Goal: Information Seeking & Learning: Find specific page/section

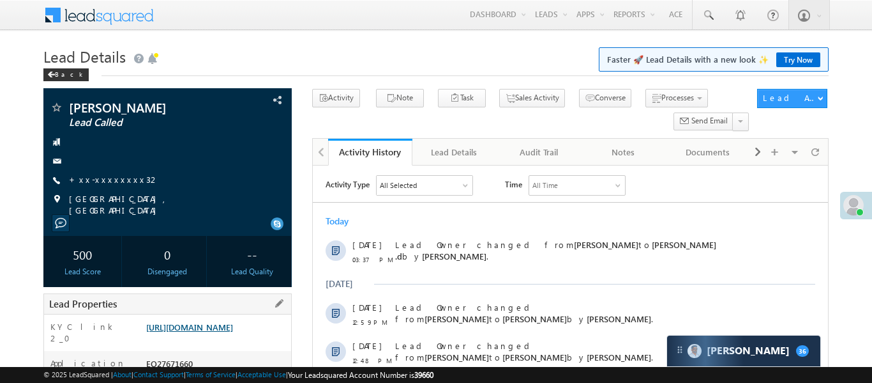
click at [233, 323] on link "https://angelbroking1-pk3em7sa.customui-test.leadsquared.com?leadId=c126f345-26…" at bounding box center [189, 326] width 87 height 11
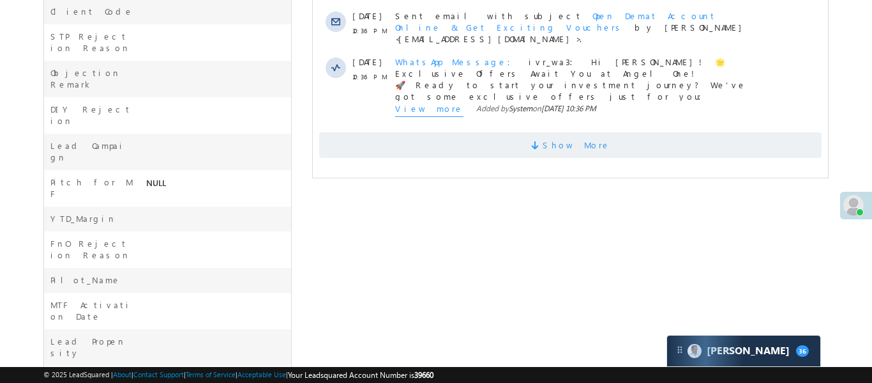
click at [521, 132] on span "Show More" at bounding box center [570, 145] width 503 height 26
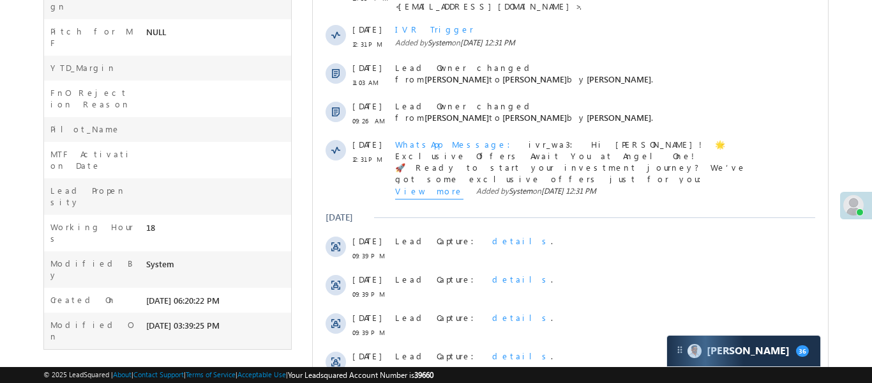
scroll to position [822, 0]
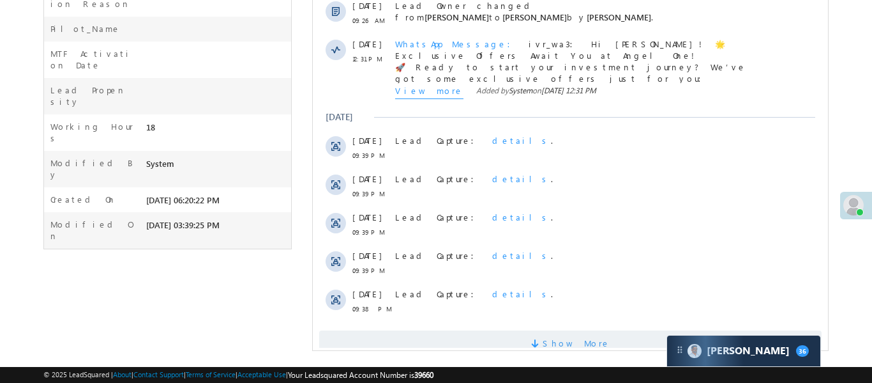
click at [482, 330] on span "Show More" at bounding box center [570, 343] width 503 height 26
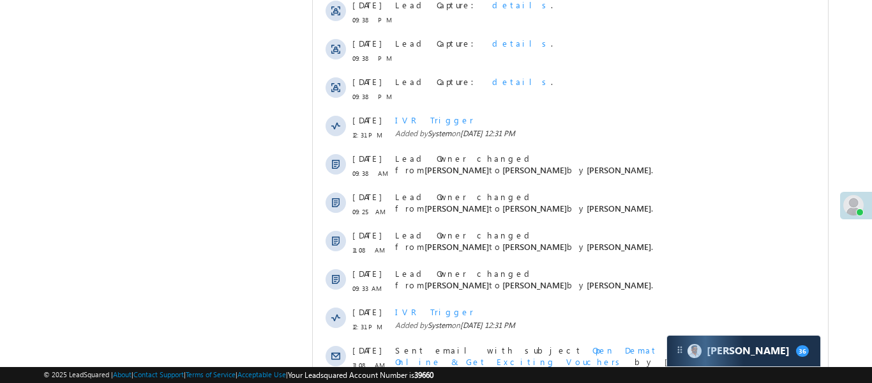
scroll to position [1205, 0]
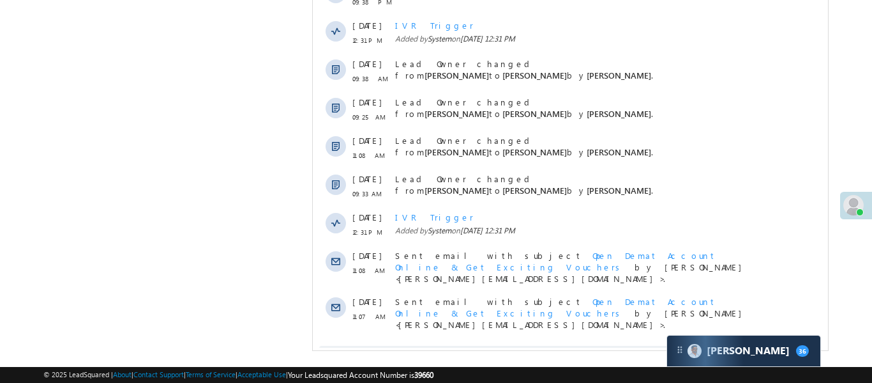
click at [510, 346] on span "Show More" at bounding box center [570, 359] width 503 height 26
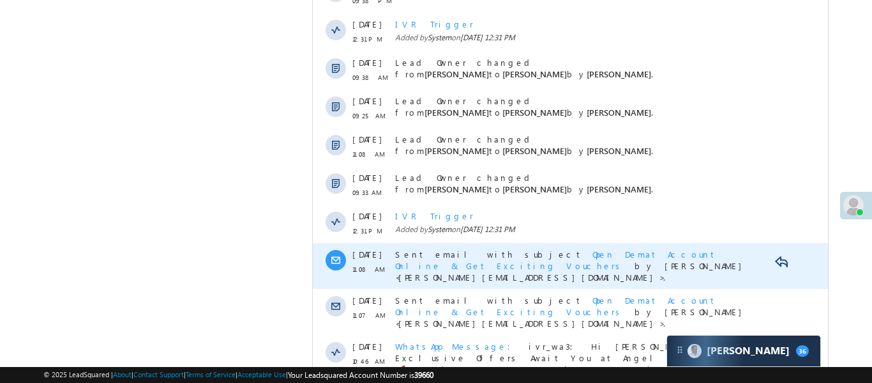
scroll to position [1656, 0]
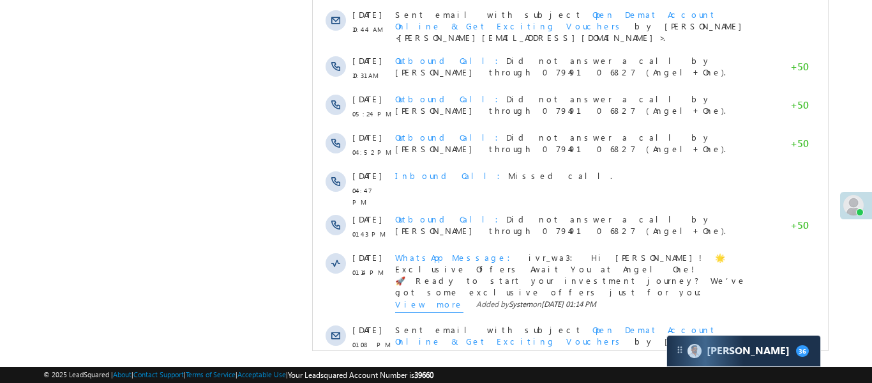
click at [542, 382] on span at bounding box center [536, 389] width 11 height 12
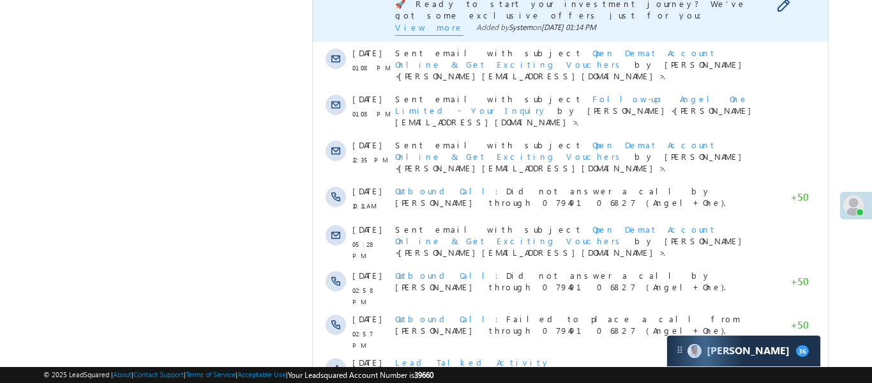
scroll to position [2039, 0]
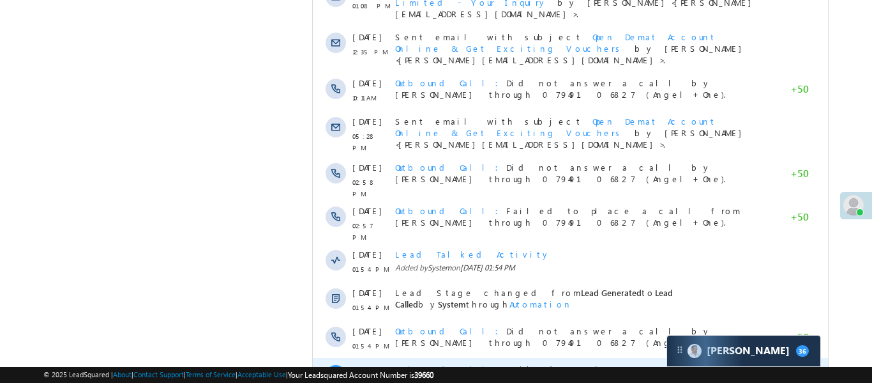
scroll to position [2422, 0]
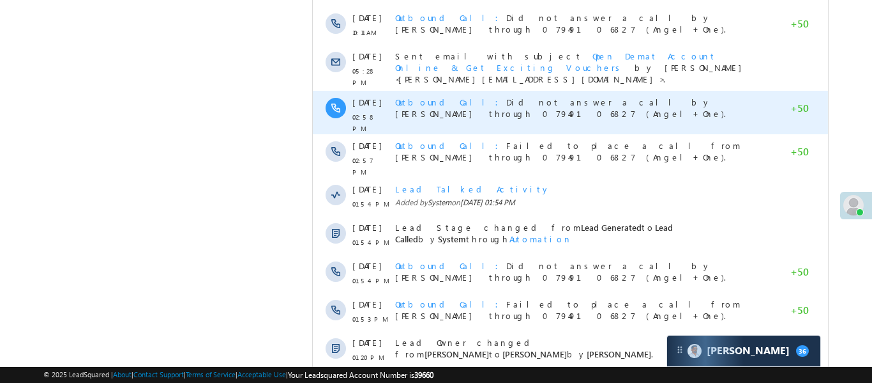
scroll to position [2056, 0]
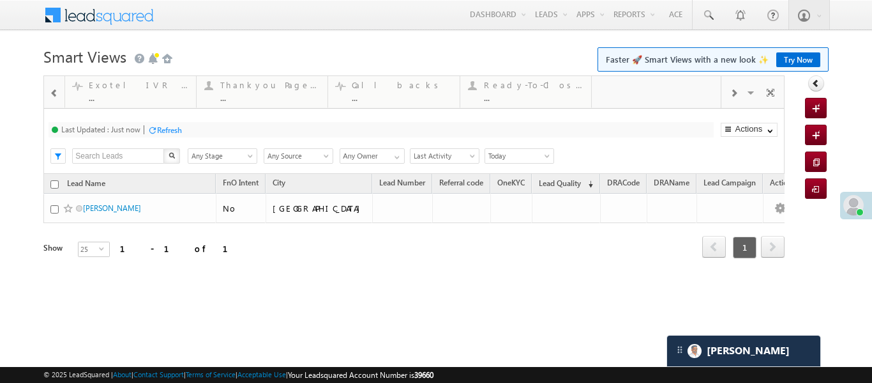
click at [58, 105] on div at bounding box center [54, 92] width 17 height 29
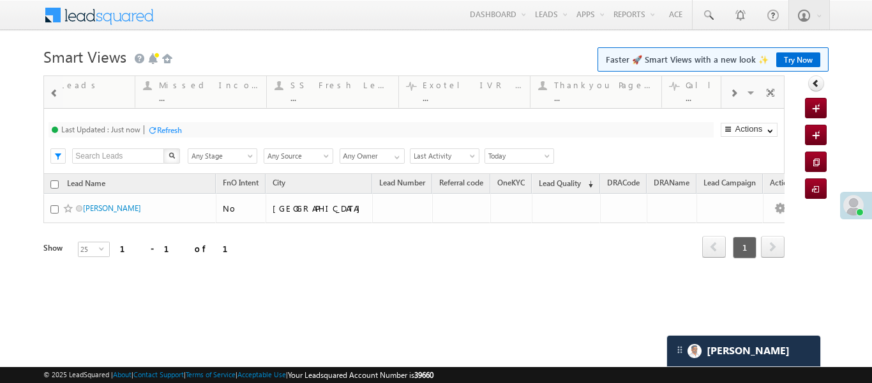
click at [59, 103] on div at bounding box center [54, 92] width 17 height 29
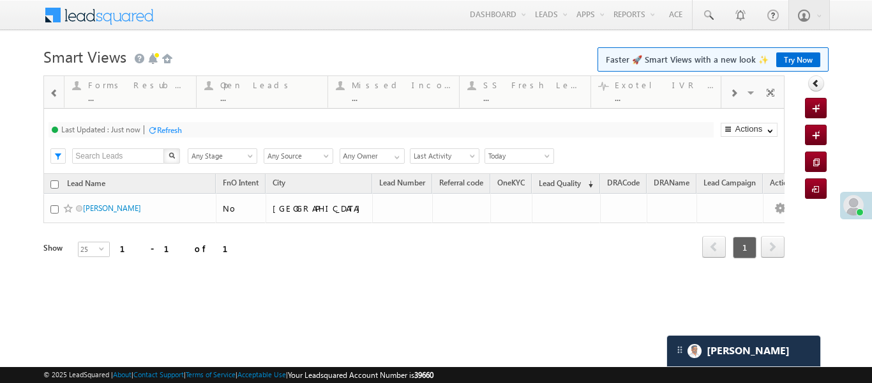
click at [59, 103] on div at bounding box center [54, 92] width 17 height 29
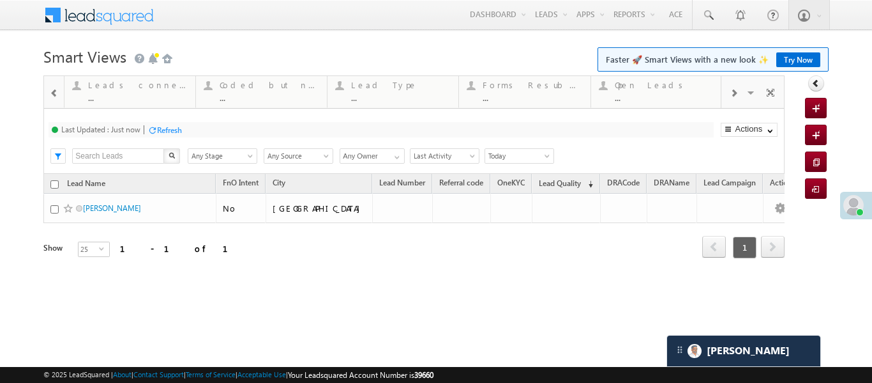
click at [59, 103] on div at bounding box center [54, 92] width 17 height 29
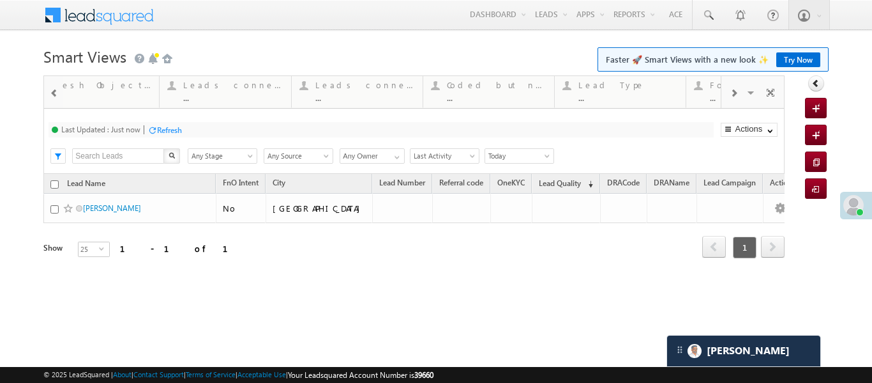
click at [59, 103] on div at bounding box center [54, 92] width 17 height 29
click at [81, 99] on div "Coded Today ... Details" at bounding box center [129, 89] width 128 height 25
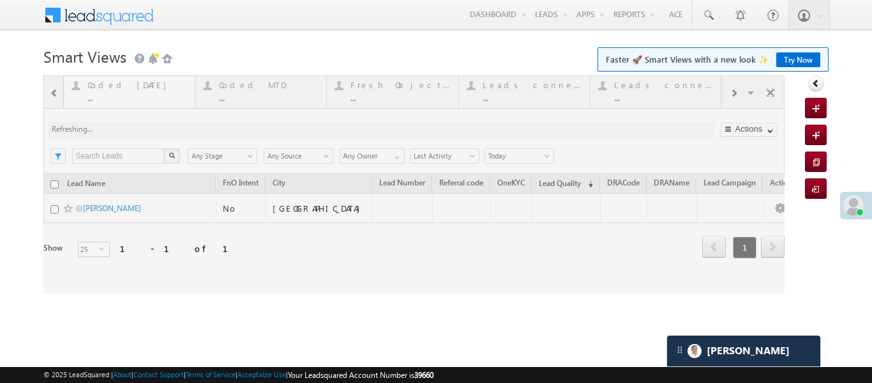
click at [81, 99] on div at bounding box center [413, 184] width 741 height 218
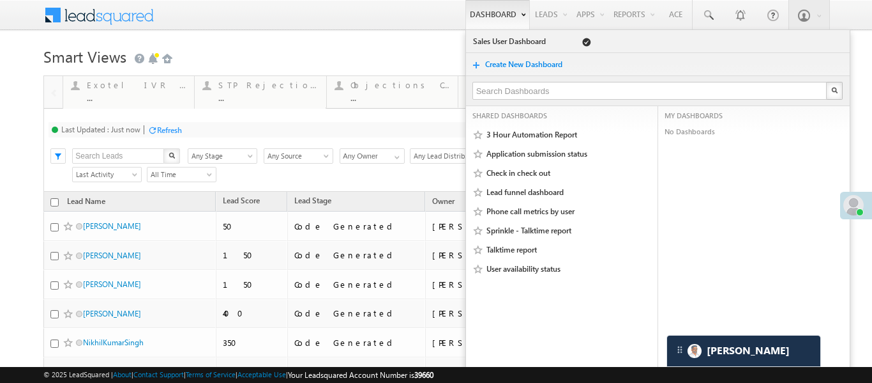
drag, startPoint x: 531, startPoint y: 101, endPoint x: 512, endPoint y: 8, distance: 94.6
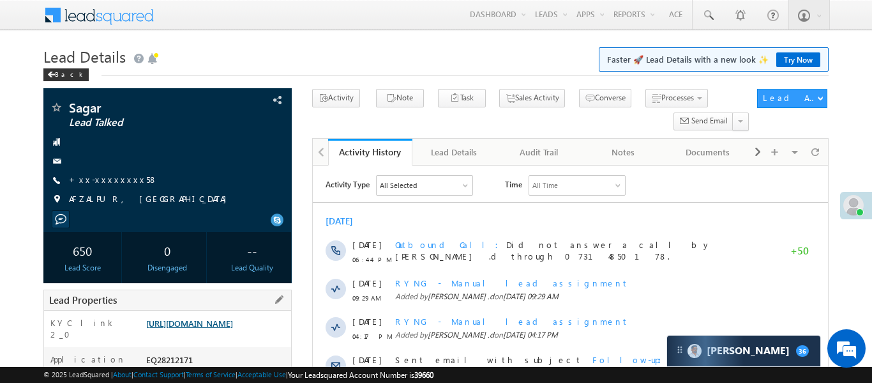
scroll to position [169, 0]
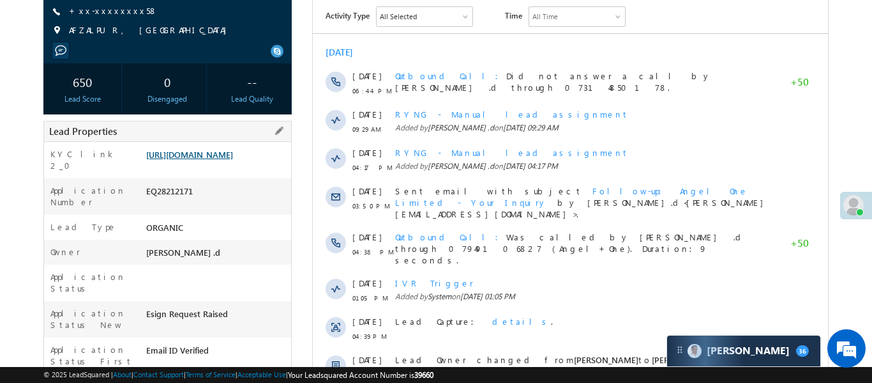
click at [233, 153] on link "[URL][DOMAIN_NAME]" at bounding box center [189, 154] width 87 height 11
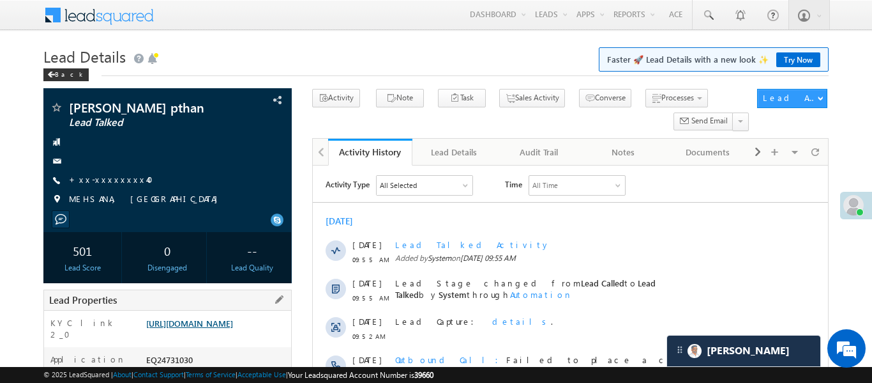
click at [233, 328] on link "[URL][DOMAIN_NAME]" at bounding box center [189, 322] width 87 height 11
click at [102, 180] on link "+xx-xxxxxxxx40" at bounding box center [115, 179] width 92 height 11
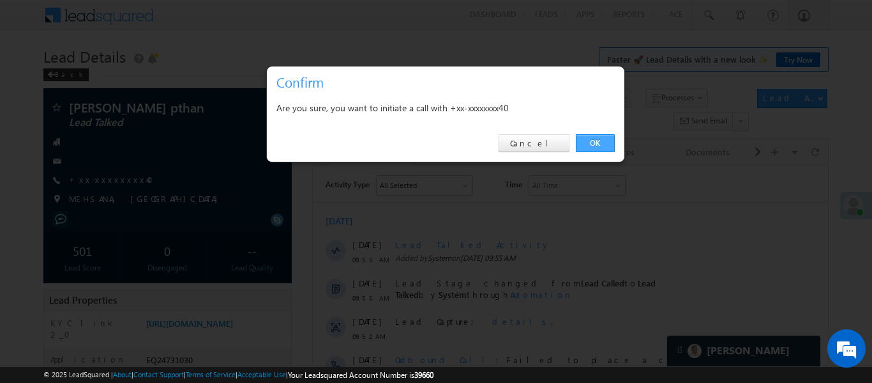
click at [585, 140] on link "OK" at bounding box center [595, 143] width 39 height 18
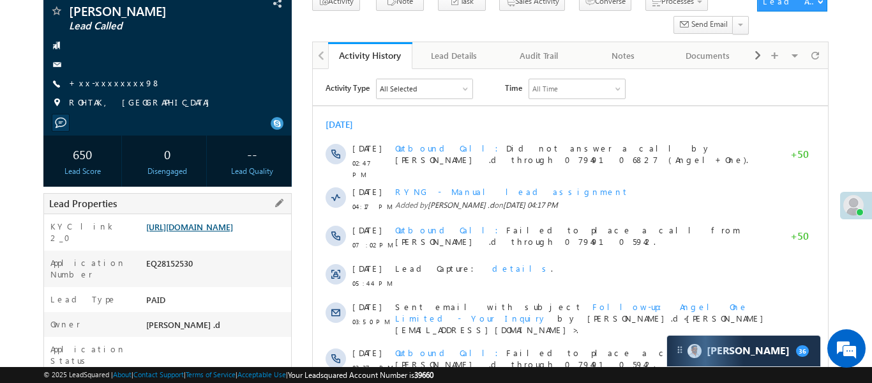
click at [233, 232] on link "https://angelbroking1-pk3em7sa.customui-test.leadsquared.com?leadId=1be67fc5-58…" at bounding box center [189, 226] width 87 height 11
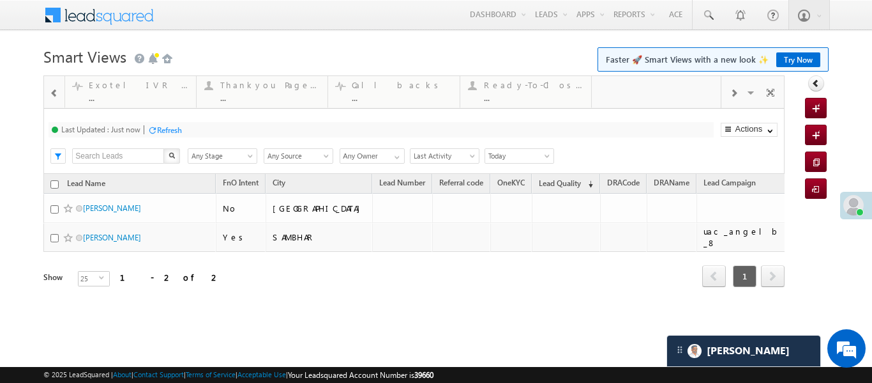
drag, startPoint x: 59, startPoint y: 91, endPoint x: 53, endPoint y: 95, distance: 7.8
click at [56, 93] on div at bounding box center [54, 92] width 17 height 29
click at [53, 95] on span at bounding box center [54, 93] width 9 height 10
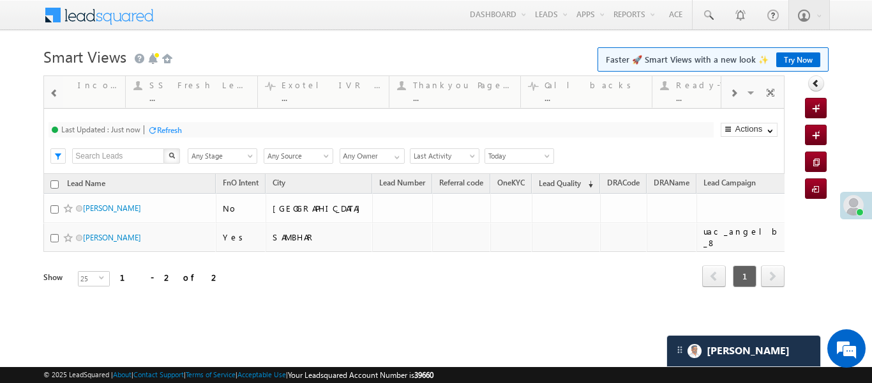
click at [53, 95] on span at bounding box center [54, 93] width 9 height 10
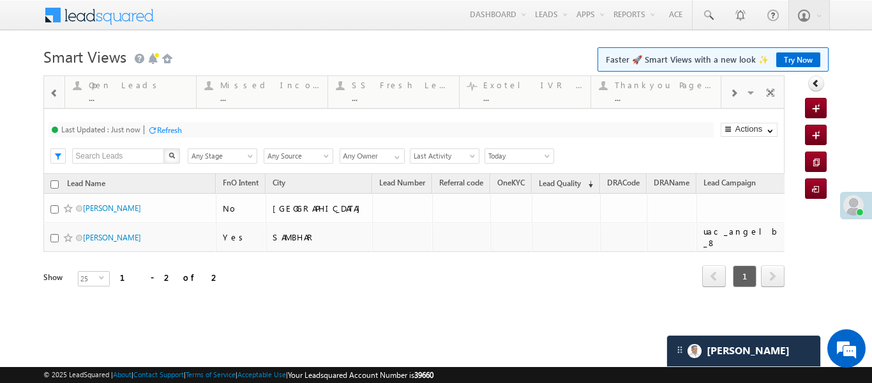
click at [53, 95] on span at bounding box center [54, 93] width 9 height 10
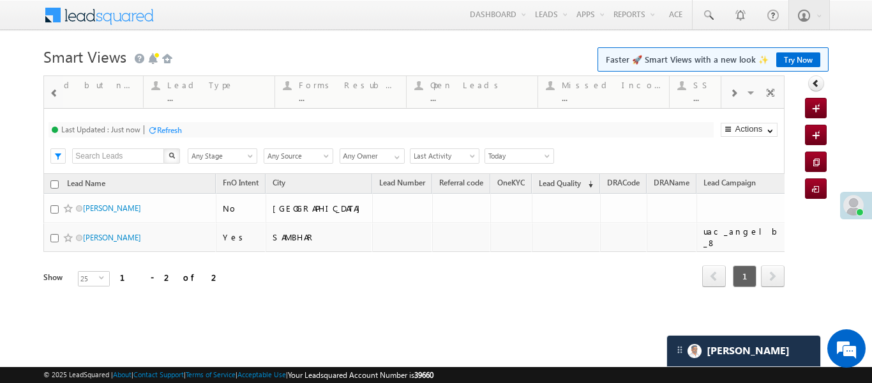
click at [53, 95] on span at bounding box center [54, 93] width 9 height 10
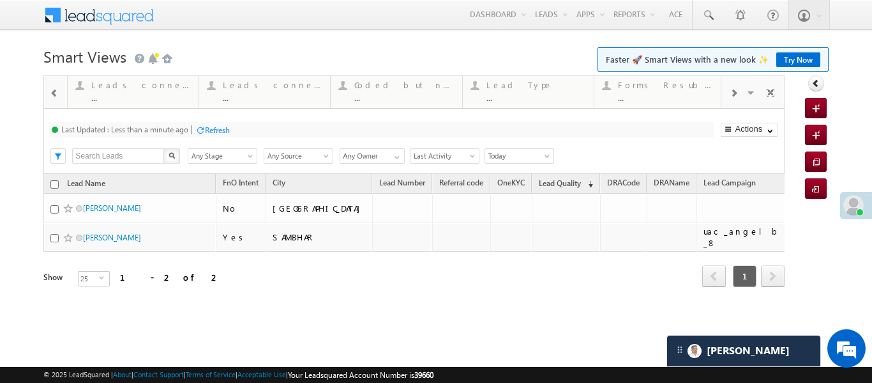
click at [53, 95] on span at bounding box center [54, 93] width 9 height 10
click at [108, 95] on div "..." at bounding box center [137, 98] width 100 height 10
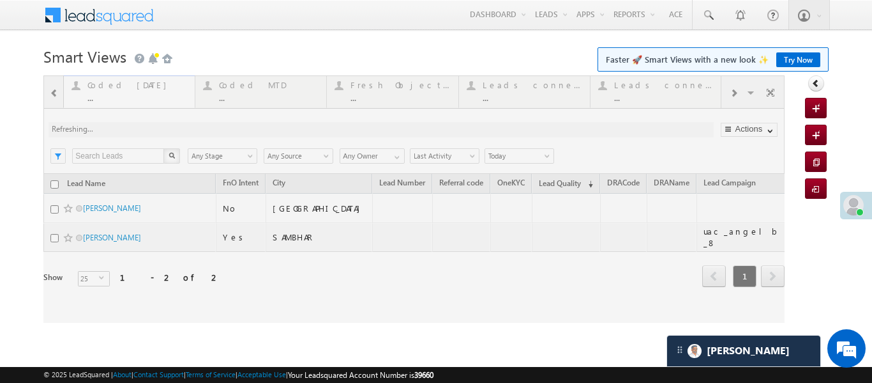
click at [108, 95] on div at bounding box center [413, 198] width 741 height 247
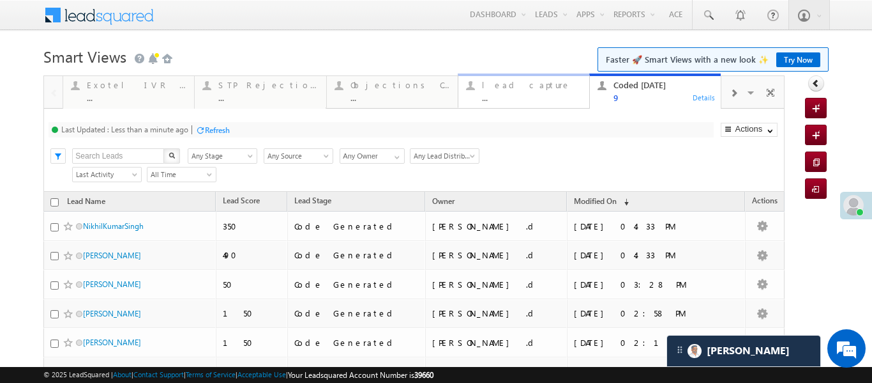
click at [534, 103] on link "lead capture ... Details" at bounding box center [524, 90] width 132 height 34
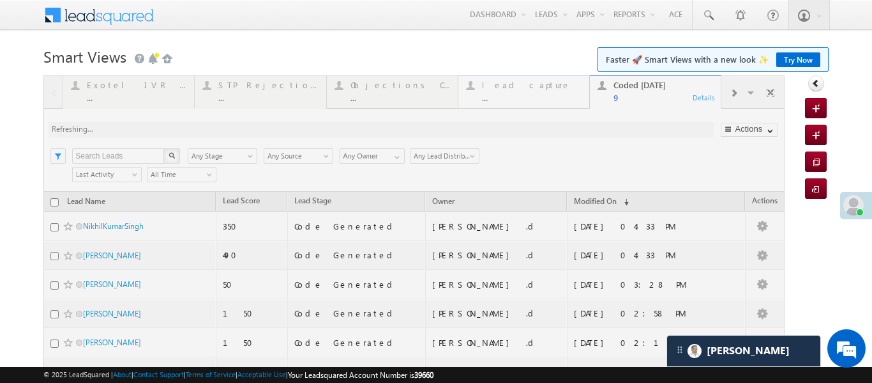
click at [534, 103] on div at bounding box center [413, 309] width 741 height 468
drag, startPoint x: 534, startPoint y: 103, endPoint x: 368, endPoint y: 1, distance: 194.6
click at [534, 102] on div at bounding box center [413, 309] width 741 height 468
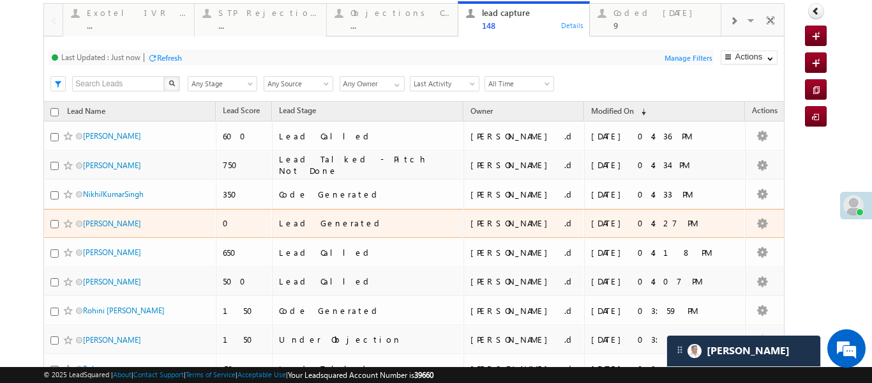
scroll to position [73, 0]
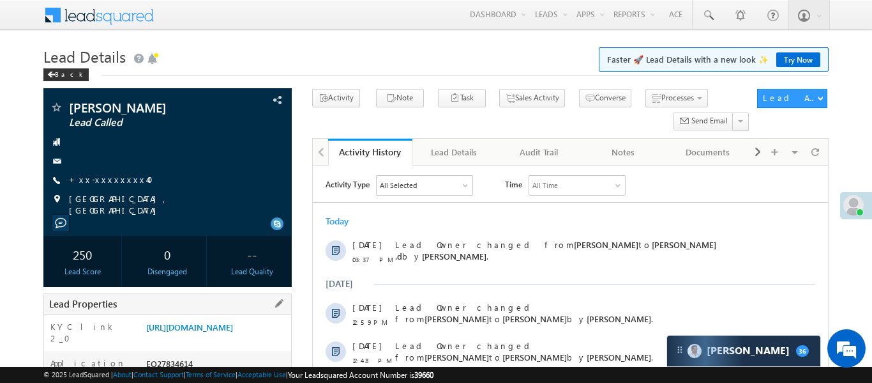
scroll to position [336, 0]
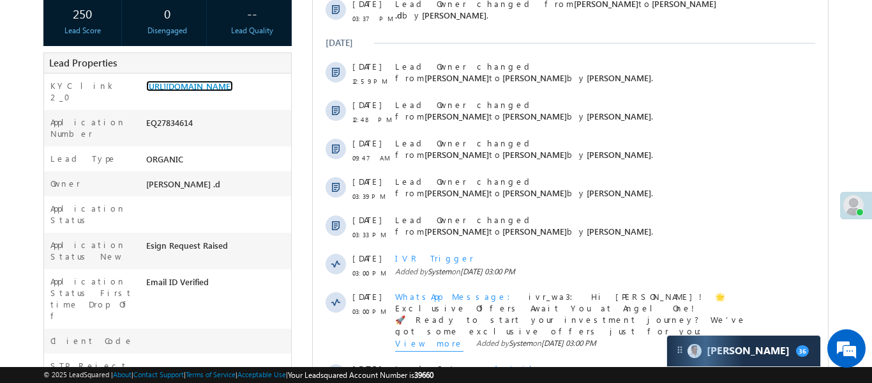
scroll to position [103, 0]
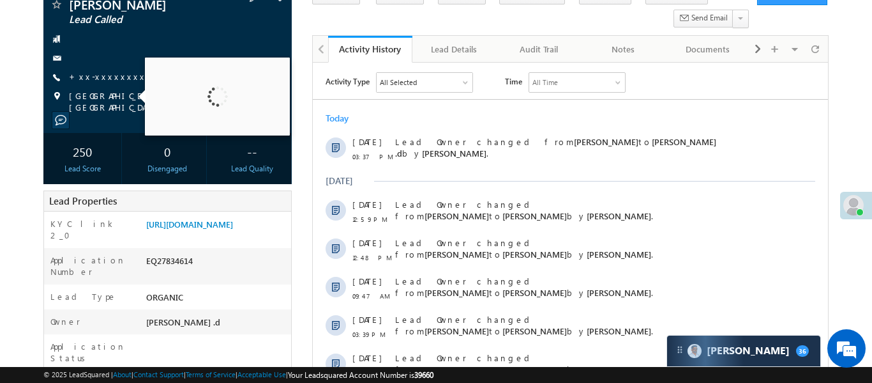
drag, startPoint x: 80, startPoint y: 89, endPoint x: 87, endPoint y: 84, distance: 9.2
click at [81, 89] on div "Anshu Gupta Lead Called +xx-xxxxxxxx40" at bounding box center [168, 55] width 236 height 115
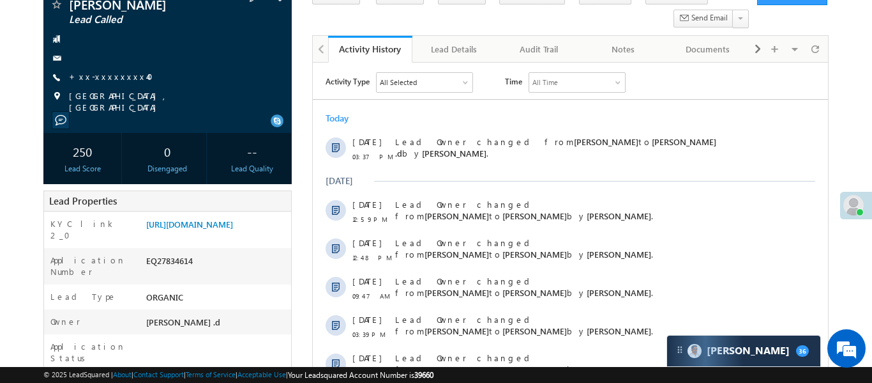
click at [90, 83] on span "+xx-xxxxxxxx40" at bounding box center [115, 77] width 92 height 13
click at [118, 83] on span "+xx-xxxxxxxx40" at bounding box center [115, 77] width 92 height 13
click at [114, 75] on link "+xx-xxxxxxxx40" at bounding box center [115, 76] width 92 height 11
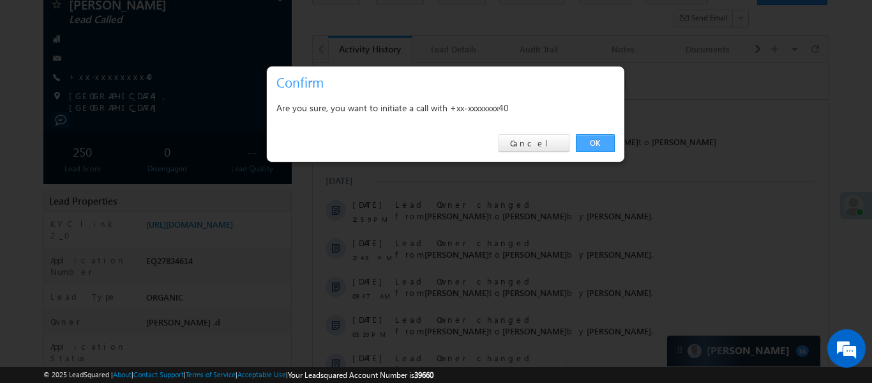
click at [601, 136] on link "OK" at bounding box center [595, 143] width 39 height 18
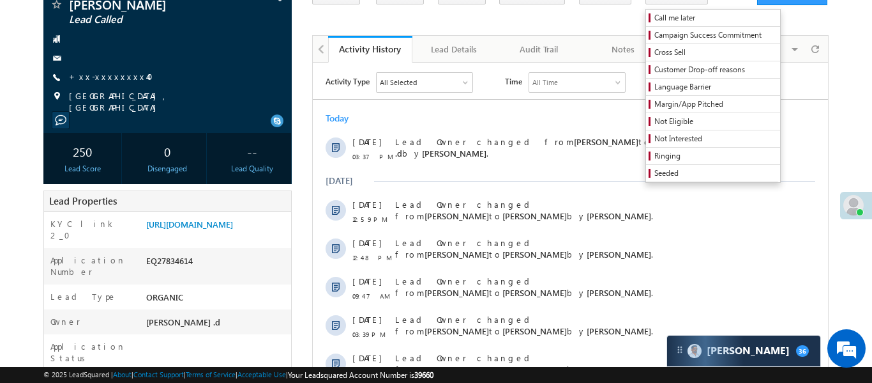
scroll to position [0, 0]
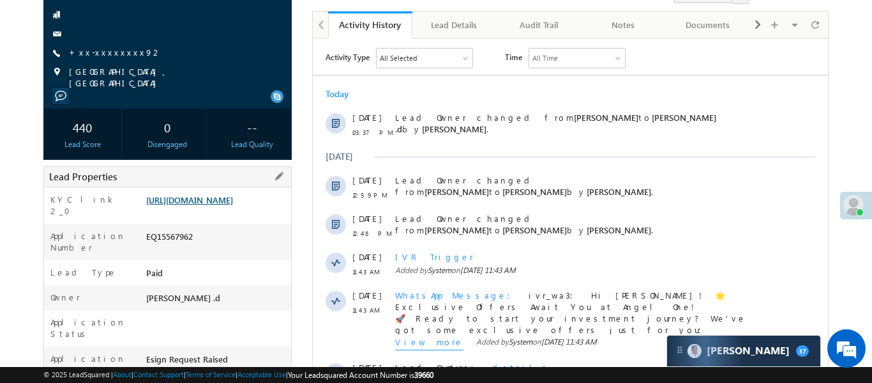
click at [194, 205] on link "[URL][DOMAIN_NAME]" at bounding box center [189, 199] width 87 height 11
click at [99, 45] on div "[PERSON_NAME] Lead Called +xx-xxxxxxxx92" at bounding box center [168, 31] width 236 height 115
click at [105, 49] on link "+xx-xxxxxxxx92" at bounding box center [115, 52] width 93 height 11
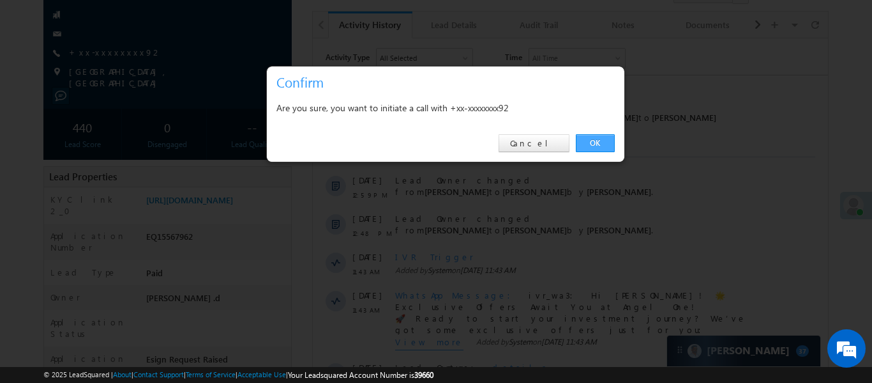
drag, startPoint x: 588, startPoint y: 139, endPoint x: 279, endPoint y: 13, distance: 332.9
click at [588, 139] on link "OK" at bounding box center [595, 143] width 39 height 18
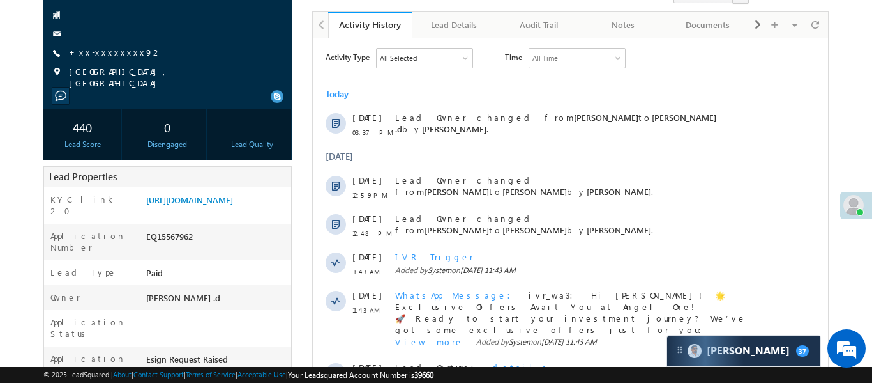
scroll to position [604, 0]
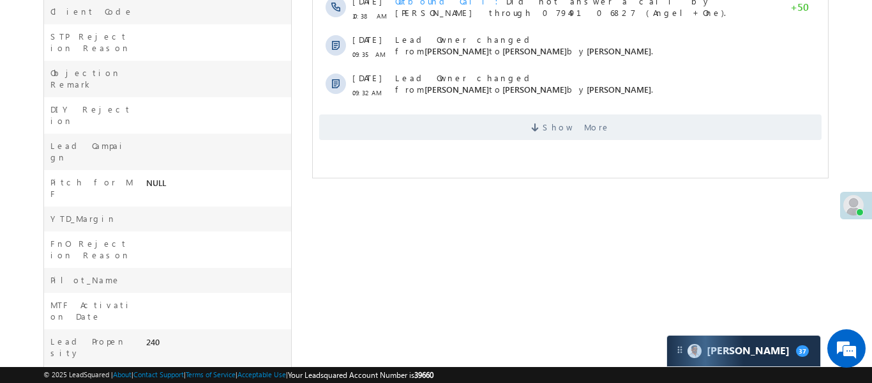
click at [543, 111] on div "Show More" at bounding box center [569, 122] width 515 height 35
click at [539, 118] on span "Show More" at bounding box center [570, 127] width 503 height 26
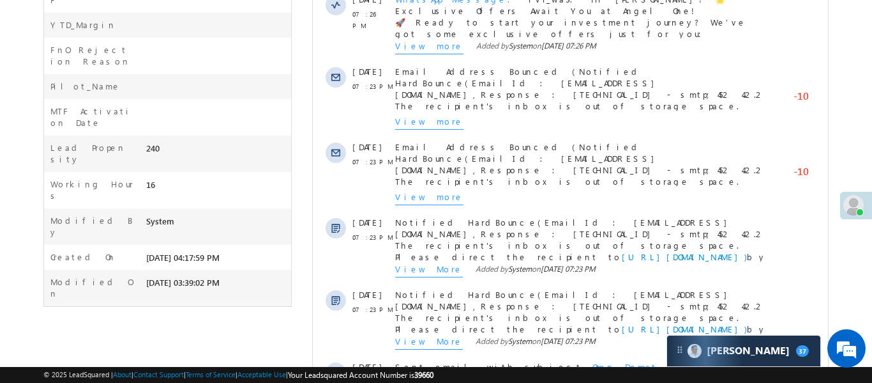
scroll to position [1045, 0]
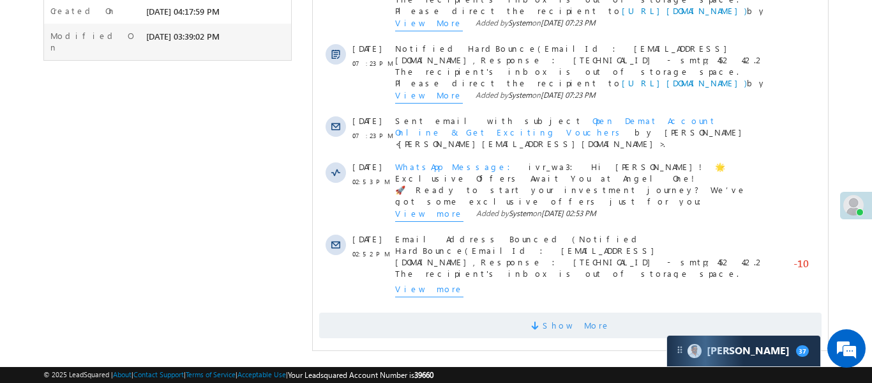
click at [574, 316] on span "Show More" at bounding box center [576, 325] width 68 height 26
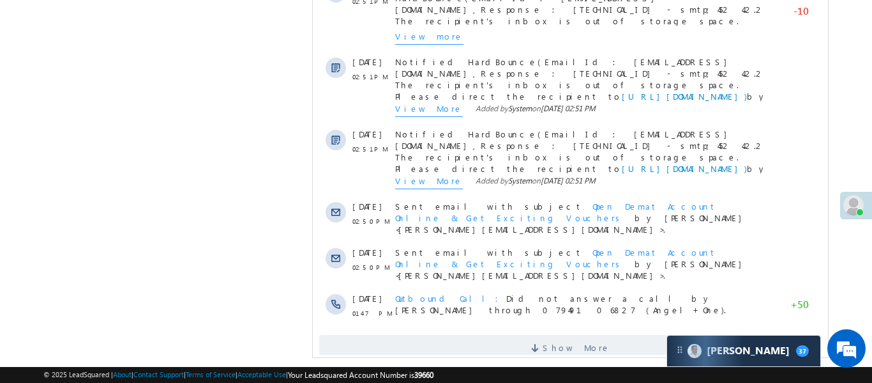
scroll to position [1675, 0]
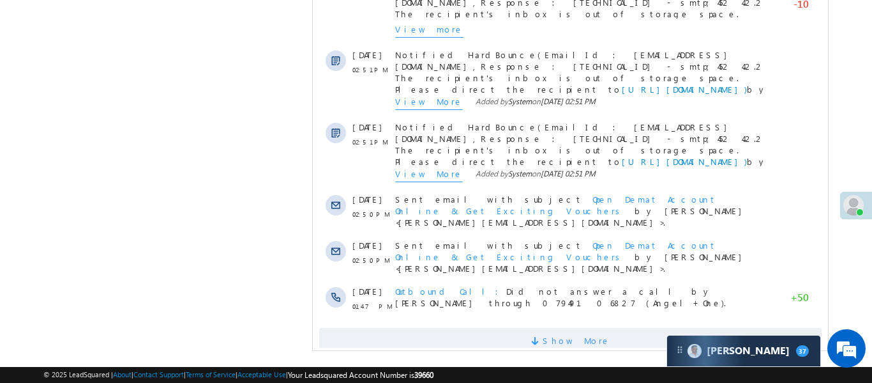
click at [560, 328] on span "Show More" at bounding box center [576, 341] width 68 height 26
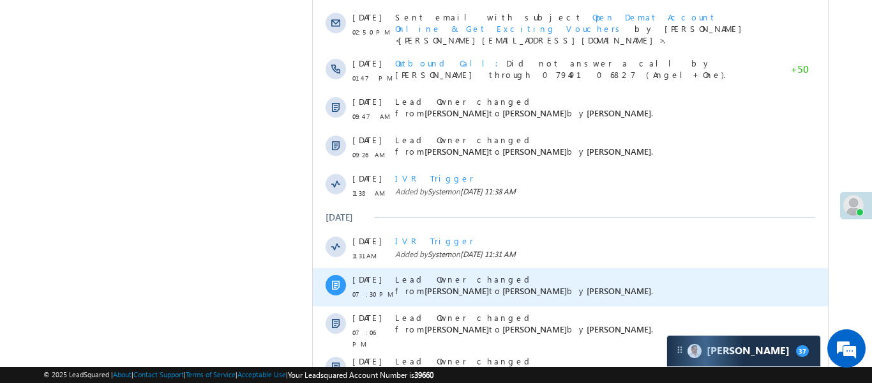
scroll to position [2082, 0]
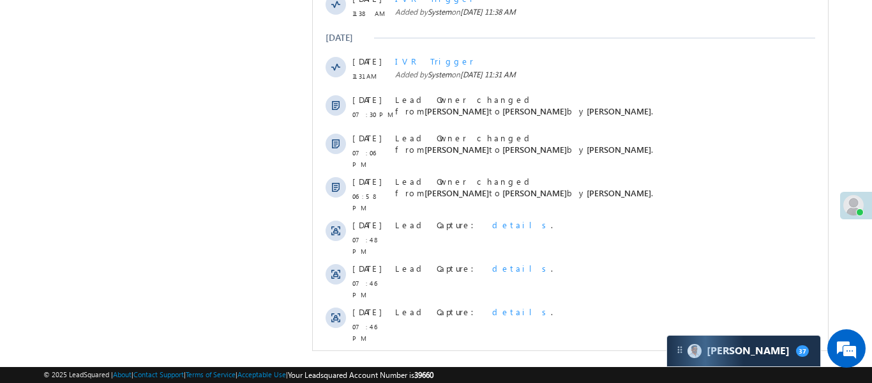
click at [591, 353] on span "Show More" at bounding box center [576, 366] width 68 height 26
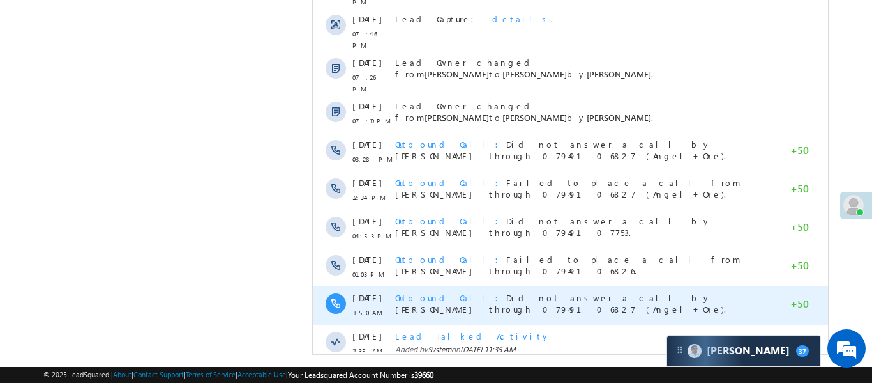
scroll to position [2465, 0]
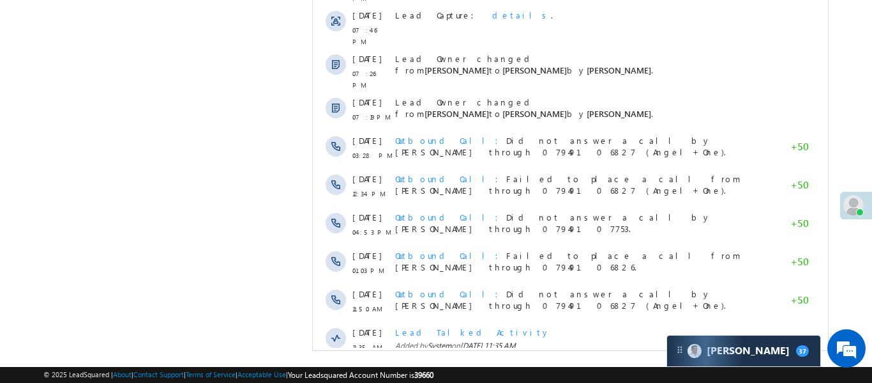
click at [585, 359] on div "Show More" at bounding box center [569, 376] width 515 height 35
click at [585, 368] on span "Show More" at bounding box center [576, 381] width 68 height 26
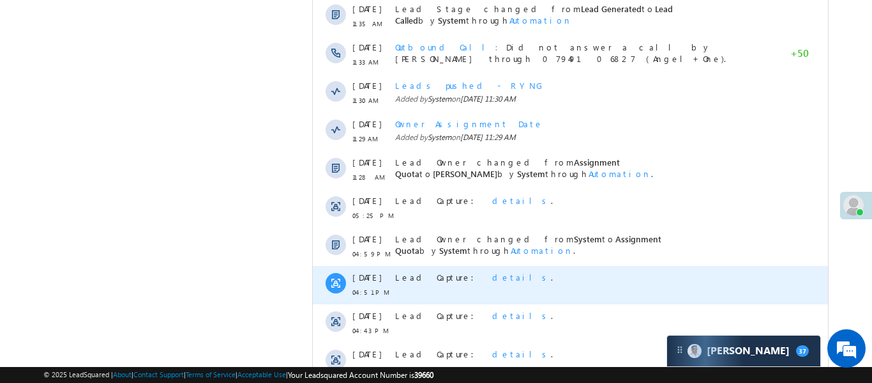
scroll to position [2848, 0]
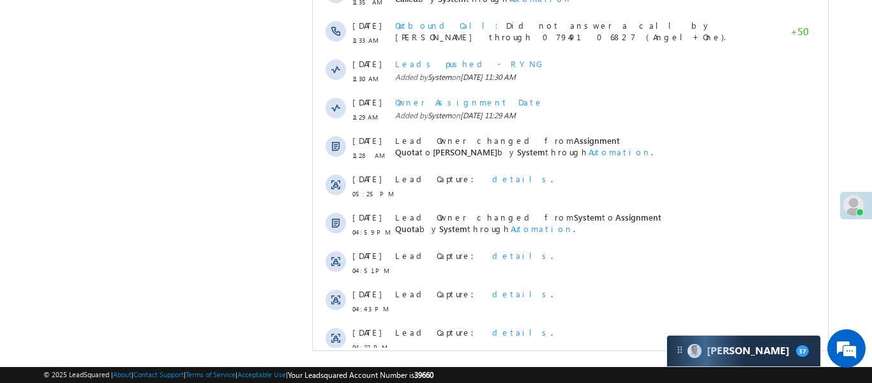
click at [568, 368] on span "Show More" at bounding box center [576, 381] width 68 height 26
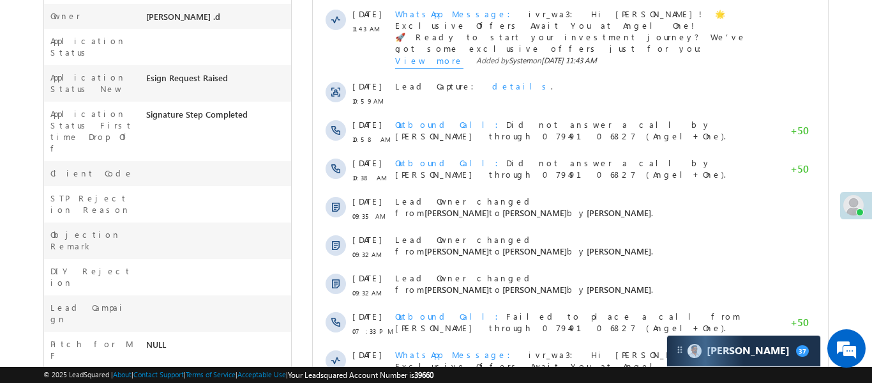
scroll to position [325, 0]
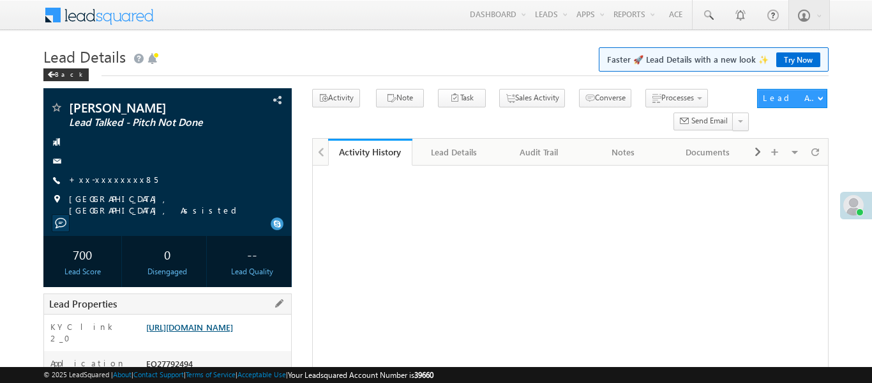
click at [233, 326] on link "https://angelbroking1-pk3em7sa.customui-test.leadsquared.com?leadId=a2c84e36-5d…" at bounding box center [189, 326] width 87 height 11
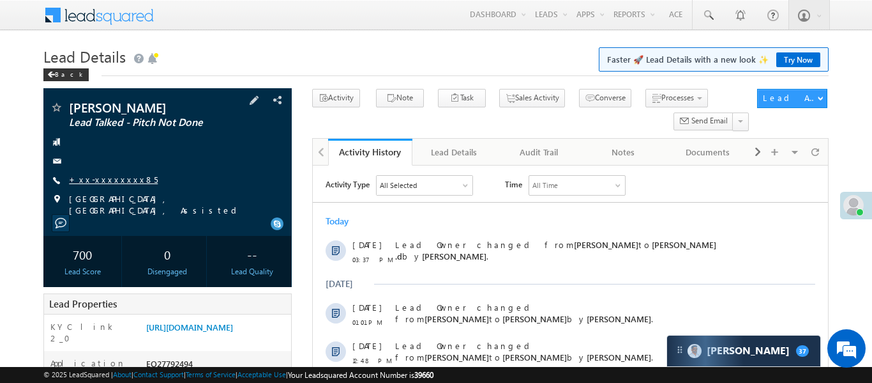
click at [117, 176] on link "+xx-xxxxxxxx85" at bounding box center [113, 179] width 89 height 11
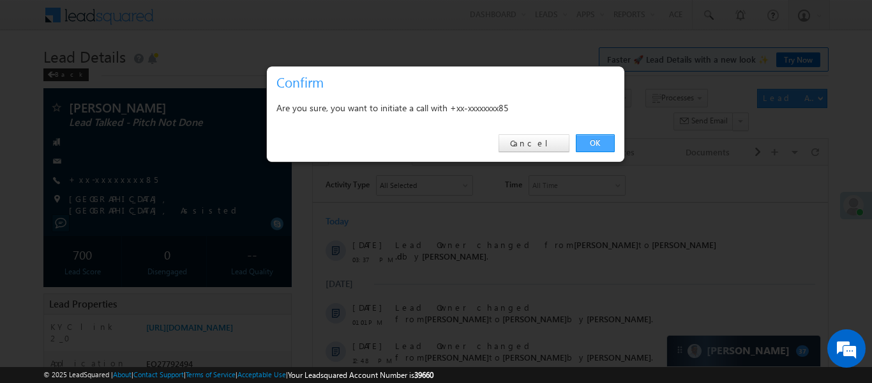
click at [597, 149] on link "OK" at bounding box center [595, 143] width 39 height 18
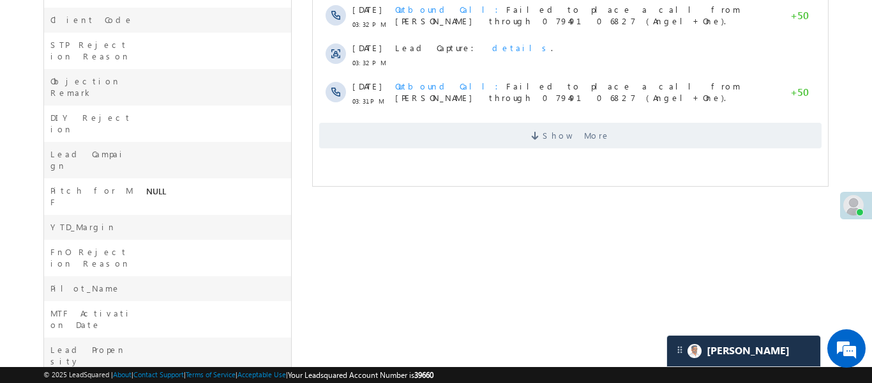
scroll to position [604, 0]
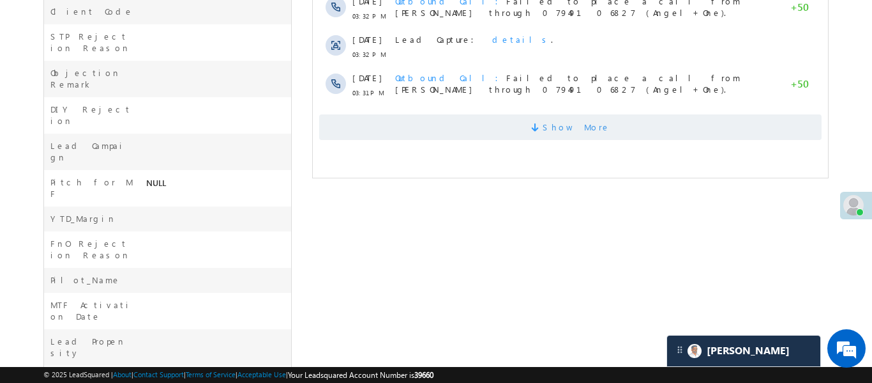
click at [542, 126] on span at bounding box center [536, 129] width 11 height 12
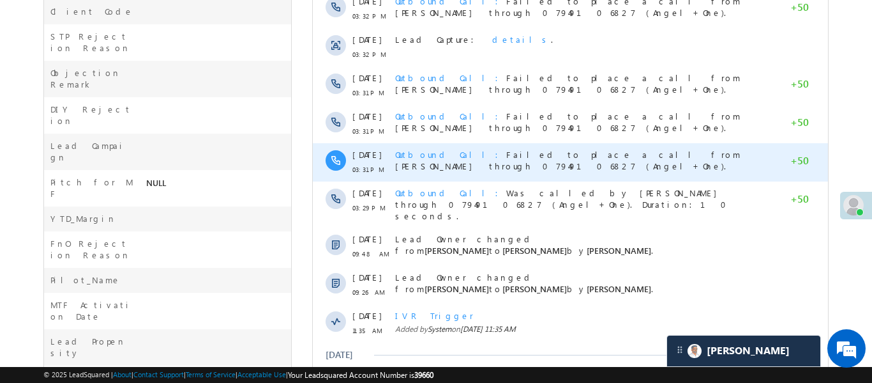
scroll to position [856, 0]
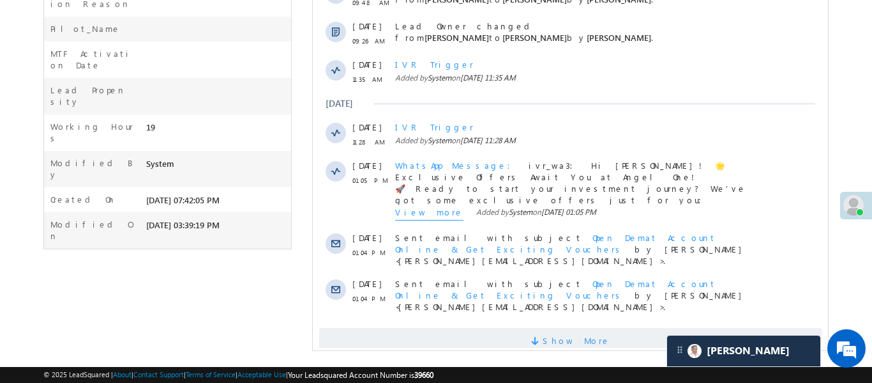
click at [488, 328] on span "Show More" at bounding box center [570, 341] width 503 height 26
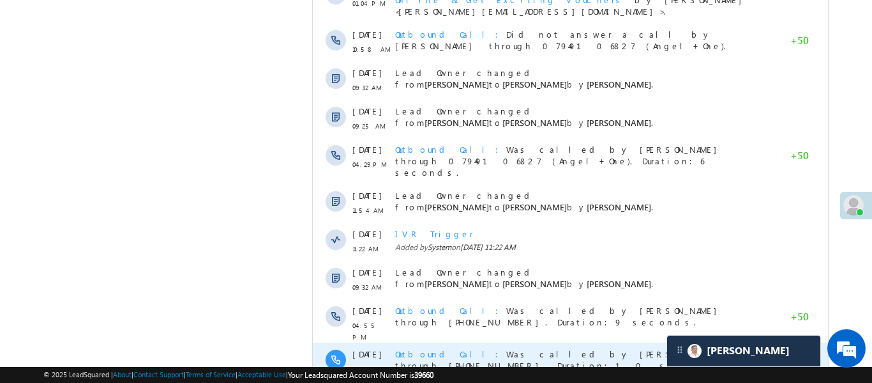
scroll to position [1240, 0]
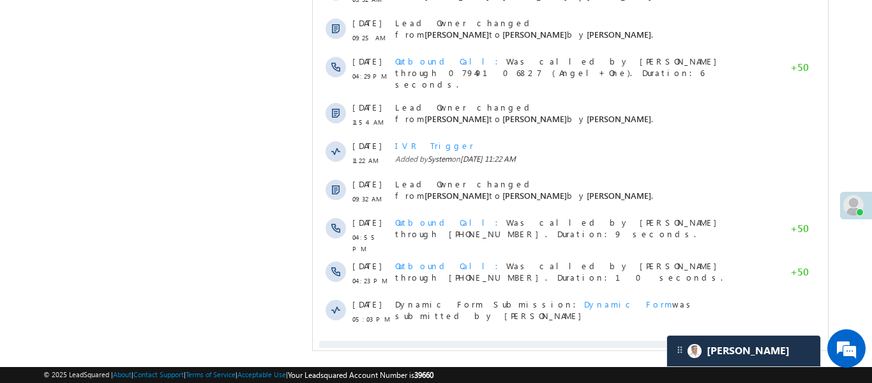
click at [535, 340] on span "Show More" at bounding box center [570, 353] width 503 height 26
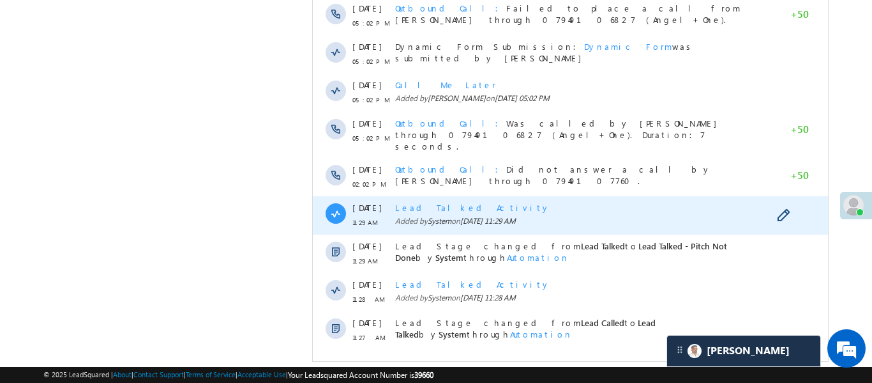
scroll to position [1623, 0]
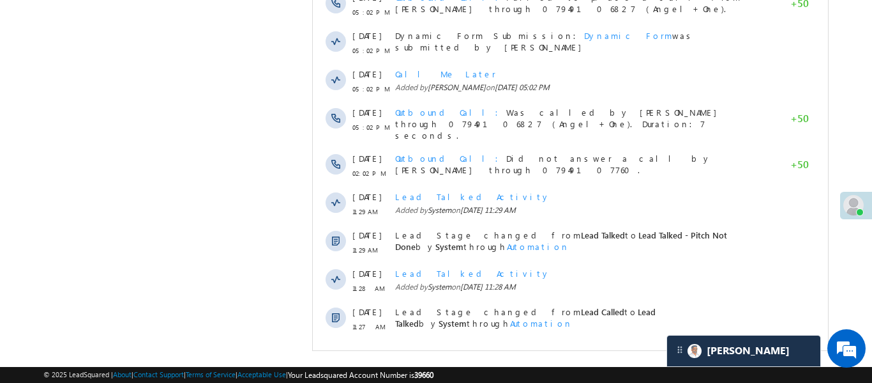
click at [515, 348] on span "Show More" at bounding box center [570, 361] width 503 height 26
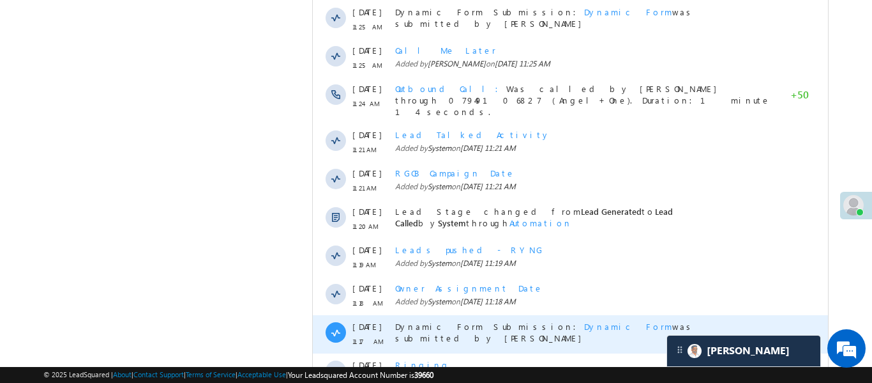
scroll to position [2006, 0]
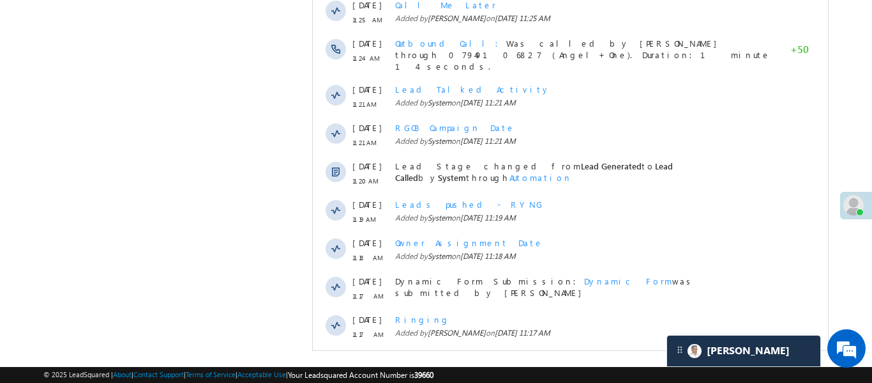
click at [578, 356] on span "Show More" at bounding box center [576, 369] width 68 height 26
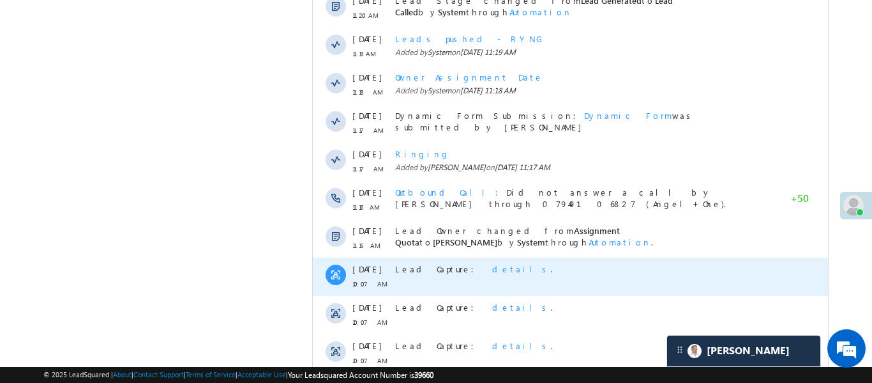
scroll to position [2389, 0]
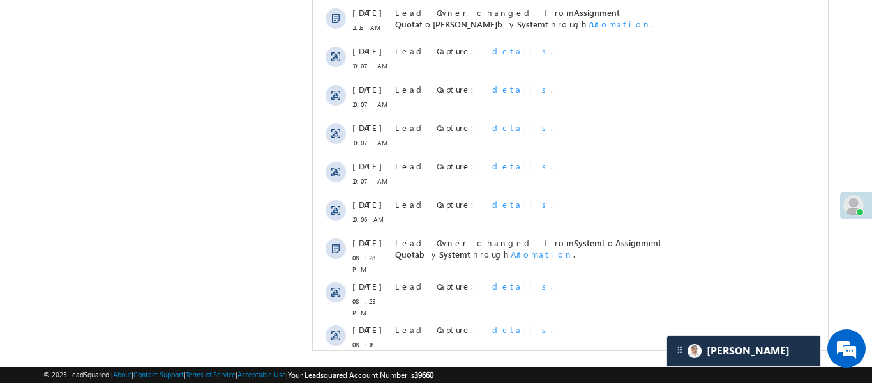
click at [531, 371] on span "Show More" at bounding box center [570, 384] width 503 height 26
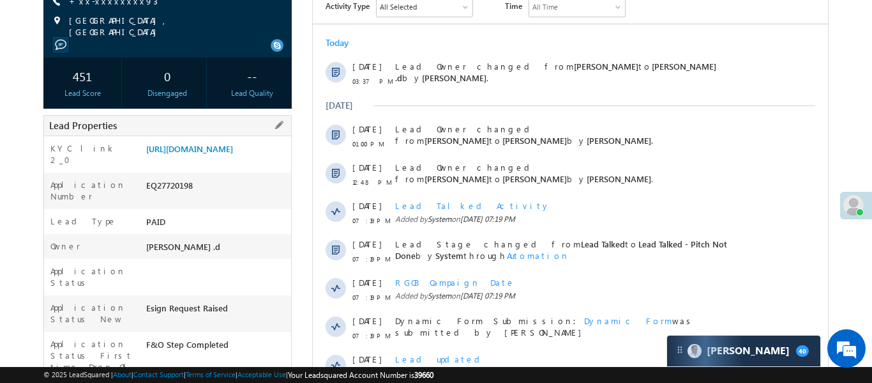
scroll to position [182, 0]
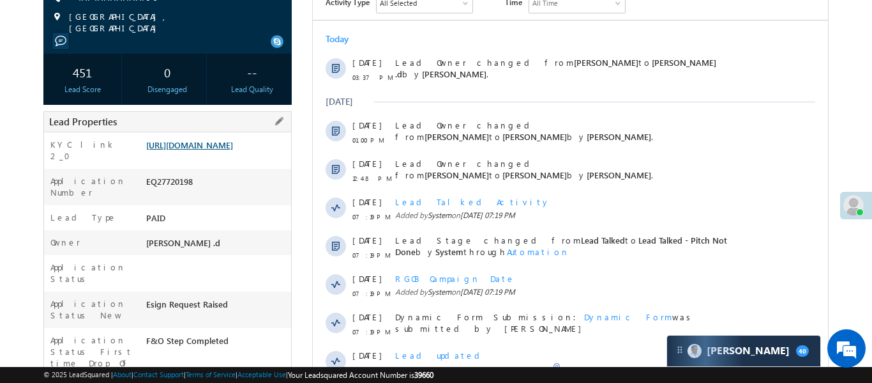
click at [233, 150] on link "[URL][DOMAIN_NAME]" at bounding box center [189, 144] width 87 height 11
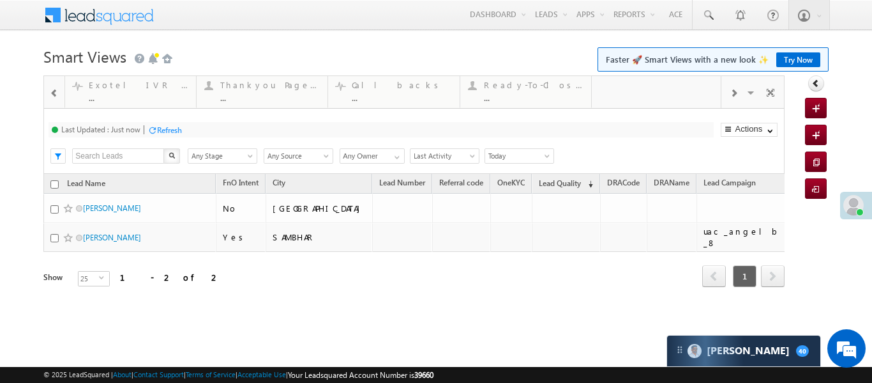
click at [60, 92] on div at bounding box center [54, 92] width 17 height 29
click at [59, 92] on span at bounding box center [54, 93] width 9 height 10
click at [59, 92] on div at bounding box center [54, 92] width 17 height 29
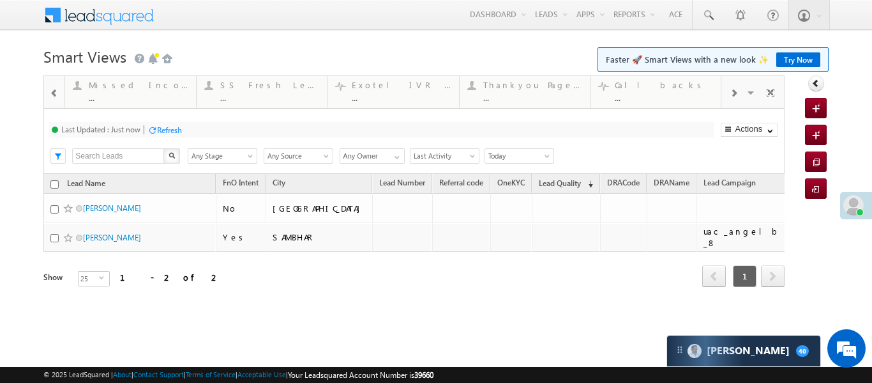
click at [59, 92] on div at bounding box center [54, 92] width 17 height 29
click at [61, 91] on div at bounding box center [54, 92] width 17 height 29
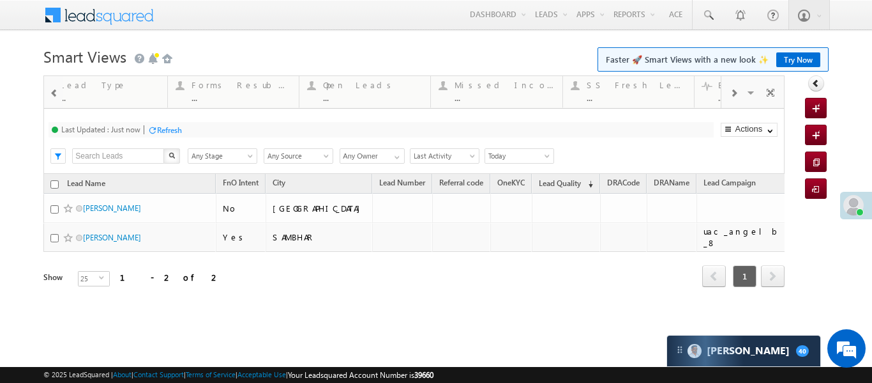
click at [61, 91] on div at bounding box center [54, 92] width 17 height 29
click at [66, 88] on div "Coded but no Recording ... Details" at bounding box center [130, 89] width 128 height 25
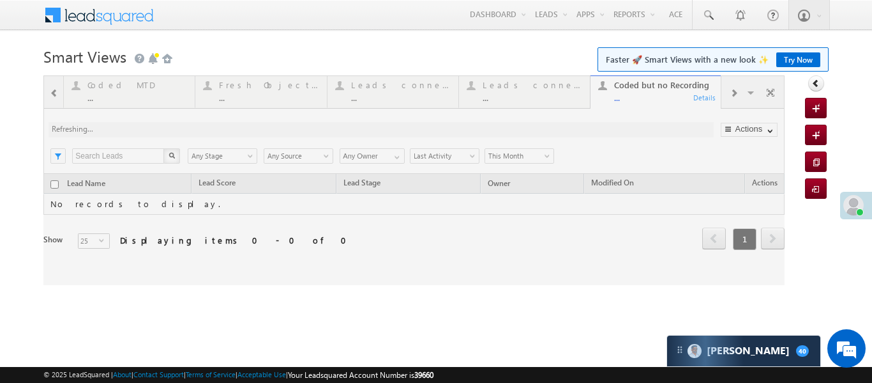
click at [45, 89] on div at bounding box center [413, 179] width 741 height 209
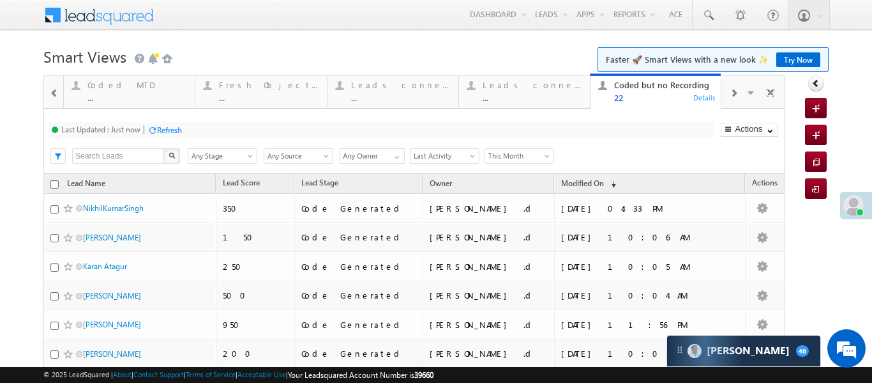
click at [52, 93] on span at bounding box center [54, 93] width 9 height 10
click at [105, 100] on div "..." at bounding box center [137, 98] width 100 height 10
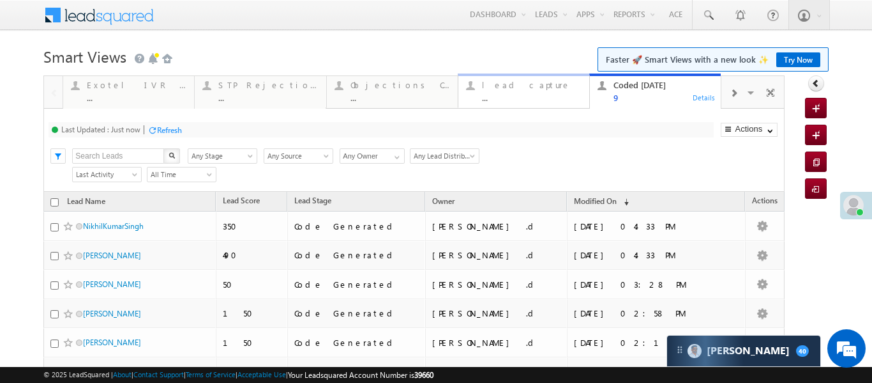
click at [549, 97] on div "..." at bounding box center [532, 98] width 100 height 10
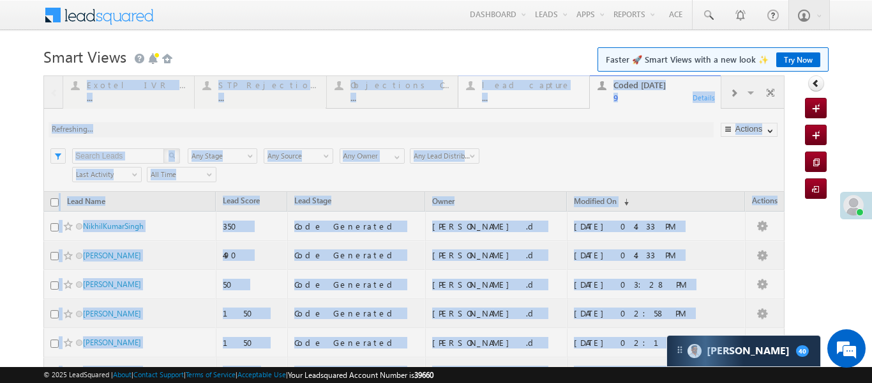
click at [549, 97] on div at bounding box center [413, 309] width 741 height 468
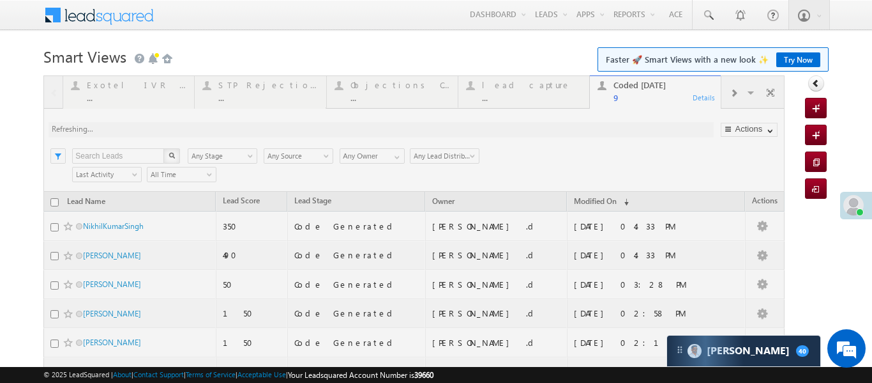
click at [550, 96] on div at bounding box center [413, 309] width 741 height 468
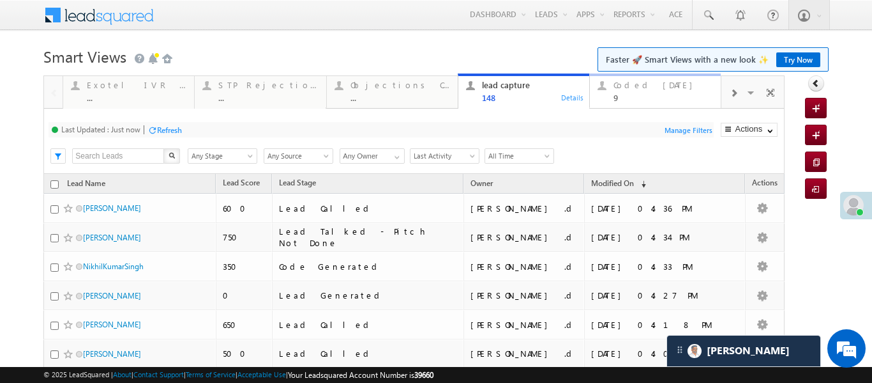
click at [658, 88] on div "Coded [DATE]" at bounding box center [664, 85] width 100 height 10
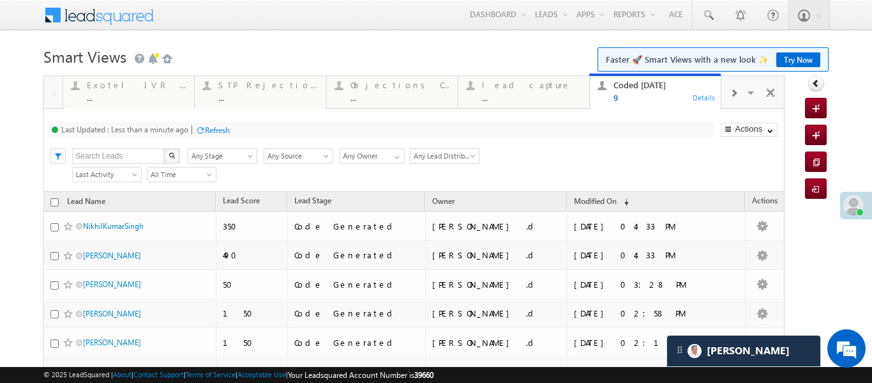
click at [658, 88] on div "Coded [DATE]" at bounding box center [664, 85] width 100 height 10
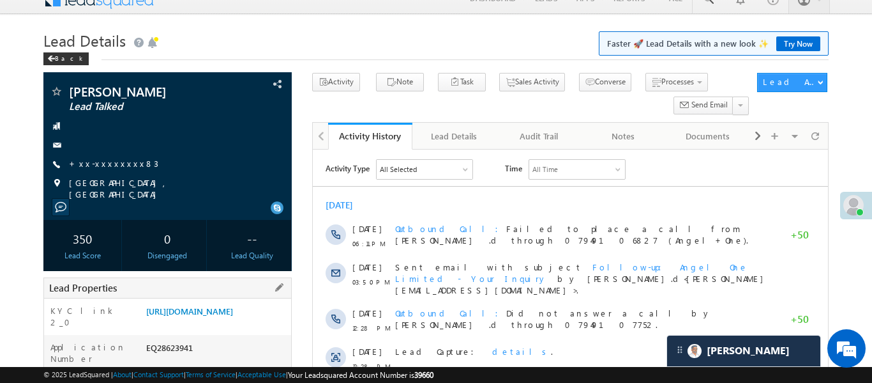
scroll to position [56, 0]
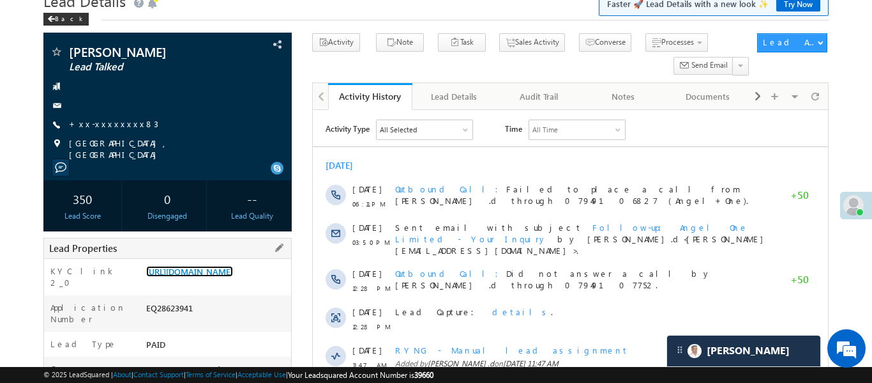
drag, startPoint x: 146, startPoint y: 271, endPoint x: 197, endPoint y: 296, distance: 57.4
click at [197, 283] on div "[URL][DOMAIN_NAME]" at bounding box center [217, 274] width 148 height 18
drag, startPoint x: 143, startPoint y: 270, endPoint x: 197, endPoint y: 301, distance: 62.7
click at [197, 283] on div "[URL][DOMAIN_NAME]" at bounding box center [217, 274] width 148 height 18
copy link "[URL][DOMAIN_NAME]"
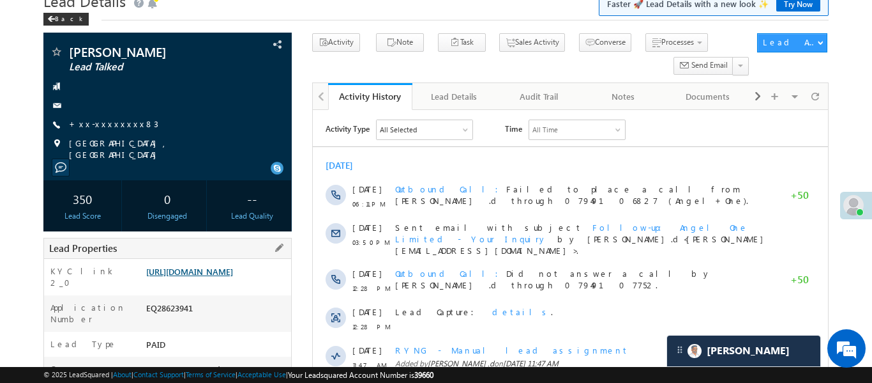
click at [233, 274] on link "[URL][DOMAIN_NAME]" at bounding box center [189, 271] width 87 height 11
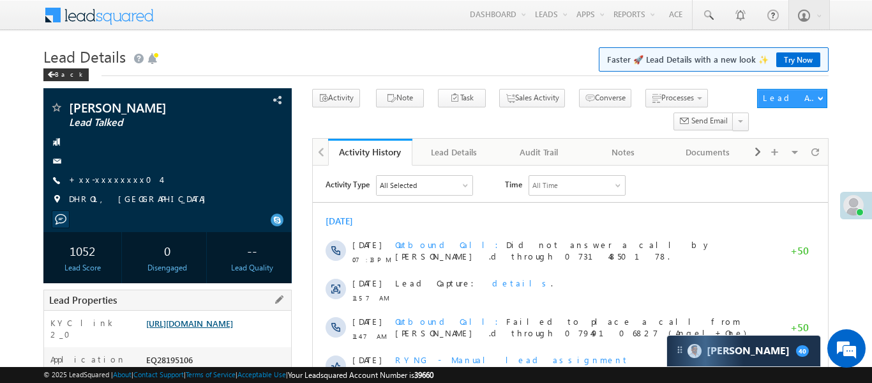
click at [227, 328] on link "[URL][DOMAIN_NAME]" at bounding box center [189, 322] width 87 height 11
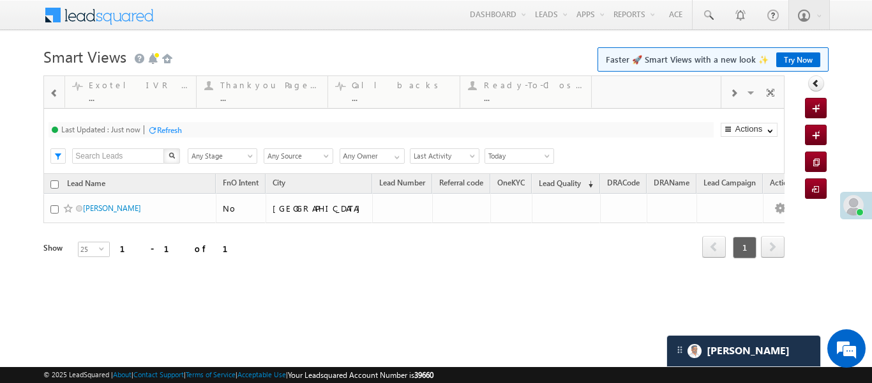
click at [46, 94] on div at bounding box center [54, 92] width 17 height 29
click at [47, 93] on div at bounding box center [54, 92] width 17 height 29
click at [49, 92] on div at bounding box center [54, 92] width 17 height 29
click at [50, 91] on div at bounding box center [54, 92] width 17 height 29
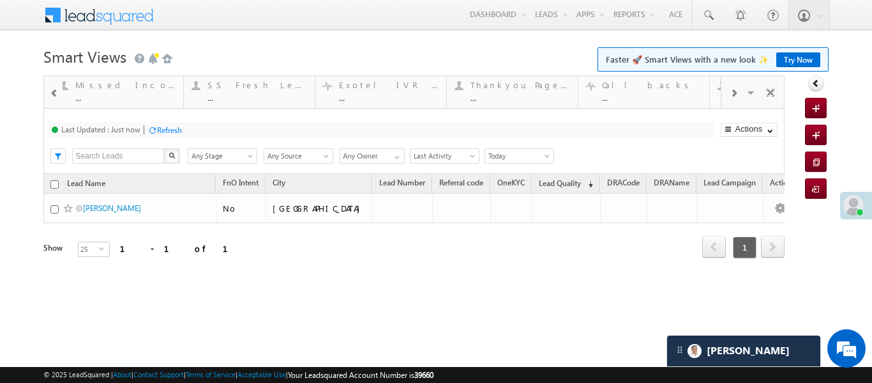
click at [51, 90] on span at bounding box center [54, 93] width 9 height 10
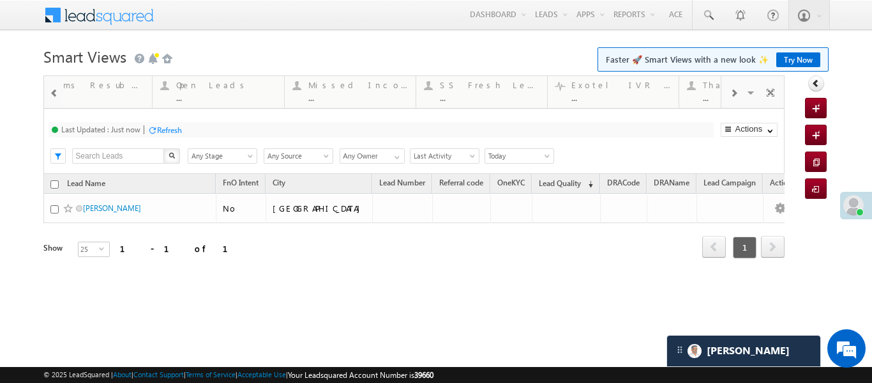
click at [51, 90] on span at bounding box center [54, 93] width 9 height 10
click at [52, 89] on span at bounding box center [54, 93] width 9 height 10
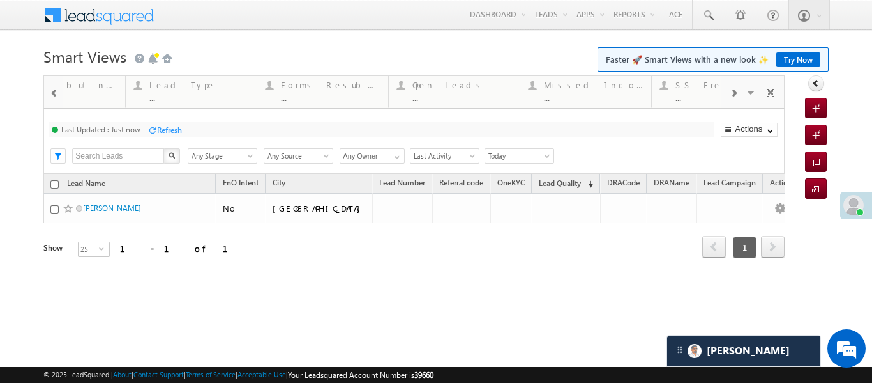
click at [52, 89] on span at bounding box center [54, 93] width 9 height 10
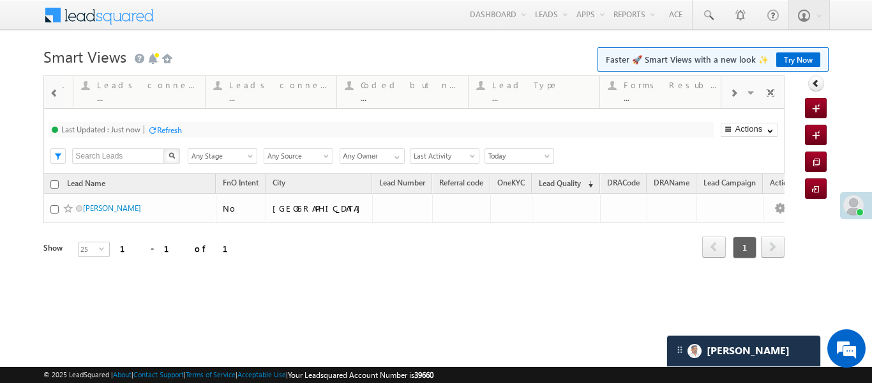
click at [52, 89] on span at bounding box center [54, 93] width 9 height 10
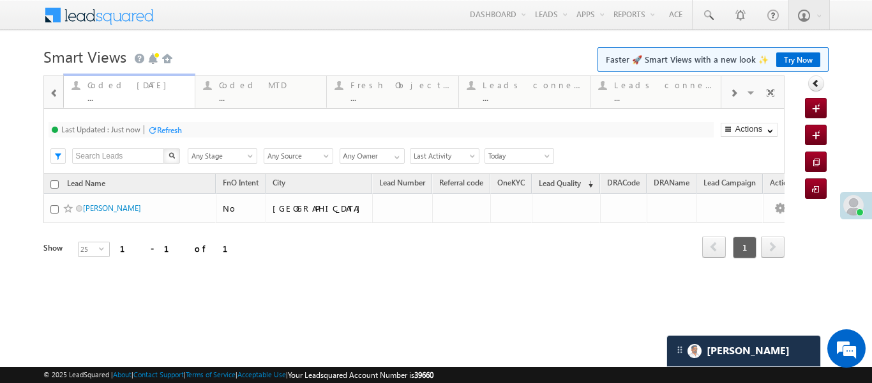
click at [145, 89] on div "Coded [DATE]" at bounding box center [137, 85] width 100 height 10
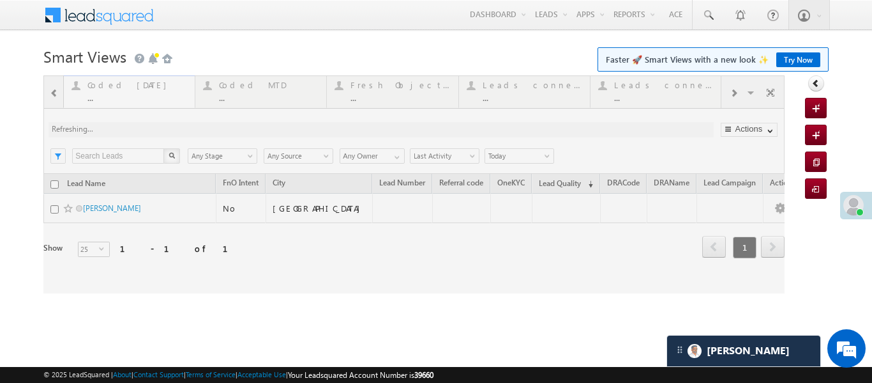
click at [145, 89] on div at bounding box center [413, 184] width 741 height 218
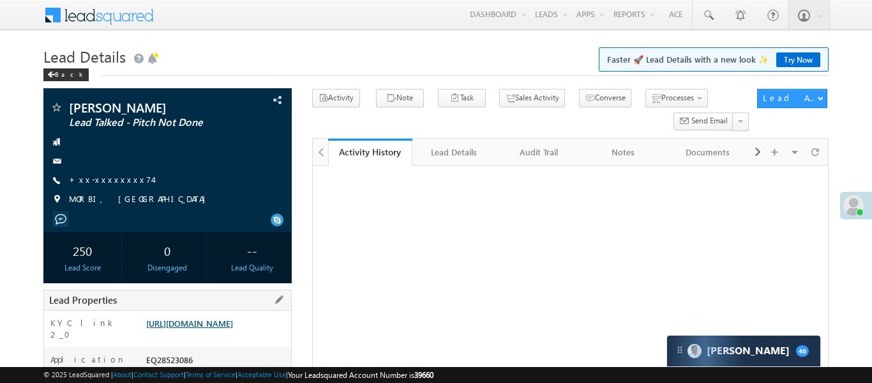
scroll to position [71, 0]
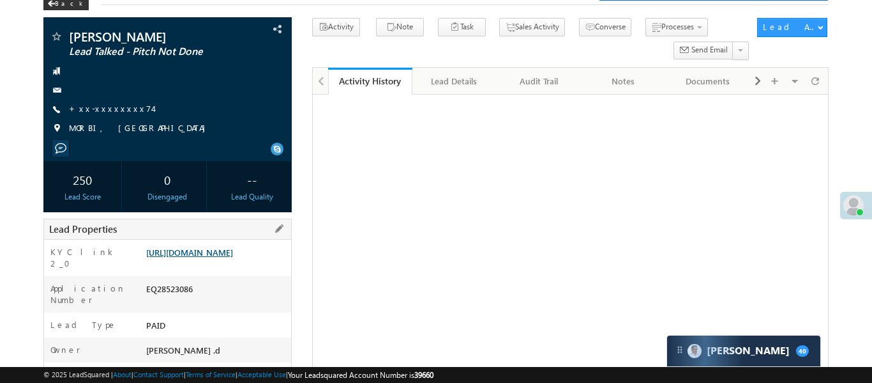
click at [231, 257] on link "https://angelbroking1-pk3em7sa.customui-test.leadsquared.com?leadId=8edbfed8-39…" at bounding box center [189, 252] width 87 height 11
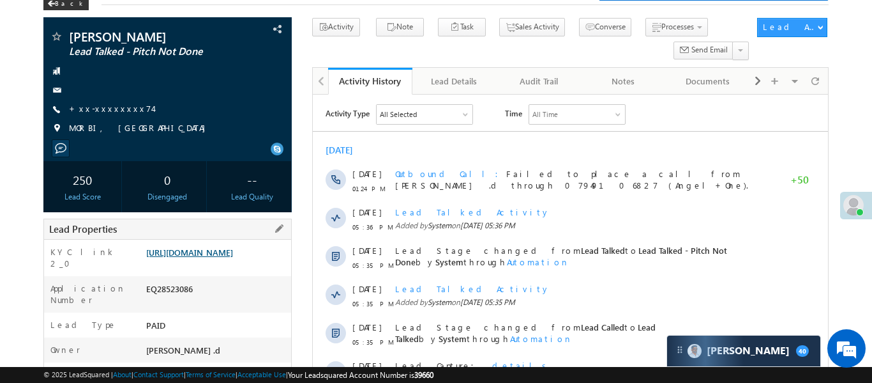
scroll to position [0, 0]
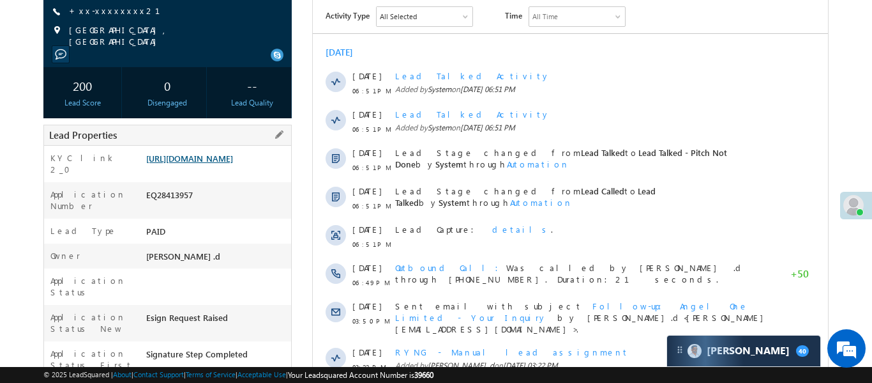
drag, startPoint x: 146, startPoint y: 160, endPoint x: 176, endPoint y: 175, distance: 33.1
click at [186, 163] on link "https://angelbroking1-pk3em7sa.customui-test.leadsquared.com?leadId=ee17cd8d-88…" at bounding box center [189, 158] width 87 height 11
drag, startPoint x: 145, startPoint y: 155, endPoint x: 188, endPoint y: 189, distance: 55.0
click at [188, 170] on div "https://angelbroking1-pk3em7sa.customui-test.leadsquared.com?leadId=ee17cd8d-88…" at bounding box center [217, 161] width 148 height 18
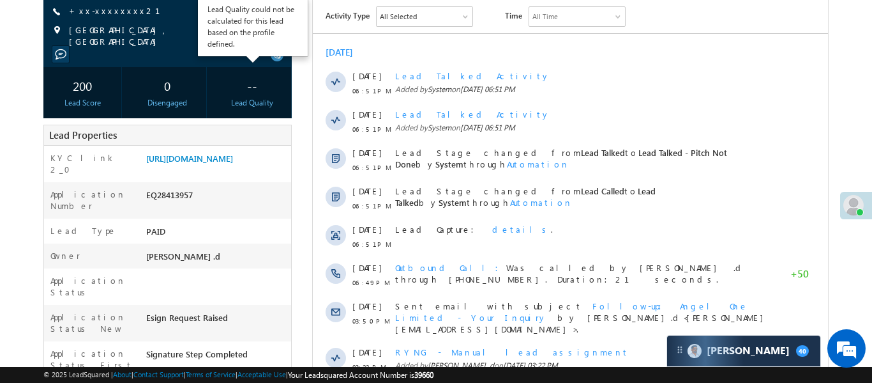
copy link "https://angelbroking1-pk3em7sa.customui-test.leadsquared.com?leadId=ee17cd8d-88…"
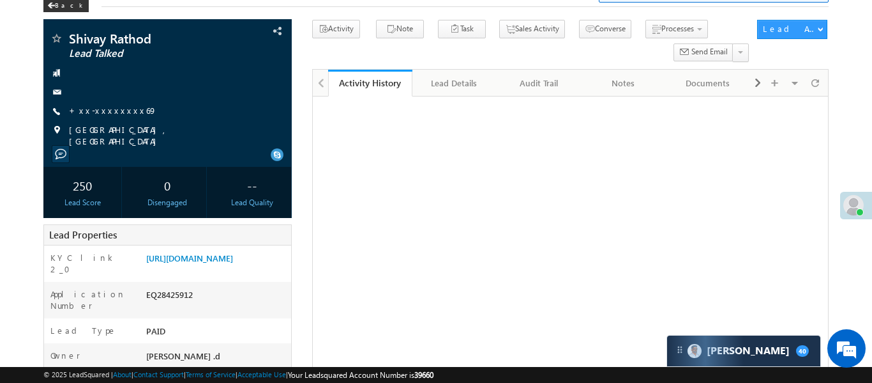
scroll to position [77, 0]
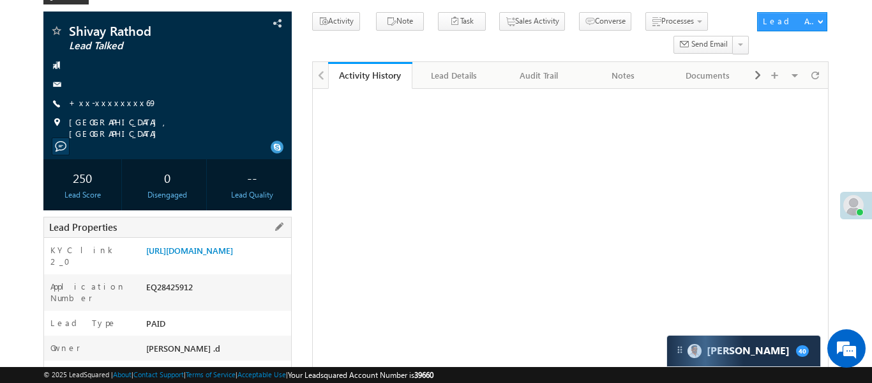
drag, startPoint x: 145, startPoint y: 248, endPoint x: 209, endPoint y: 290, distance: 76.5
click at [209, 262] on div "[URL][DOMAIN_NAME]" at bounding box center [217, 253] width 148 height 18
copy link "[URL][DOMAIN_NAME]"
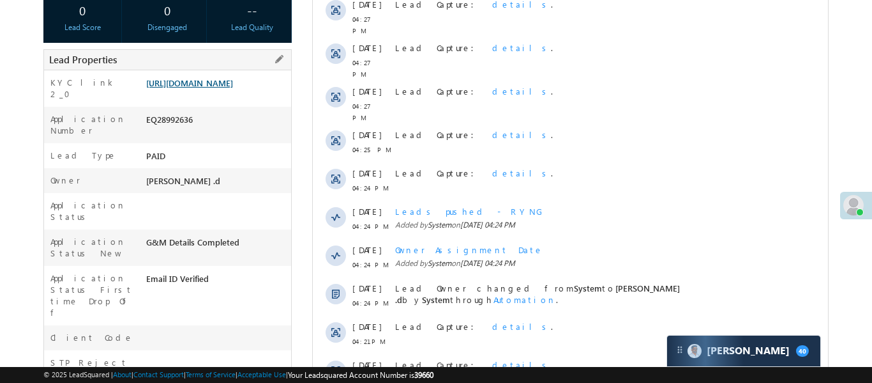
click at [218, 88] on link "[URL][DOMAIN_NAME]" at bounding box center [189, 82] width 87 height 11
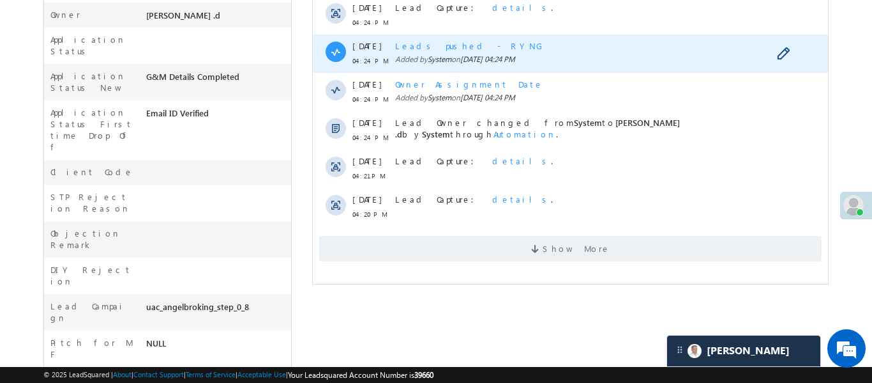
scroll to position [570, 0]
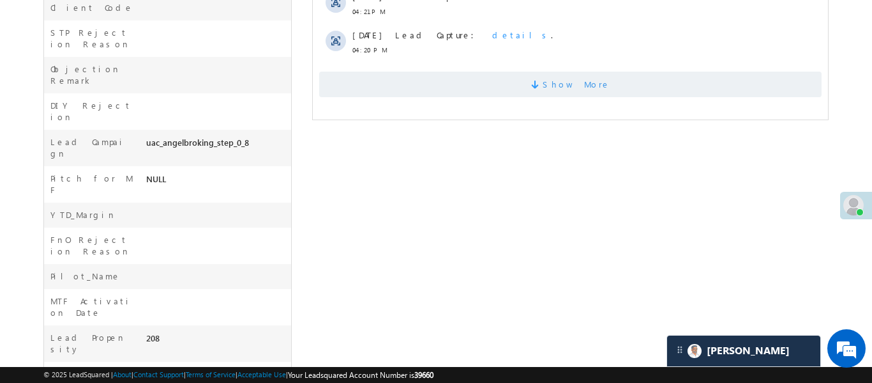
click at [614, 72] on span "Show More" at bounding box center [570, 85] width 503 height 26
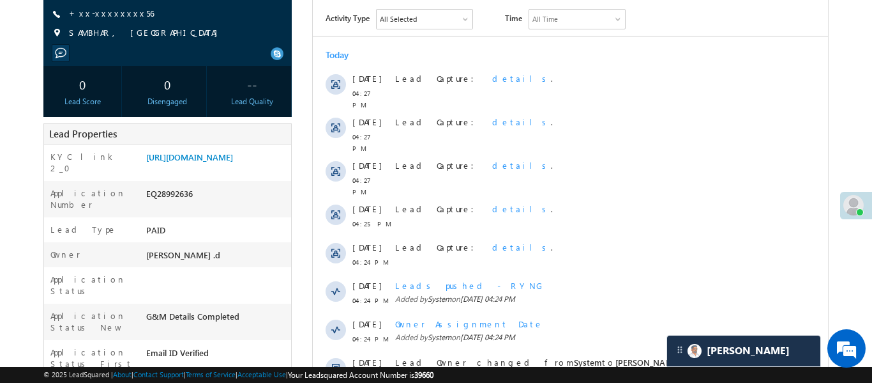
scroll to position [139, 0]
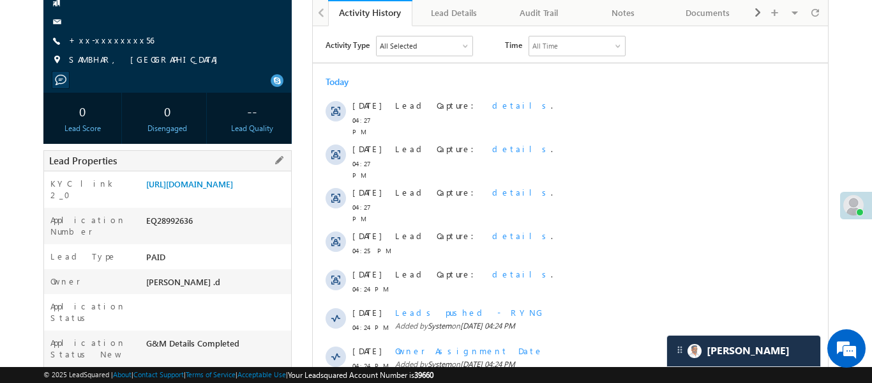
click at [197, 173] on div "KYC link 2_0 https://angelbroking1-pk3em7sa.customui-test.leadsquared.com?leadI…" at bounding box center [167, 189] width 247 height 36
click at [201, 189] on link "https://angelbroking1-pk3em7sa.customui-test.leadsquared.com?leadId=ad2bd228-0d…" at bounding box center [189, 183] width 87 height 11
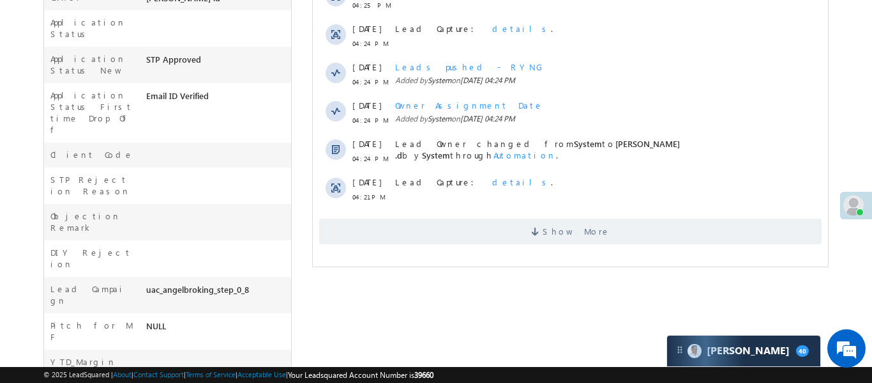
scroll to position [143, 0]
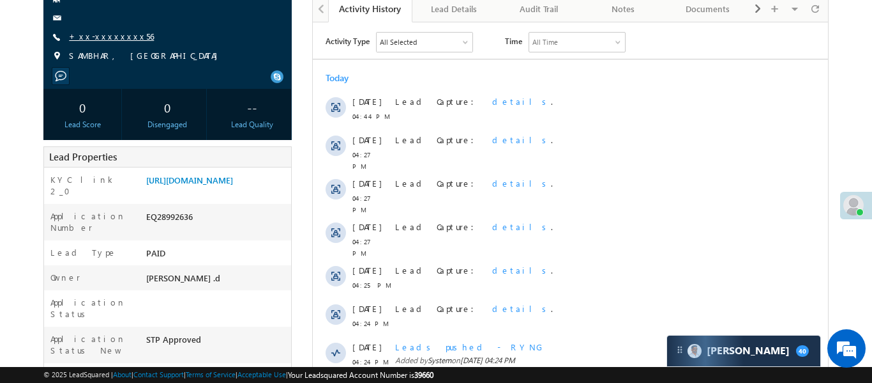
click at [100, 41] on link "+xx-xxxxxxxx56" at bounding box center [111, 36] width 85 height 11
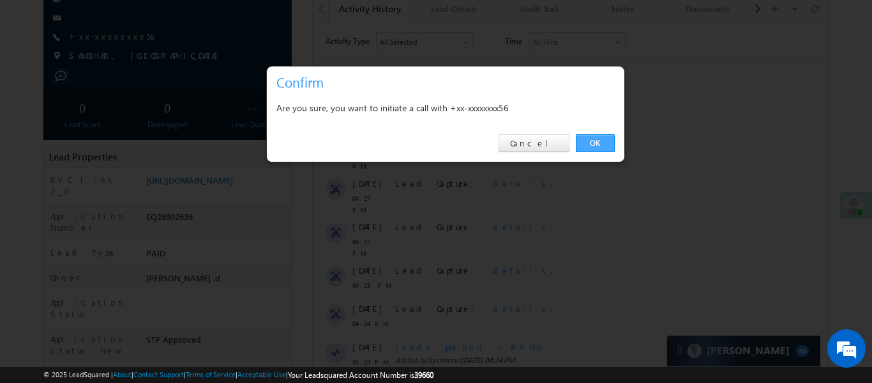
drag, startPoint x: 605, startPoint y: 142, endPoint x: 291, endPoint y: 120, distance: 315.6
click at [605, 142] on link "OK" at bounding box center [595, 143] width 39 height 18
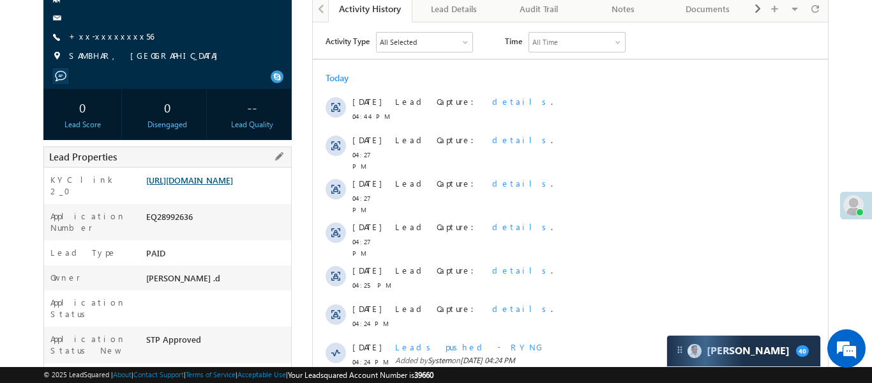
click at [204, 185] on link "https://angelbroking1-pk3em7sa.customui-test.leadsquared.com?leadId=ad2bd228-0d…" at bounding box center [189, 179] width 87 height 11
click at [108, 40] on link "+xx-xxxxxxxx56" at bounding box center [111, 36] width 85 height 11
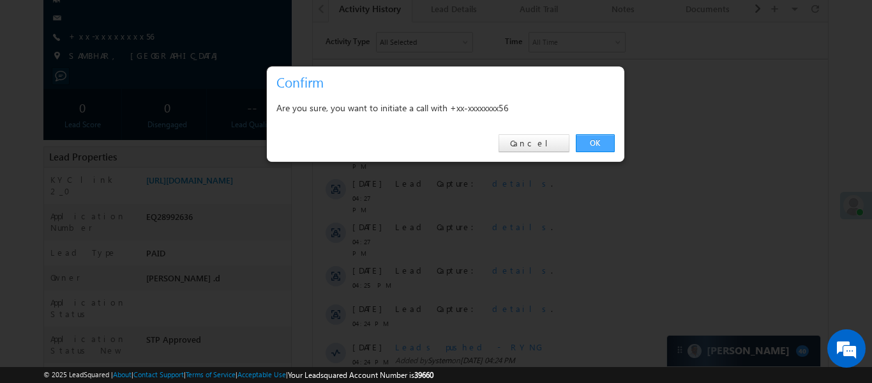
click at [592, 146] on link "OK" at bounding box center [595, 143] width 39 height 18
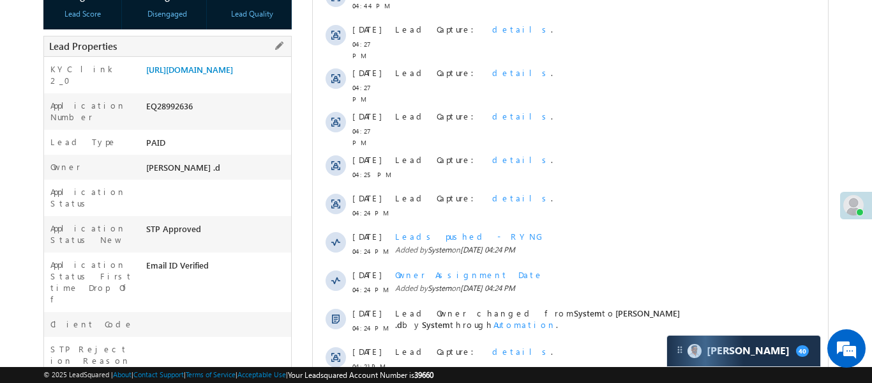
scroll to position [292, 0]
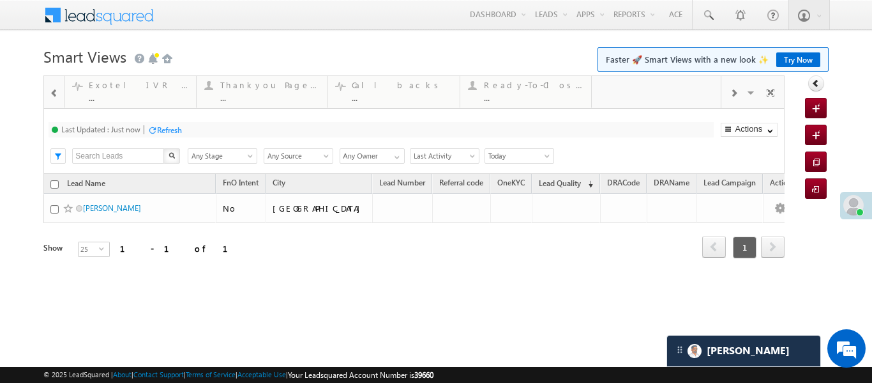
click at [54, 98] on span at bounding box center [54, 93] width 9 height 10
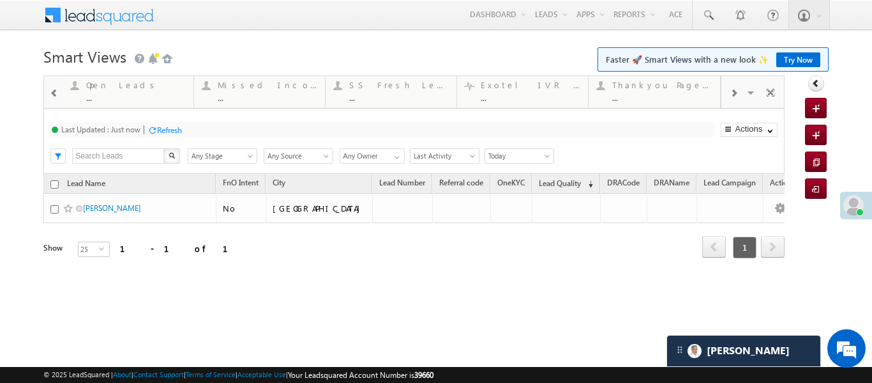
click at [54, 98] on span at bounding box center [54, 93] width 9 height 10
click at [56, 96] on span at bounding box center [54, 93] width 9 height 10
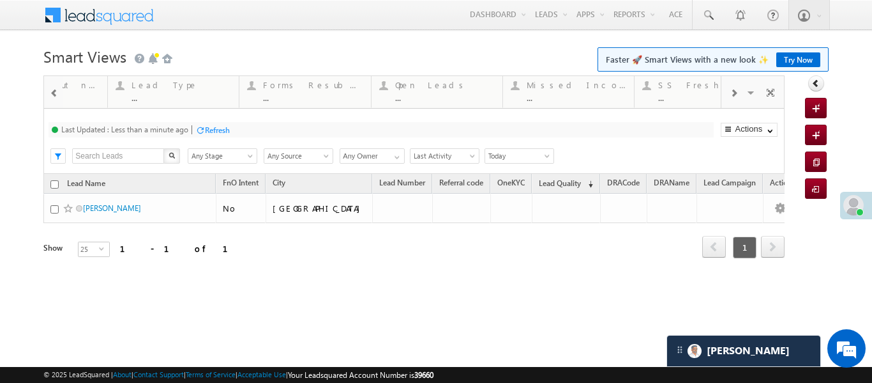
click at [56, 96] on span at bounding box center [54, 93] width 9 height 10
click at [44, 91] on div at bounding box center [53, 91] width 19 height 31
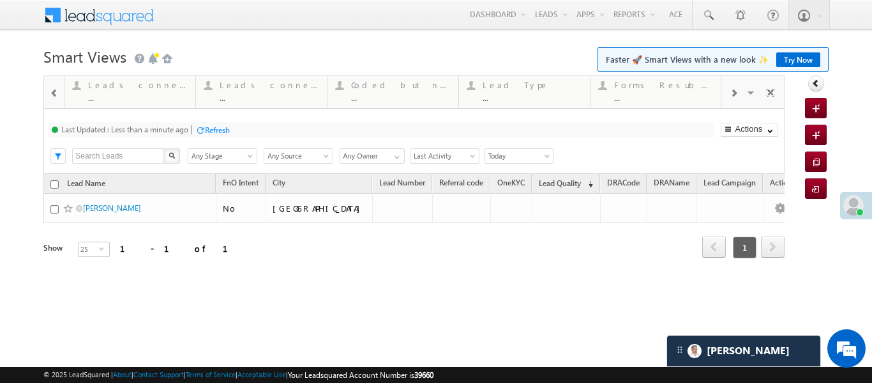
click at [52, 88] on span at bounding box center [54, 93] width 9 height 10
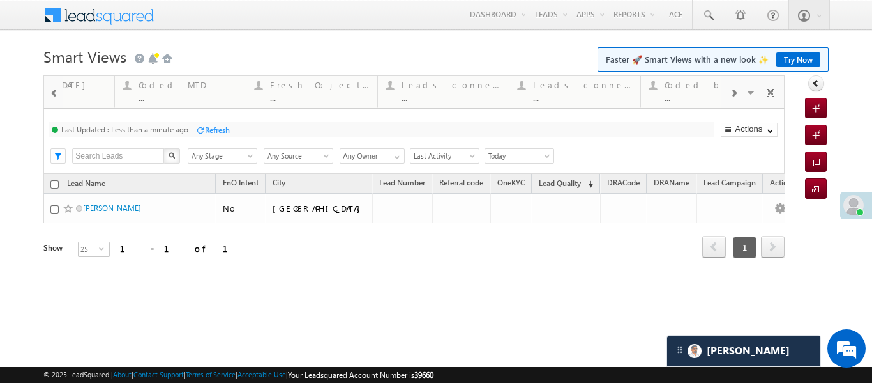
click at [52, 88] on span at bounding box center [54, 93] width 9 height 10
click at [76, 86] on div at bounding box center [76, 85] width 16 height 16
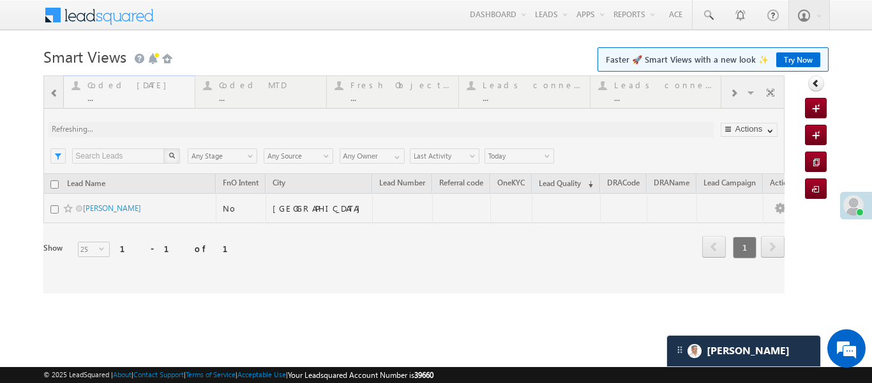
click at [76, 86] on div at bounding box center [413, 184] width 741 height 218
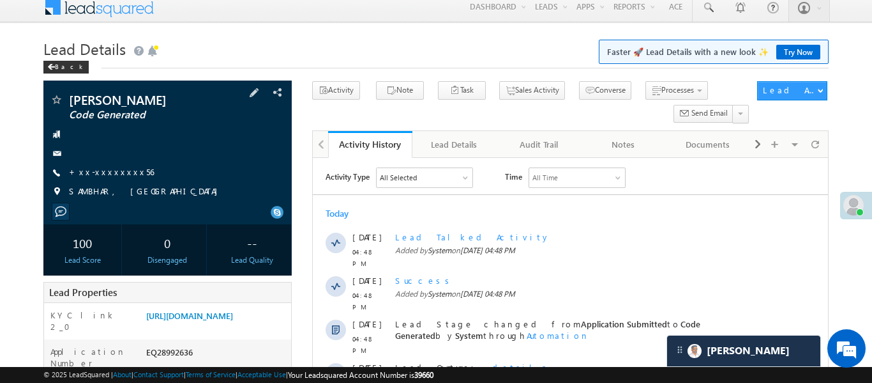
scroll to position [19, 0]
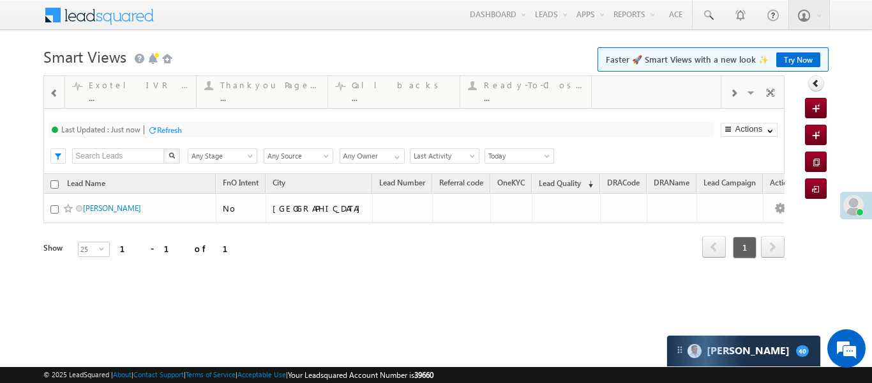
click at [50, 86] on div at bounding box center [54, 92] width 17 height 29
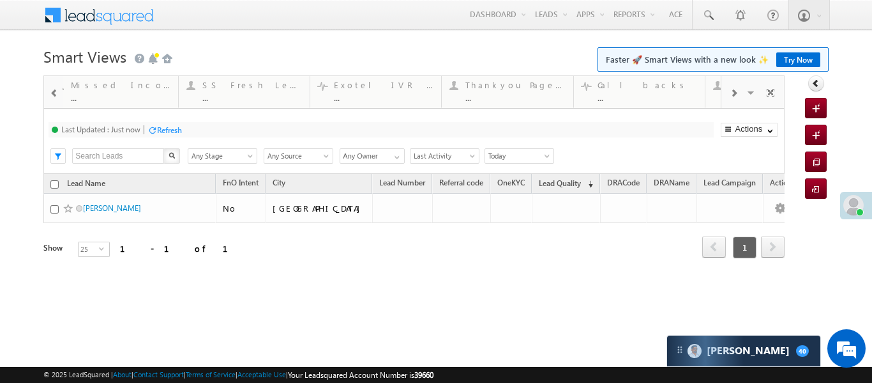
click at [52, 84] on div at bounding box center [54, 92] width 17 height 29
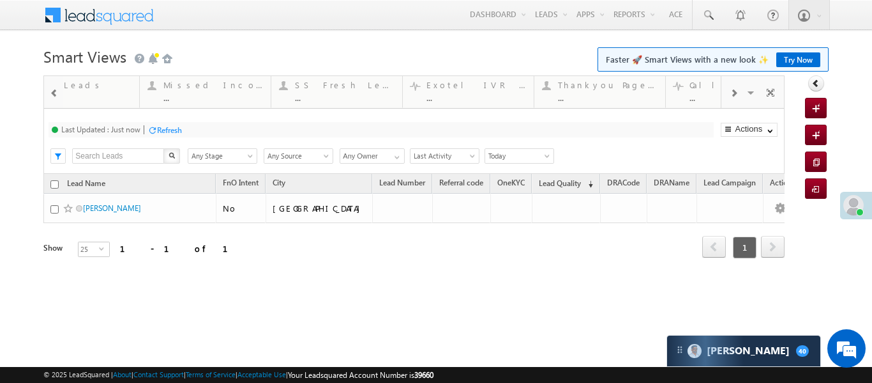
click at [52, 84] on div at bounding box center [54, 92] width 17 height 29
click at [54, 83] on div at bounding box center [54, 92] width 17 height 29
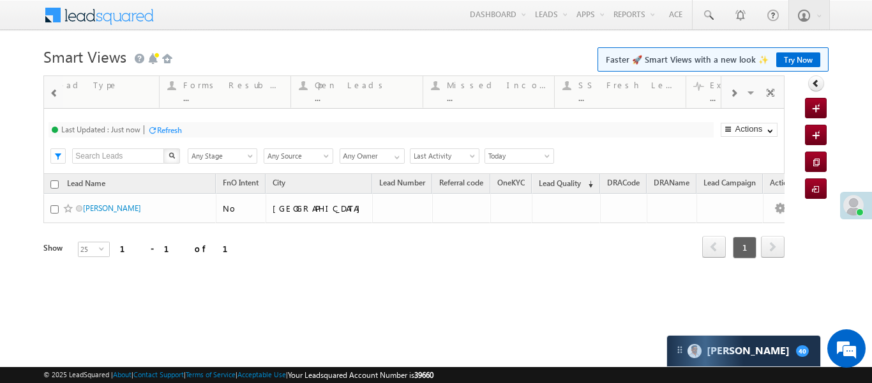
click at [54, 83] on div at bounding box center [54, 92] width 17 height 29
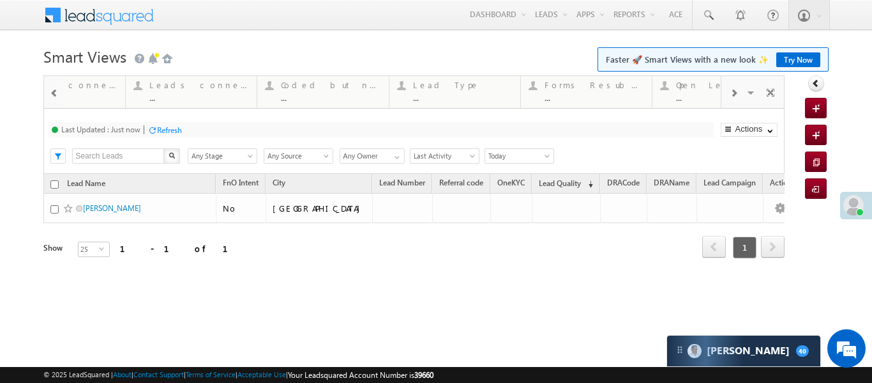
click at [54, 83] on div at bounding box center [54, 92] width 17 height 29
click at [56, 82] on div at bounding box center [54, 92] width 17 height 29
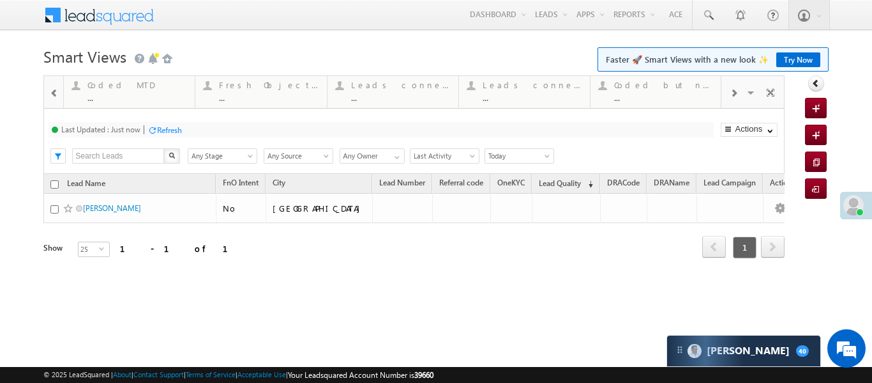
click at [56, 82] on div at bounding box center [54, 92] width 17 height 29
click at [92, 93] on div "..." at bounding box center [137, 98] width 100 height 10
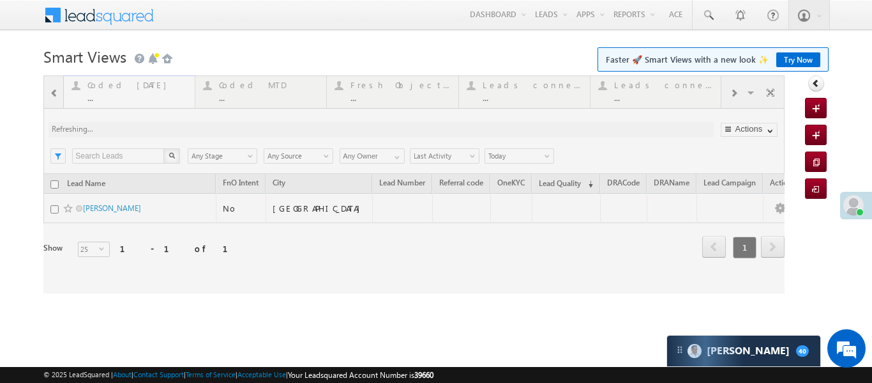
click at [92, 93] on div at bounding box center [413, 184] width 741 height 218
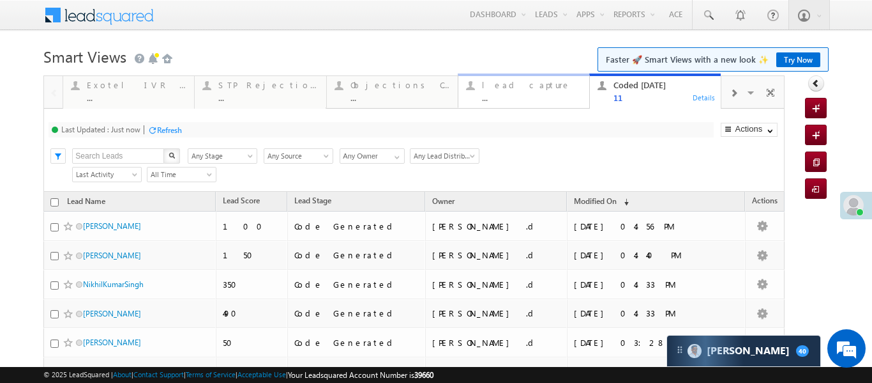
click at [540, 93] on div "..." at bounding box center [532, 98] width 100 height 10
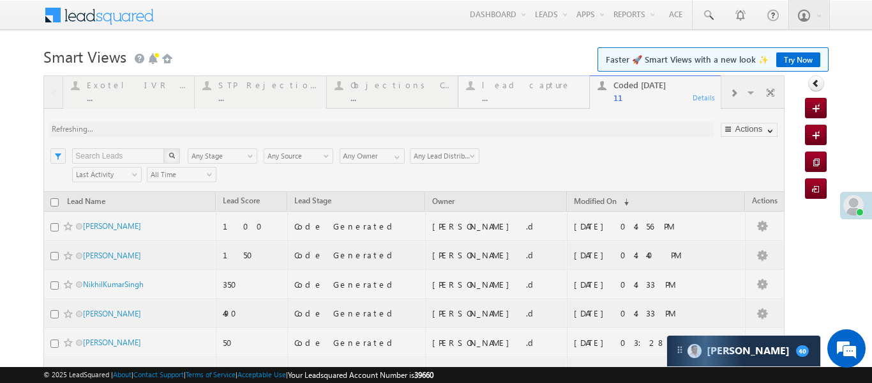
click at [540, 93] on div at bounding box center [413, 338] width 741 height 526
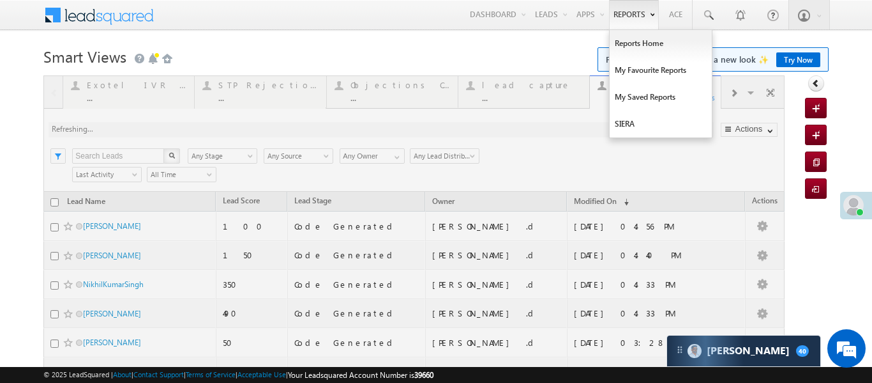
drag, startPoint x: 540, startPoint y: 93, endPoint x: 651, endPoint y: 0, distance: 144.7
click at [542, 92] on div at bounding box center [413, 338] width 741 height 526
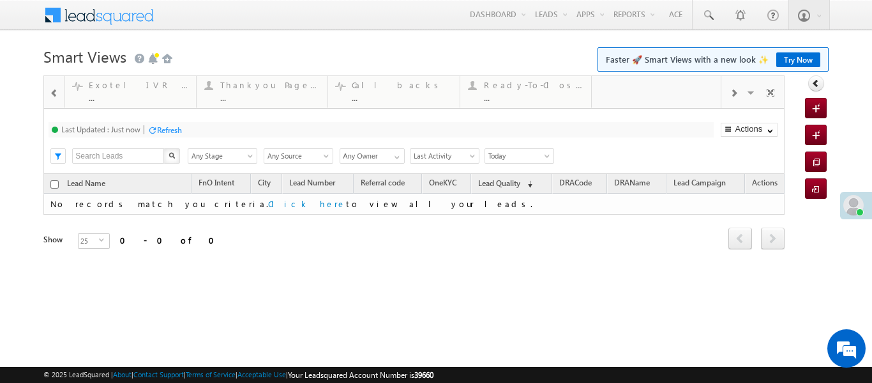
click at [58, 103] on div at bounding box center [54, 92] width 17 height 29
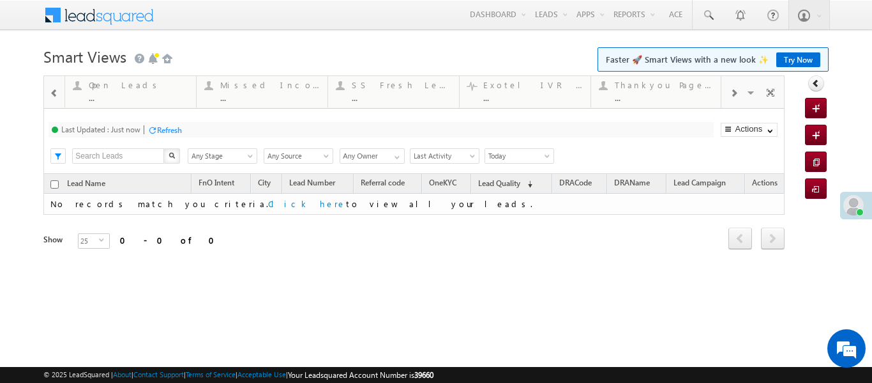
click at [58, 103] on div at bounding box center [54, 92] width 17 height 29
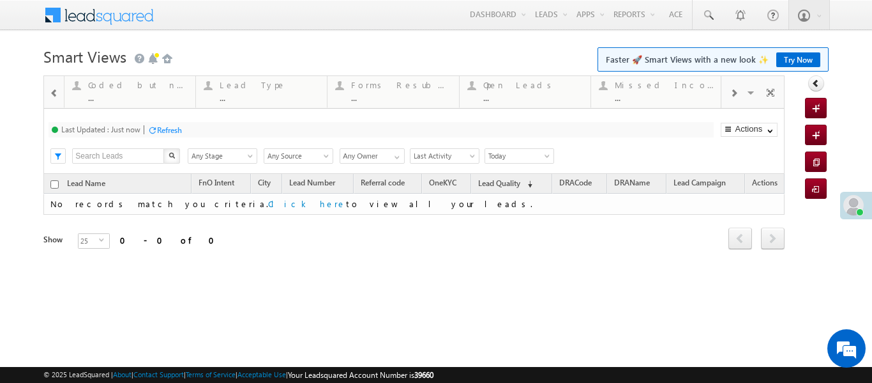
click at [58, 103] on div at bounding box center [54, 92] width 17 height 29
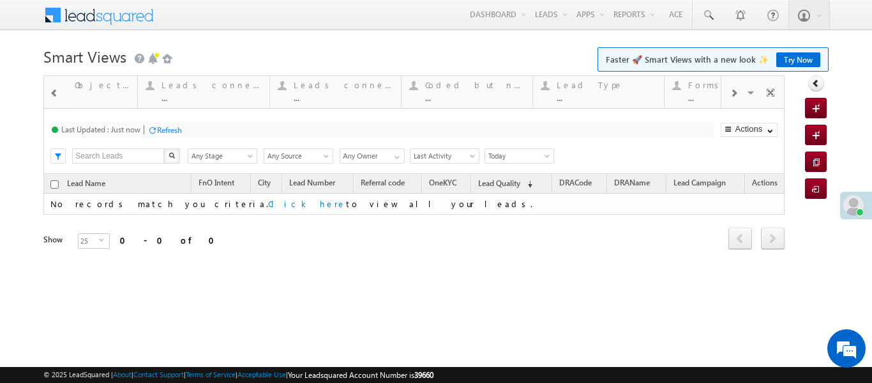
click at [58, 103] on div at bounding box center [54, 92] width 17 height 29
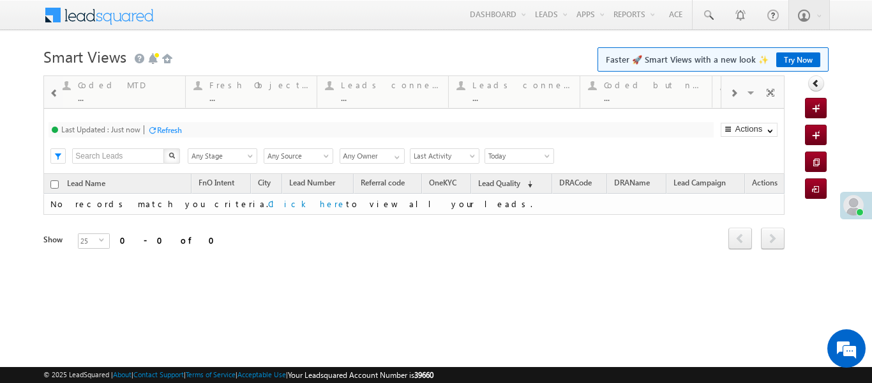
click at [58, 103] on div at bounding box center [54, 92] width 17 height 29
click at [174, 95] on div "..." at bounding box center [137, 98] width 100 height 10
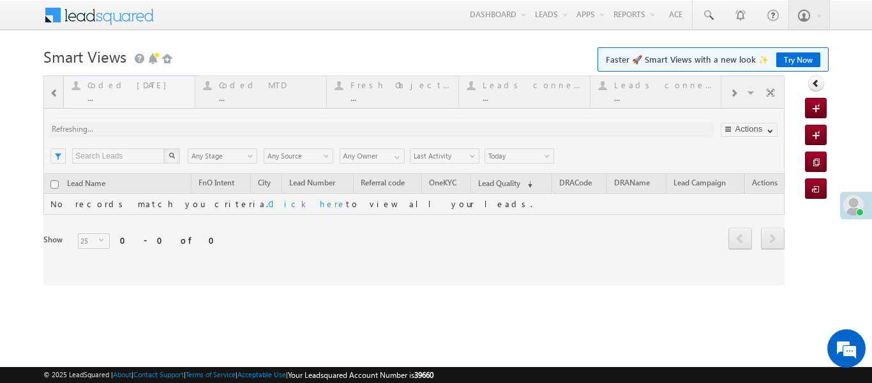
click at [174, 95] on div at bounding box center [413, 179] width 741 height 209
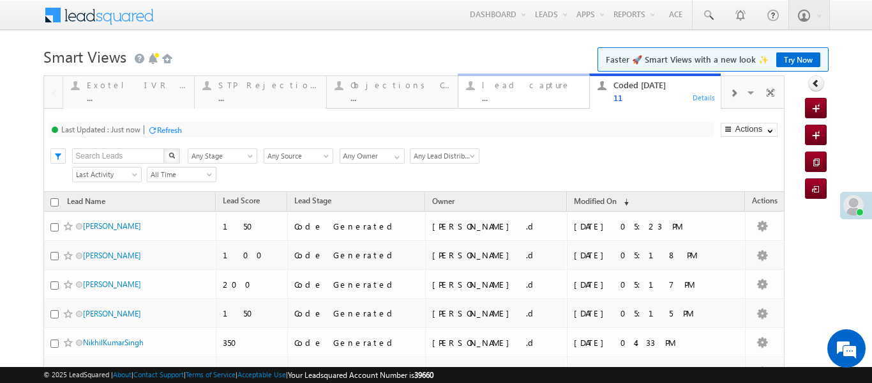
click at [517, 91] on div "lead capture ..." at bounding box center [532, 89] width 100 height 25
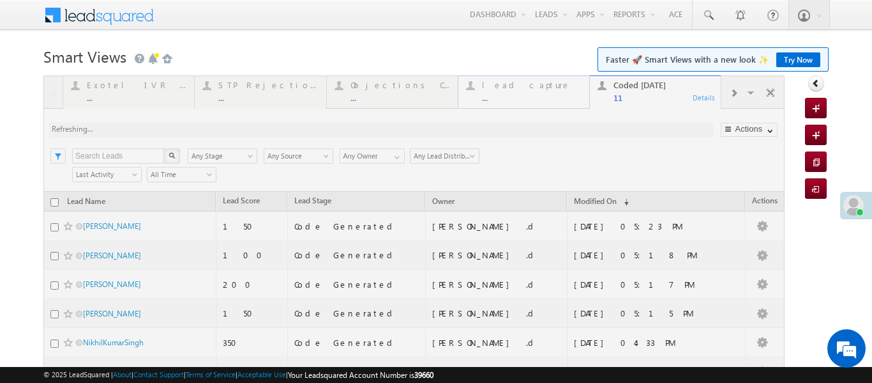
click at [517, 91] on div at bounding box center [413, 338] width 741 height 526
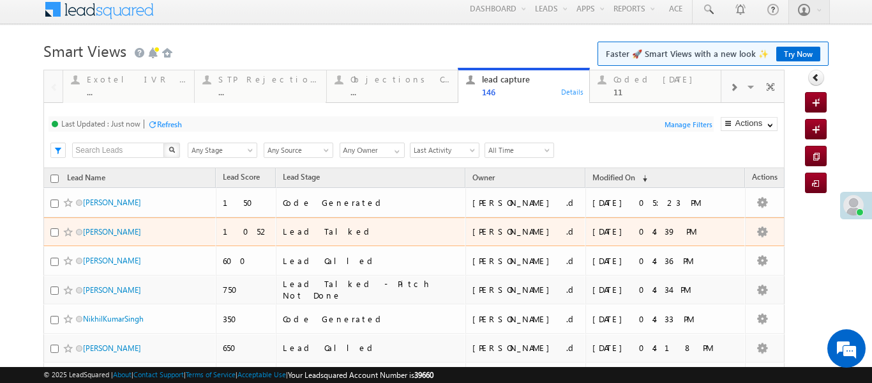
scroll to position [13, 0]
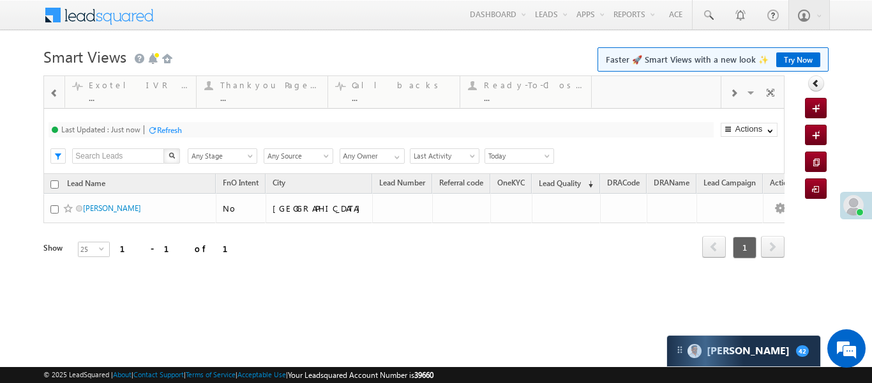
click at [53, 91] on span at bounding box center [54, 93] width 9 height 10
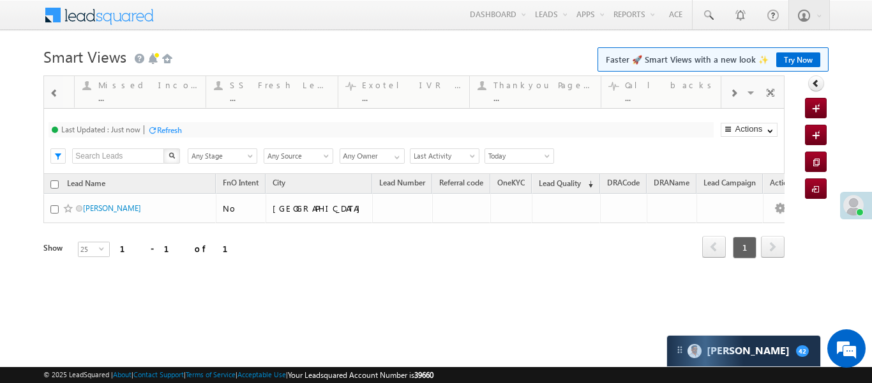
click at [53, 91] on span at bounding box center [54, 93] width 9 height 10
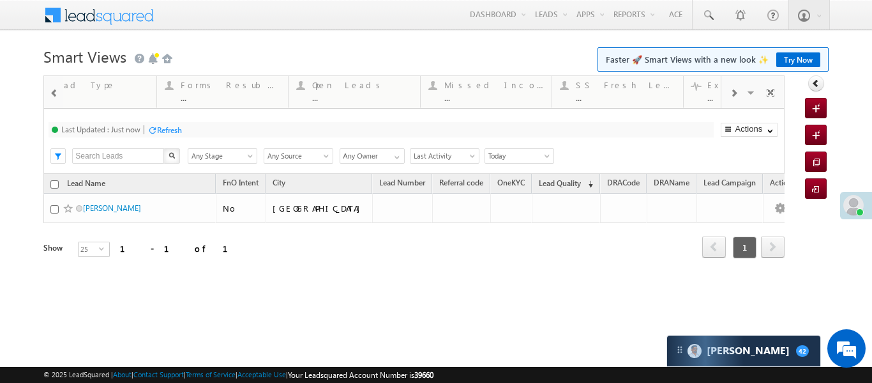
click at [53, 91] on span at bounding box center [54, 93] width 9 height 10
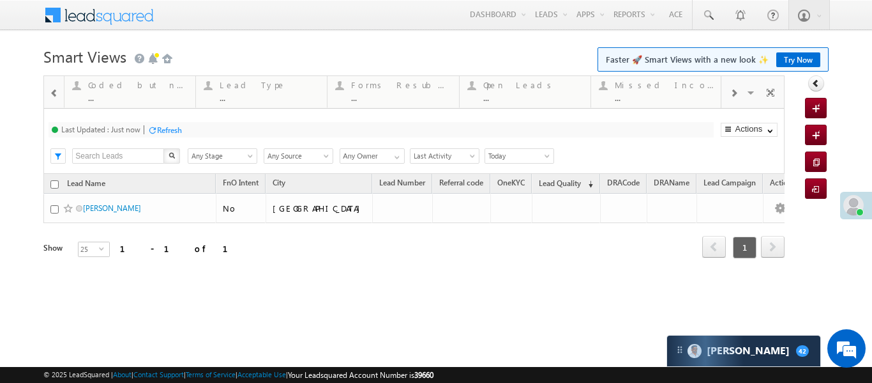
click at [53, 91] on span at bounding box center [54, 93] width 9 height 10
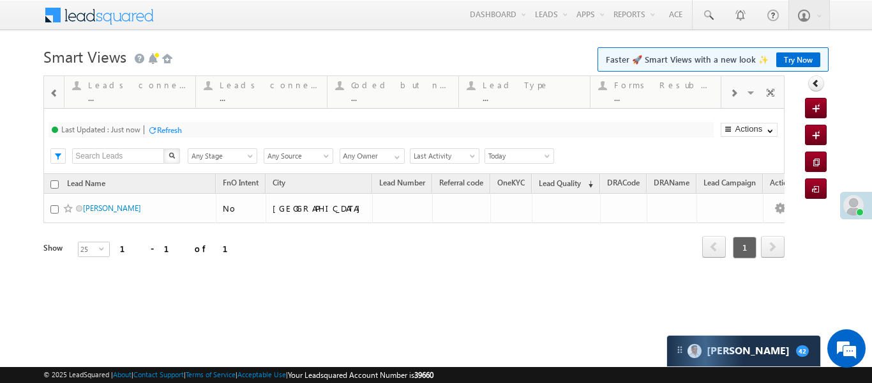
click at [53, 91] on span at bounding box center [54, 93] width 9 height 10
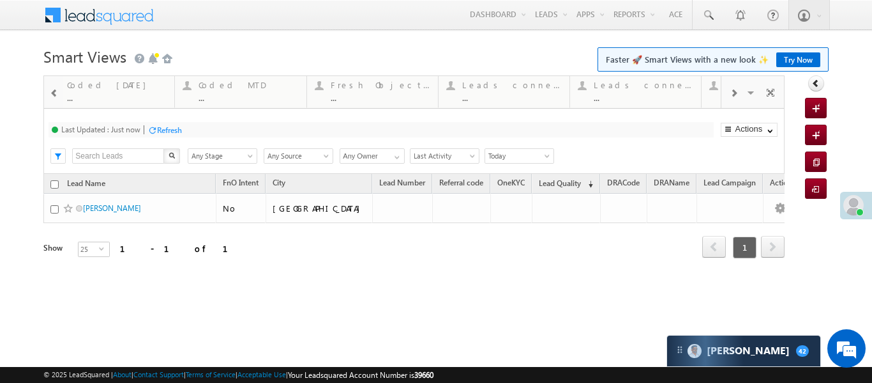
click at [53, 91] on span at bounding box center [54, 93] width 9 height 10
click at [231, 98] on div "..." at bounding box center [269, 98] width 100 height 10
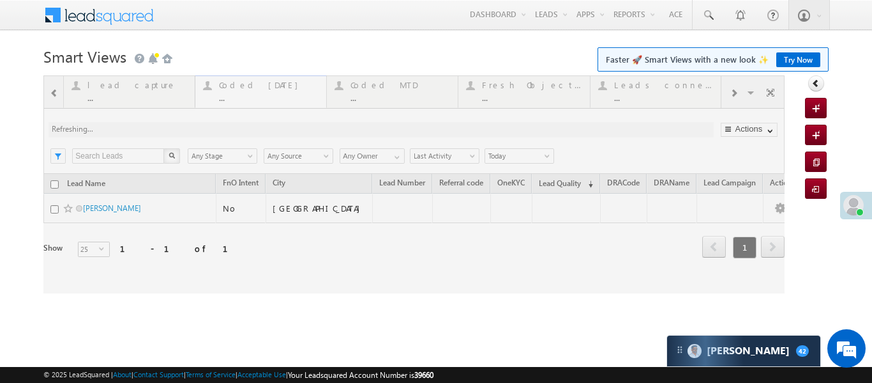
click at [231, 98] on div at bounding box center [413, 184] width 741 height 218
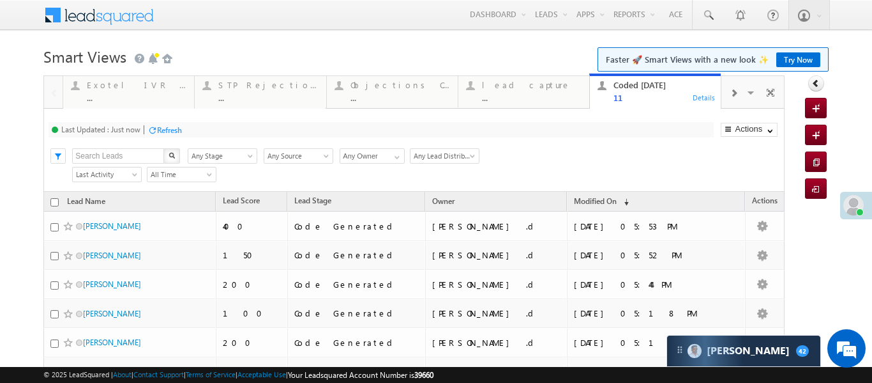
click at [543, 95] on div "..." at bounding box center [532, 98] width 100 height 10
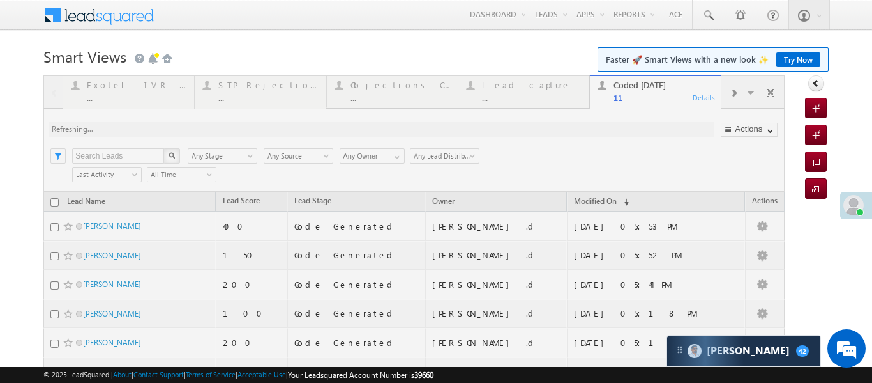
click at [543, 95] on div at bounding box center [413, 338] width 741 height 526
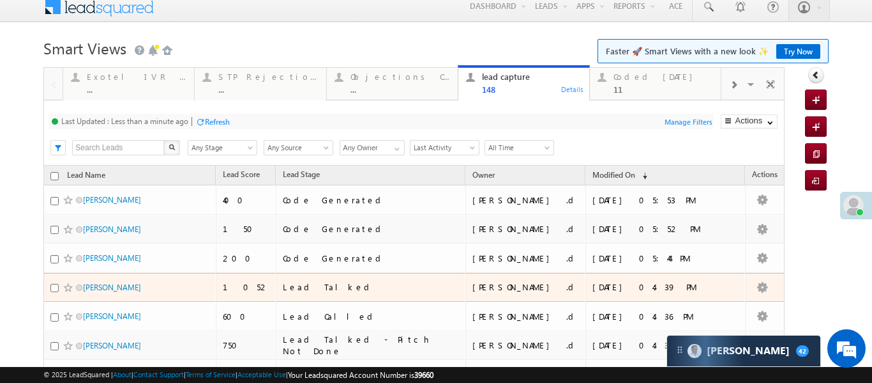
scroll to position [20, 0]
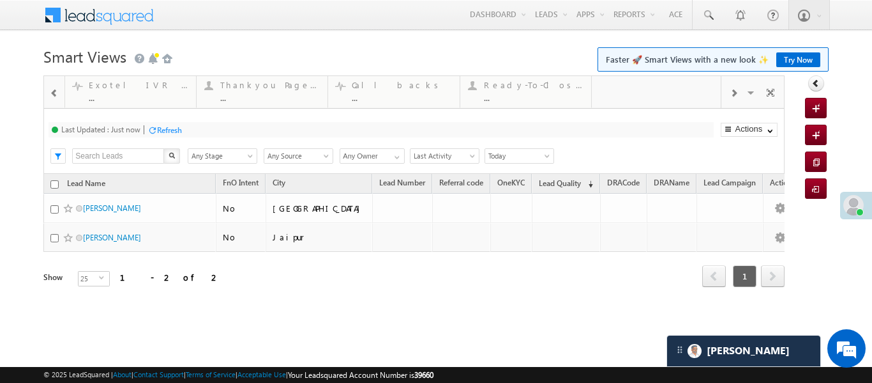
drag, startPoint x: 36, startPoint y: 93, endPoint x: 45, endPoint y: 93, distance: 9.6
click at [38, 93] on body "Menu [PERSON_NAME] .d Aakan sha.D @ange lbrok ing.c om" at bounding box center [436, 181] width 872 height 362
click at [46, 93] on div at bounding box center [54, 92] width 17 height 29
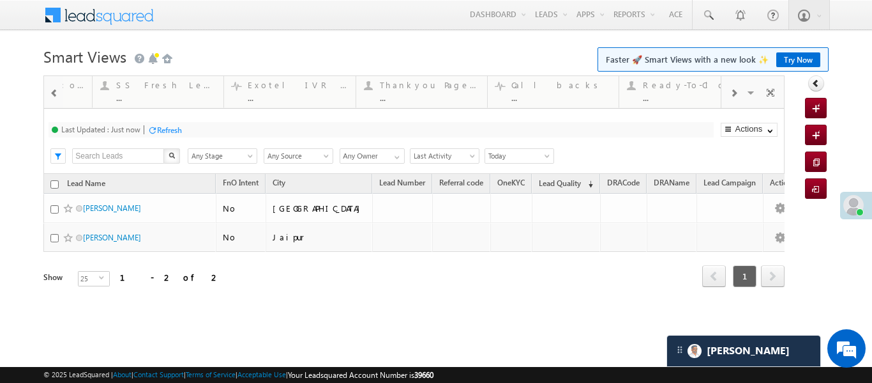
click at [46, 93] on div at bounding box center [54, 92] width 17 height 29
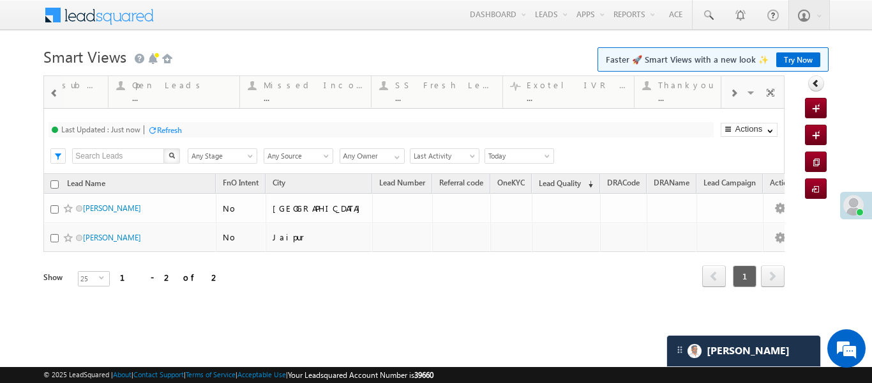
click at [46, 93] on div at bounding box center [54, 92] width 17 height 29
click at [44, 94] on div at bounding box center [53, 91] width 19 height 31
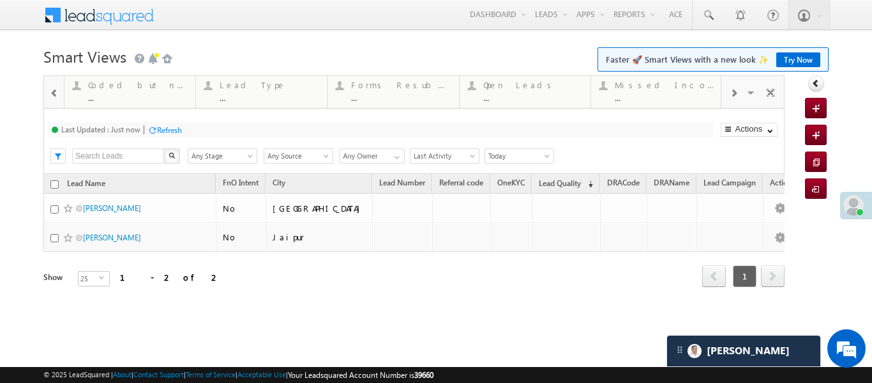
click at [44, 94] on div at bounding box center [53, 91] width 19 height 31
click at [50, 91] on span at bounding box center [54, 93] width 9 height 10
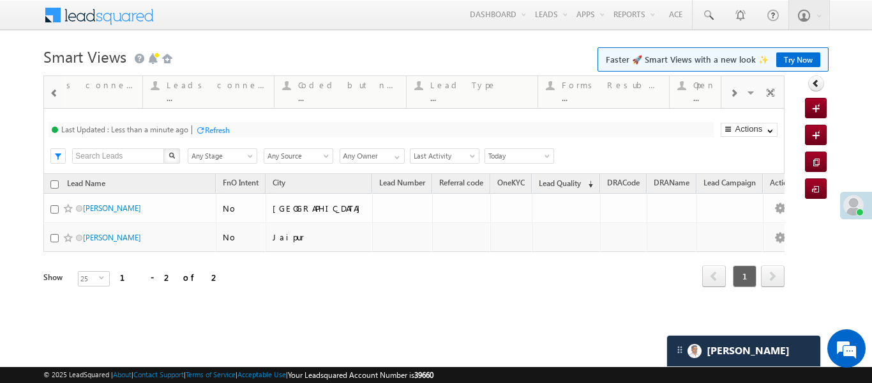
click at [50, 91] on span at bounding box center [54, 93] width 9 height 10
click at [49, 91] on div at bounding box center [54, 92] width 17 height 29
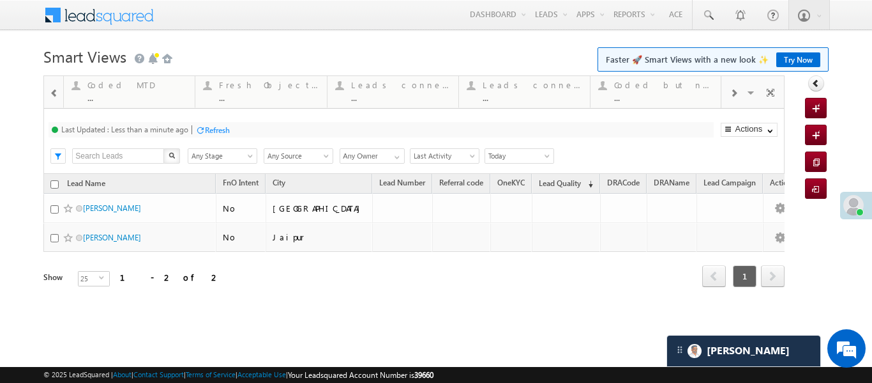
click at [49, 91] on div at bounding box center [54, 92] width 17 height 29
click at [133, 87] on div "Coded Today" at bounding box center [137, 85] width 100 height 10
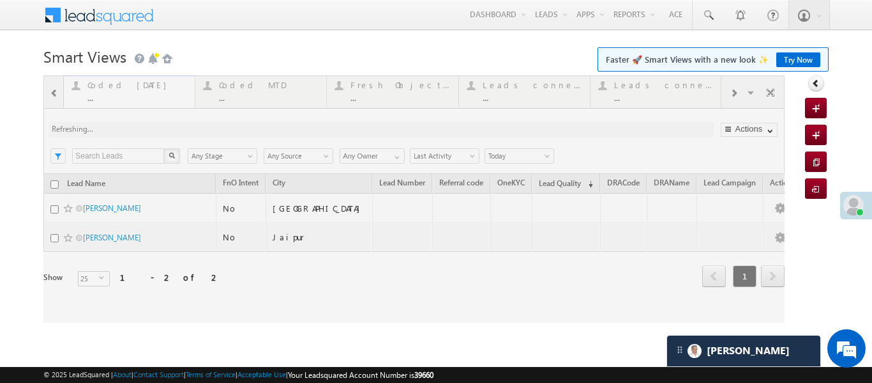
click at [133, 87] on div at bounding box center [413, 198] width 741 height 247
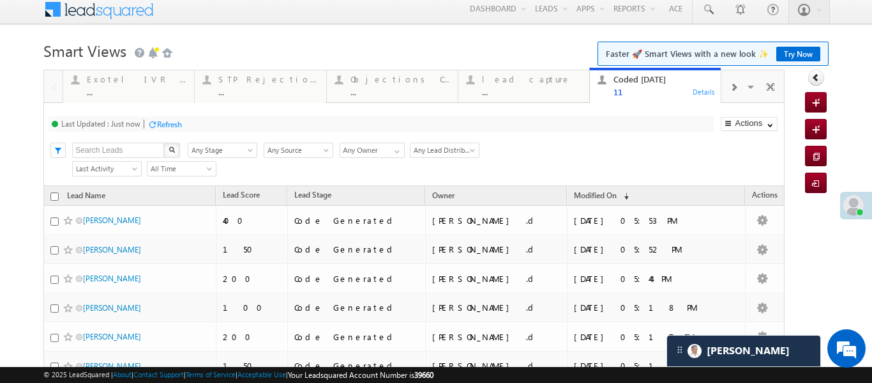
scroll to position [13, 0]
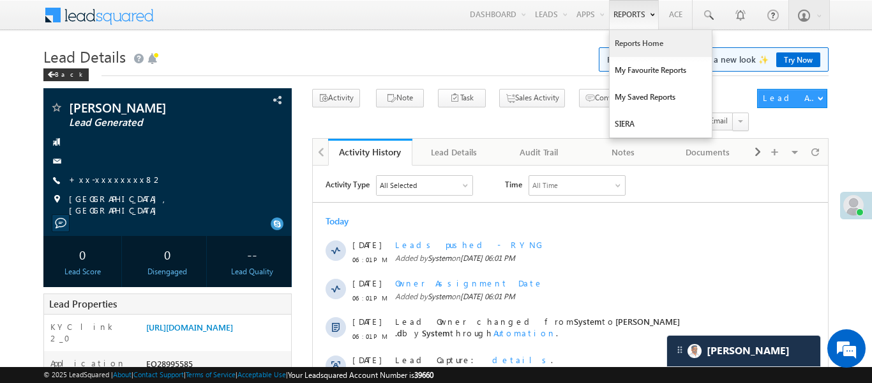
click at [634, 49] on link "Reports Home" at bounding box center [661, 43] width 102 height 27
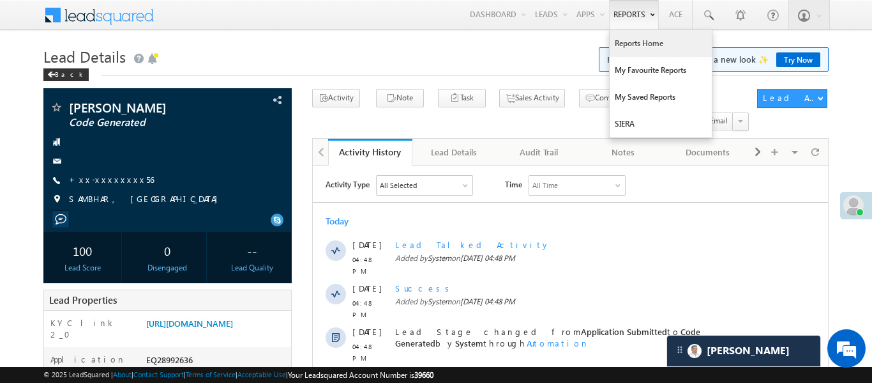
click at [639, 53] on link "Reports Home" at bounding box center [661, 43] width 102 height 27
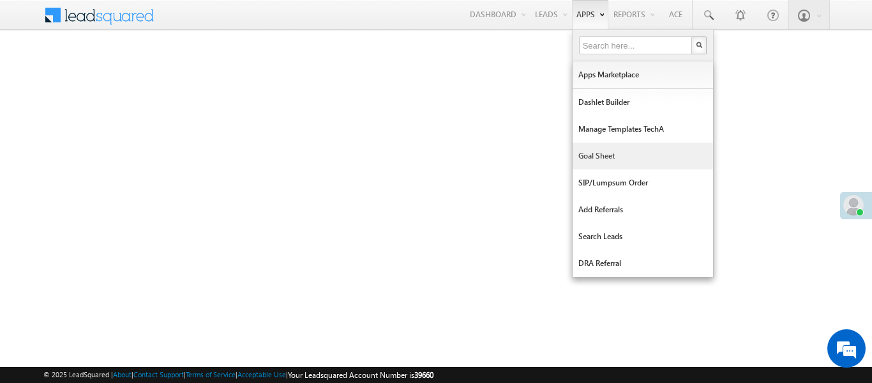
click at [593, 148] on link "Goal Sheet" at bounding box center [643, 155] width 141 height 27
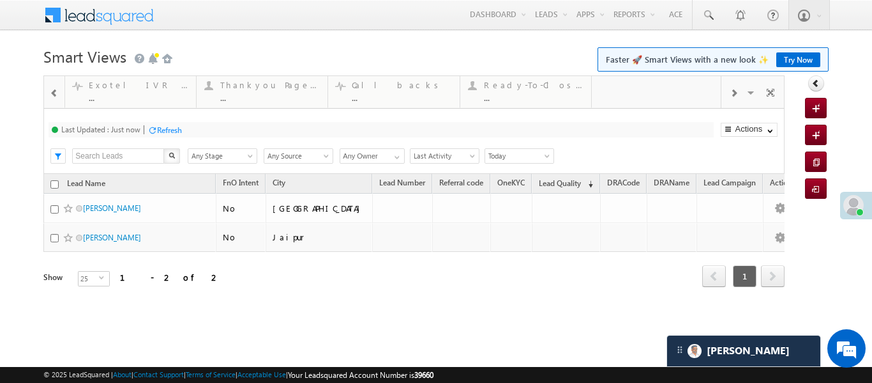
click at [54, 96] on span at bounding box center [54, 93] width 9 height 10
click at [54, 95] on span at bounding box center [54, 93] width 9 height 10
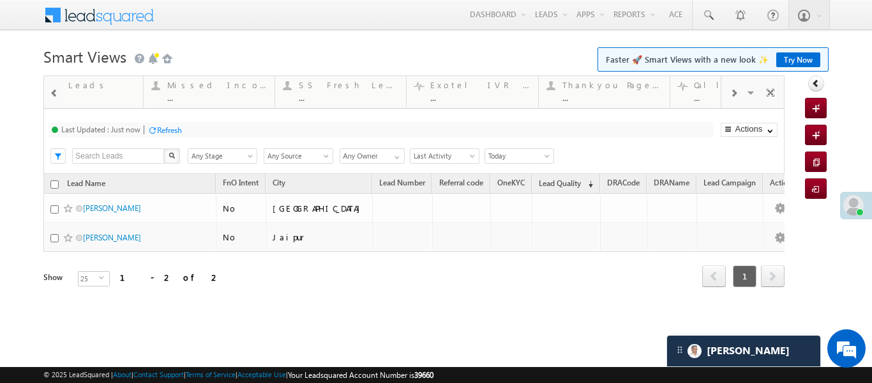
click at [54, 95] on span at bounding box center [54, 93] width 9 height 10
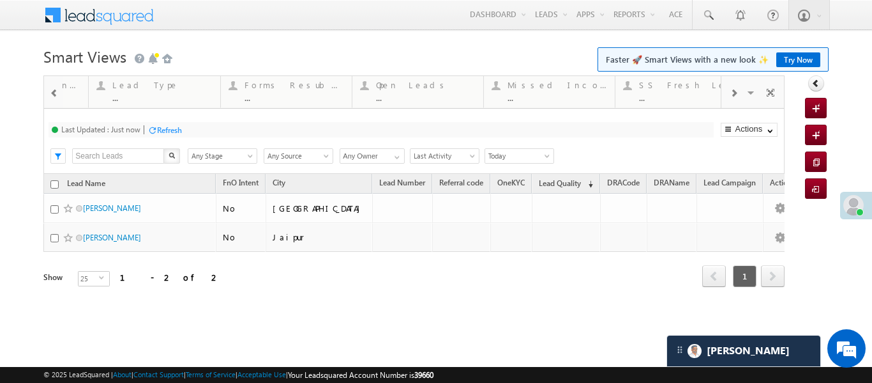
click at [53, 96] on span at bounding box center [54, 93] width 9 height 10
click at [52, 96] on span at bounding box center [54, 93] width 9 height 10
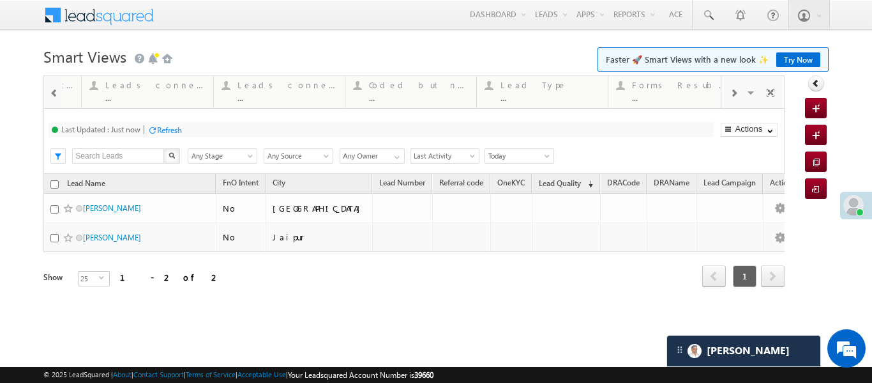
click at [52, 96] on span at bounding box center [54, 93] width 9 height 10
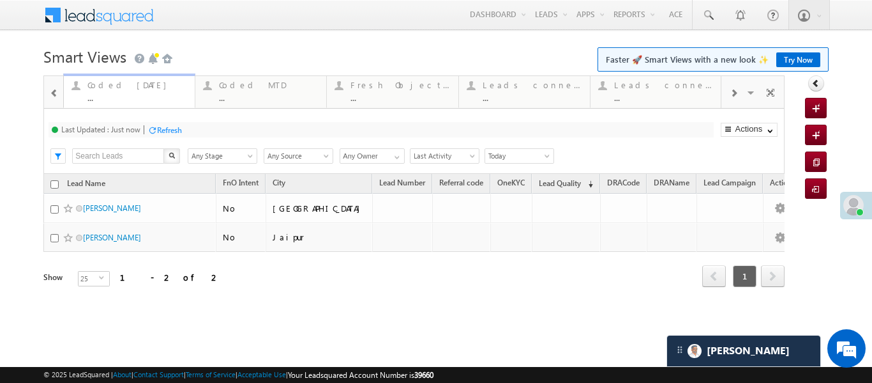
click at [87, 91] on div "Coded Today ..." at bounding box center [137, 89] width 100 height 25
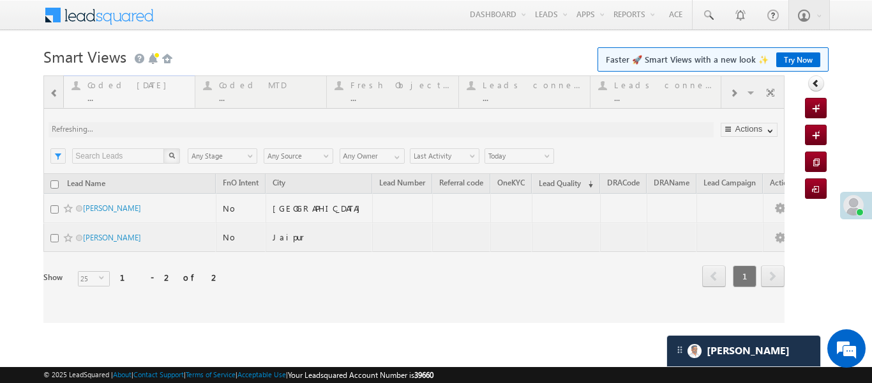
click at [87, 91] on div at bounding box center [413, 198] width 741 height 247
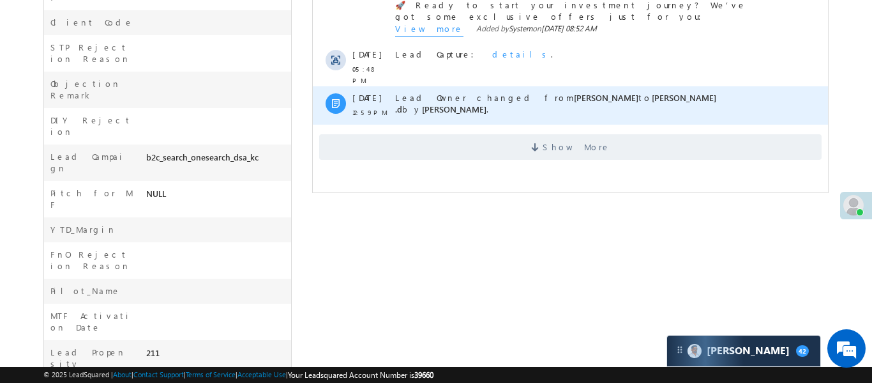
scroll to position [266, 0]
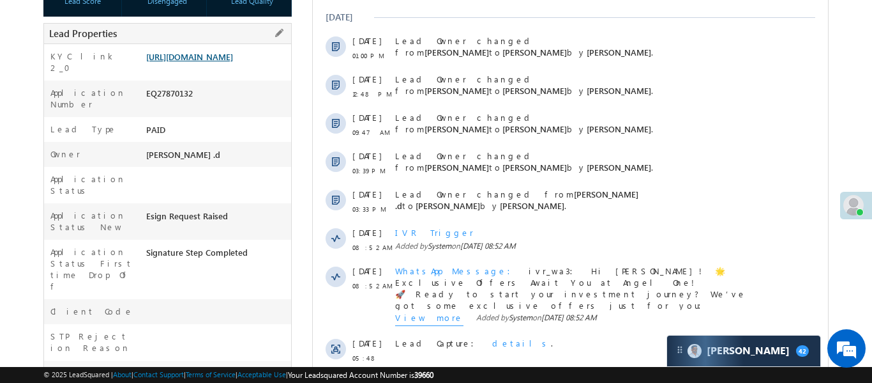
click at [233, 62] on link "[URL][DOMAIN_NAME]" at bounding box center [189, 56] width 87 height 11
click at [173, 62] on link "[URL][DOMAIN_NAME]" at bounding box center [189, 56] width 87 height 11
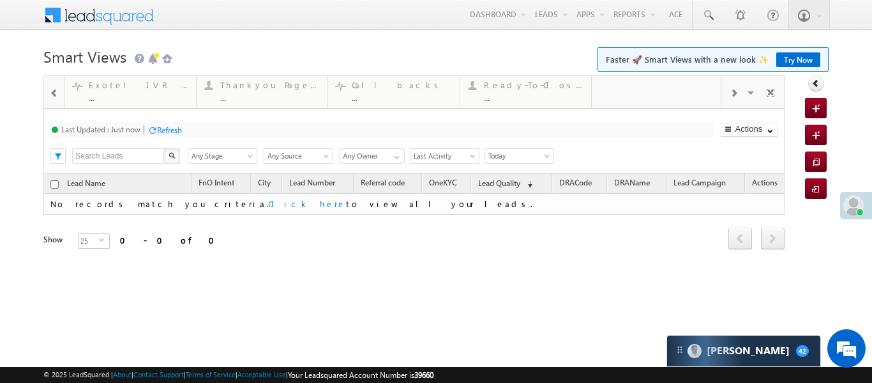
click at [54, 95] on span at bounding box center [54, 93] width 9 height 10
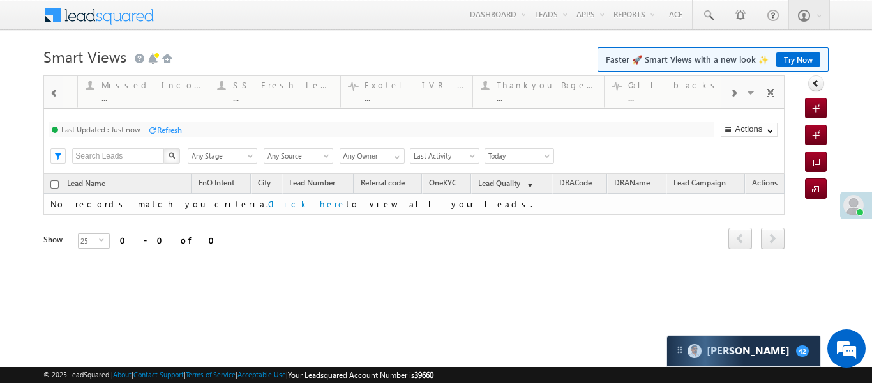
click at [54, 95] on span at bounding box center [54, 93] width 9 height 10
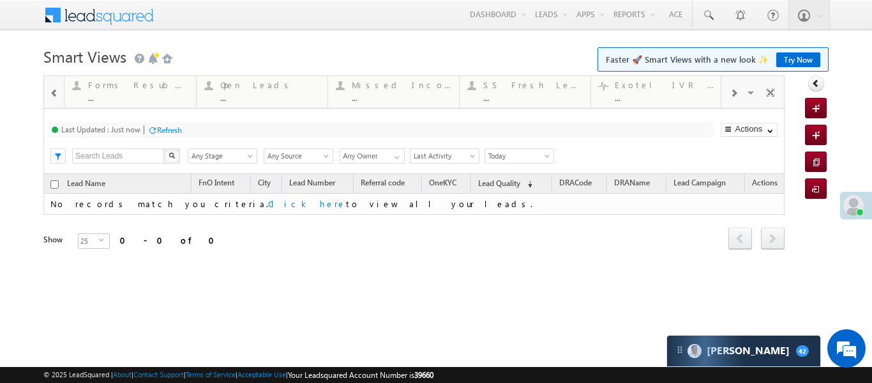
click at [54, 95] on span at bounding box center [54, 93] width 9 height 10
click at [39, 97] on body "Menu Aakansha .d Aakan sha.D @ange lbrok ing.c om" at bounding box center [436, 181] width 872 height 362
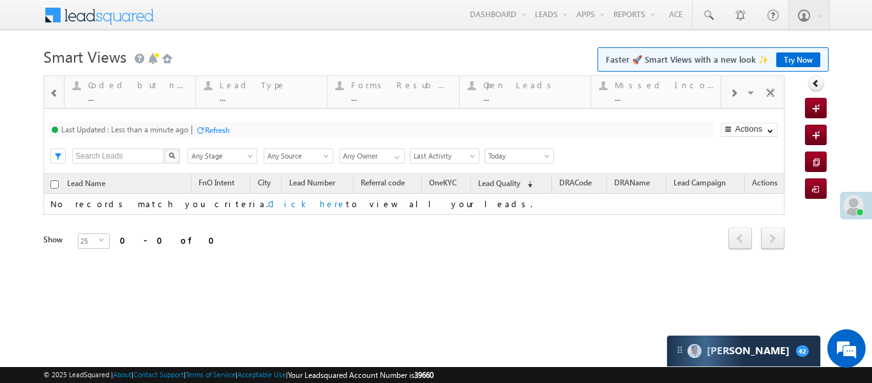
click at [54, 91] on span at bounding box center [54, 93] width 9 height 10
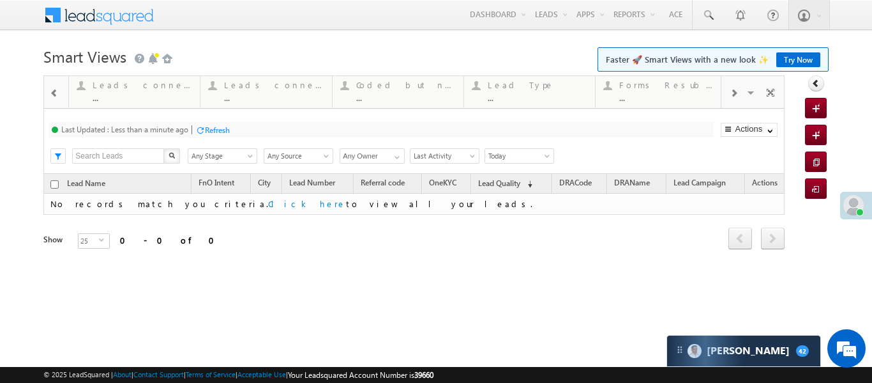
click at [54, 91] on span at bounding box center [54, 93] width 9 height 10
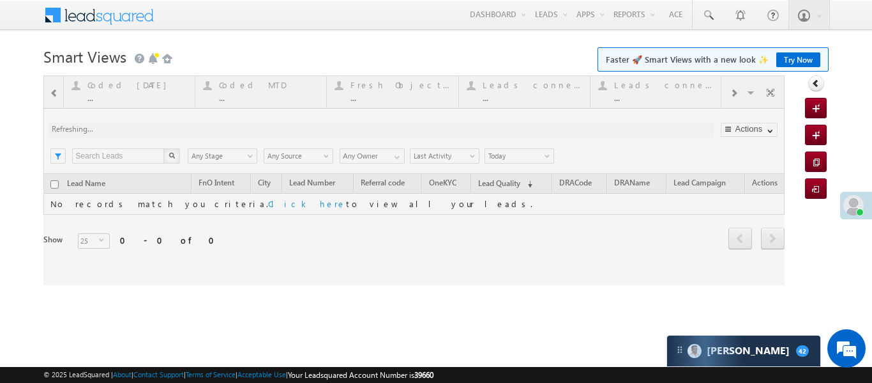
click at [129, 84] on div at bounding box center [413, 179] width 741 height 209
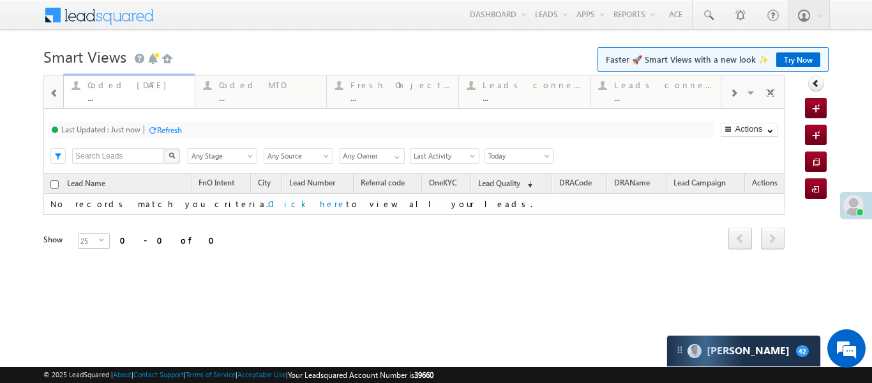
click at [131, 86] on div "Coded Today" at bounding box center [137, 85] width 100 height 10
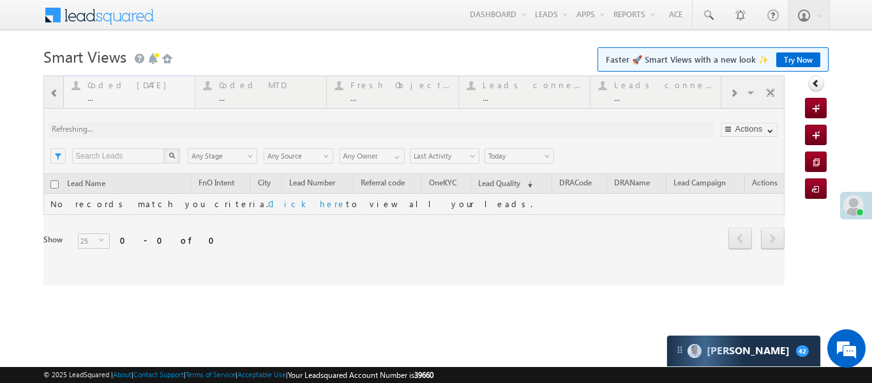
click at [131, 86] on div at bounding box center [413, 179] width 741 height 209
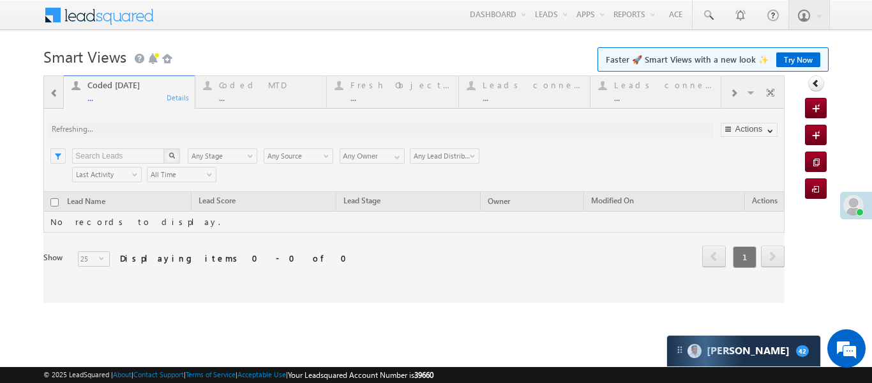
click at [198, 43] on h1 "Smart Views Getting Started Faster 🚀 Smart Views with a new look ✨ Try Now" at bounding box center [435, 55] width 785 height 25
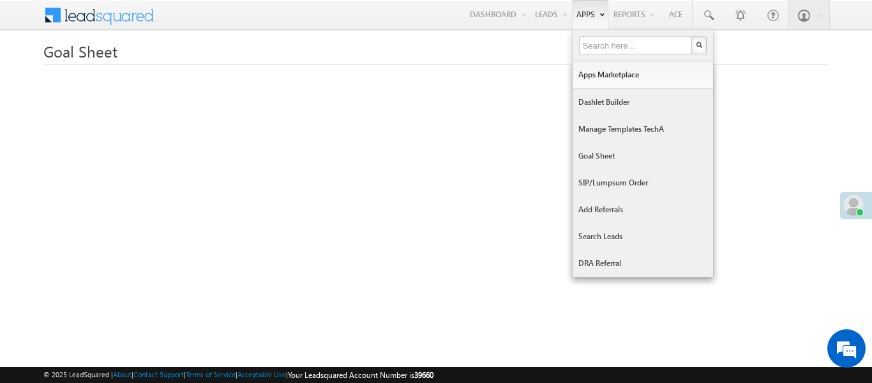
click at [611, 154] on link "Goal Sheet" at bounding box center [643, 155] width 141 height 27
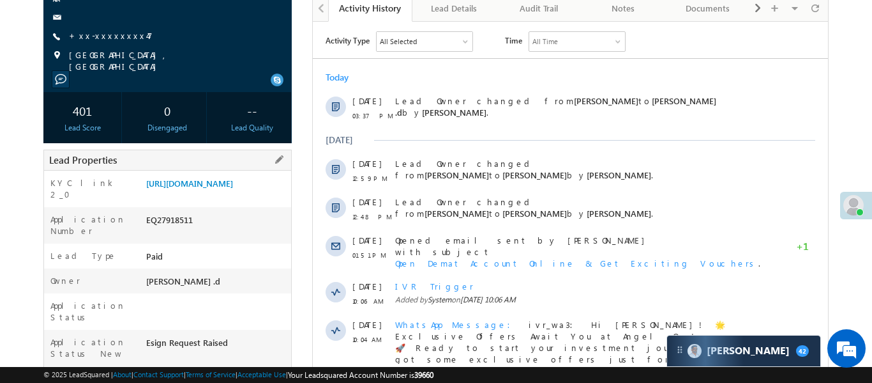
scroll to position [162, 0]
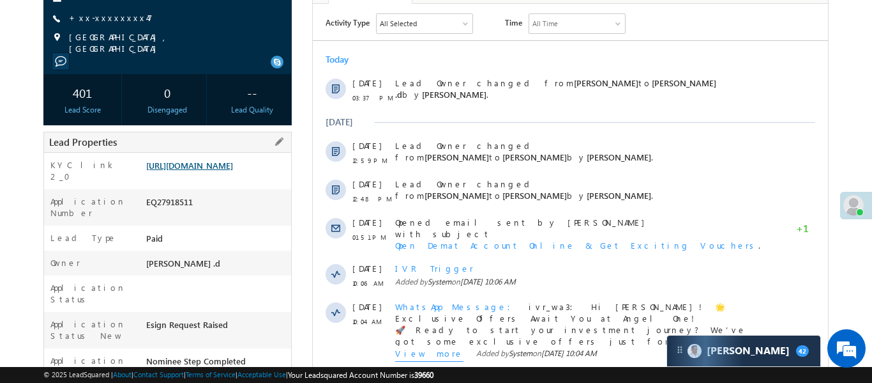
click at [221, 171] on link "[URL][DOMAIN_NAME]" at bounding box center [189, 165] width 87 height 11
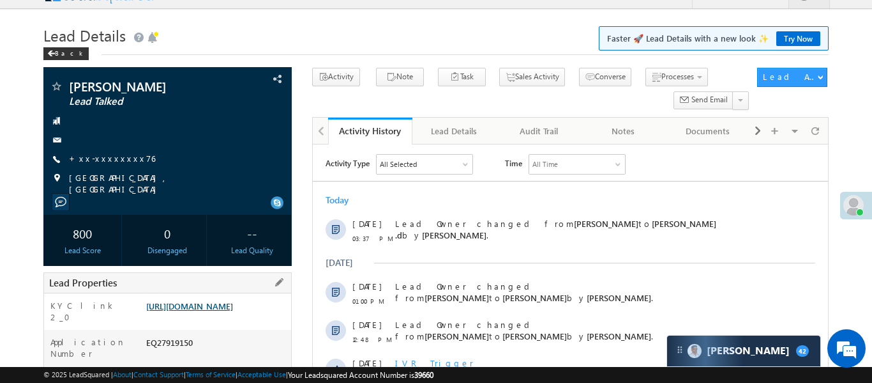
scroll to position [37, 0]
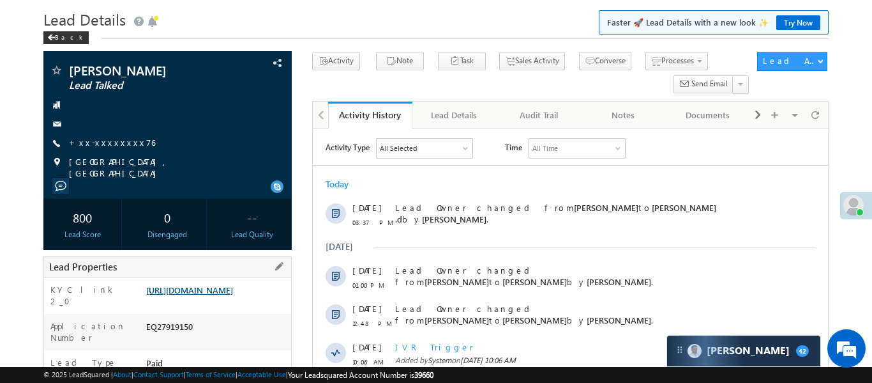
click at [219, 295] on link "[URL][DOMAIN_NAME]" at bounding box center [189, 289] width 87 height 11
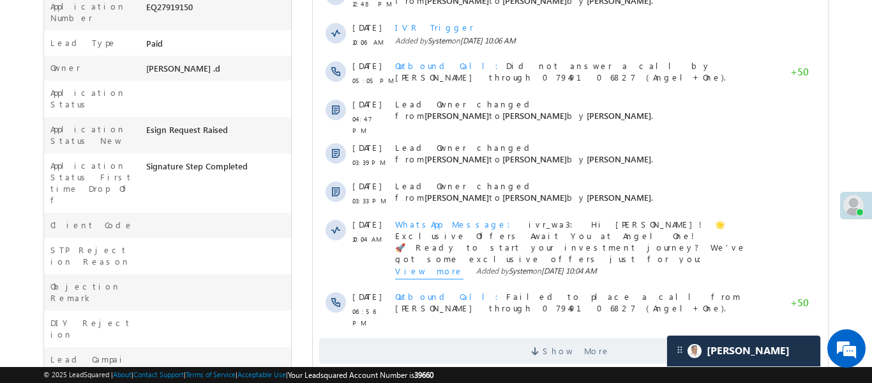
scroll to position [570, 0]
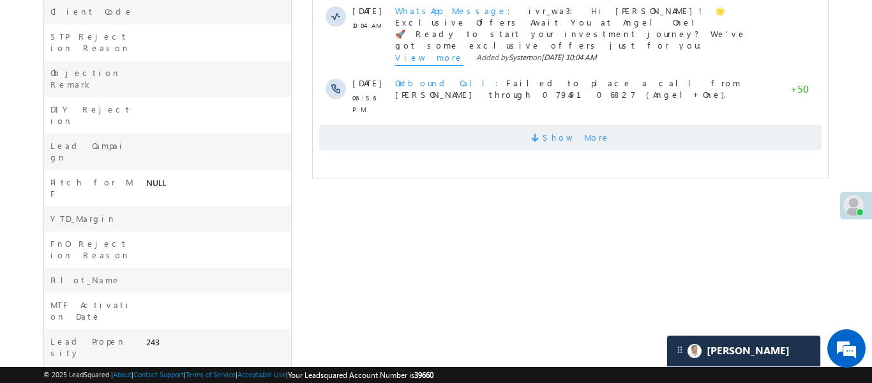
drag, startPoint x: 476, startPoint y: 106, endPoint x: 477, endPoint y: 119, distance: 12.8
click at [477, 115] on div "Show More" at bounding box center [569, 132] width 515 height 35
click at [478, 133] on span "Show More" at bounding box center [570, 138] width 503 height 26
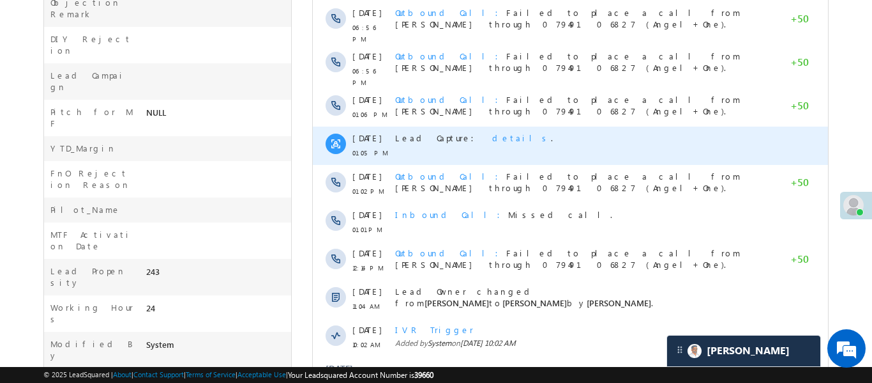
scroll to position [788, 0]
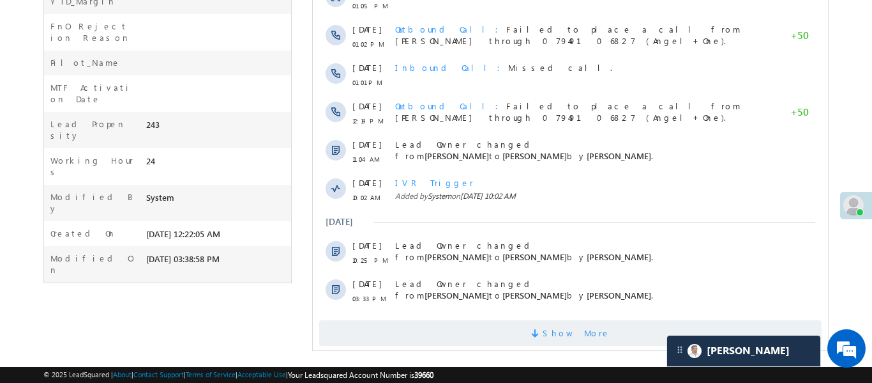
click at [542, 320] on span "Show More" at bounding box center [570, 333] width 503 height 26
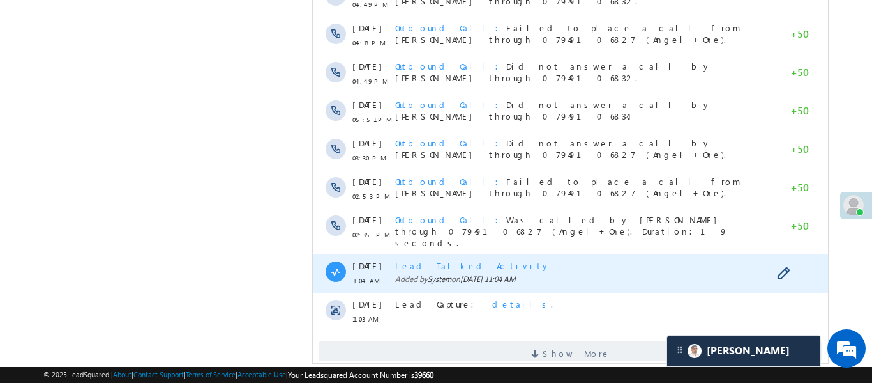
scroll to position [1171, 0]
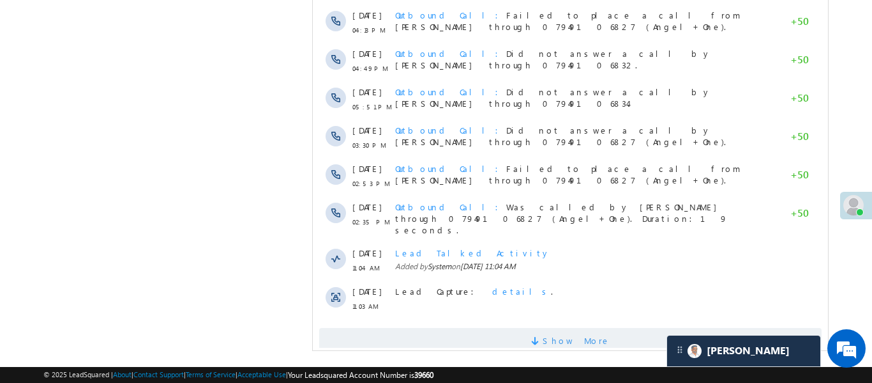
click at [555, 328] on span "Show More" at bounding box center [576, 341] width 68 height 26
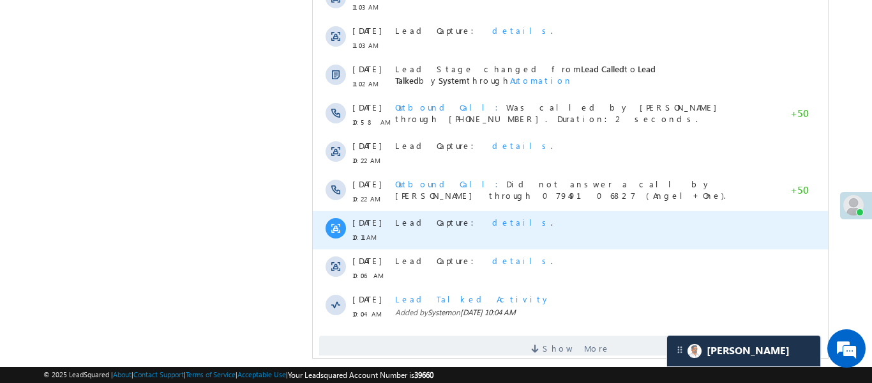
scroll to position [1554, 0]
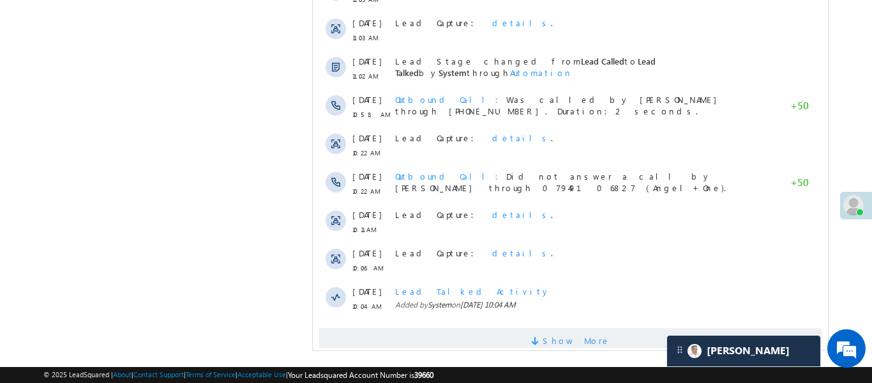
click at [538, 328] on span "Show More" at bounding box center [570, 341] width 503 height 26
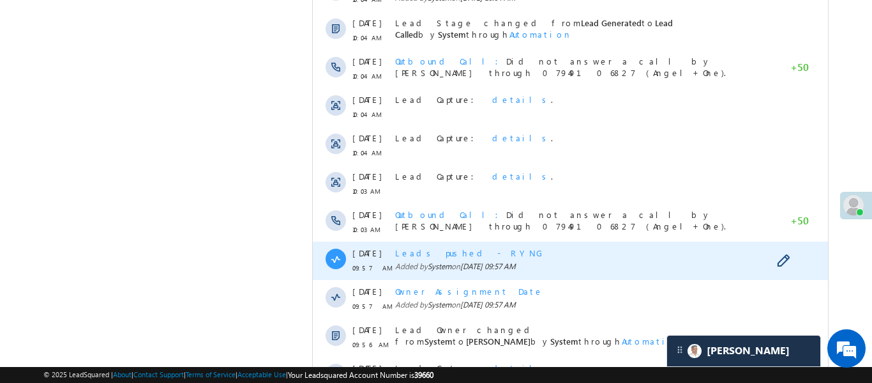
scroll to position [1938, 0]
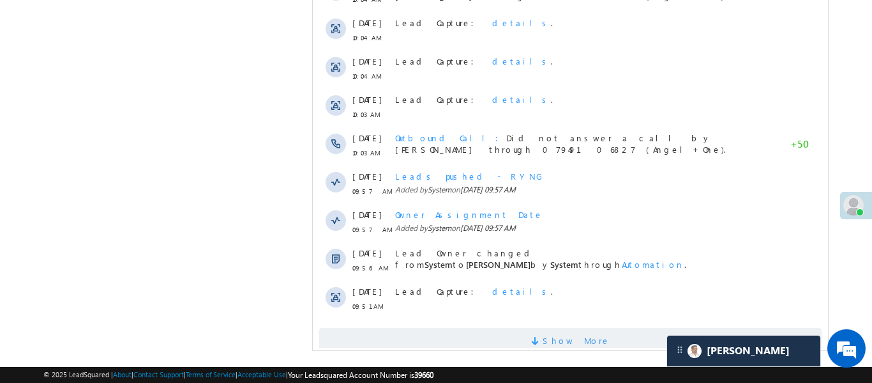
click at [557, 328] on span "Show More" at bounding box center [576, 341] width 68 height 26
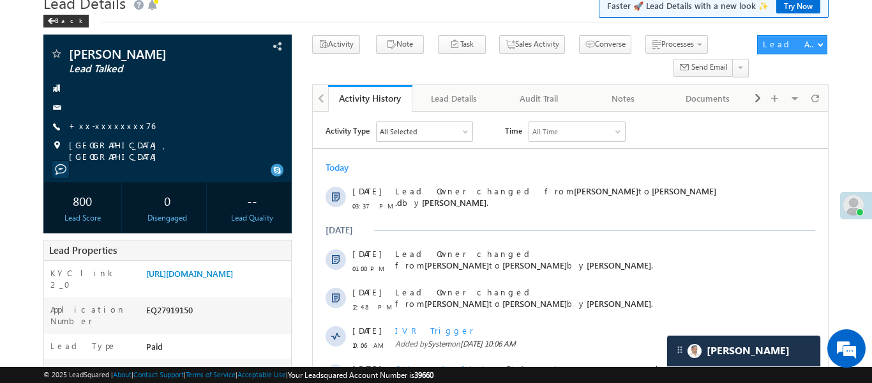
scroll to position [0, 0]
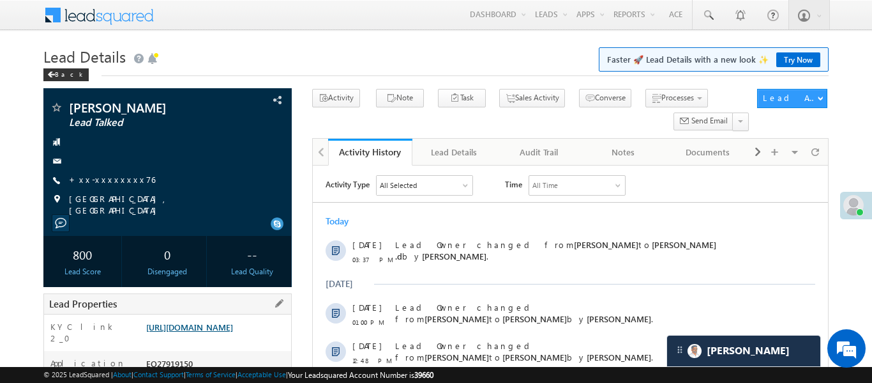
click at [233, 332] on link "https://angelbroking1-pk3em7sa.customui-test.leadsquared.com?leadId=de196b3d-c6…" at bounding box center [189, 326] width 87 height 11
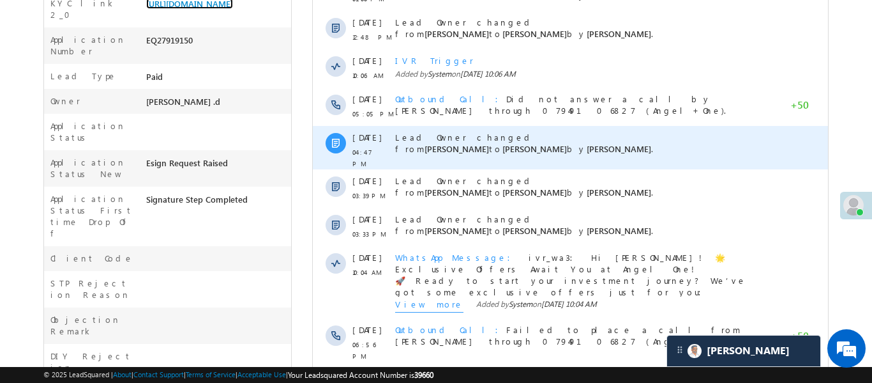
scroll to position [331, 0]
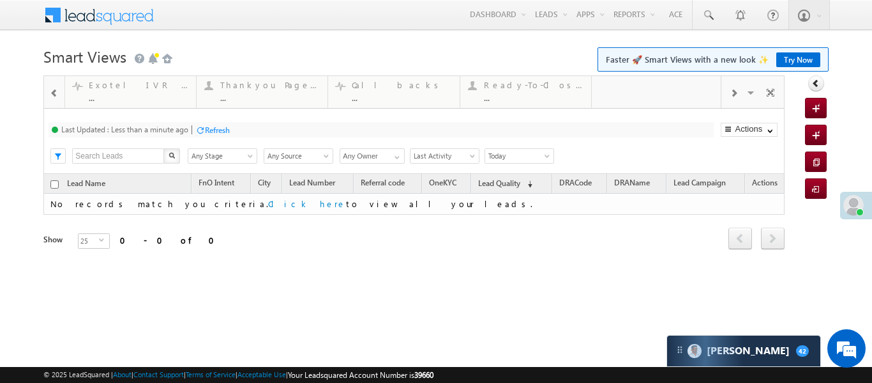
click at [45, 96] on div at bounding box center [53, 91] width 19 height 31
click at [51, 93] on span at bounding box center [54, 93] width 9 height 10
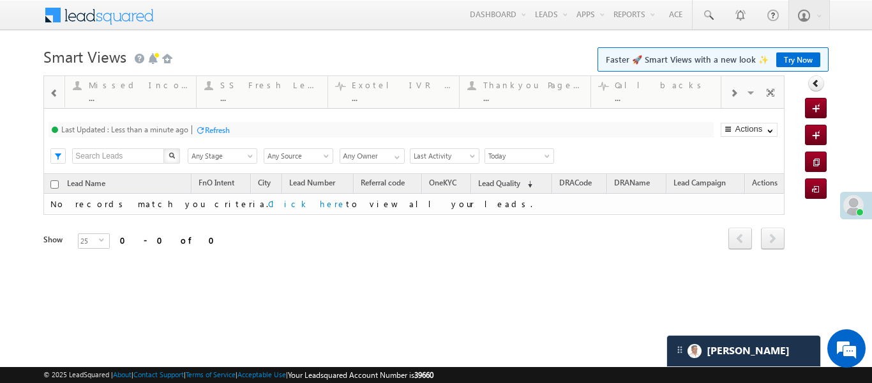
click at [51, 95] on span at bounding box center [54, 93] width 9 height 10
click at [51, 95] on div "Exotel IVR 2.0 ... Details STP Rejection Reason ... Details Objections Cases ..…" at bounding box center [413, 179] width 741 height 209
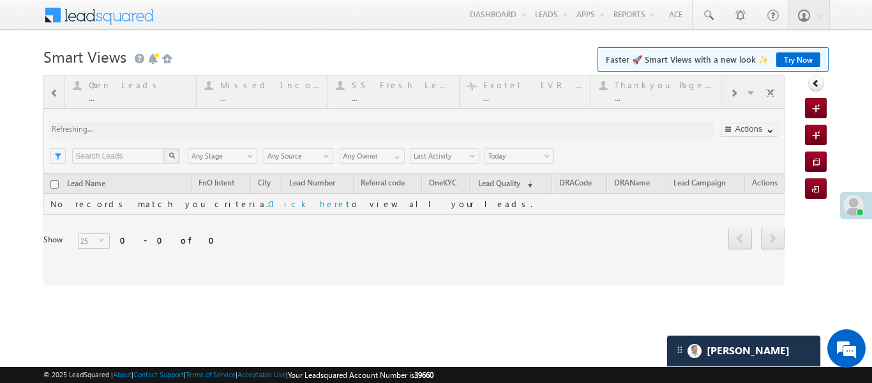
click at [53, 94] on div at bounding box center [413, 179] width 741 height 209
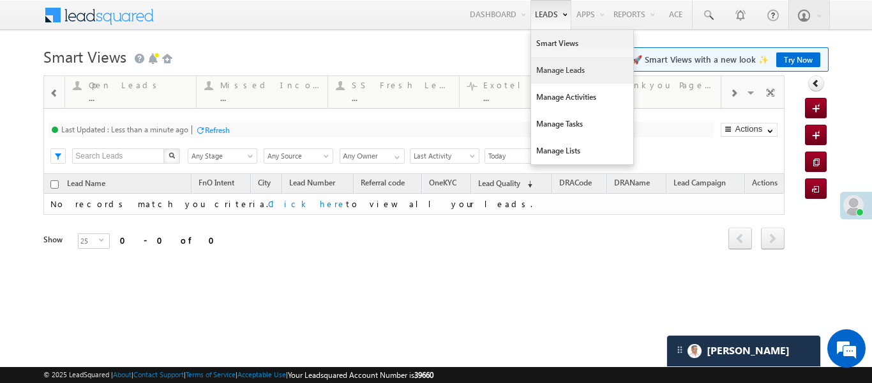
click at [574, 82] on link "Manage Leads" at bounding box center [582, 70] width 102 height 27
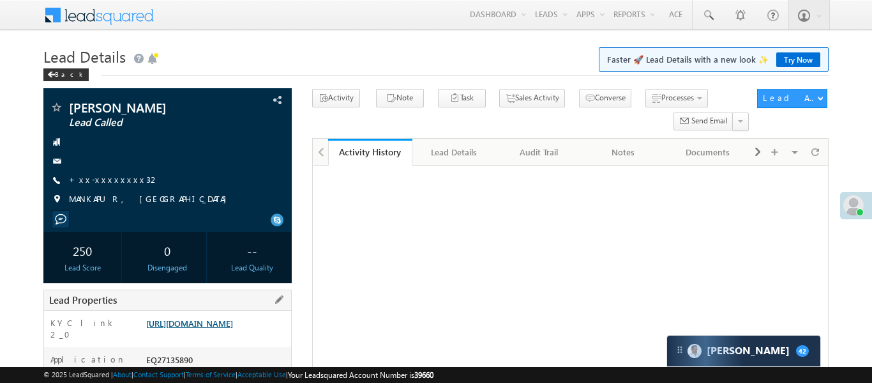
click at [233, 328] on link "https://angelbroking1-pk3em7sa.customui-test.leadsquared.com?leadId=dfaf9f63-cf…" at bounding box center [189, 322] width 87 height 11
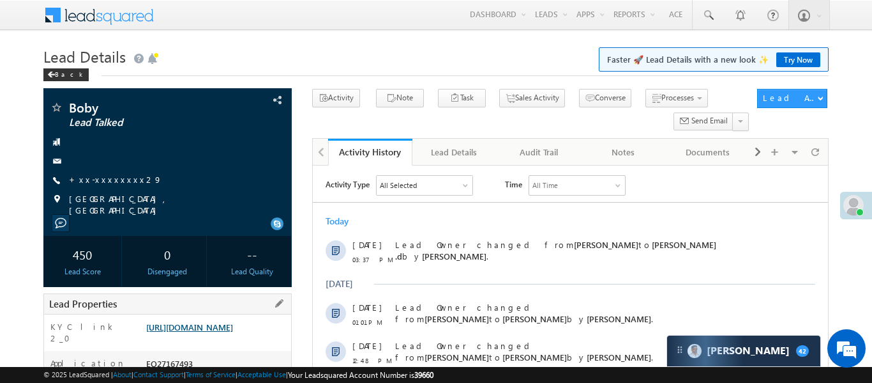
scroll to position [20, 0]
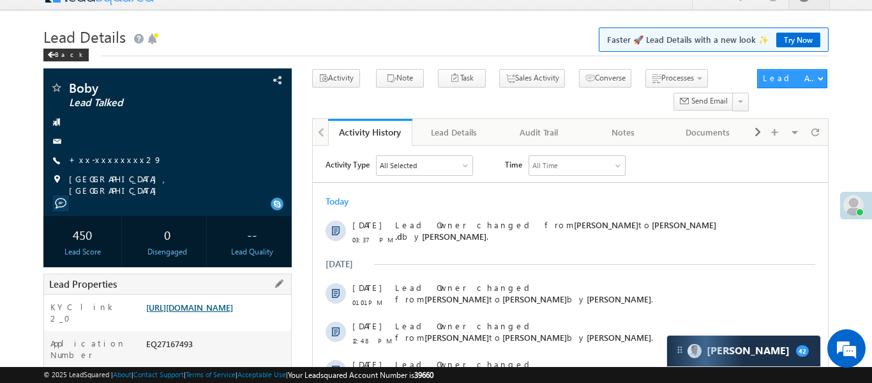
click at [228, 310] on link "[URL][DOMAIN_NAME]" at bounding box center [189, 306] width 87 height 11
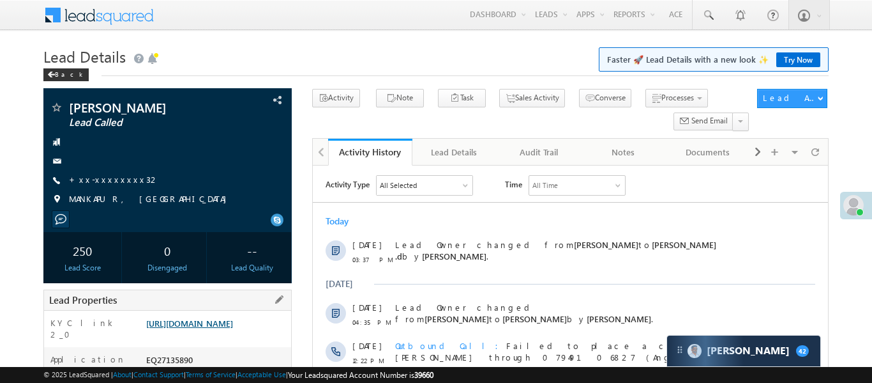
click at [233, 328] on link "https://angelbroking1-pk3em7sa.customui-test.leadsquared.com?leadId=dfaf9f63-cf…" at bounding box center [189, 322] width 87 height 11
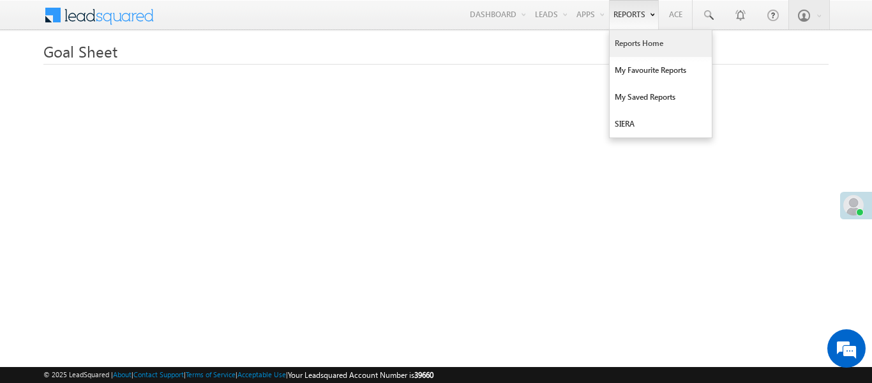
click at [645, 38] on link "Reports Home" at bounding box center [661, 43] width 102 height 27
click at [638, 45] on link "Reports Home" at bounding box center [661, 43] width 102 height 27
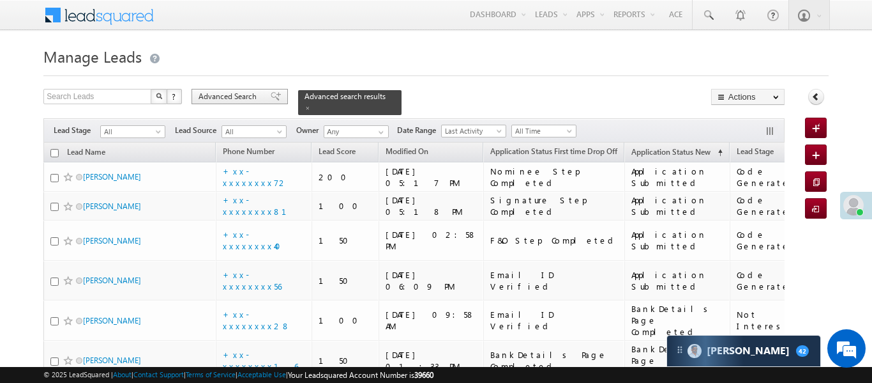
click at [231, 98] on span "Advanced Search" at bounding box center [230, 96] width 62 height 11
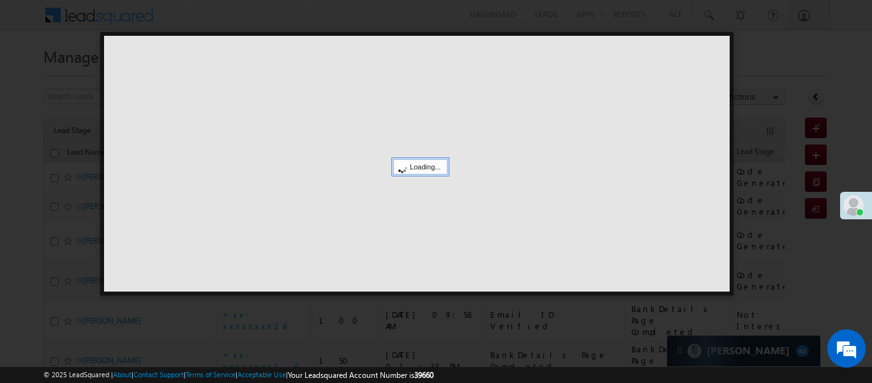
click at [231, 98] on div at bounding box center [417, 163] width 626 height 255
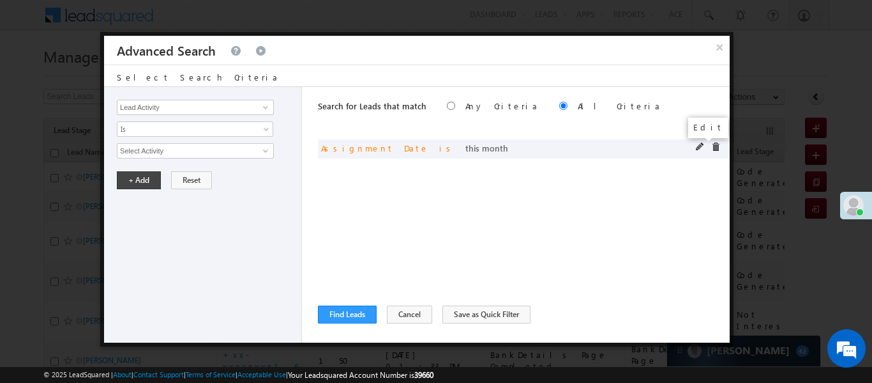
click at [705, 145] on span at bounding box center [700, 146] width 9 height 9
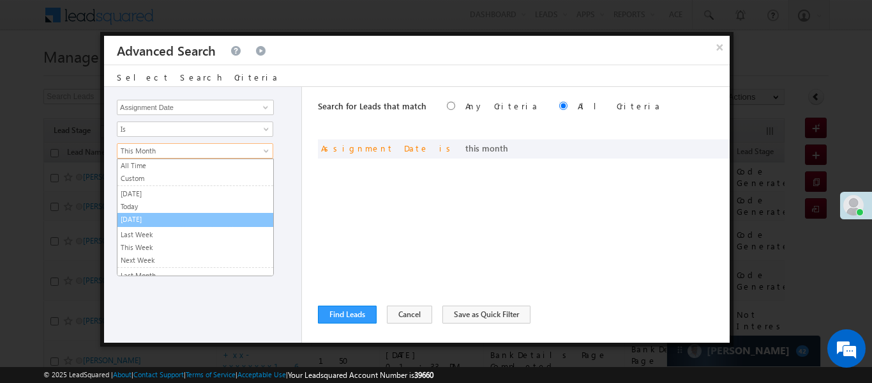
click at [163, 204] on link "Today" at bounding box center [196, 206] width 156 height 11
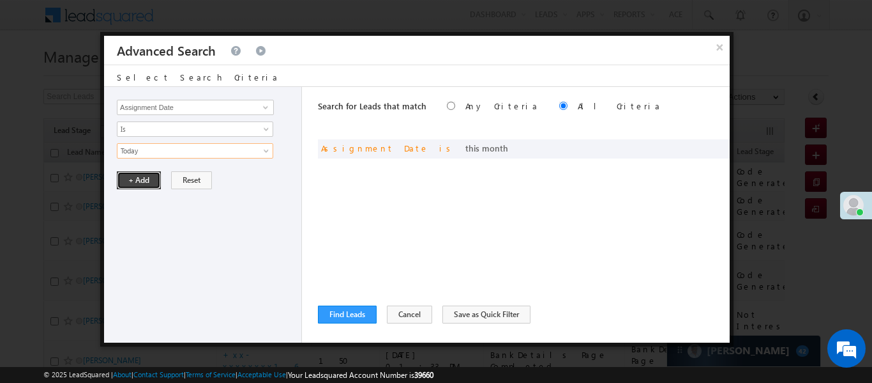
drag, startPoint x: 135, startPoint y: 179, endPoint x: 454, endPoint y: 174, distance: 318.7
click at [136, 179] on button "+ Add" at bounding box center [139, 180] width 44 height 18
click at [342, 314] on button "Find Leads" at bounding box center [347, 314] width 59 height 18
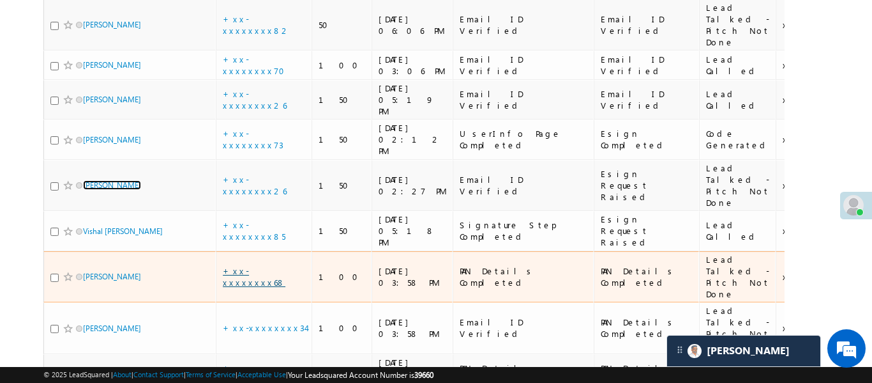
scroll to position [807, 0]
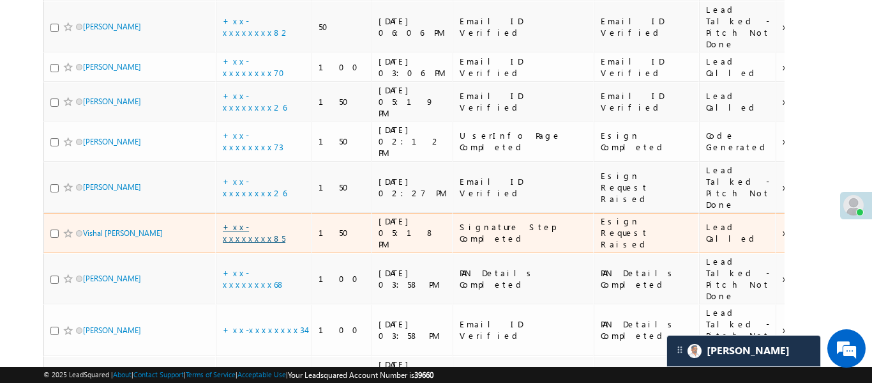
click at [263, 221] on link "+xx-xxxxxxxx85" at bounding box center [254, 232] width 63 height 22
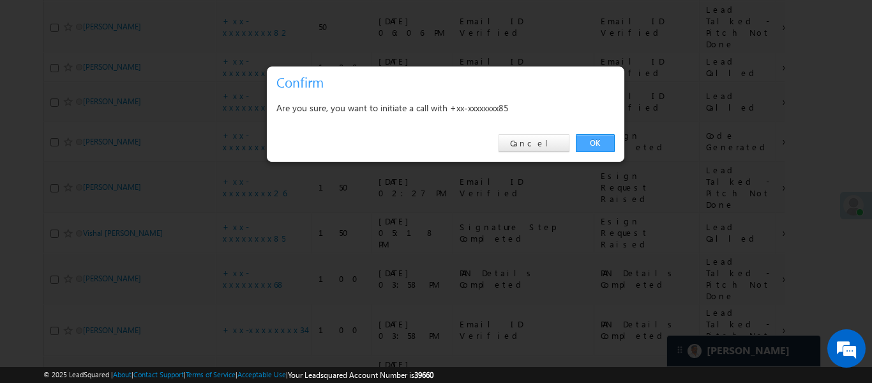
click at [586, 144] on link "OK" at bounding box center [595, 143] width 39 height 18
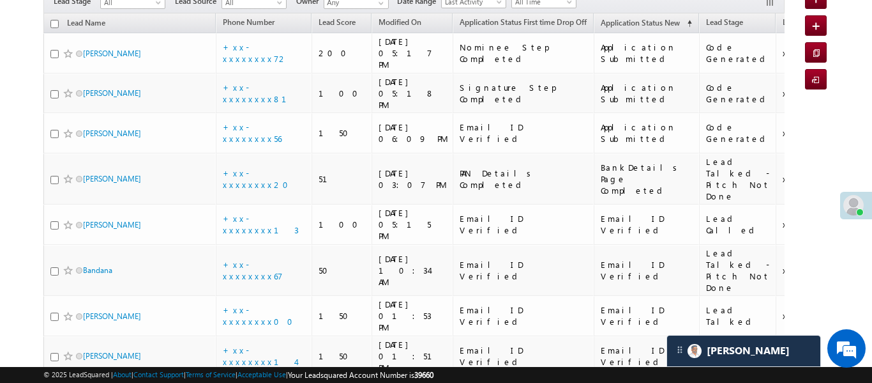
scroll to position [0, 0]
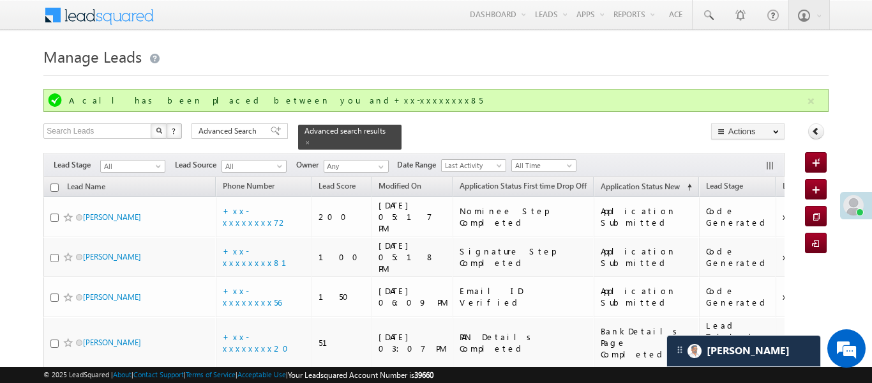
click at [271, 130] on span at bounding box center [276, 130] width 10 height 9
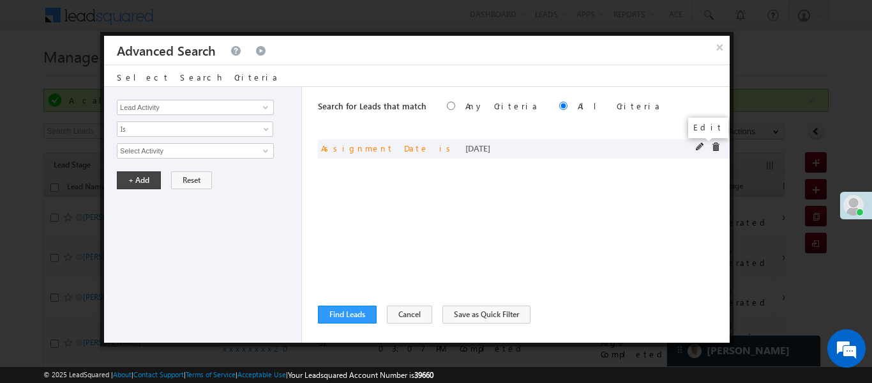
click at [703, 148] on span at bounding box center [700, 146] width 9 height 9
click at [696, 148] on span at bounding box center [700, 146] width 9 height 9
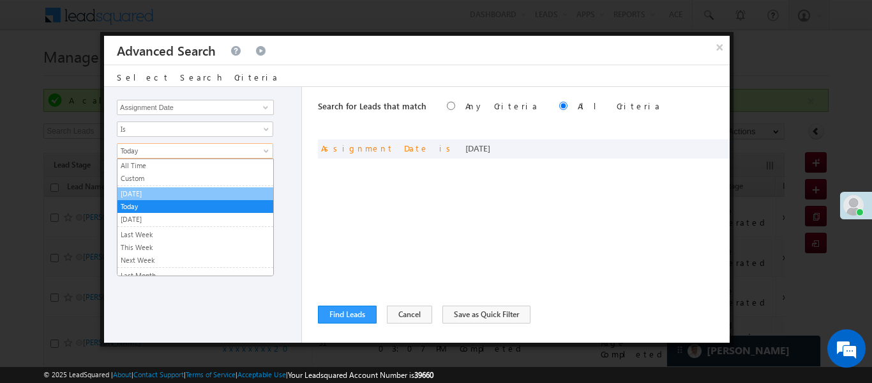
click at [154, 195] on link "[DATE]" at bounding box center [196, 193] width 156 height 11
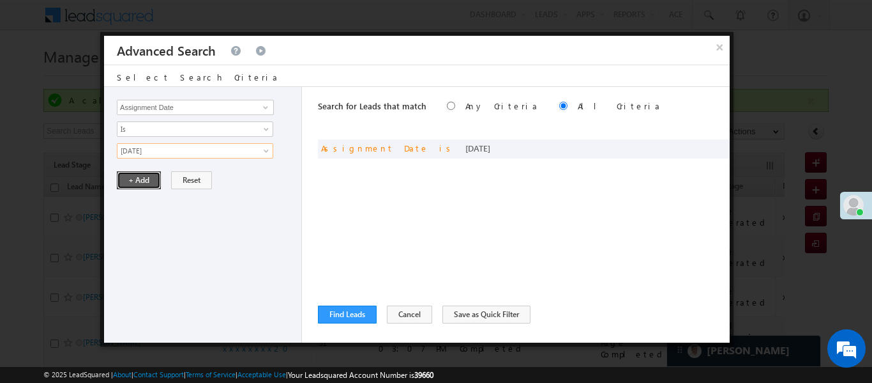
click at [142, 178] on button "+ Add" at bounding box center [139, 180] width 44 height 18
click at [353, 323] on div "Search for Leads that match Any Criteria All Criteria Note that the current tri…" at bounding box center [524, 214] width 412 height 255
click at [365, 312] on button "Find Leads" at bounding box center [347, 314] width 59 height 18
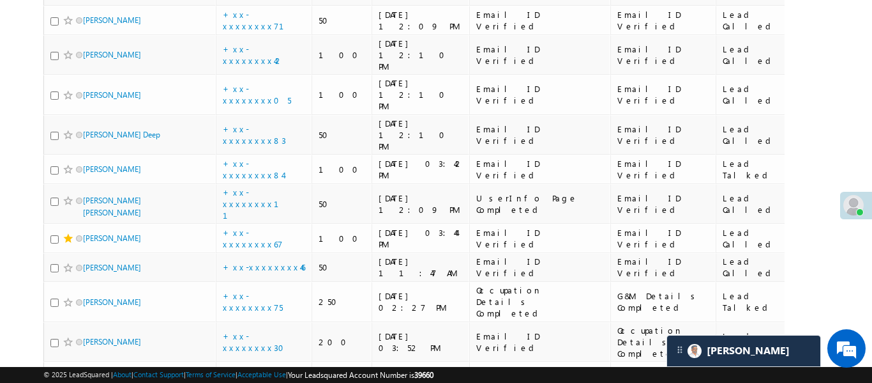
scroll to position [534, 0]
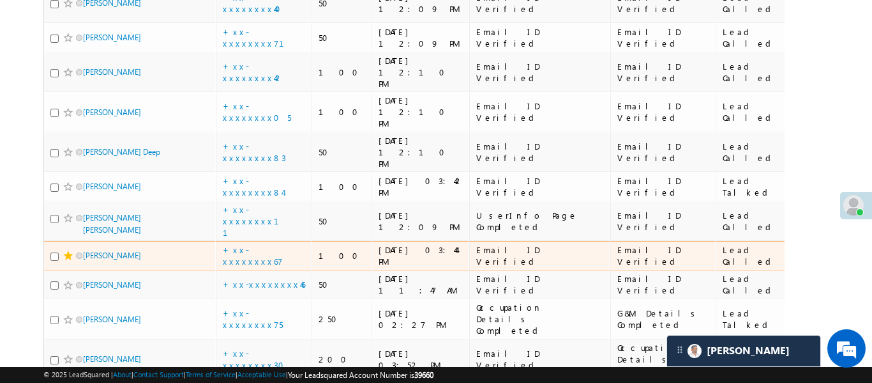
click at [68, 250] on span at bounding box center [68, 255] width 10 height 10
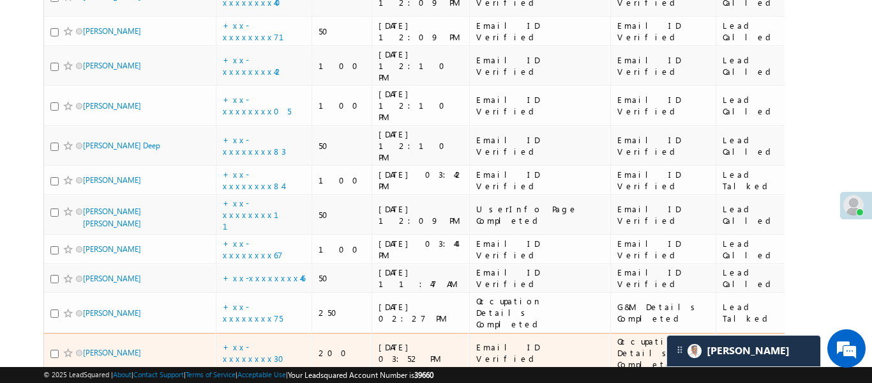
scroll to position [547, 0]
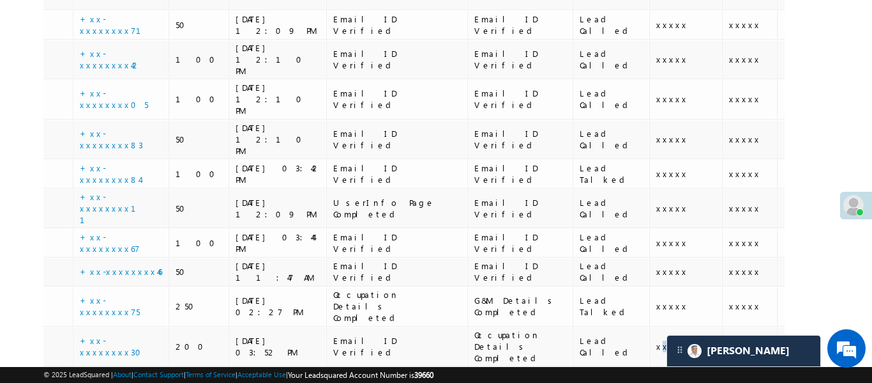
drag, startPoint x: 734, startPoint y: 186, endPoint x: 785, endPoint y: 189, distance: 51.2
click at [785, 189] on div "Search Leads X ? 32 results found Advanced Search Advanced Search Advanced sear…" at bounding box center [435, 229] width 785 height 1374
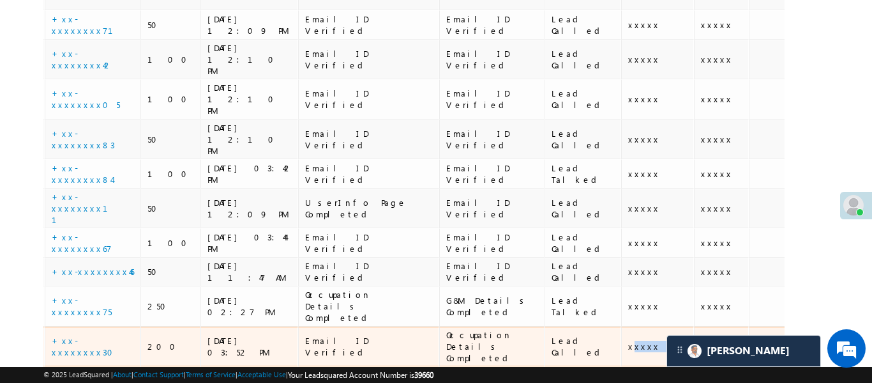
click at [749, 326] on td at bounding box center [785, 346] width 72 height 40
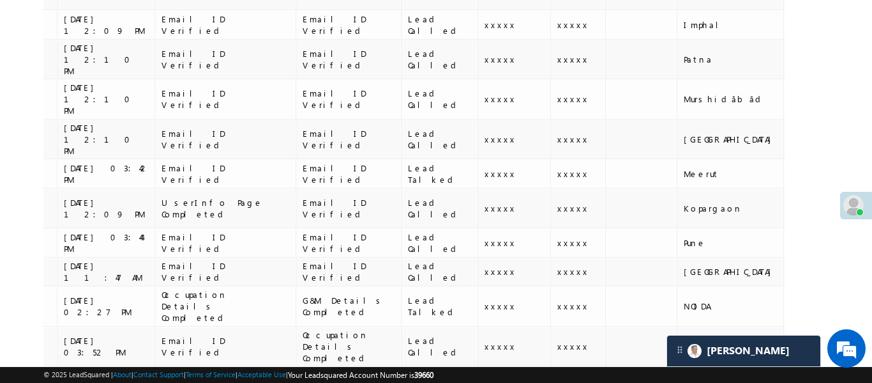
drag, startPoint x: 766, startPoint y: 183, endPoint x: 794, endPoint y: 183, distance: 28.7
click at [794, 183] on div "Search Leads X ? 32 results found Advanced Search Advanced Search Advanced sear…" at bounding box center [435, 229] width 785 height 1374
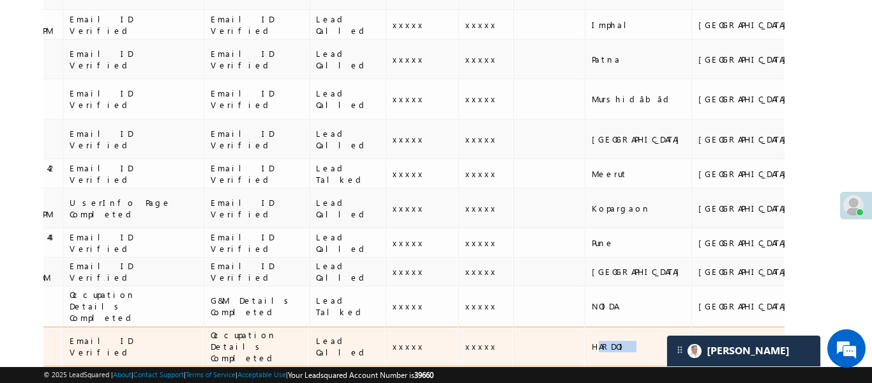
click at [798, 326] on td at bounding box center [839, 346] width 82 height 40
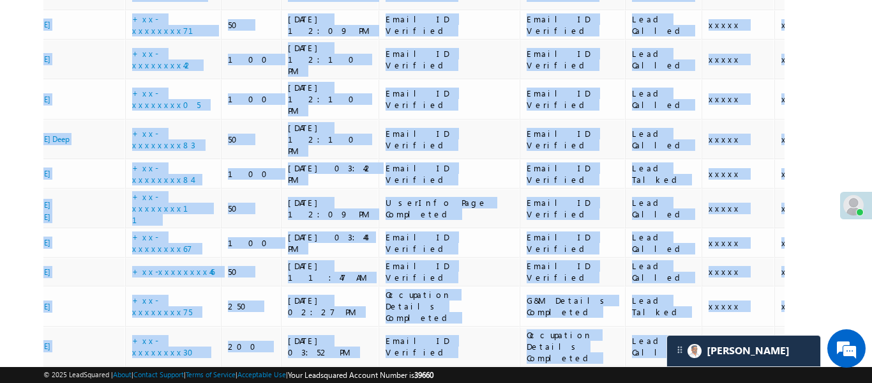
scroll to position [0, 0]
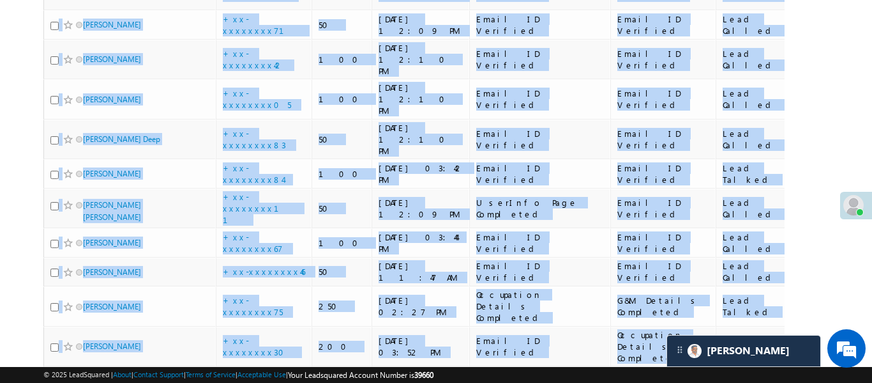
drag, startPoint x: 339, startPoint y: 188, endPoint x: 0, endPoint y: 176, distance: 339.3
click at [0, 176] on body "Menu Aakansha .d Aakan sha.D @ange lbrok ing.c om" at bounding box center [436, 184] width 872 height 1462
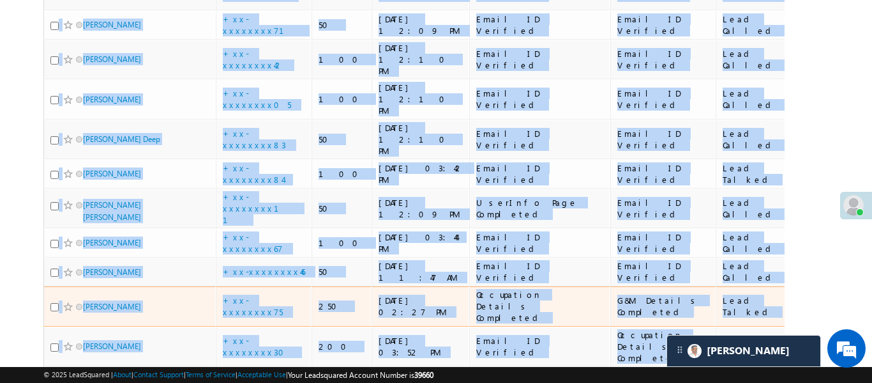
click at [207, 300] on div "Yudhveer singh" at bounding box center [130, 309] width 160 height 18
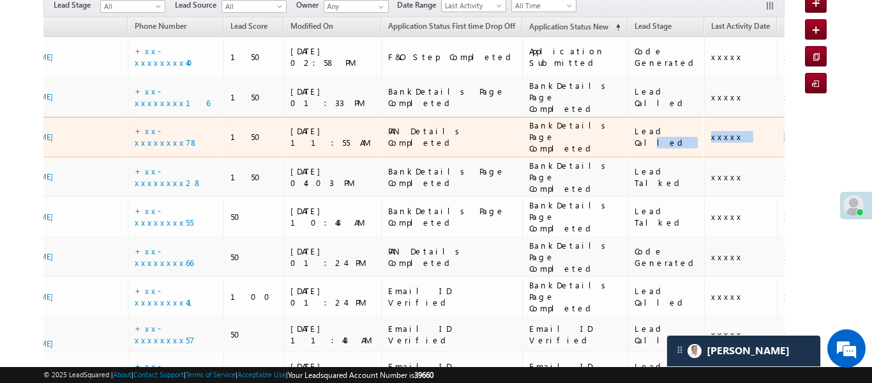
scroll to position [0, 171]
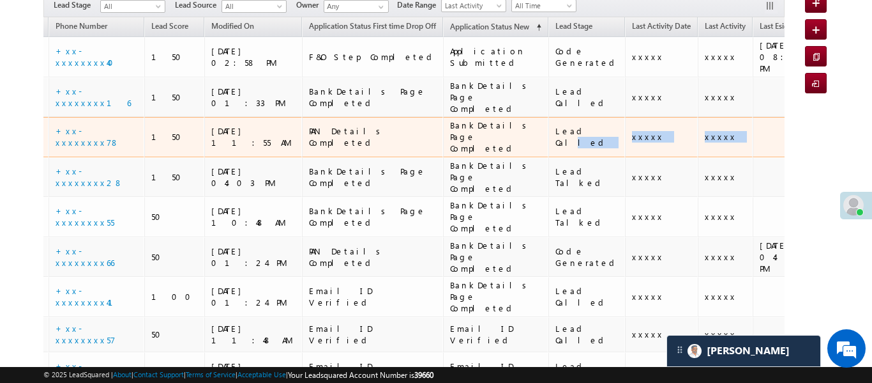
drag, startPoint x: 692, startPoint y: 103, endPoint x: 777, endPoint y: 103, distance: 85.6
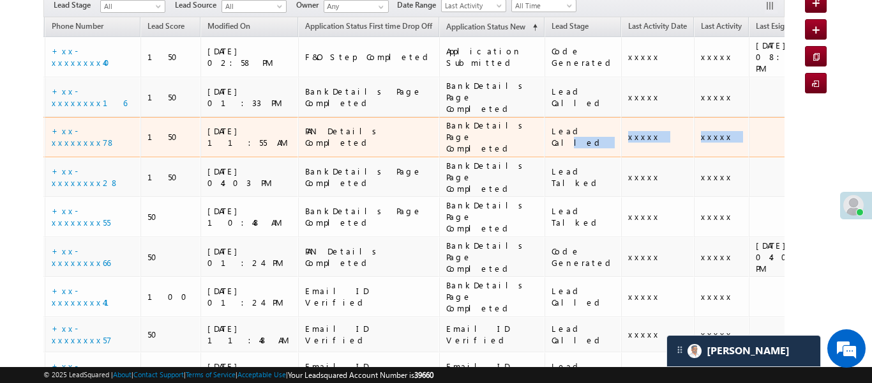
click at [749, 117] on td at bounding box center [785, 137] width 72 height 40
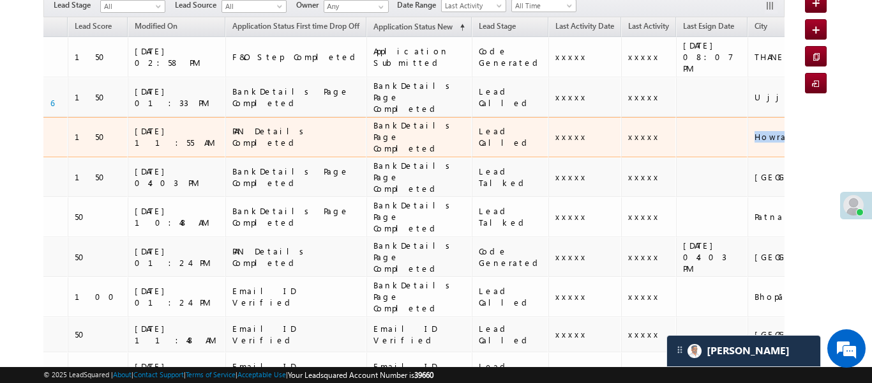
drag, startPoint x: 761, startPoint y: 102, endPoint x: 776, endPoint y: 104, distance: 14.9
click at [776, 117] on tr "Kashish Karappilly +xx-xxxxxxxx78 150 15/09/25 11:55 AM PAN Details Completed B…" at bounding box center [836, 137] width 2074 height 40
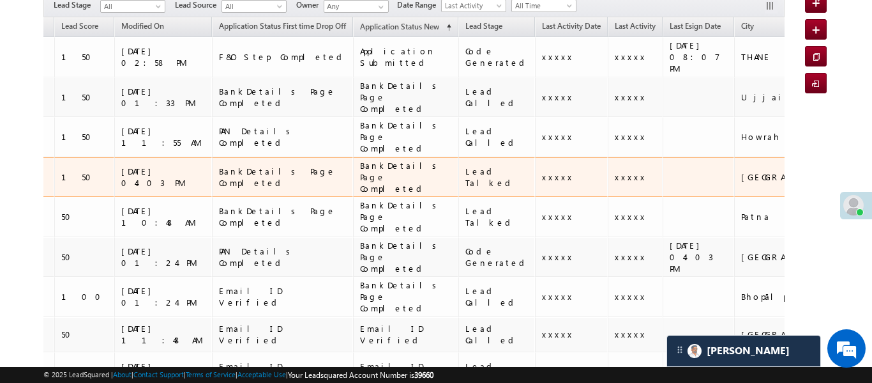
click at [663, 157] on td at bounding box center [699, 177] width 72 height 40
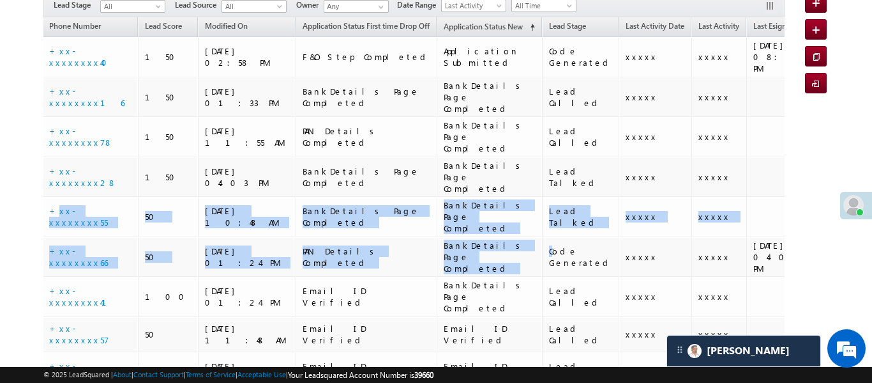
scroll to position [0, 0]
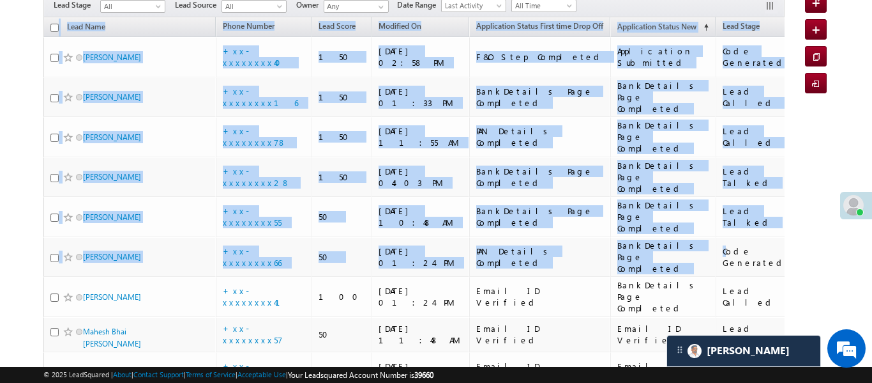
drag, startPoint x: 430, startPoint y: 188, endPoint x: 0, endPoint y: 167, distance: 431.0
click at [827, 47] on div "Add New Lead" at bounding box center [817, 56] width 24 height 20
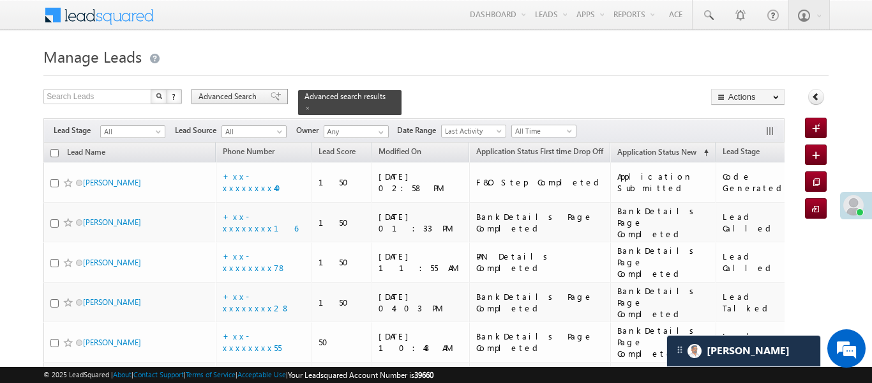
click at [222, 92] on span "Advanced Search" at bounding box center [230, 96] width 62 height 11
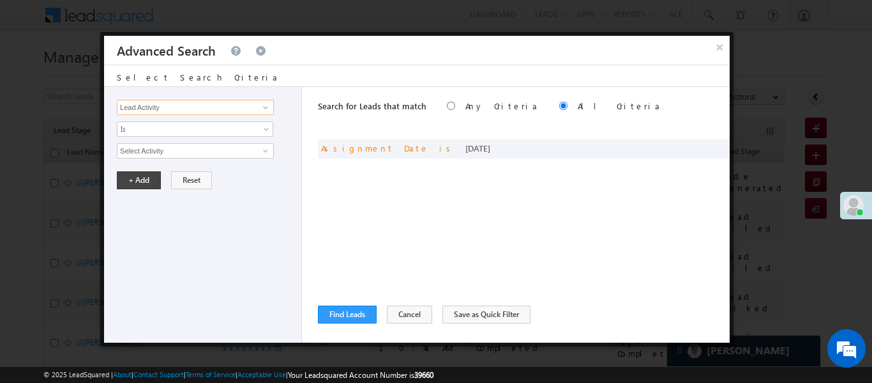
click at [217, 100] on input "Lead Activity" at bounding box center [195, 107] width 157 height 15
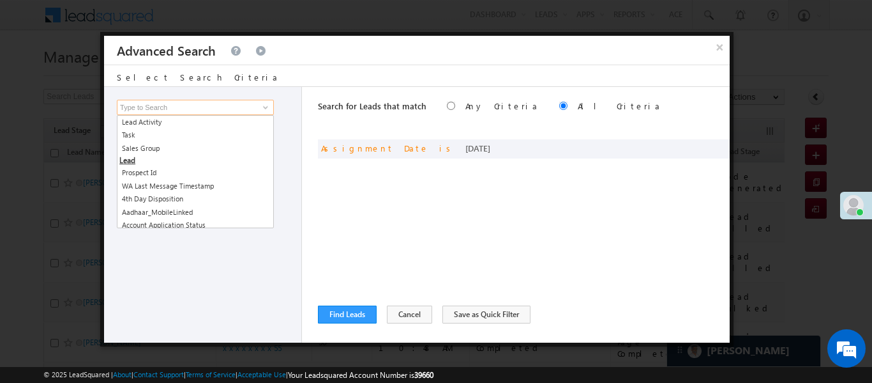
type input "a"
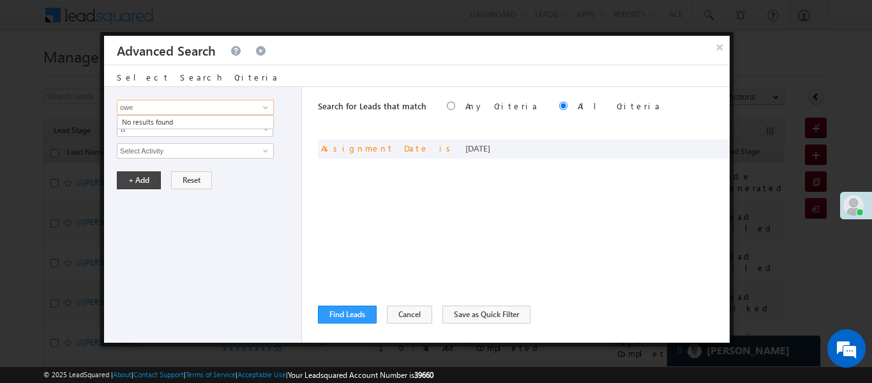
type input "ower"
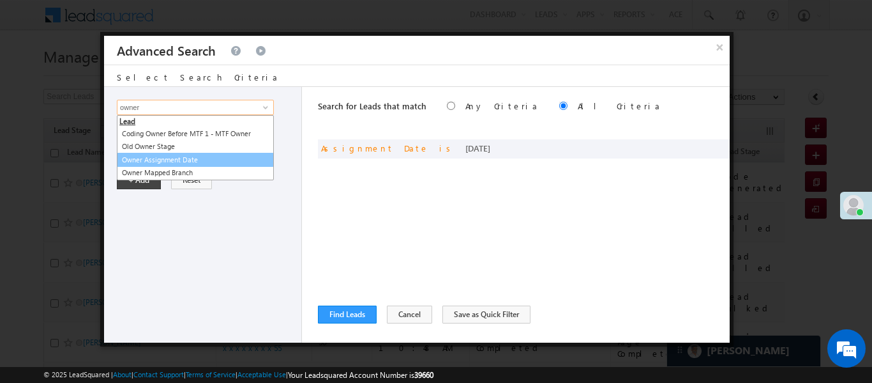
click at [192, 160] on link "Owner Assignment Date" at bounding box center [195, 160] width 157 height 15
type input "Owner Assignment Date"
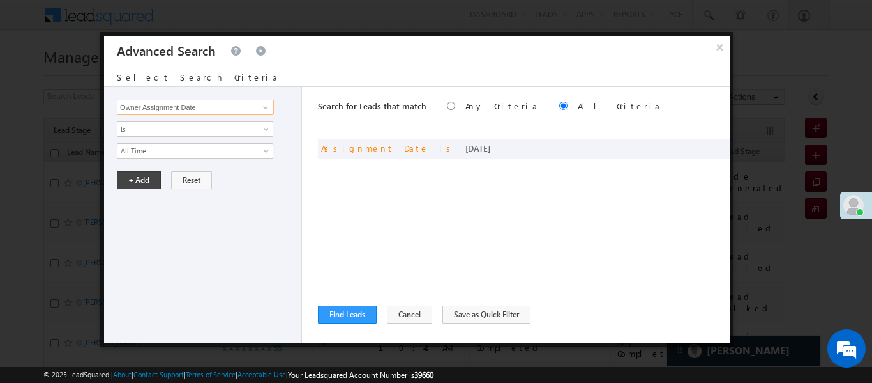
click at [204, 107] on input "Owner Assignment Date" at bounding box center [195, 107] width 157 height 15
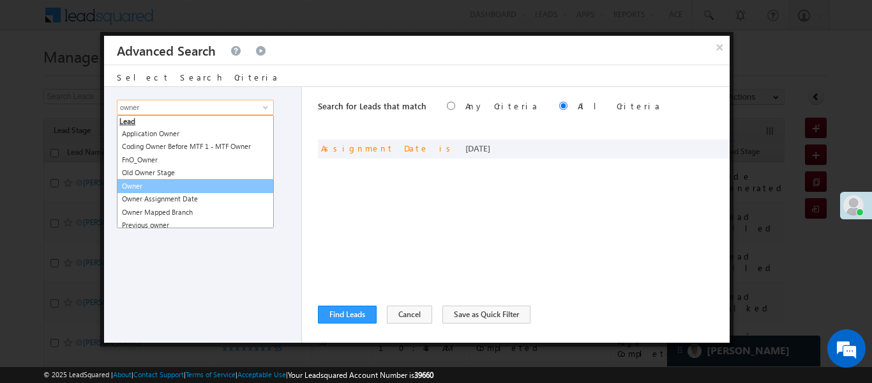
click at [153, 182] on link "Owner" at bounding box center [195, 186] width 157 height 15
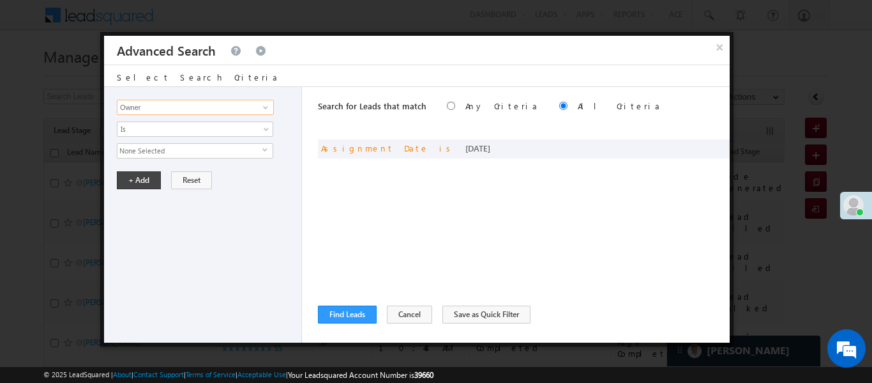
click at [158, 103] on input "Owner" at bounding box center [195, 107] width 157 height 15
type input "Owner"
click at [160, 129] on span "Is" at bounding box center [187, 128] width 139 height 11
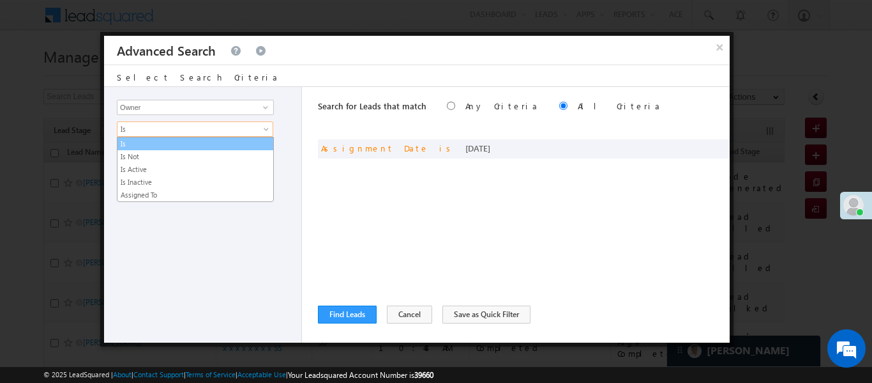
click at [157, 138] on link "Is" at bounding box center [196, 143] width 156 height 11
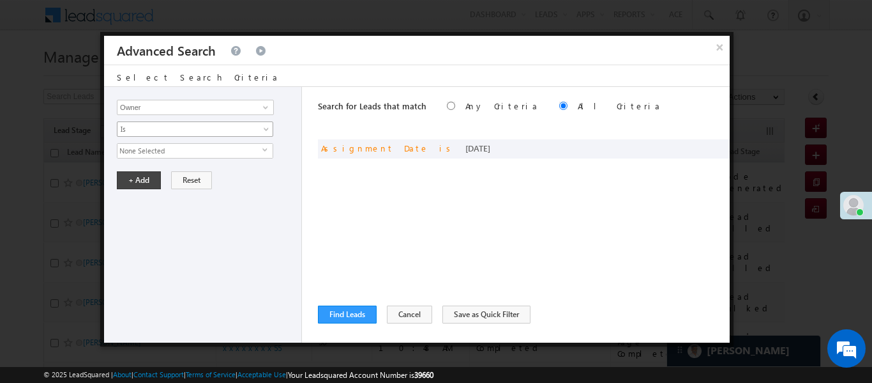
click at [167, 122] on link "Is" at bounding box center [195, 128] width 156 height 15
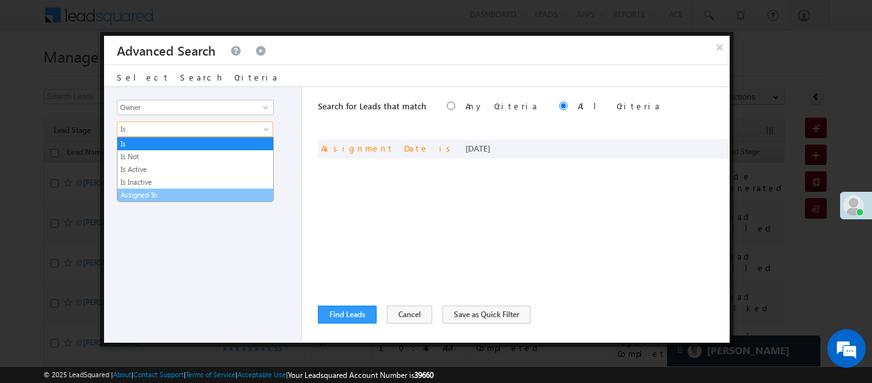
click at [174, 200] on li "Assigned To" at bounding box center [196, 194] width 156 height 13
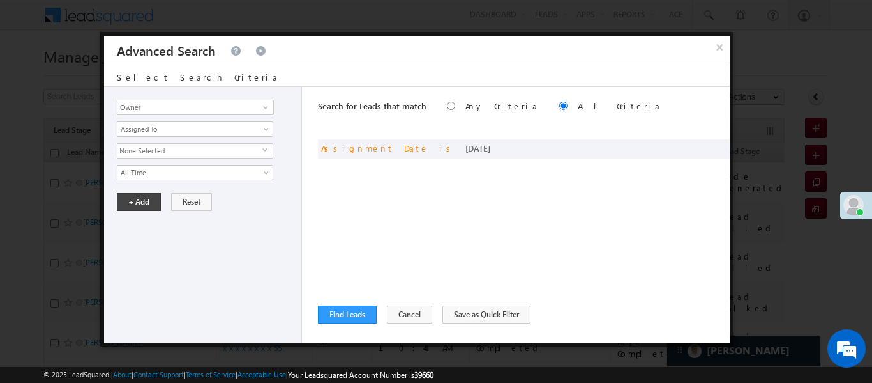
click at [158, 148] on span "None Selected" at bounding box center [190, 151] width 145 height 14
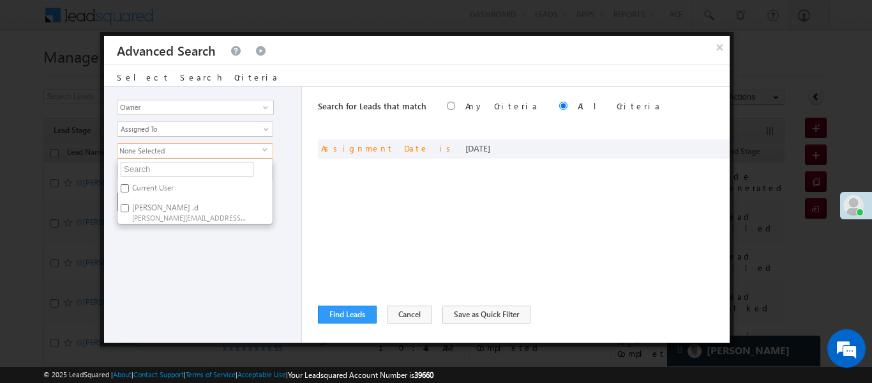
click at [126, 206] on input "Aakansha .d Aakansha.D@angelbroking.com" at bounding box center [125, 208] width 8 height 8
checkbox input "true"
drag, startPoint x: 188, startPoint y: 274, endPoint x: 178, endPoint y: 208, distance: 66.6
click at [187, 274] on div "Lead Activity Task Sales Group Prospect Id WA Last Message Timestamp 4th Day Di…" at bounding box center [203, 214] width 198 height 255
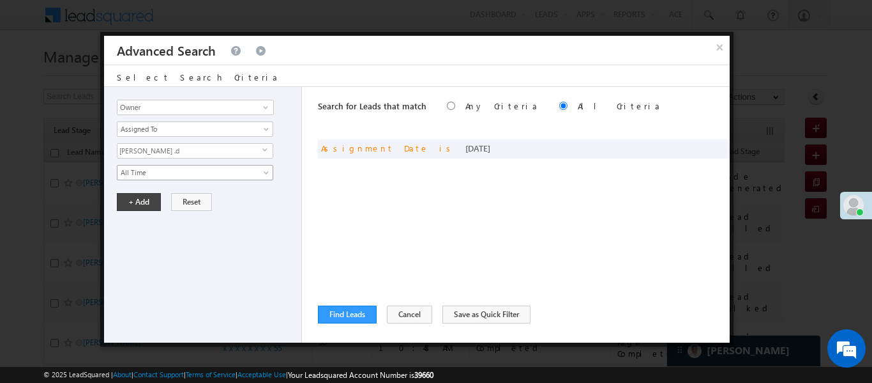
click at [164, 170] on span "All Time" at bounding box center [187, 172] width 139 height 11
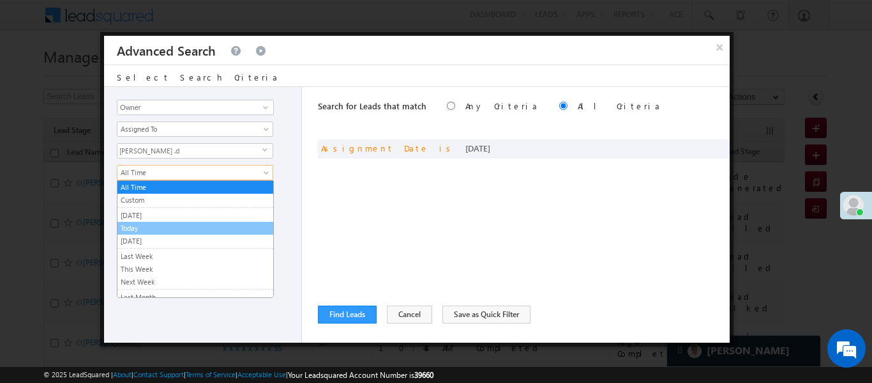
click at [157, 224] on link "Today" at bounding box center [196, 227] width 156 height 11
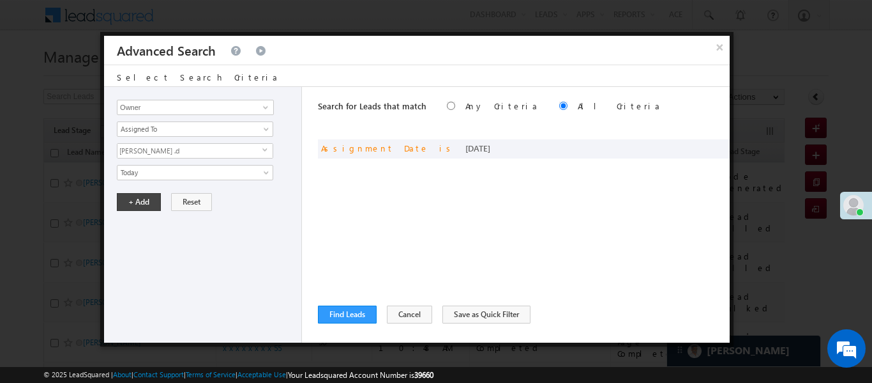
click at [136, 190] on div "Lead Activity Task Sales Group Prospect Id WA Last Message Timestamp 4th Day Di…" at bounding box center [203, 214] width 198 height 255
click at [138, 201] on button "+ Add" at bounding box center [139, 202] width 44 height 18
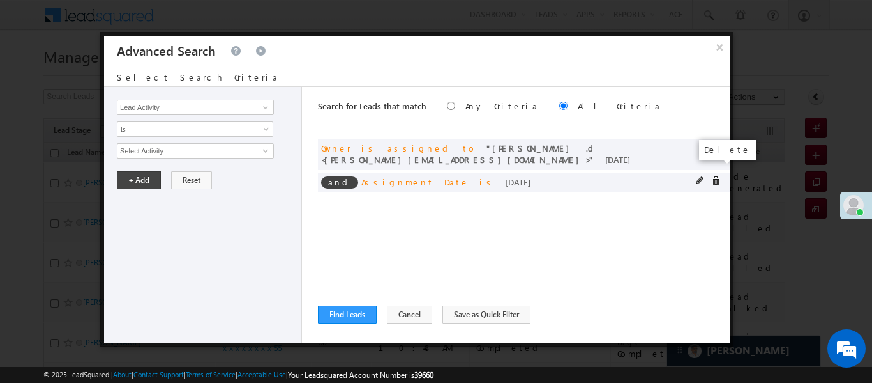
click at [716, 176] on span at bounding box center [715, 180] width 9 height 9
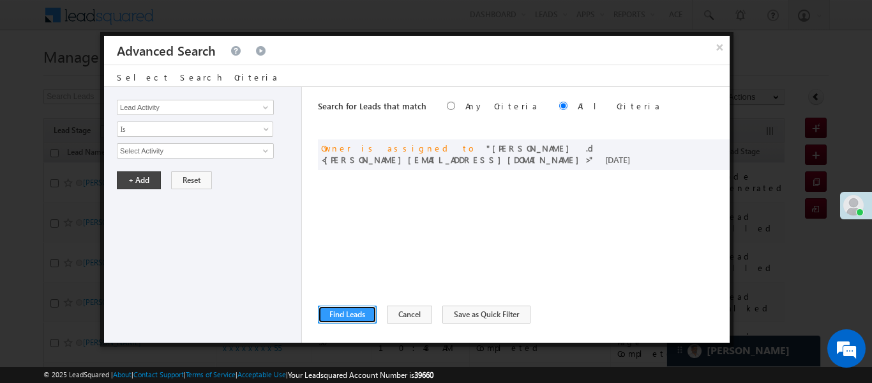
drag, startPoint x: 346, startPoint y: 308, endPoint x: 302, endPoint y: 199, distance: 117.8
click at [257, 111] on link at bounding box center [264, 107] width 16 height 13
click at [357, 318] on button "Find Leads" at bounding box center [347, 314] width 59 height 18
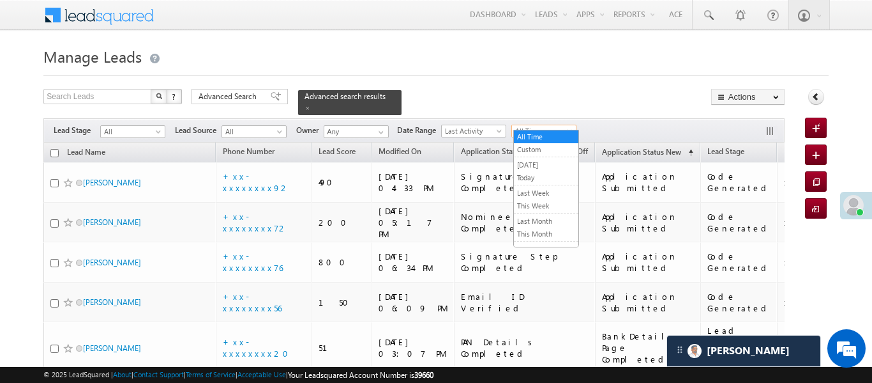
click at [528, 125] on span "All Time" at bounding box center [542, 130] width 61 height 11
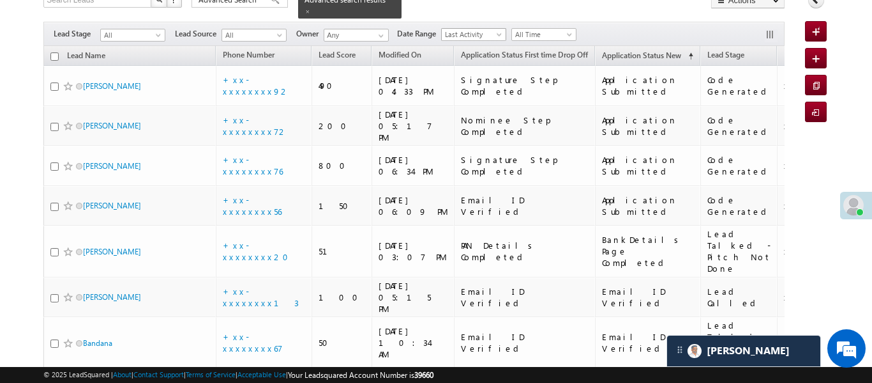
scroll to position [36, 0]
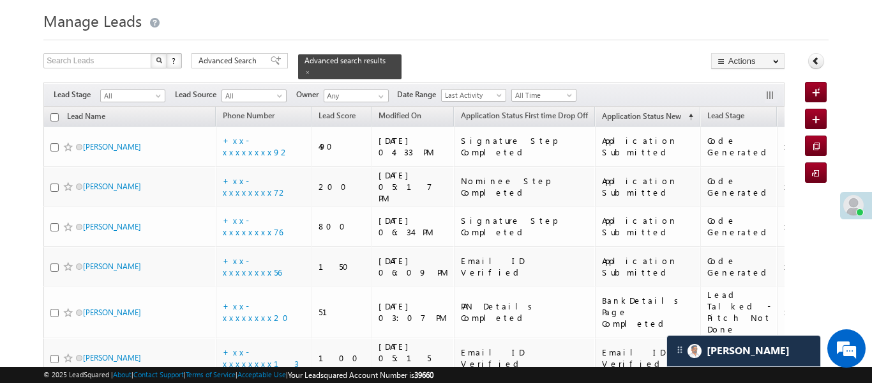
click at [558, 89] on span "All Time" at bounding box center [542, 94] width 61 height 11
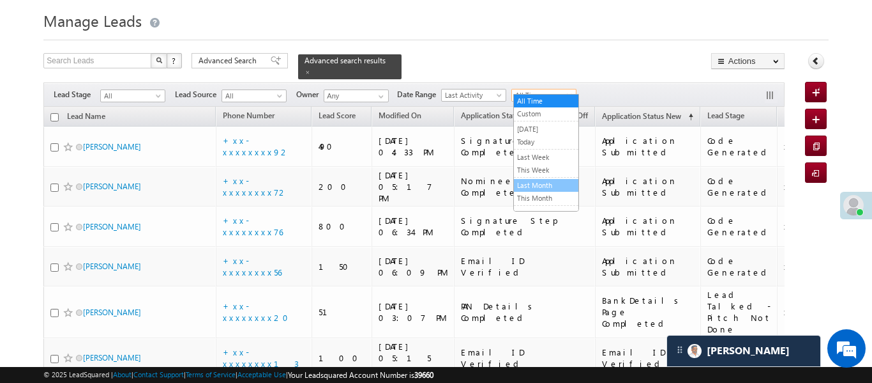
click at [551, 185] on link "Last Month" at bounding box center [546, 184] width 65 height 11
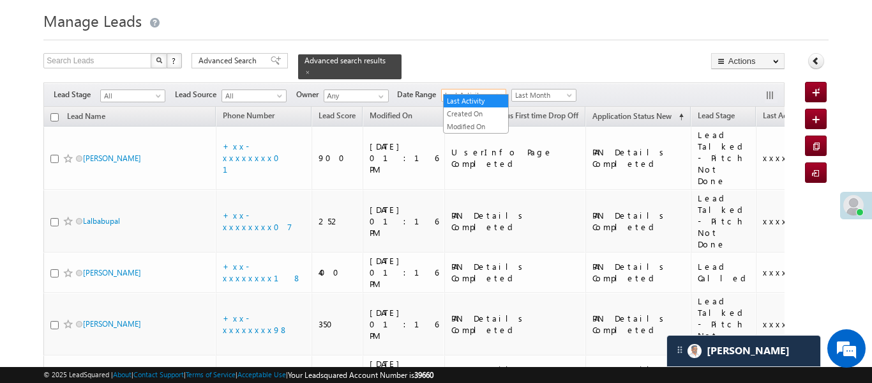
click at [494, 90] on span "Last Activity" at bounding box center [472, 94] width 61 height 11
click at [488, 115] on link "Created On" at bounding box center [476, 113] width 65 height 11
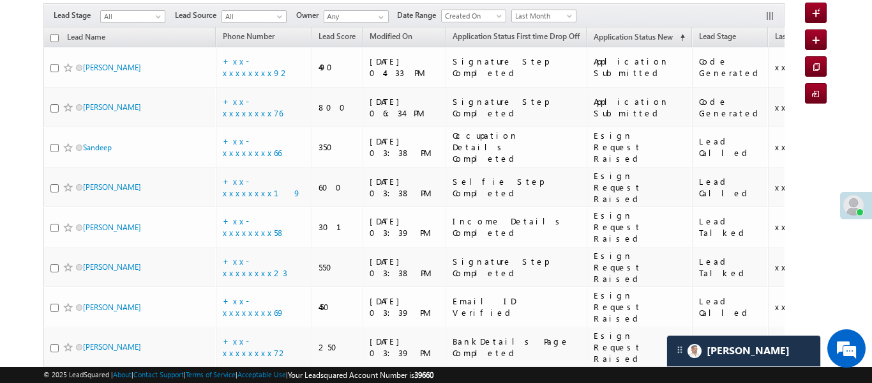
scroll to position [0, 0]
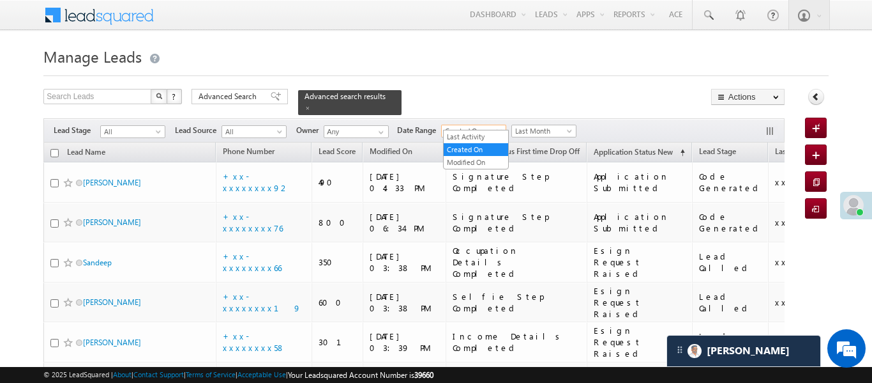
click at [485, 125] on span "Created On" at bounding box center [472, 130] width 61 height 11
click at [487, 138] on link "Last Activity" at bounding box center [476, 136] width 65 height 11
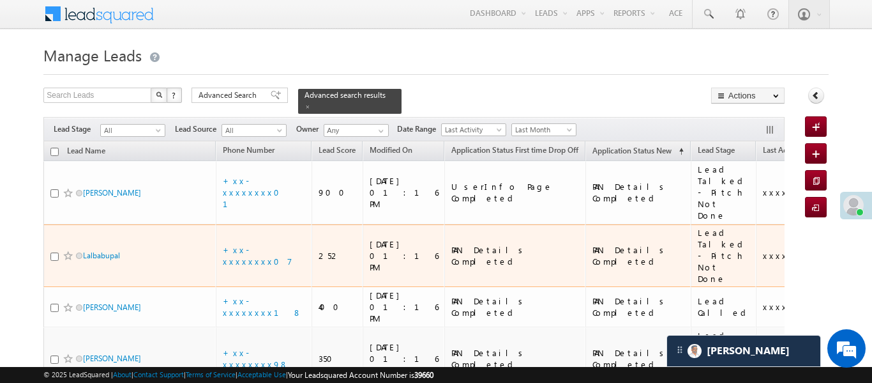
scroll to position [6, 0]
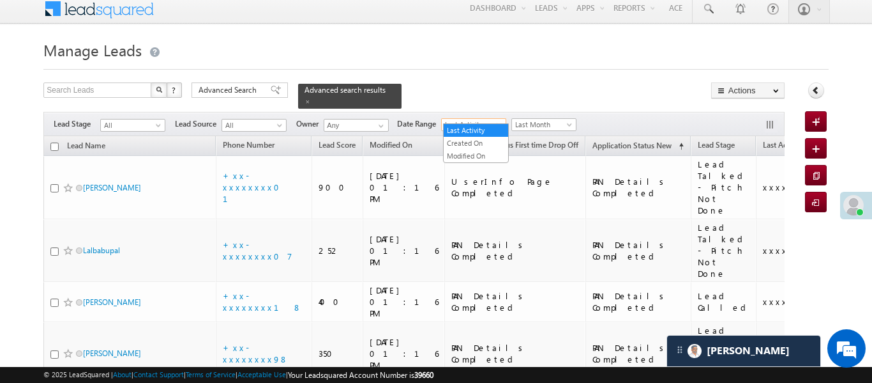
click at [485, 119] on span "Last Activity" at bounding box center [472, 124] width 61 height 11
click at [473, 139] on link "Created On" at bounding box center [476, 142] width 65 height 11
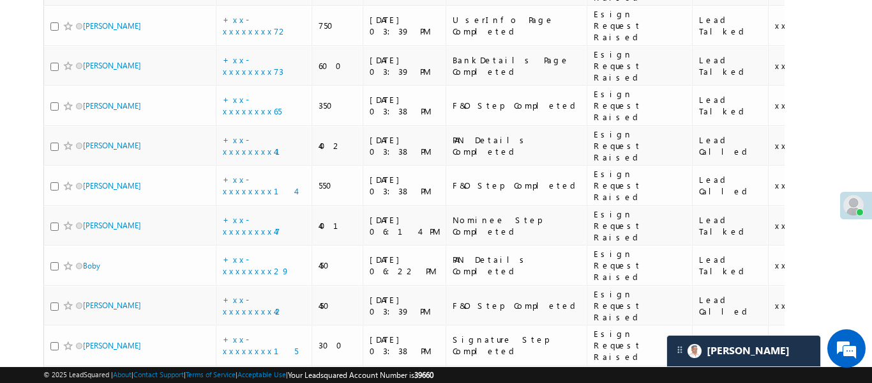
scroll to position [1309, 0]
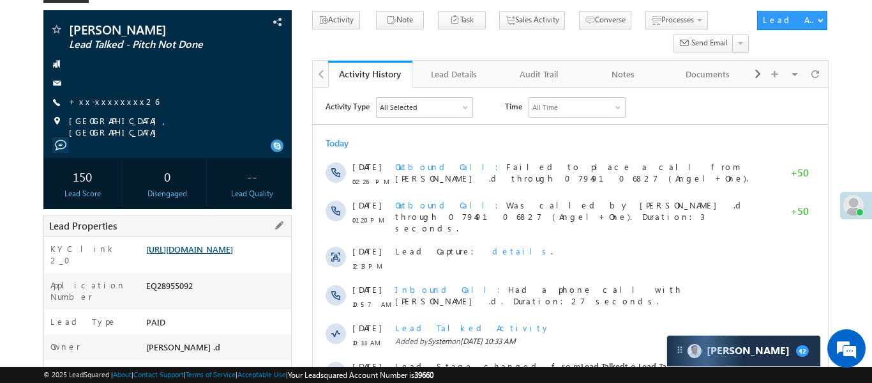
click at [233, 248] on link "[URL][DOMAIN_NAME]" at bounding box center [189, 248] width 87 height 11
click at [224, 254] on link "[URL][DOMAIN_NAME]" at bounding box center [189, 248] width 87 height 11
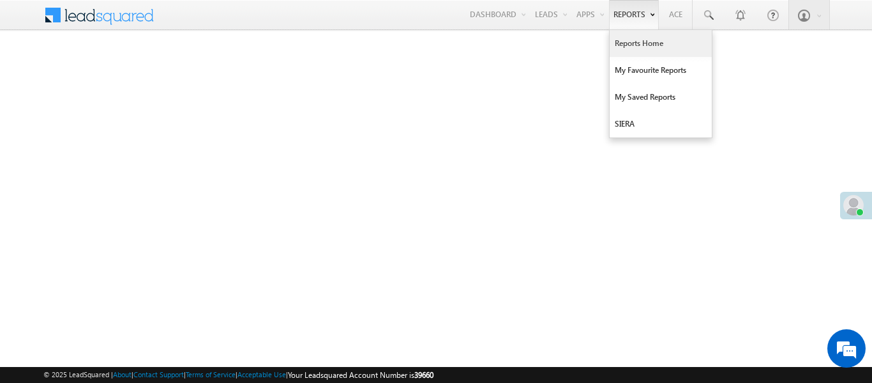
click at [639, 41] on link "Reports Home" at bounding box center [661, 43] width 102 height 27
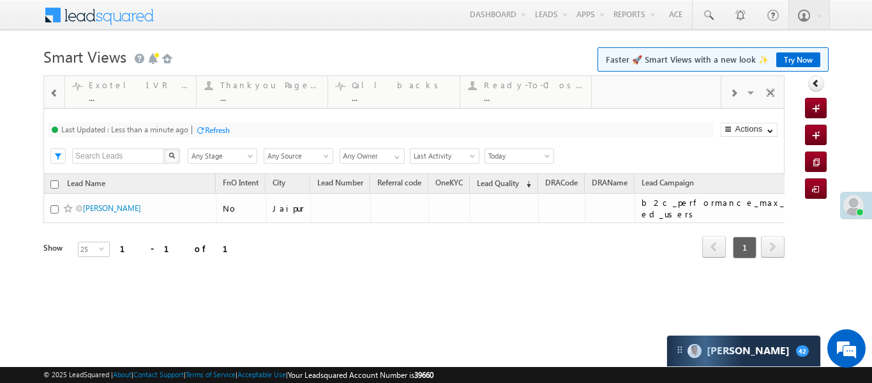
click at [49, 86] on div at bounding box center [54, 92] width 17 height 29
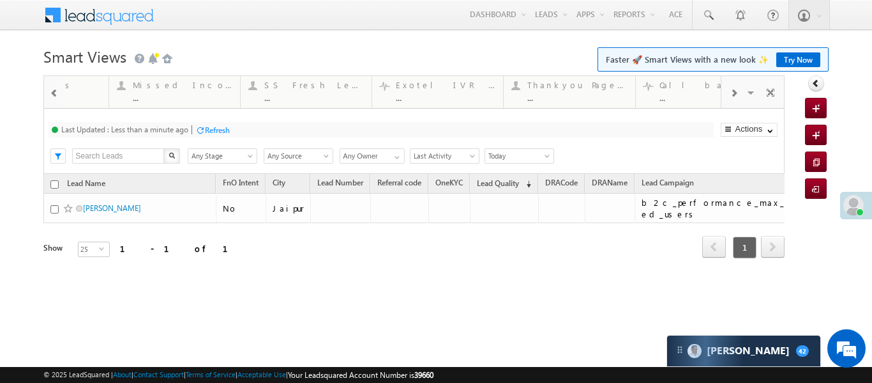
click at [49, 86] on div at bounding box center [54, 92] width 17 height 29
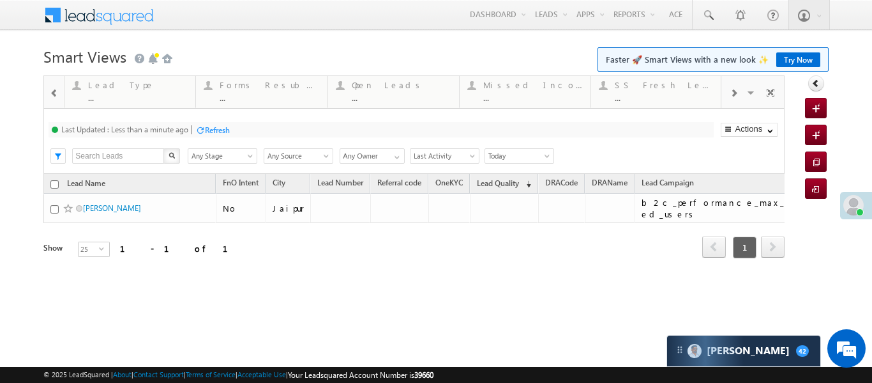
click at [49, 86] on div at bounding box center [54, 92] width 17 height 29
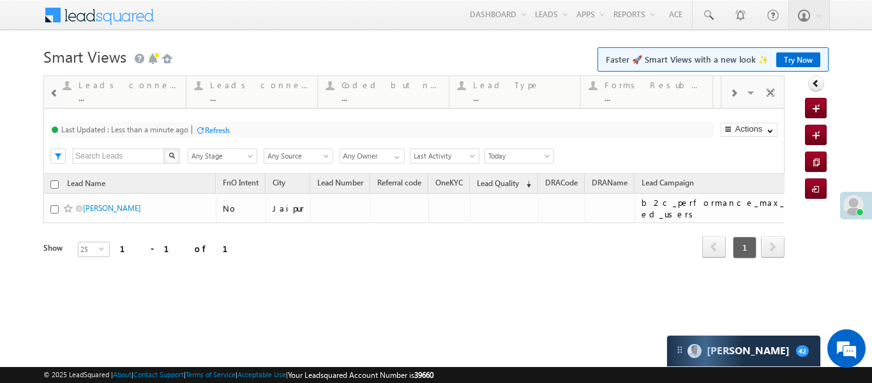
click at [49, 86] on div at bounding box center [54, 92] width 17 height 29
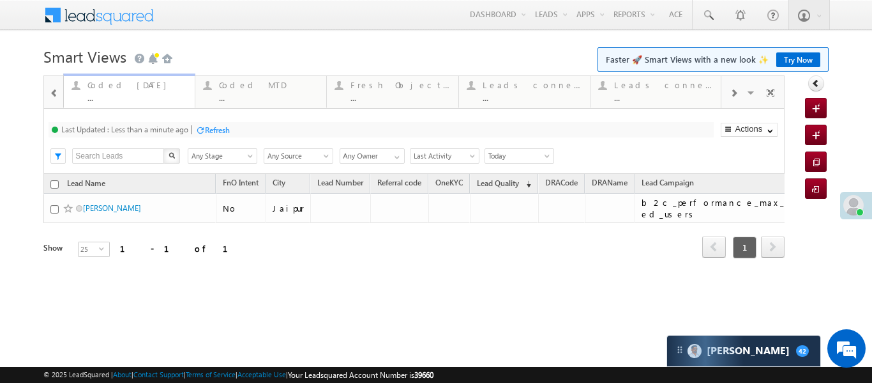
click at [72, 87] on div at bounding box center [76, 85] width 16 height 16
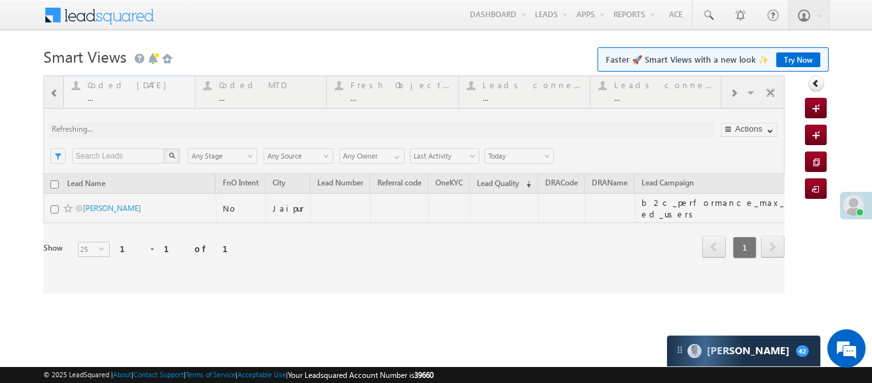
click at [72, 87] on div at bounding box center [413, 184] width 741 height 218
drag, startPoint x: 72, startPoint y: 87, endPoint x: 92, endPoint y: 44, distance: 48.0
click at [73, 87] on div at bounding box center [413, 184] width 741 height 218
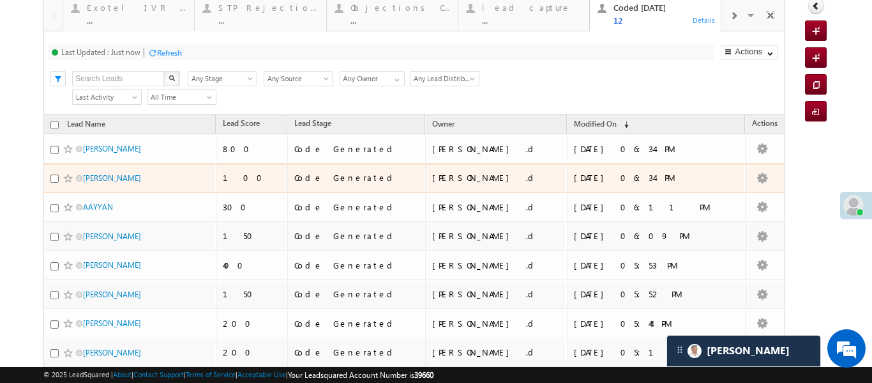
scroll to position [34, 0]
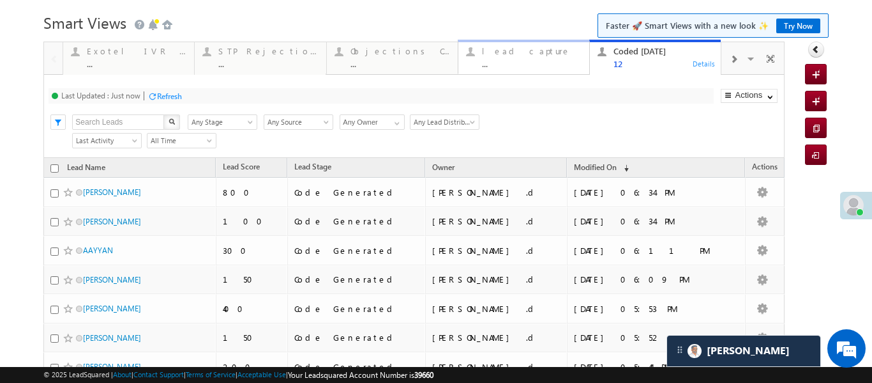
click at [535, 48] on div "lead capture" at bounding box center [532, 51] width 100 height 10
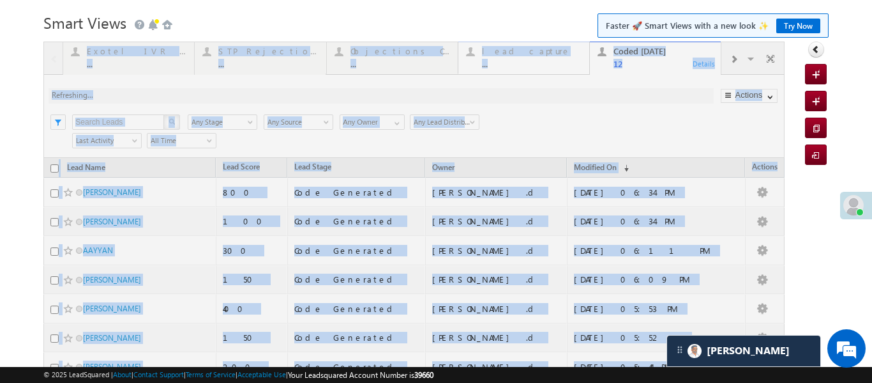
click at [535, 48] on div at bounding box center [413, 320] width 741 height 556
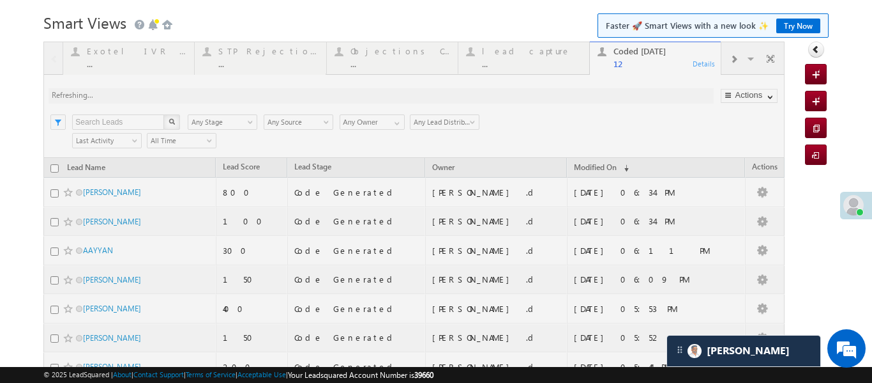
click at [537, 40] on form "Smart Views Getting Started Faster 🚀 Smart Views with a new look ✨ Try Now Quic…" at bounding box center [435, 303] width 785 height 588
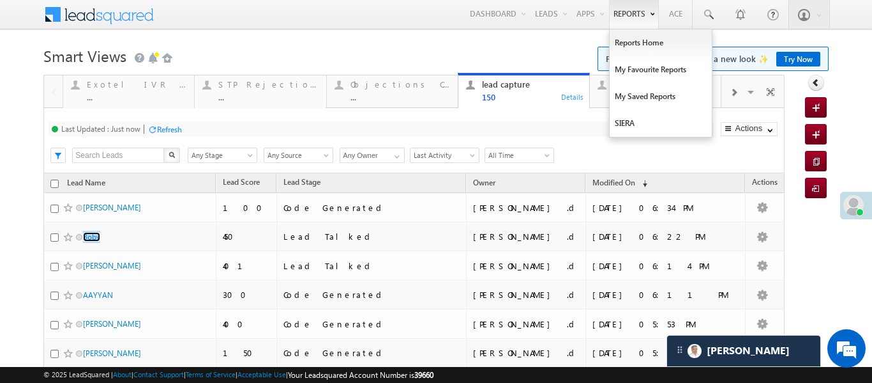
scroll to position [0, 0]
click at [649, 53] on link "Reports Home" at bounding box center [661, 43] width 102 height 27
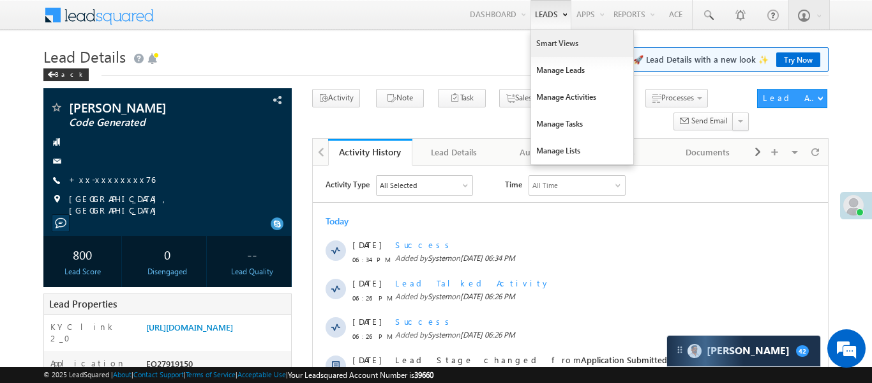
click at [541, 45] on link "Smart Views" at bounding box center [582, 43] width 102 height 27
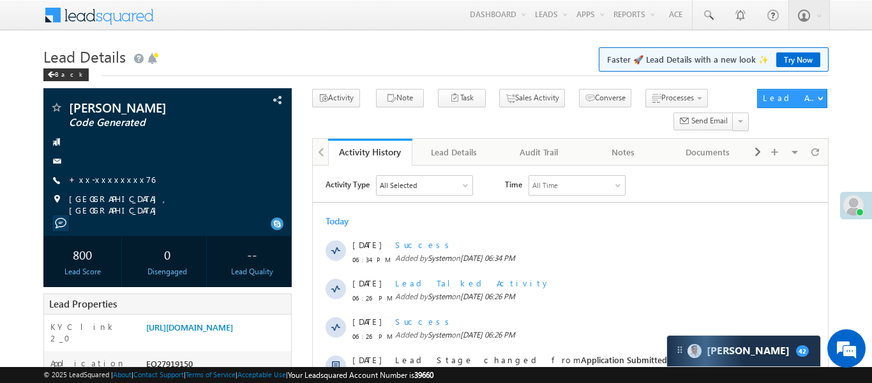
drag, startPoint x: 541, startPoint y: 45, endPoint x: 414, endPoint y: 14, distance: 130.1
click at [0, 0] on link "Smart Views" at bounding box center [0, 0] width 0 height 0
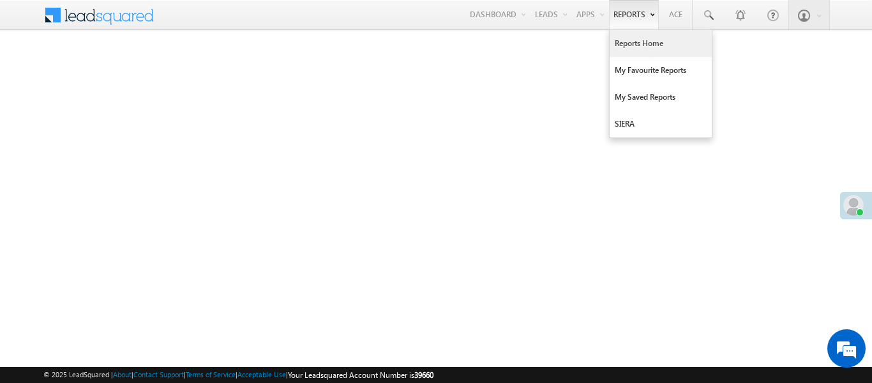
click at [635, 42] on link "Reports Home" at bounding box center [661, 43] width 102 height 27
click at [651, 39] on link "Reports Home" at bounding box center [661, 43] width 102 height 27
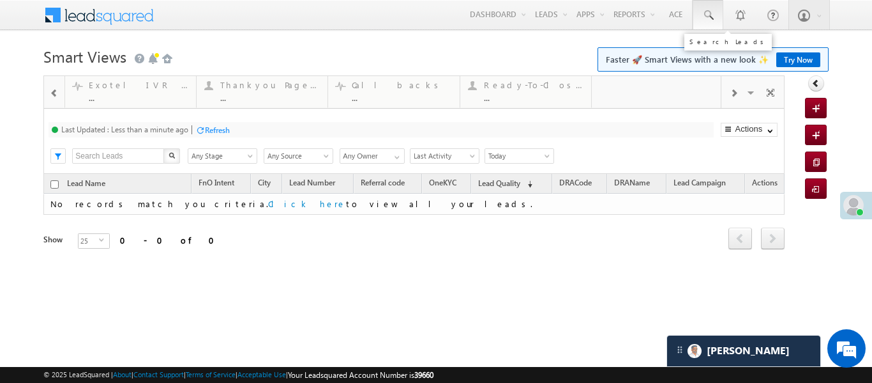
click at [710, 14] on span at bounding box center [708, 15] width 13 height 13
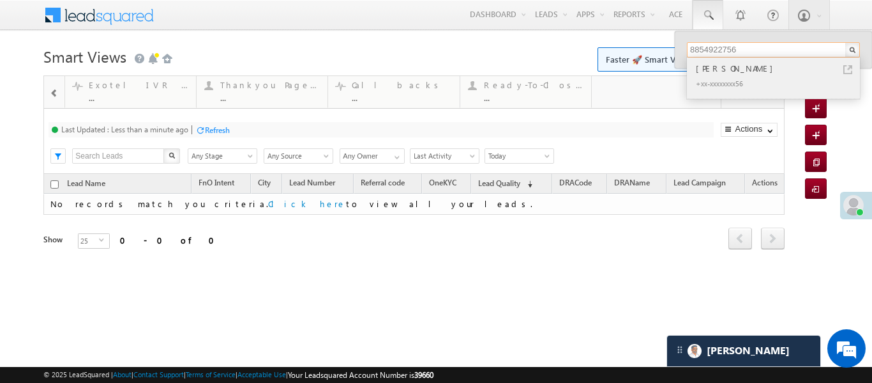
type input "8854922756"
click at [708, 69] on div "sanjay chawla" at bounding box center [779, 68] width 171 height 14
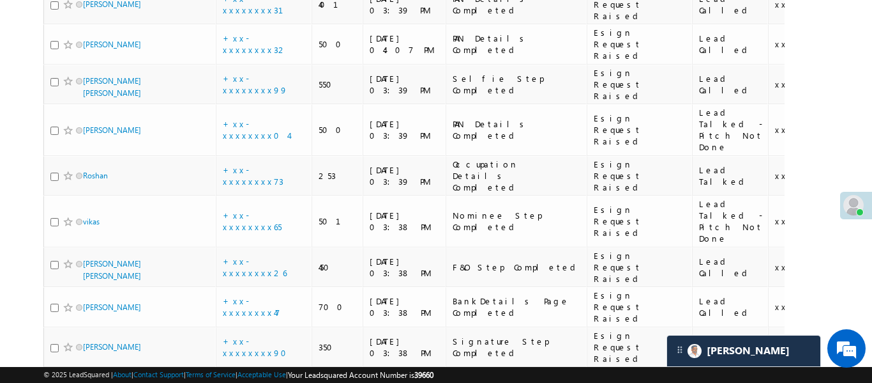
scroll to position [565, 0]
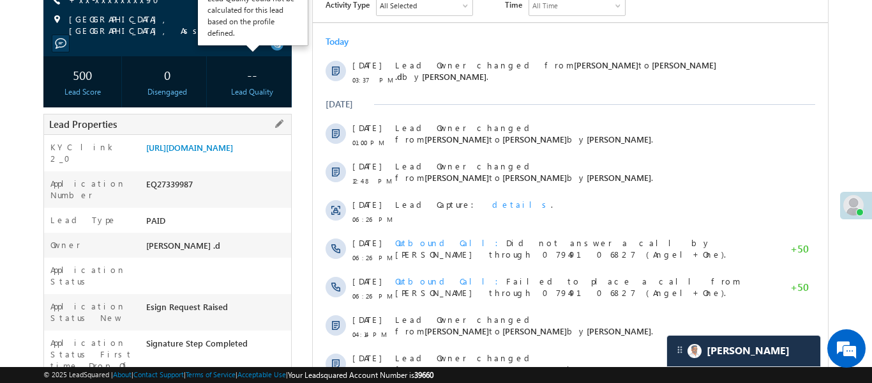
scroll to position [180, 0]
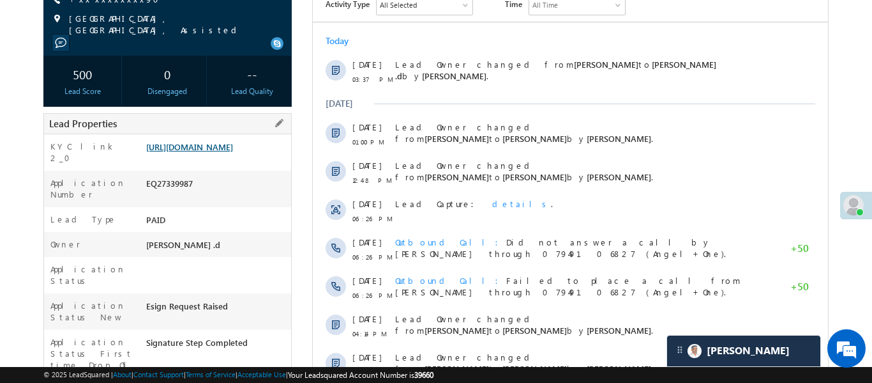
click at [233, 143] on link "[URL][DOMAIN_NAME]" at bounding box center [189, 146] width 87 height 11
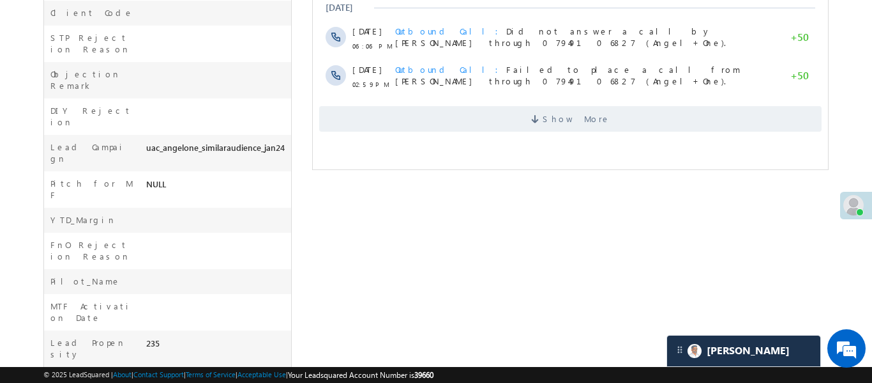
scroll to position [570, 0]
click at [523, 109] on span "Show More" at bounding box center [570, 118] width 503 height 26
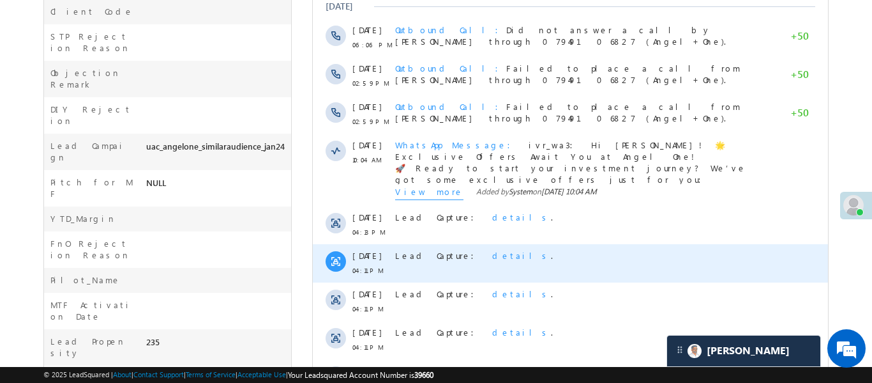
scroll to position [788, 0]
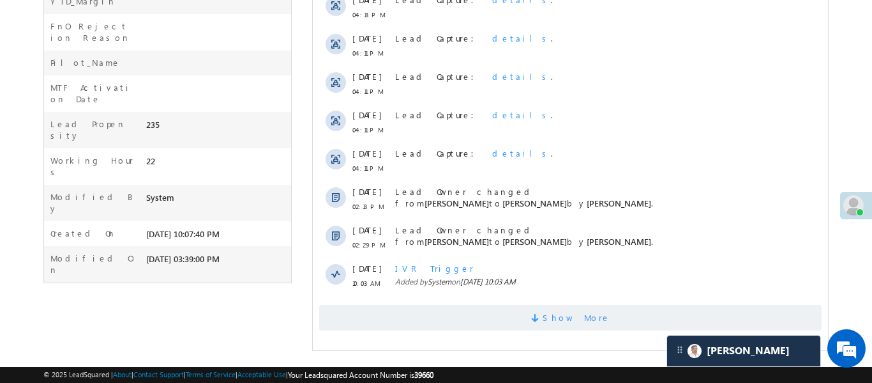
click at [520, 305] on span "Show More" at bounding box center [570, 318] width 503 height 26
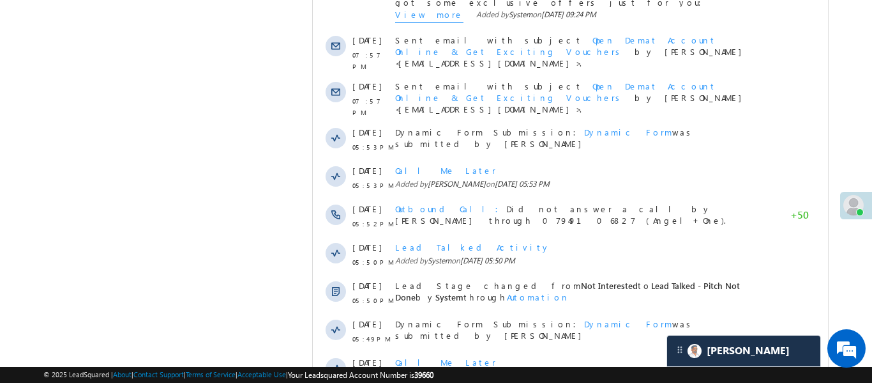
scroll to position [1205, 0]
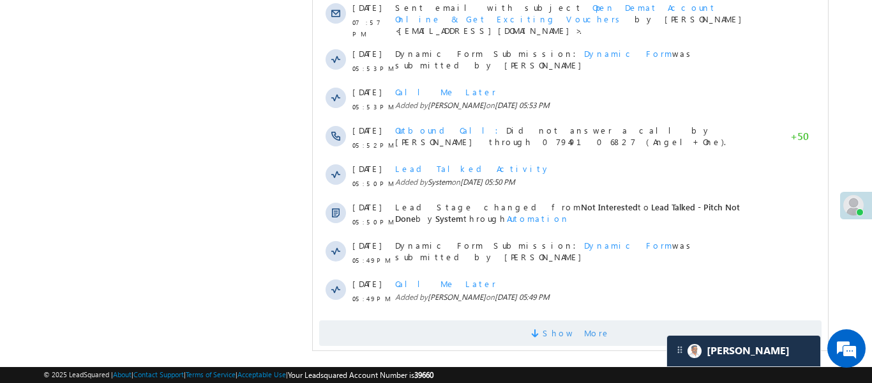
click at [552, 320] on span "Show More" at bounding box center [570, 333] width 503 height 26
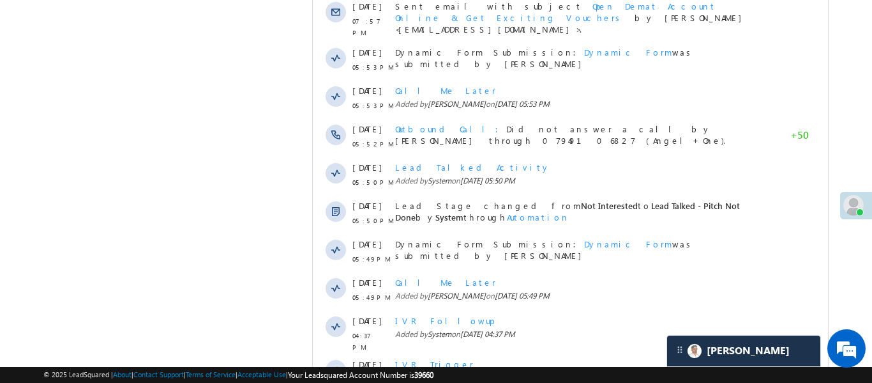
scroll to position [1588, 0]
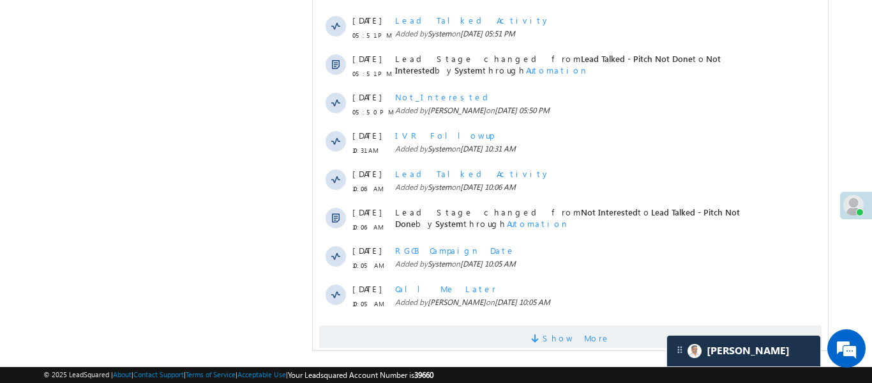
click at [536, 325] on span "Show More" at bounding box center [570, 338] width 503 height 26
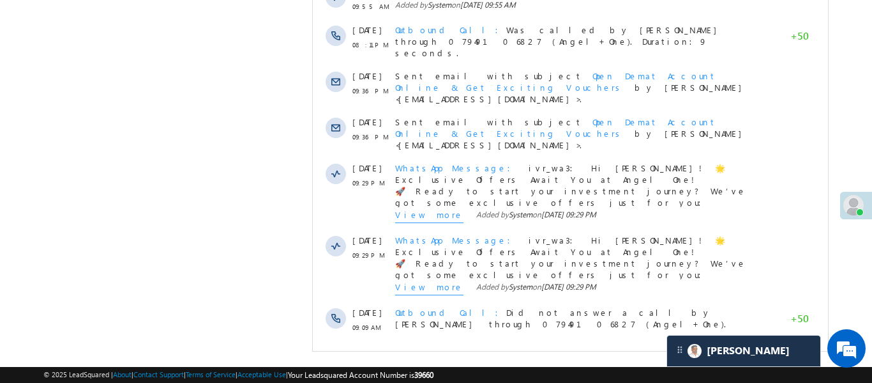
scroll to position [2039, 0]
click at [542, 357] on span at bounding box center [536, 363] width 11 height 12
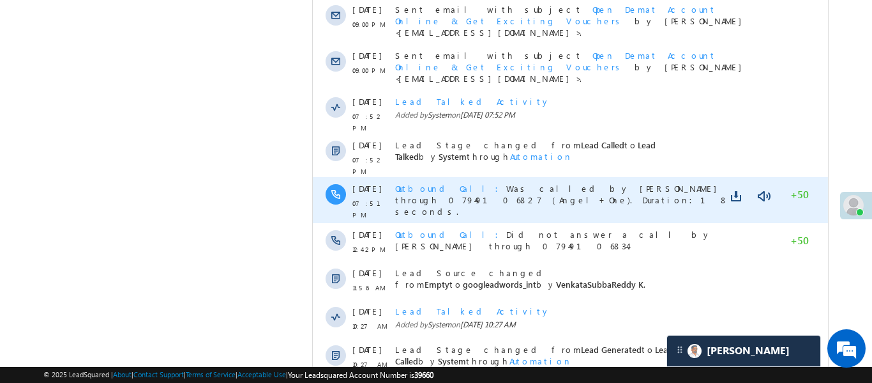
scroll to position [2422, 0]
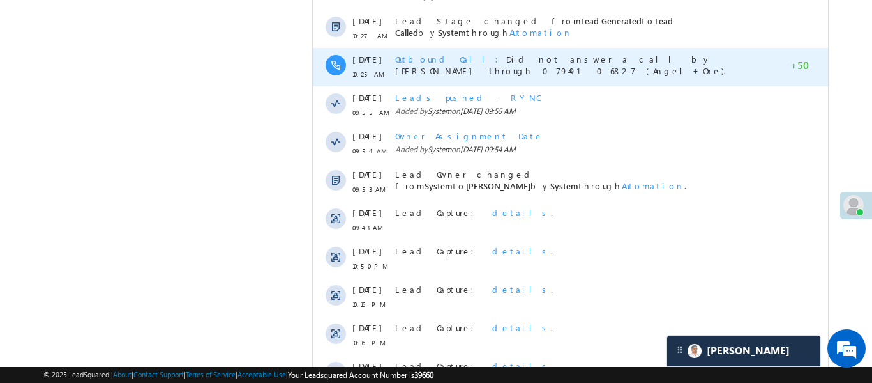
scroll to position [2806, 0]
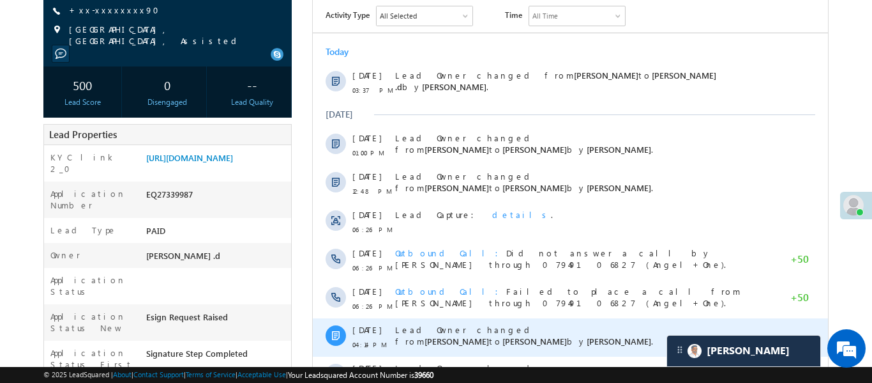
scroll to position [145, 0]
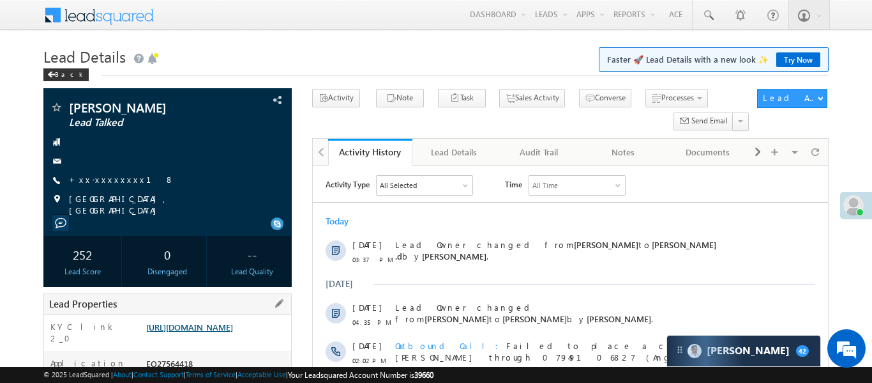
click at [233, 332] on link "[URL][DOMAIN_NAME]" at bounding box center [189, 326] width 87 height 11
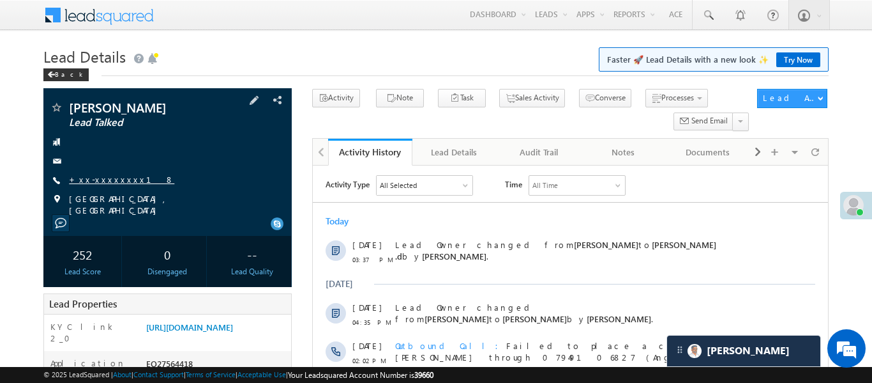
click at [107, 183] on link "+xx-xxxxxxxx18" at bounding box center [121, 179] width 105 height 11
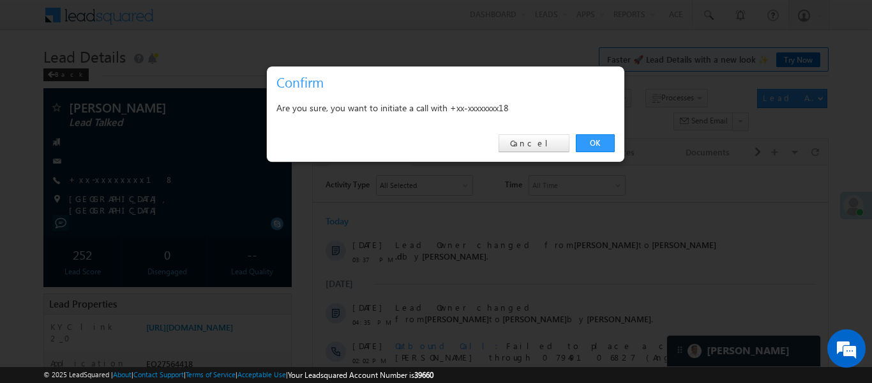
click at [590, 153] on div "OK Cancel" at bounding box center [446, 143] width 358 height 36
click at [591, 139] on link "OK" at bounding box center [595, 143] width 39 height 18
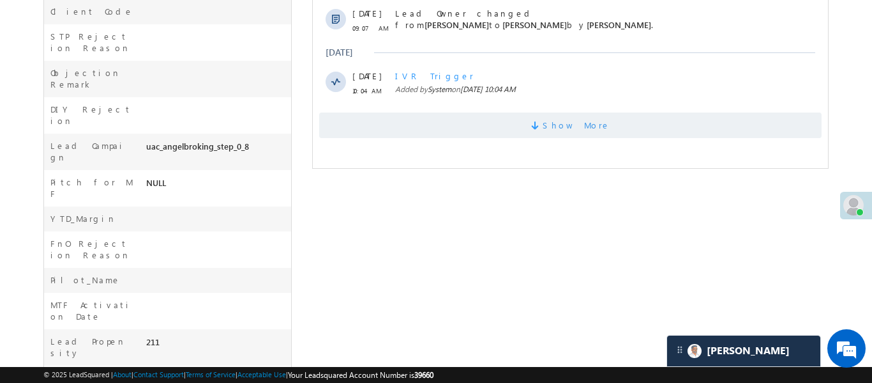
scroll to position [604, 0]
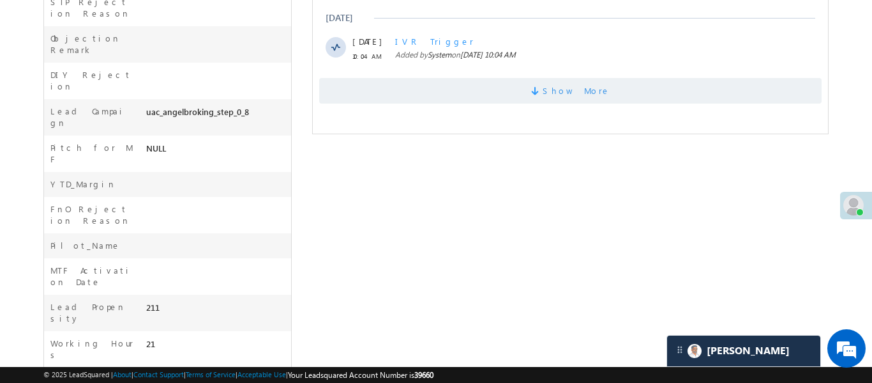
click at [473, 81] on span "Show More" at bounding box center [570, 91] width 503 height 26
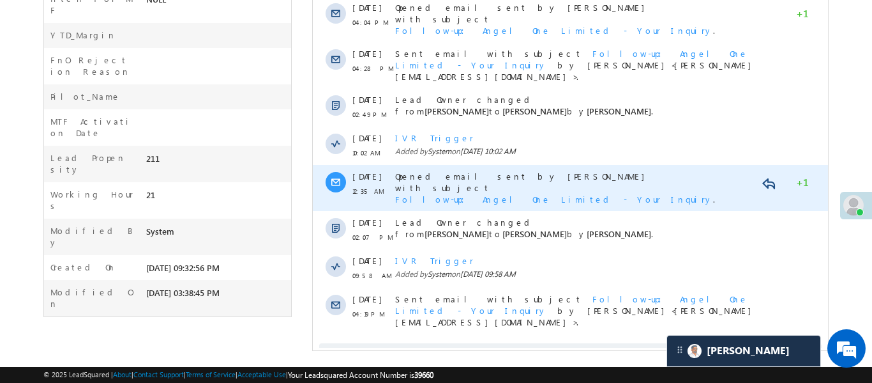
scroll to position [789, 0]
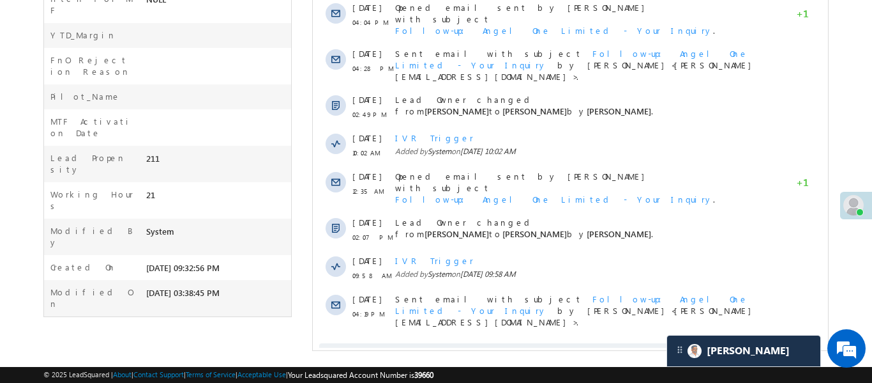
click at [523, 333] on div "Show More" at bounding box center [569, 350] width 515 height 35
click at [529, 343] on span "Show More" at bounding box center [570, 356] width 503 height 26
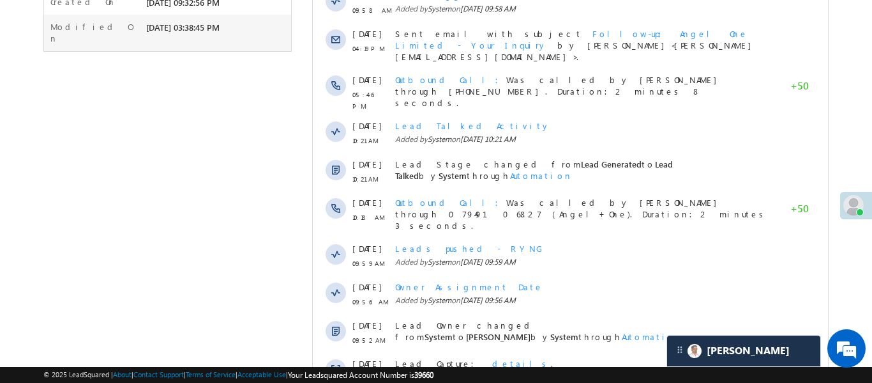
scroll to position [1172, 0]
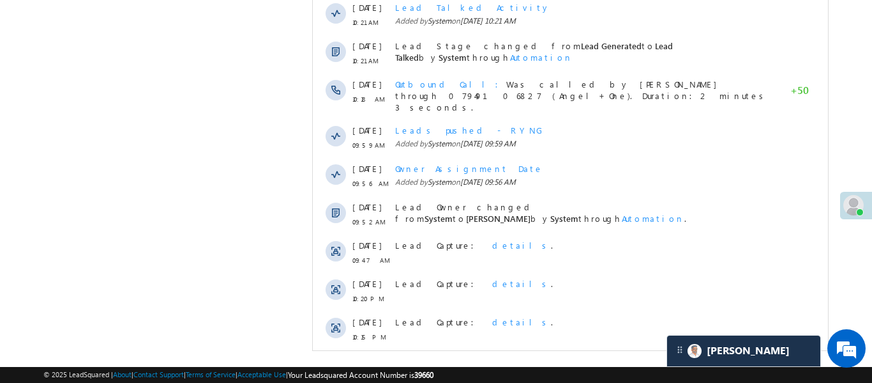
click at [506, 358] on span "Show More" at bounding box center [570, 371] width 503 height 26
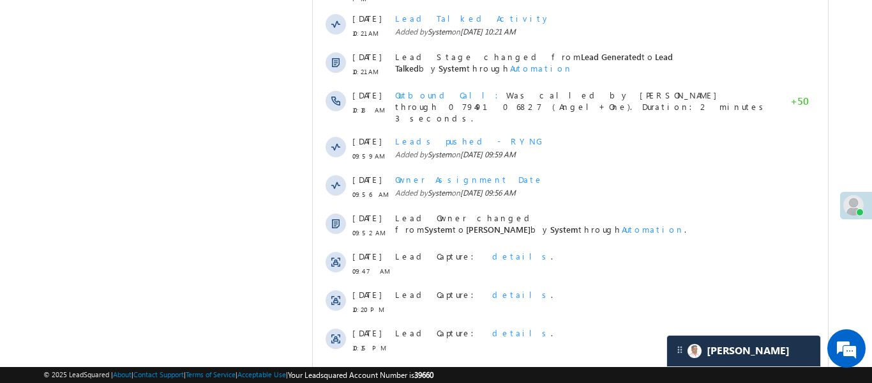
scroll to position [1555, 0]
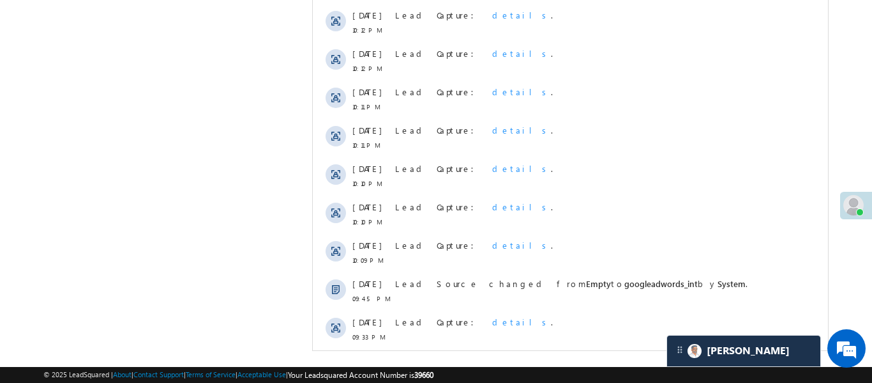
click at [573, 358] on span "Show More" at bounding box center [576, 371] width 68 height 26
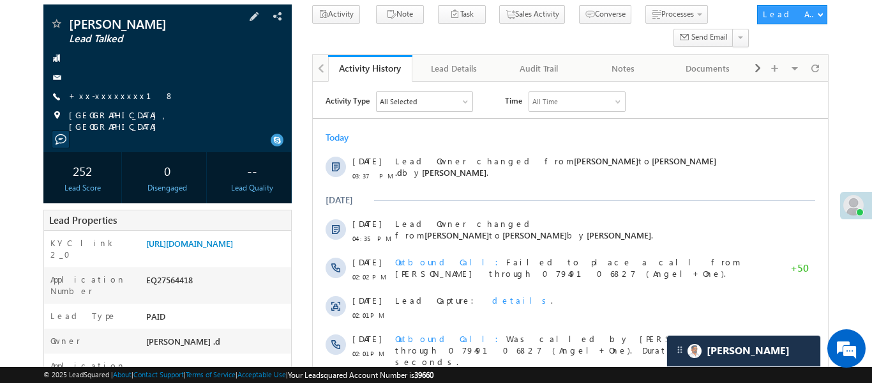
scroll to position [0, 0]
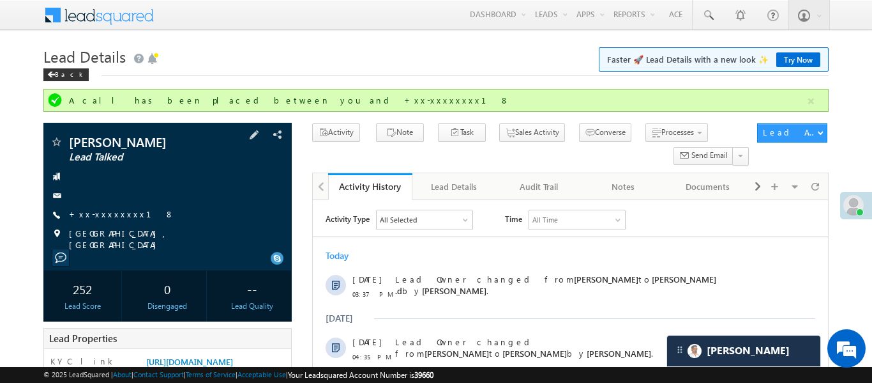
click at [118, 206] on div "Aakash Kamble Lead Talked +xx-xxxxxxxx18" at bounding box center [168, 192] width 236 height 115
click at [118, 212] on link "+xx-xxxxxxxx18" at bounding box center [121, 213] width 105 height 11
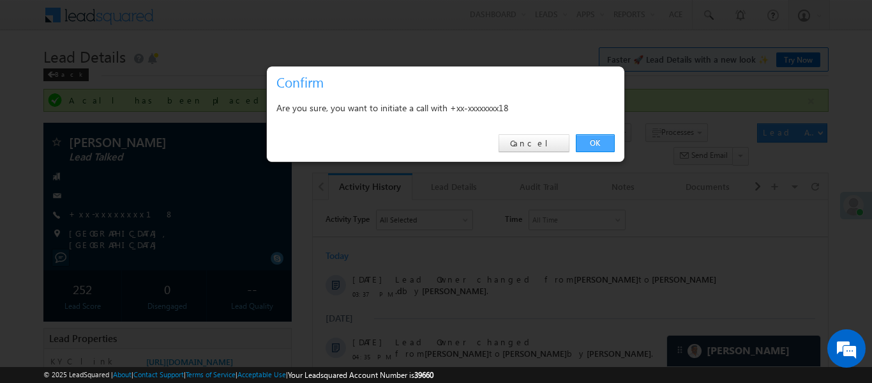
click at [607, 151] on link "OK" at bounding box center [595, 143] width 39 height 18
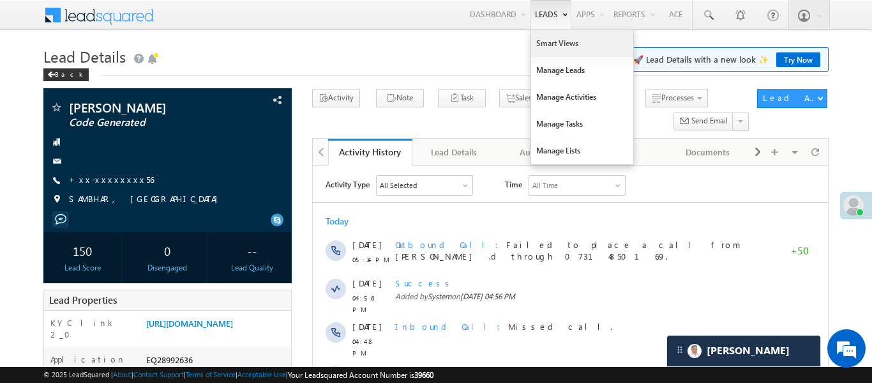
click at [565, 53] on link "Smart Views" at bounding box center [582, 43] width 102 height 27
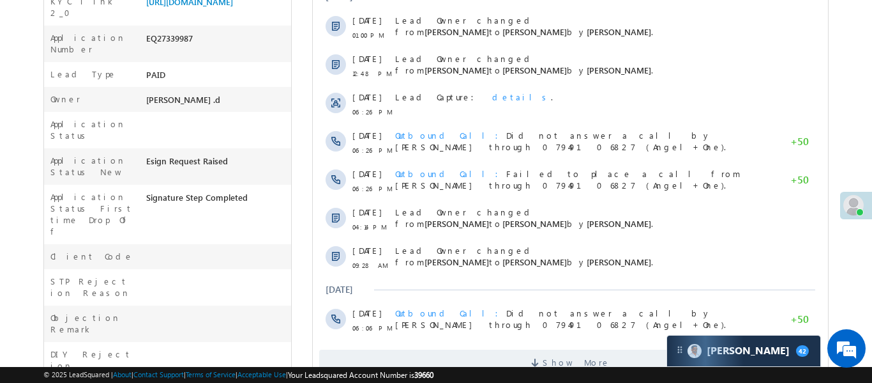
scroll to position [109, 0]
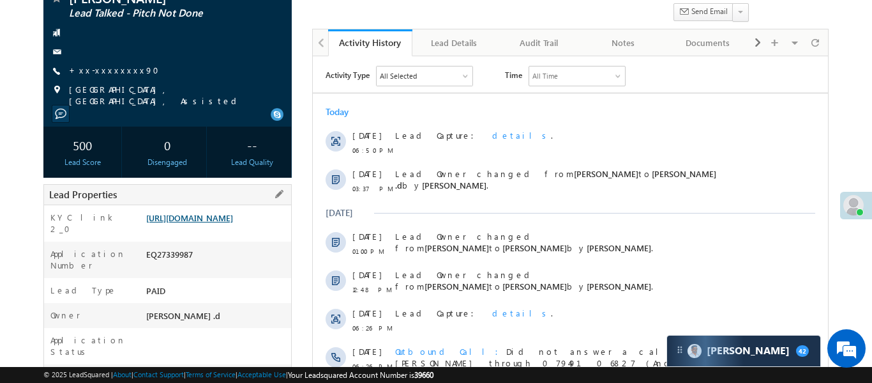
click at [233, 214] on link "https://angelbroking1-pk3em7sa.customui-test.leadsquared.com?leadId=48927393-c6…" at bounding box center [189, 217] width 87 height 11
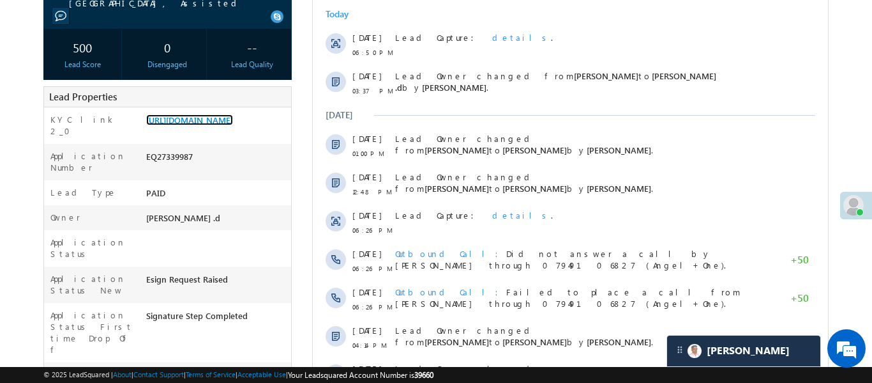
scroll to position [206, 0]
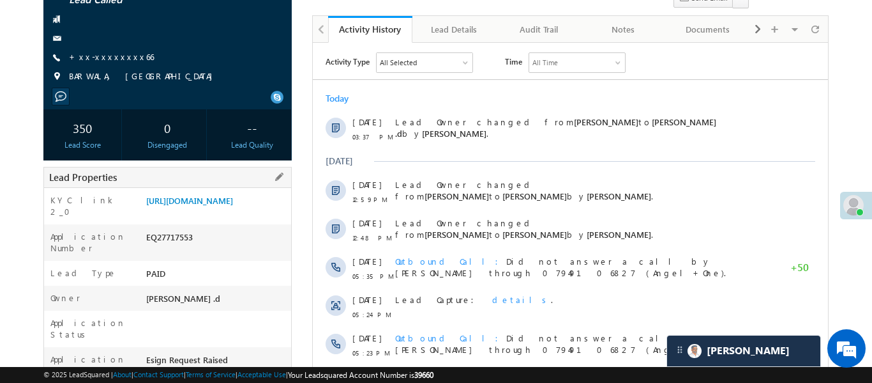
scroll to position [126, 0]
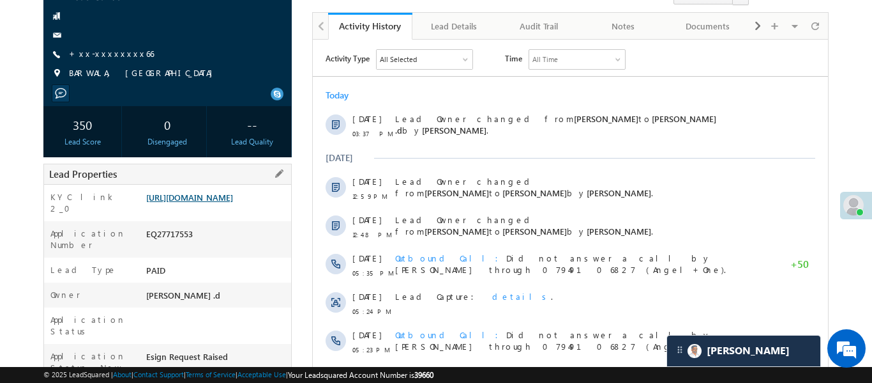
click at [233, 201] on link "[URL][DOMAIN_NAME]" at bounding box center [189, 197] width 87 height 11
click at [105, 39] on div at bounding box center [168, 35] width 236 height 13
click at [113, 49] on link "+xx-xxxxxxxx66" at bounding box center [111, 53] width 85 height 11
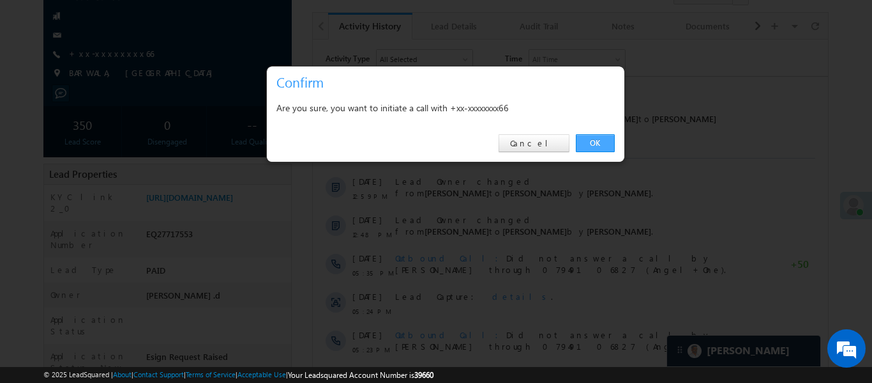
click at [592, 147] on link "OK" at bounding box center [595, 143] width 39 height 18
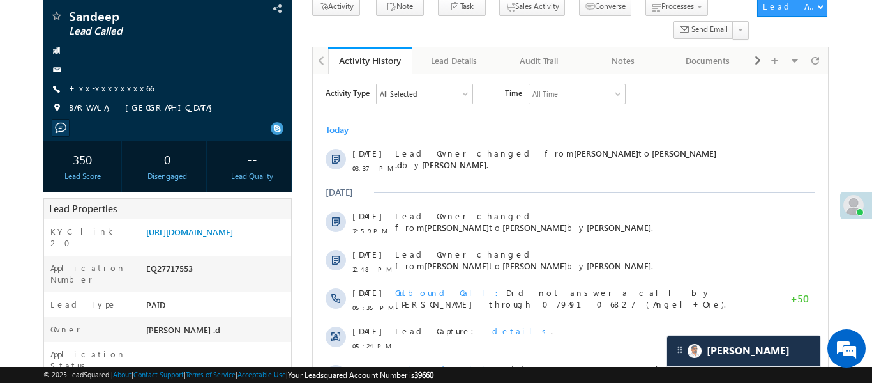
scroll to position [160, 0]
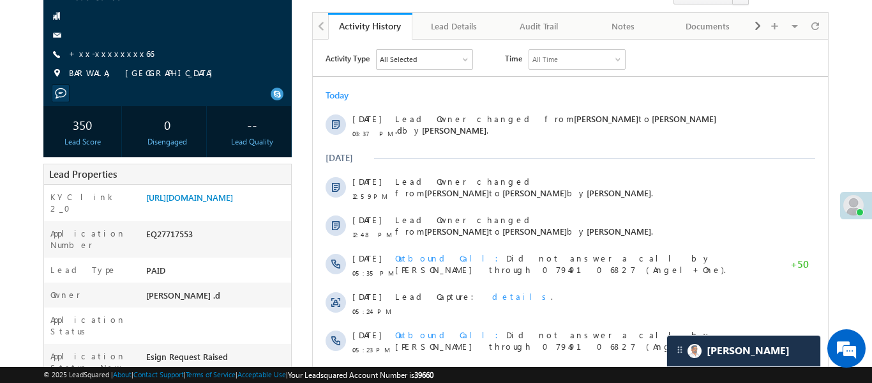
click at [102, 46] on div "Sandeep Lead Called +xx-xxxxxxxx66" at bounding box center [168, 30] width 236 height 111
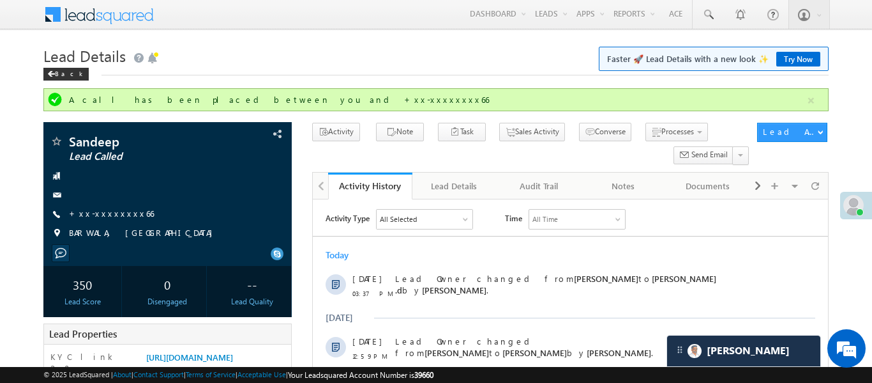
scroll to position [0, 0]
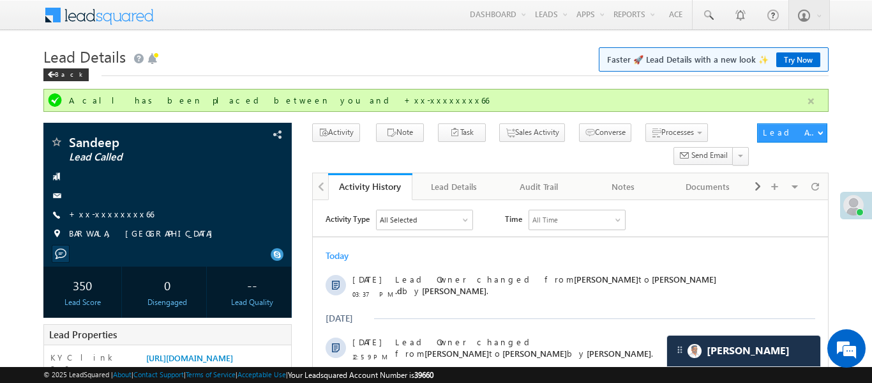
click at [809, 107] on button "button" at bounding box center [811, 101] width 16 height 16
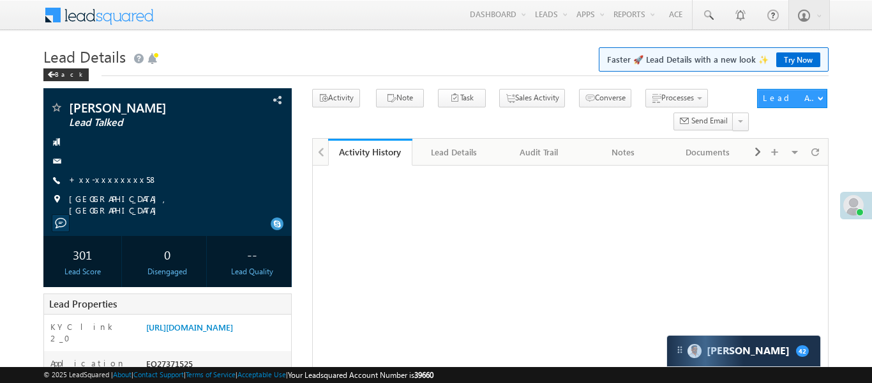
click at [101, 174] on link "+xx-xxxxxxxx58" at bounding box center [113, 179] width 89 height 11
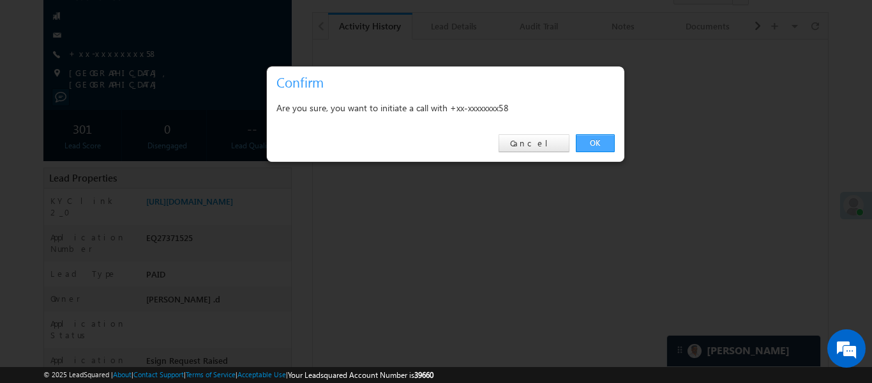
click at [602, 138] on link "OK" at bounding box center [595, 143] width 39 height 18
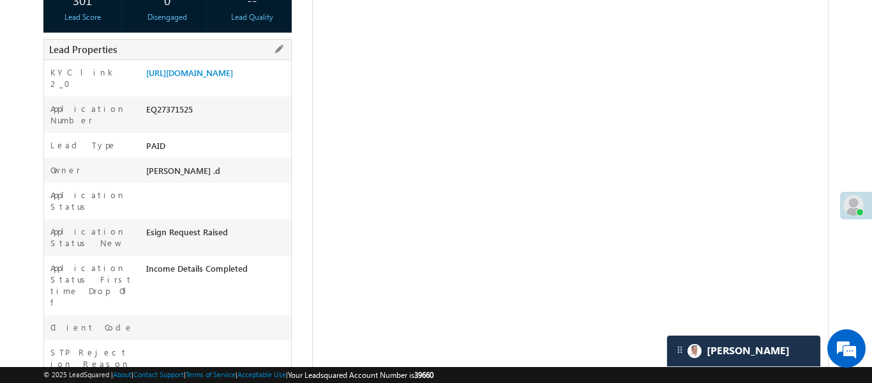
scroll to position [266, 0]
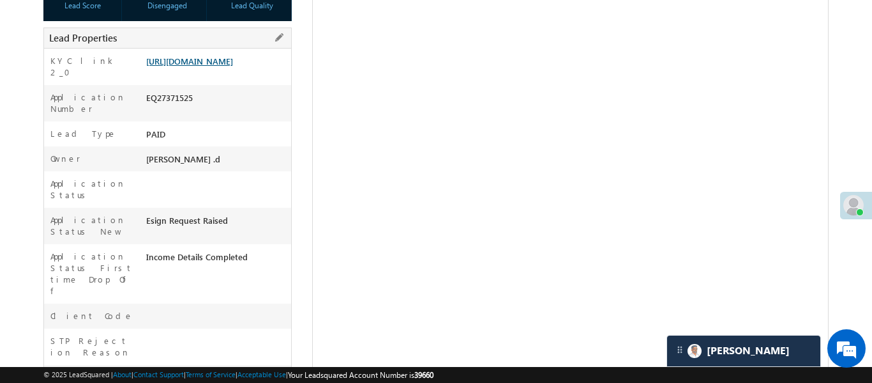
click at [233, 66] on link "[URL][DOMAIN_NAME]" at bounding box center [189, 61] width 87 height 11
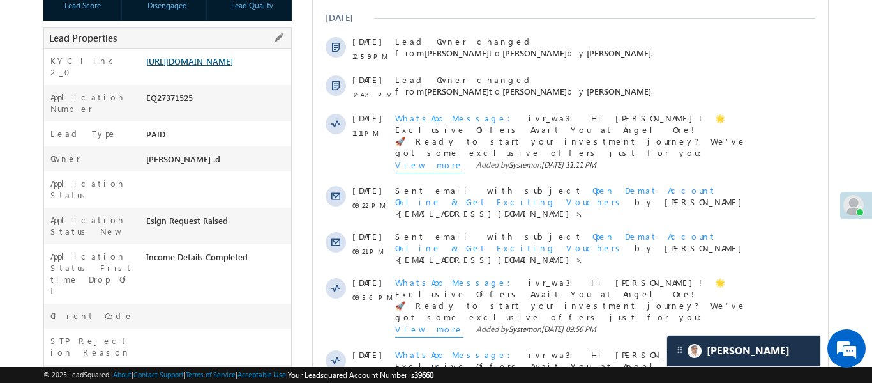
scroll to position [0, 0]
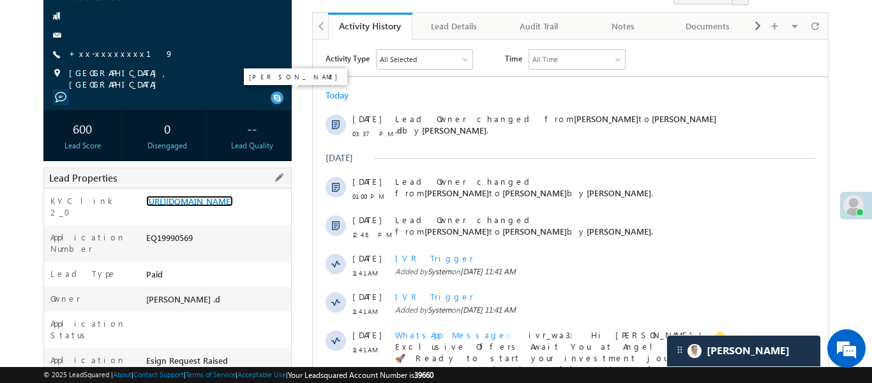
scroll to position [152, 0]
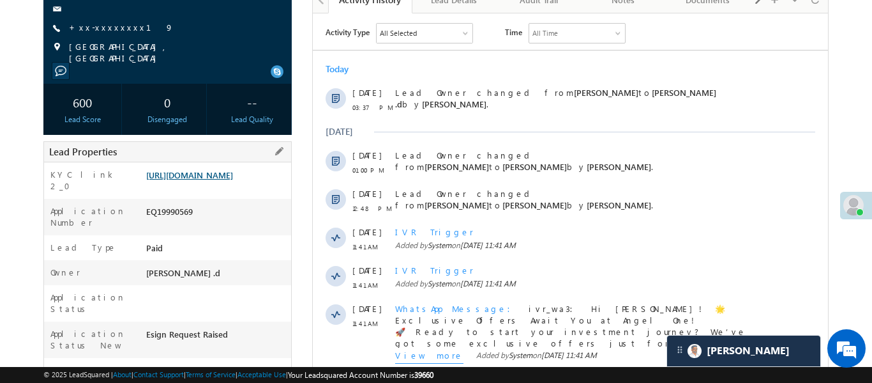
click at [233, 180] on link "[URL][DOMAIN_NAME]" at bounding box center [189, 174] width 87 height 11
click at [112, 31] on link "+xx-xxxxxxxx19" at bounding box center [121, 27] width 105 height 11
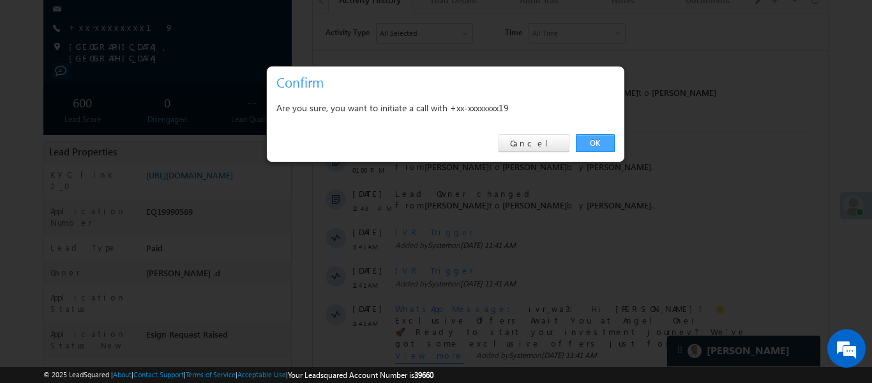
click at [595, 139] on link "OK" at bounding box center [595, 143] width 39 height 18
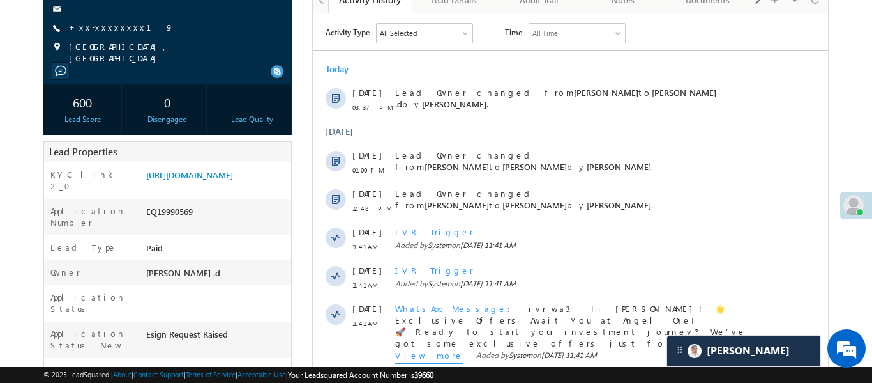
scroll to position [4, 0]
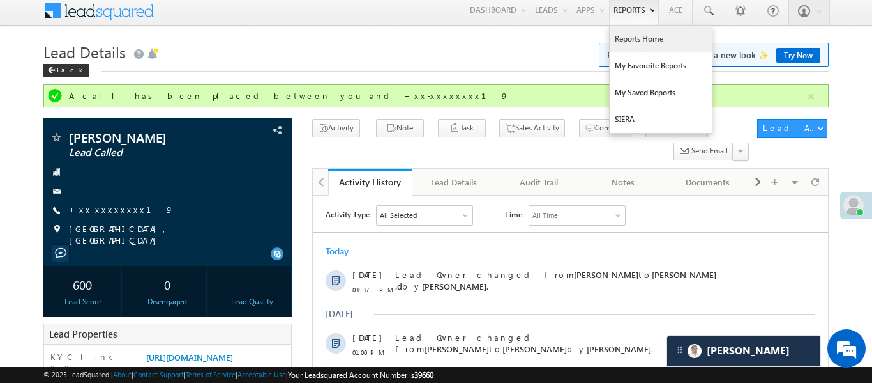
click at [625, 38] on link "Reports Home" at bounding box center [661, 39] width 102 height 27
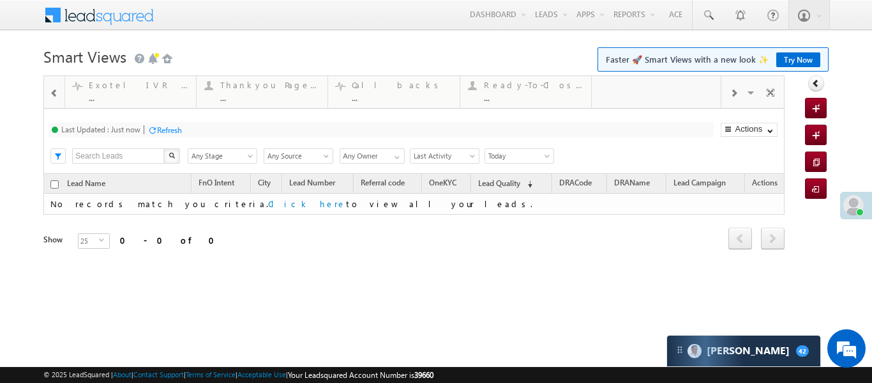
click at [57, 89] on span at bounding box center [54, 93] width 9 height 10
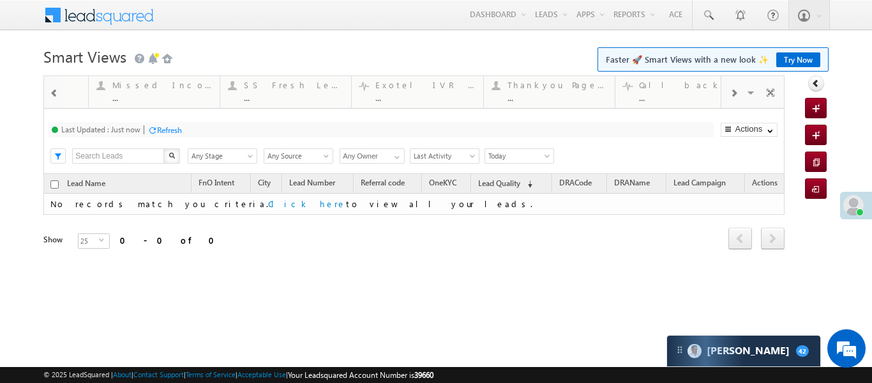
click at [57, 89] on span at bounding box center [54, 93] width 9 height 10
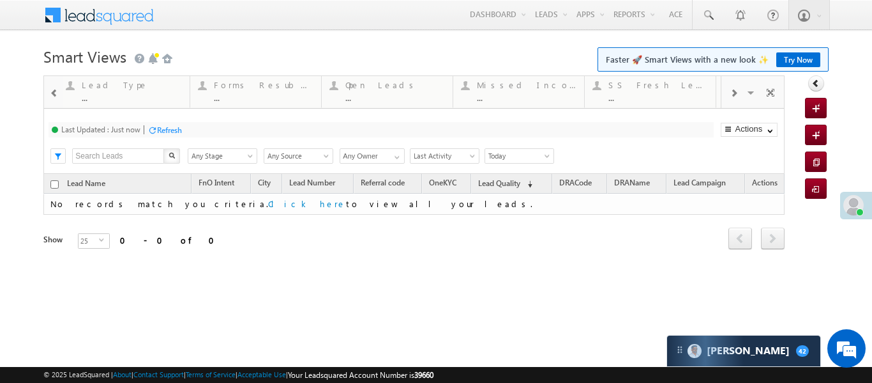
click at [57, 89] on span at bounding box center [54, 93] width 9 height 10
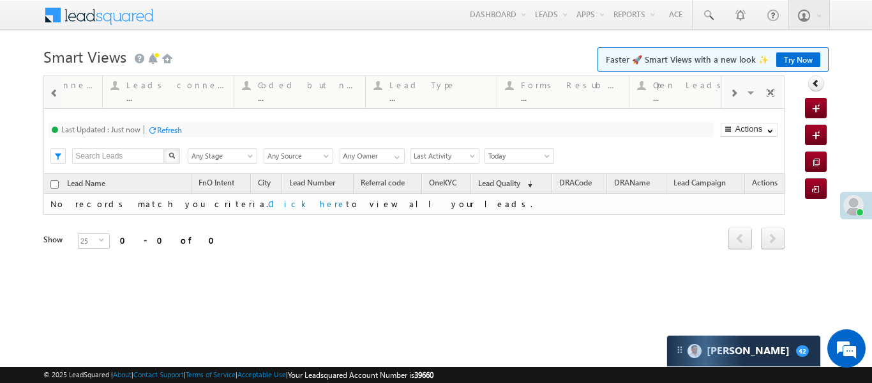
click at [57, 89] on span at bounding box center [54, 93] width 9 height 10
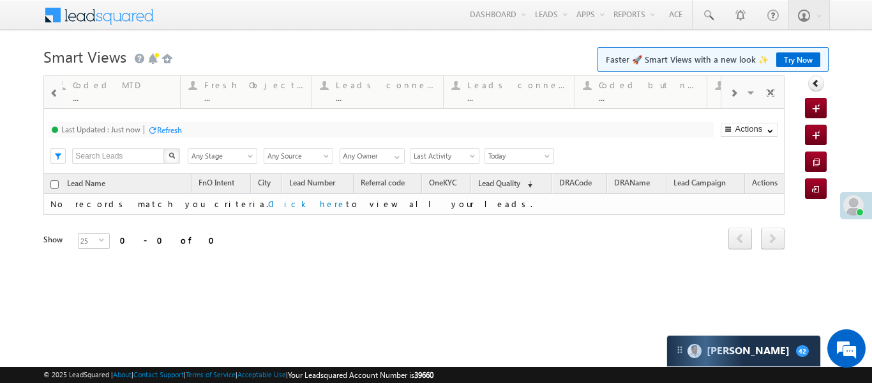
click at [57, 89] on span at bounding box center [54, 93] width 9 height 10
click at [257, 80] on div "Coded Today" at bounding box center [269, 85] width 100 height 10
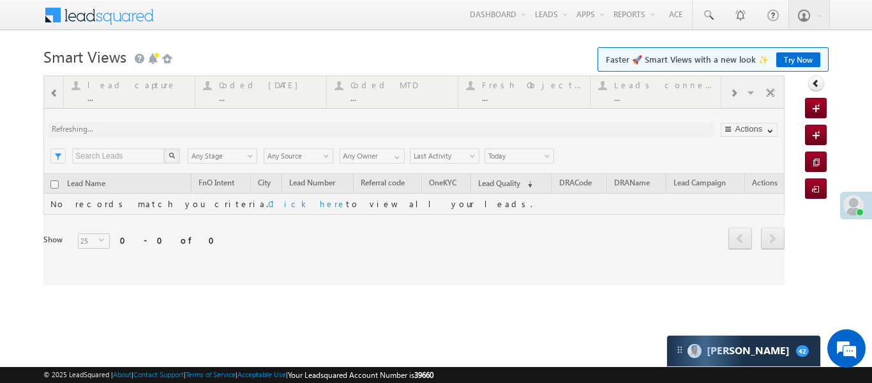
click at [257, 80] on div at bounding box center [413, 179] width 741 height 209
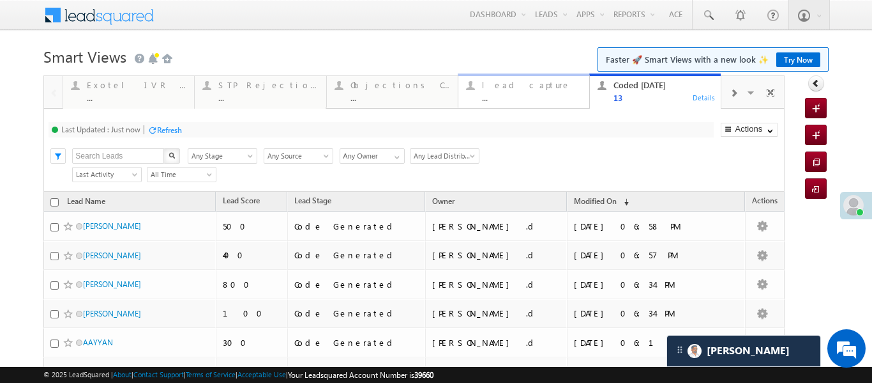
click at [517, 103] on link "lead capture ... Details" at bounding box center [524, 90] width 132 height 34
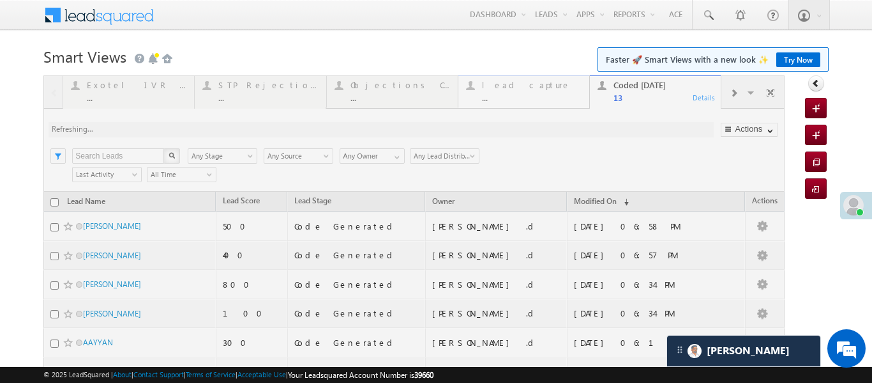
click at [517, 103] on div at bounding box center [413, 367] width 741 height 584
drag, startPoint x: 517, startPoint y: 103, endPoint x: 382, endPoint y: 6, distance: 165.7
click at [515, 102] on div at bounding box center [413, 367] width 741 height 584
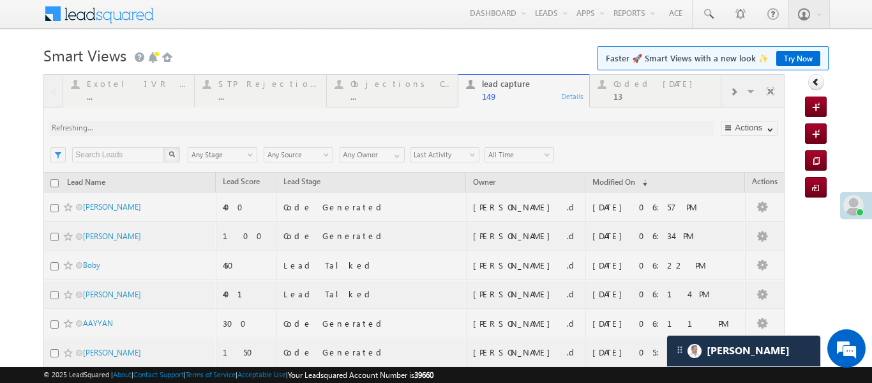
scroll to position [19, 0]
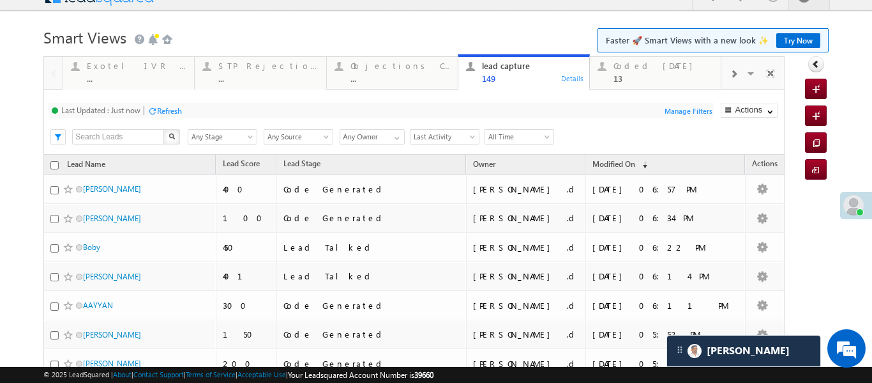
drag, startPoint x: 621, startPoint y: 86, endPoint x: 465, endPoint y: 56, distance: 159.2
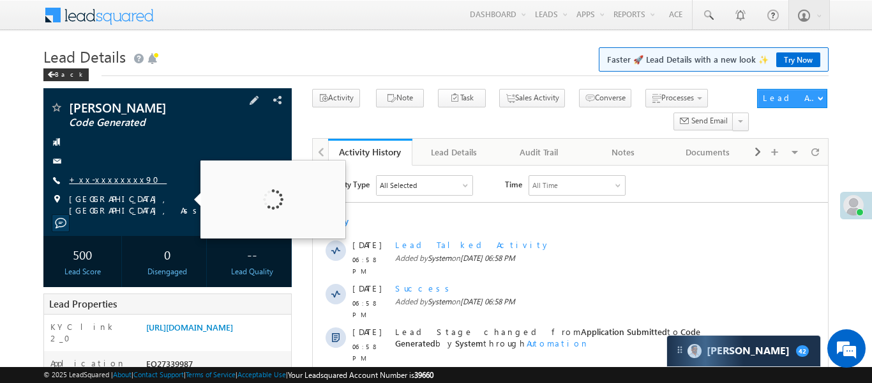
click at [110, 179] on link "+xx-xxxxxxxx90" at bounding box center [118, 179] width 98 height 11
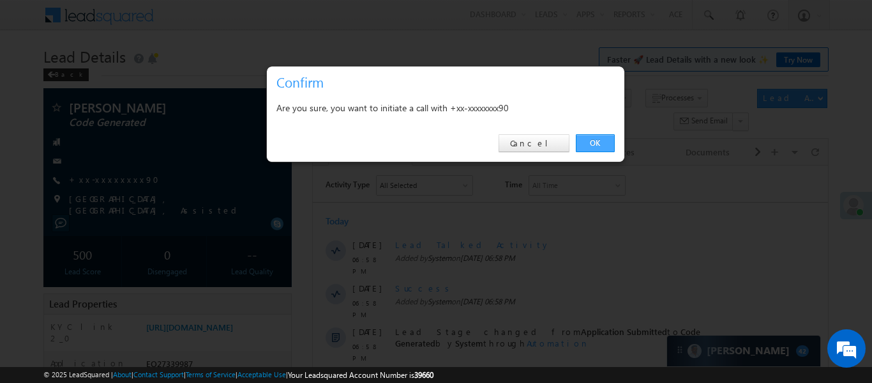
click at [600, 146] on link "OK" at bounding box center [595, 143] width 39 height 18
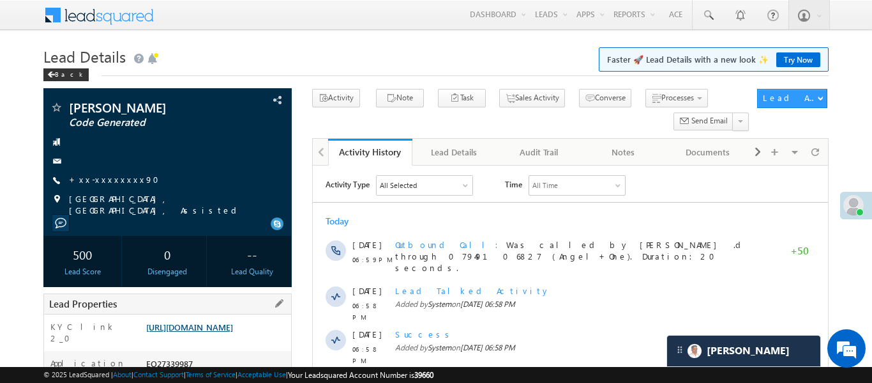
click at [211, 323] on link "[URL][DOMAIN_NAME]" at bounding box center [189, 326] width 87 height 11
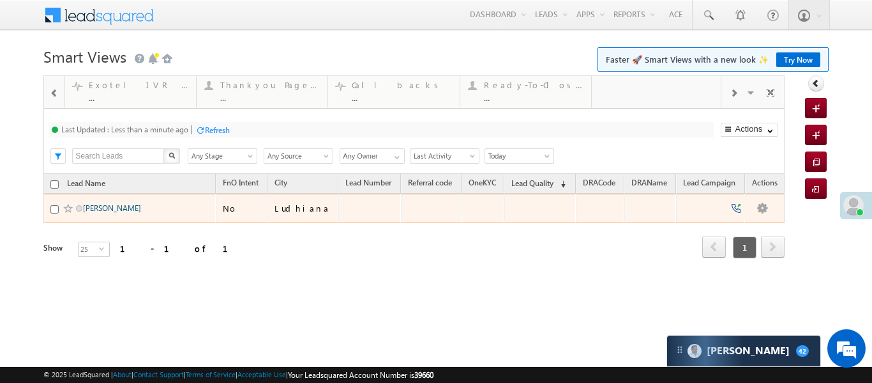
click at [115, 212] on link "[PERSON_NAME]" at bounding box center [112, 208] width 58 height 10
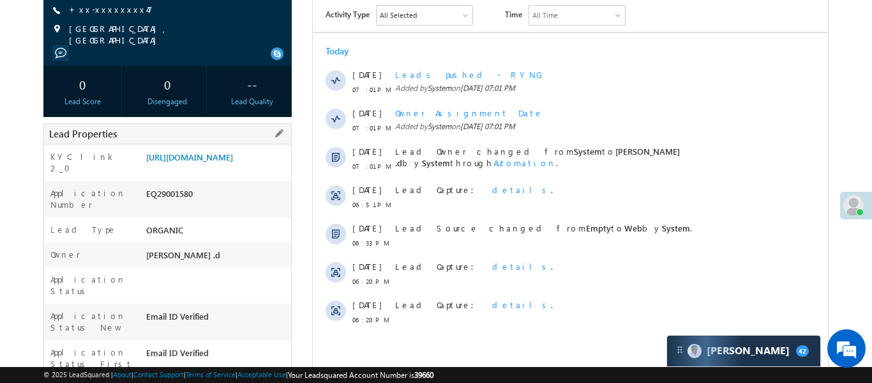
scroll to position [172, 0]
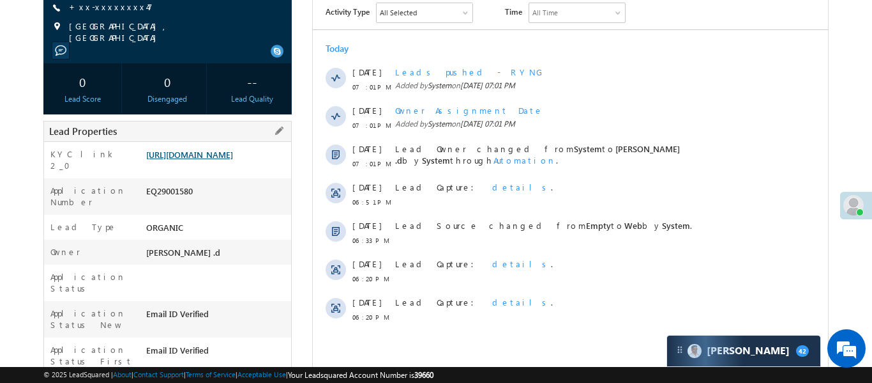
click at [222, 160] on link "[URL][DOMAIN_NAME]" at bounding box center [189, 154] width 87 height 11
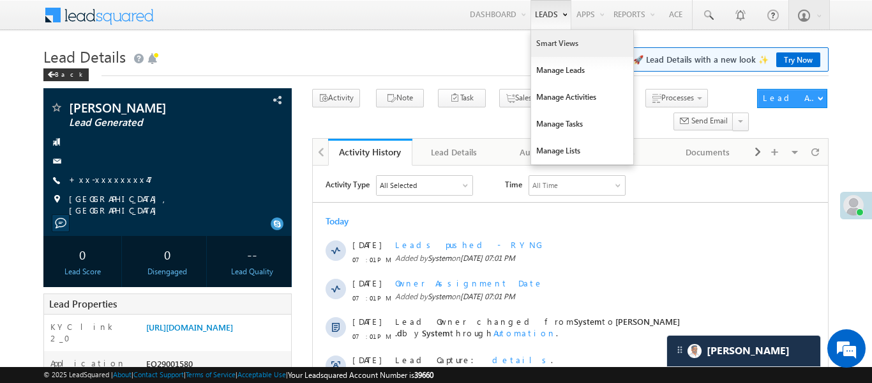
click at [546, 47] on link "Smart Views" at bounding box center [582, 43] width 102 height 27
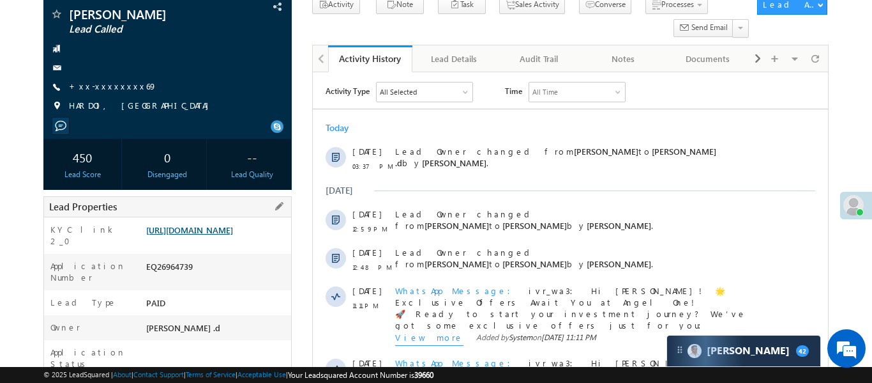
scroll to position [100, 0]
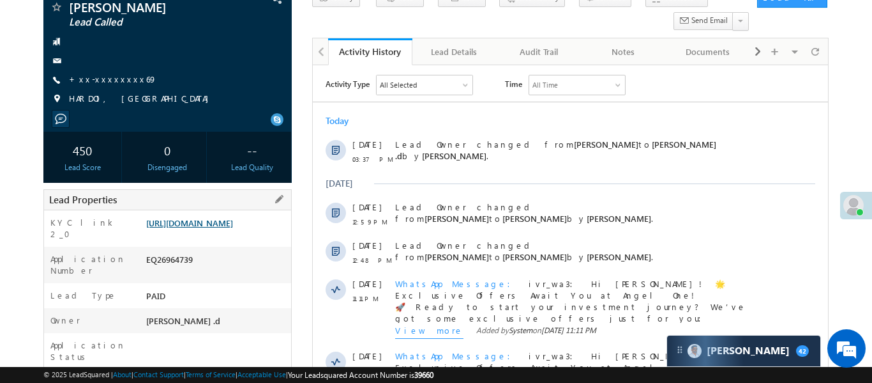
click at [233, 228] on link "https://angelbroking1-pk3em7sa.customui-test.leadsquared.com?leadId=a25ecf3a-6e…" at bounding box center [189, 222] width 87 height 11
click at [233, 217] on link "https://angelbroking1-pk3em7sa.customui-test.leadsquared.com?leadId=a25ecf3a-6e…" at bounding box center [189, 222] width 87 height 11
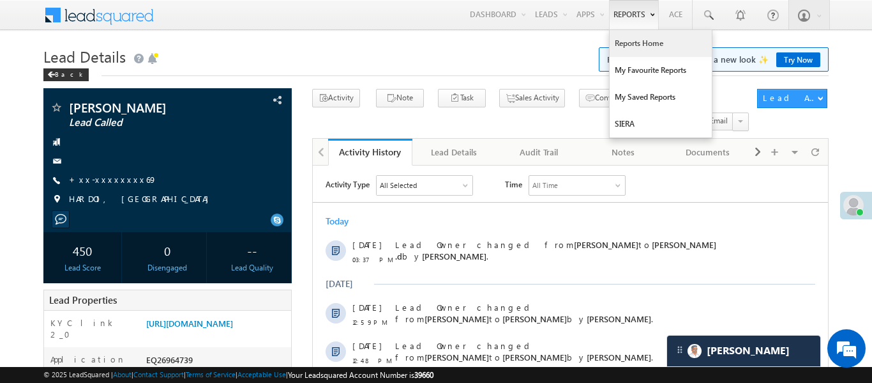
click at [658, 55] on link "Reports Home" at bounding box center [661, 43] width 102 height 27
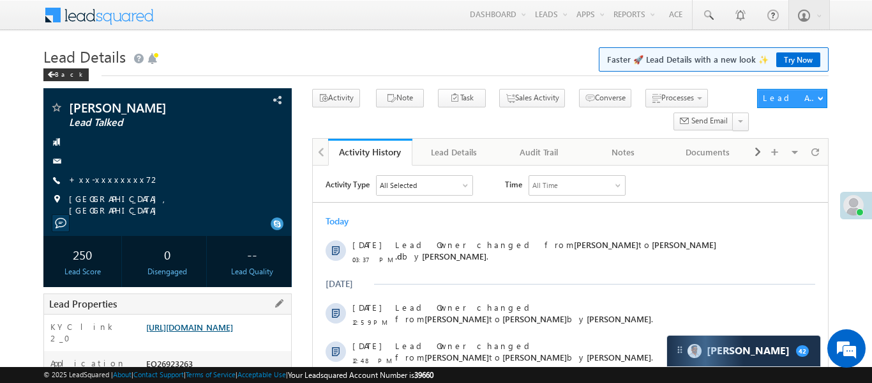
click at [233, 332] on link "[URL][DOMAIN_NAME]" at bounding box center [189, 326] width 87 height 11
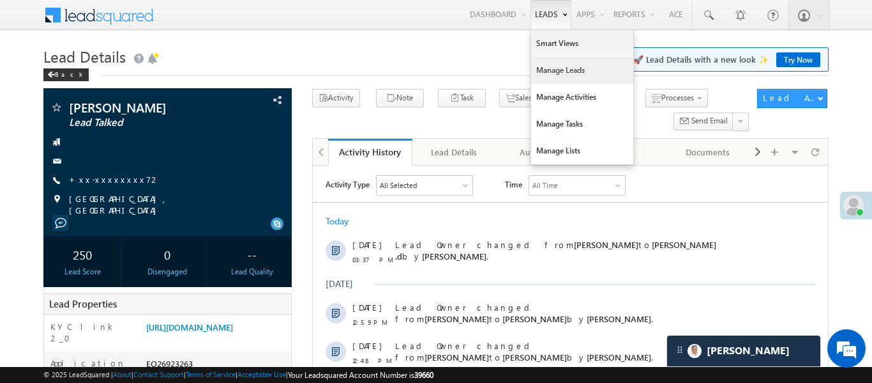
click at [570, 75] on link "Manage Leads" at bounding box center [582, 70] width 102 height 27
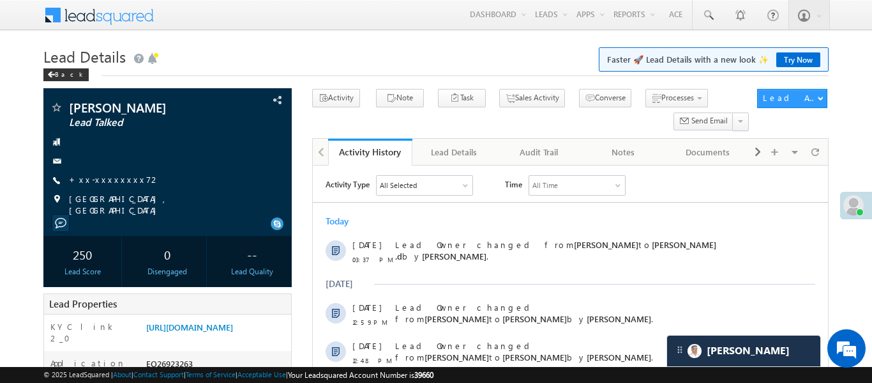
drag, startPoint x: 570, startPoint y: 75, endPoint x: 333, endPoint y: 1, distance: 248.9
click at [0, 0] on link "Manage Leads" at bounding box center [0, 0] width 0 height 0
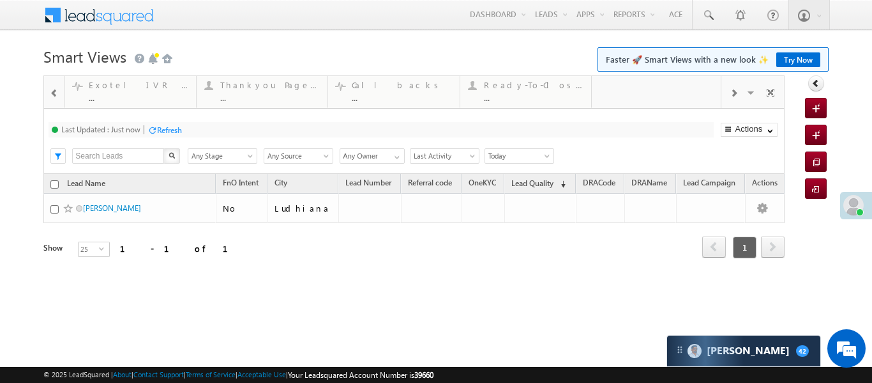
click at [58, 95] on span at bounding box center [54, 93] width 9 height 10
click at [57, 95] on span at bounding box center [54, 93] width 9 height 10
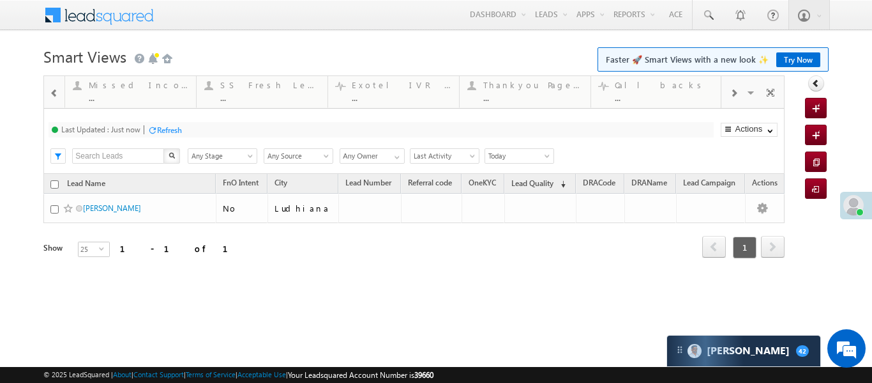
click at [57, 95] on span at bounding box center [54, 93] width 9 height 10
click at [59, 93] on div at bounding box center [54, 92] width 17 height 29
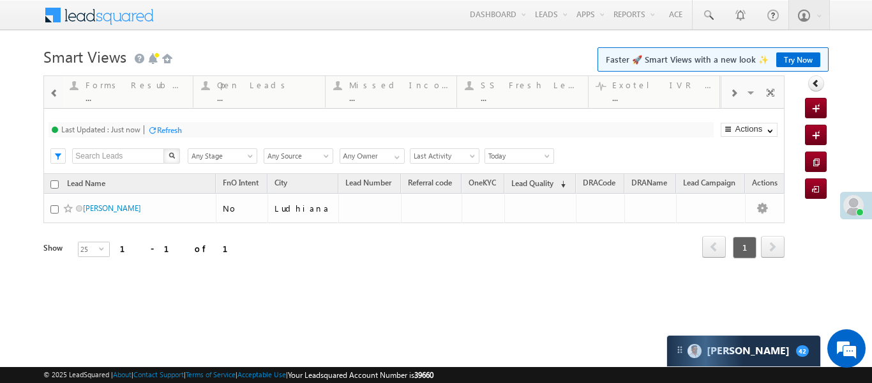
click at [59, 93] on div at bounding box center [54, 92] width 17 height 29
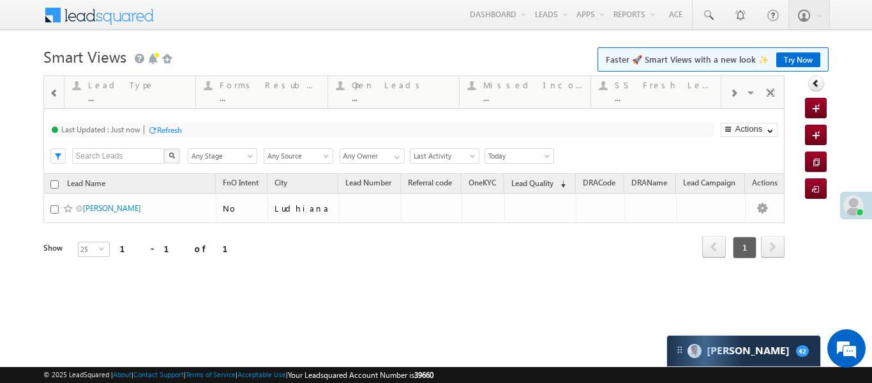
click at [59, 93] on div at bounding box center [54, 92] width 17 height 29
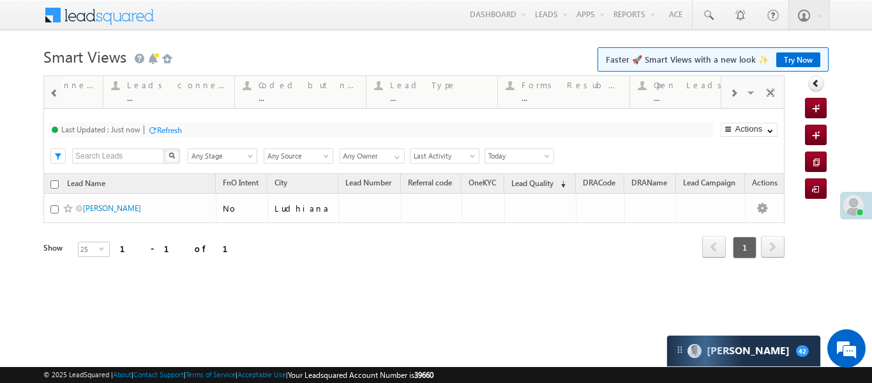
click at [59, 93] on div at bounding box center [54, 92] width 17 height 29
click at [61, 91] on div at bounding box center [54, 92] width 17 height 29
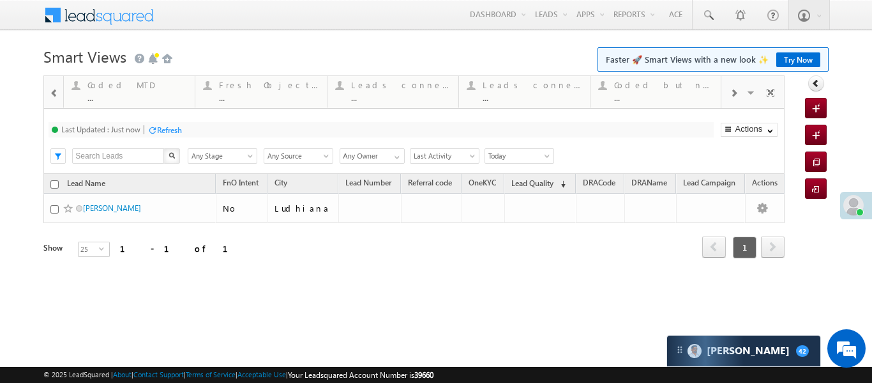
click at [61, 91] on div at bounding box center [54, 92] width 17 height 29
click at [117, 84] on div "Coded [DATE]" at bounding box center [137, 85] width 100 height 10
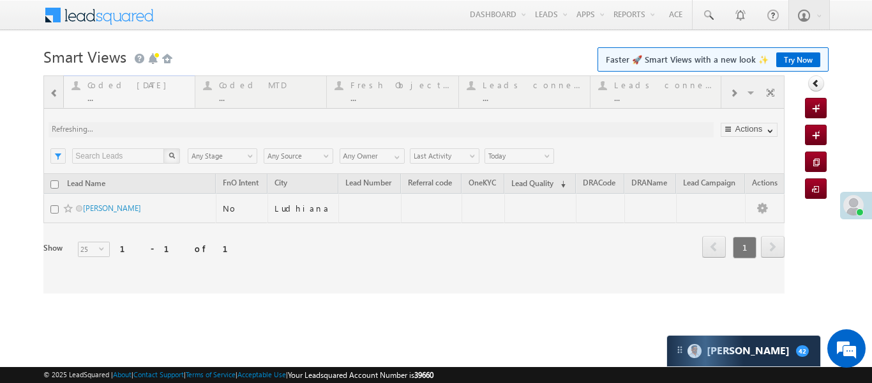
click at [117, 84] on div at bounding box center [413, 184] width 741 height 218
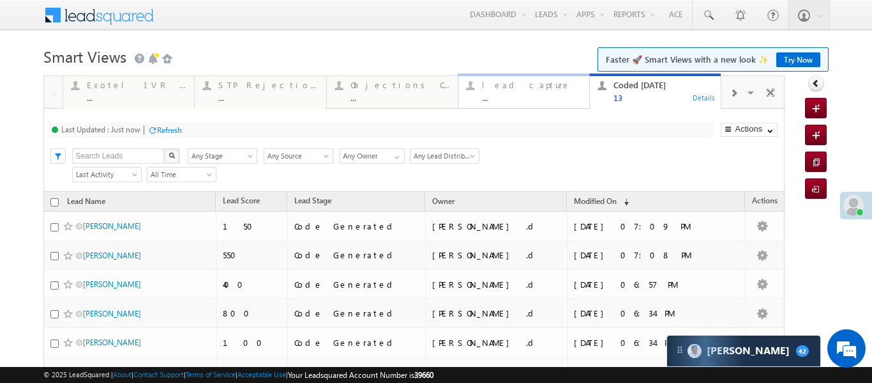
click at [524, 97] on div "..." at bounding box center [532, 98] width 100 height 10
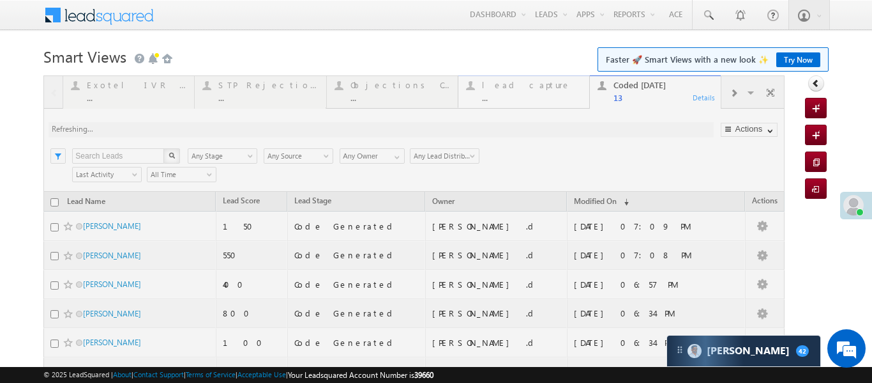
click at [524, 97] on div at bounding box center [413, 367] width 741 height 584
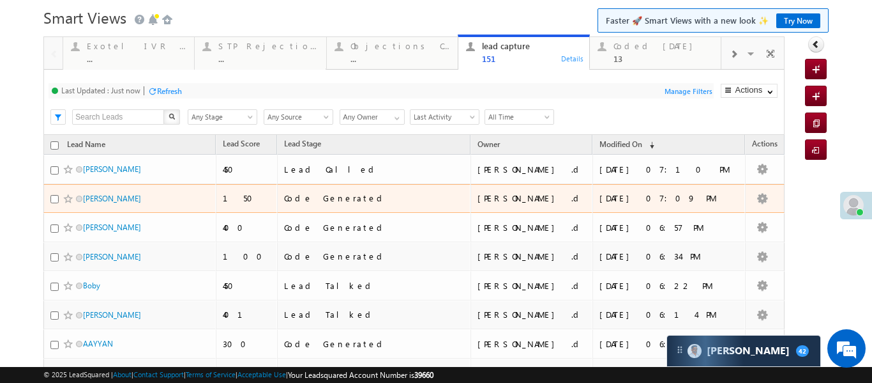
scroll to position [52, 0]
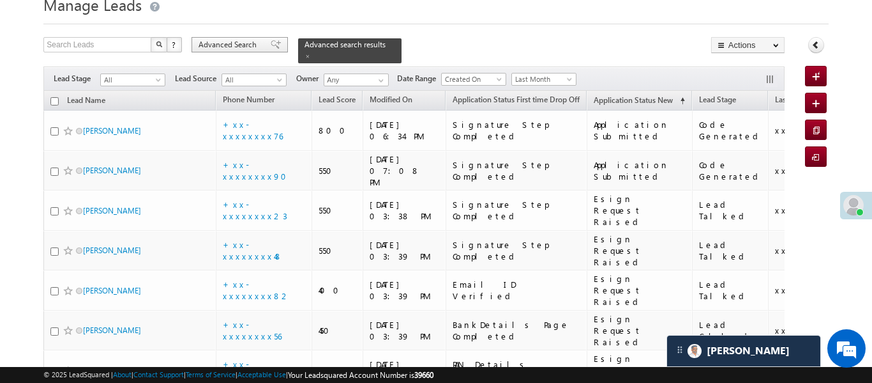
click at [225, 40] on span "Advanced Search" at bounding box center [230, 44] width 62 height 11
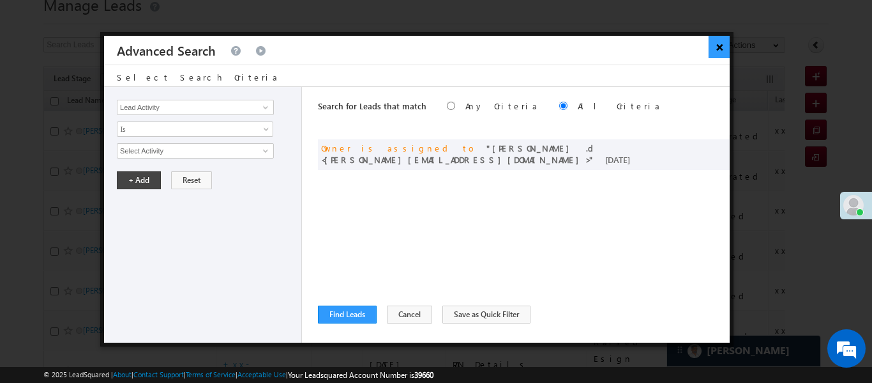
click at [720, 51] on button "×" at bounding box center [719, 47] width 21 height 22
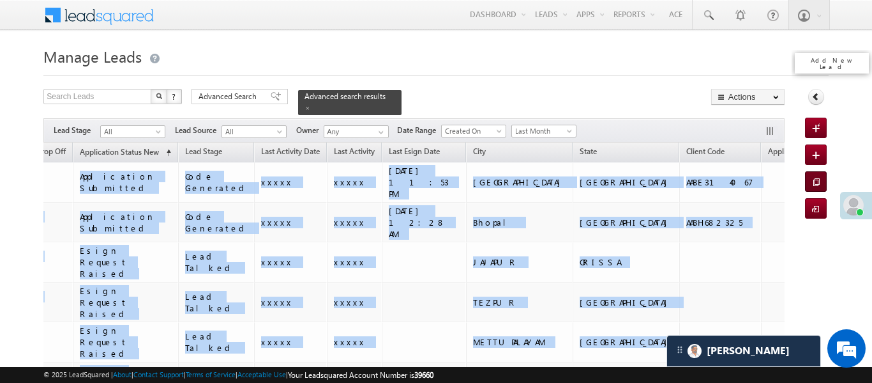
scroll to position [0, 818]
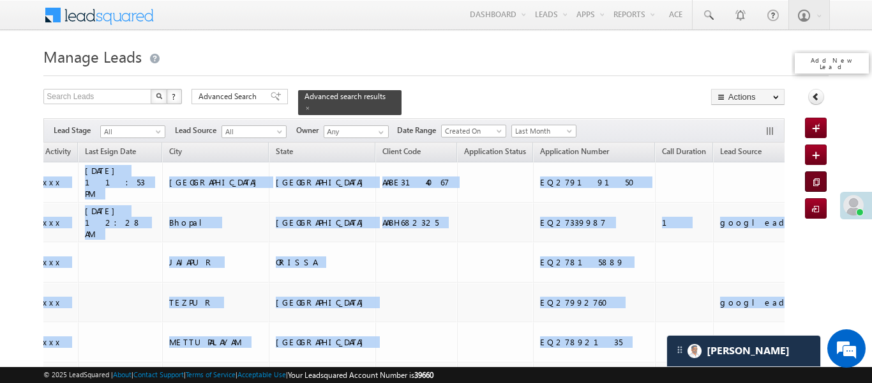
drag, startPoint x: 482, startPoint y: 170, endPoint x: 814, endPoint y: 179, distance: 332.9
click at [457, 66] on h1 "Manage Leads" at bounding box center [435, 55] width 785 height 25
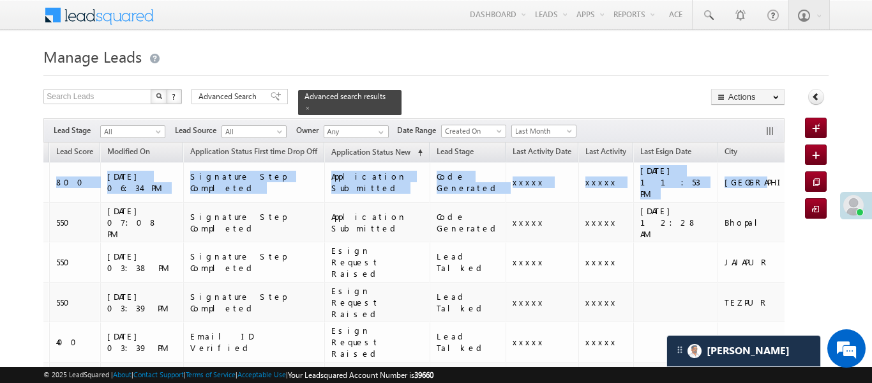
scroll to position [0, 0]
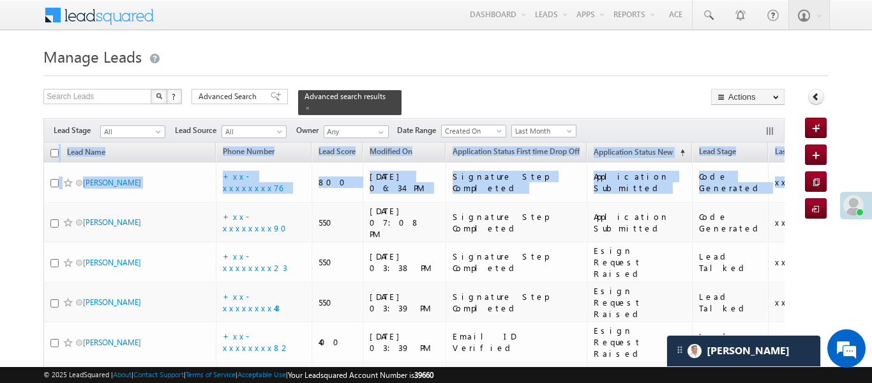
drag, startPoint x: 144, startPoint y: 163, endPoint x: 0, endPoint y: 165, distance: 144.3
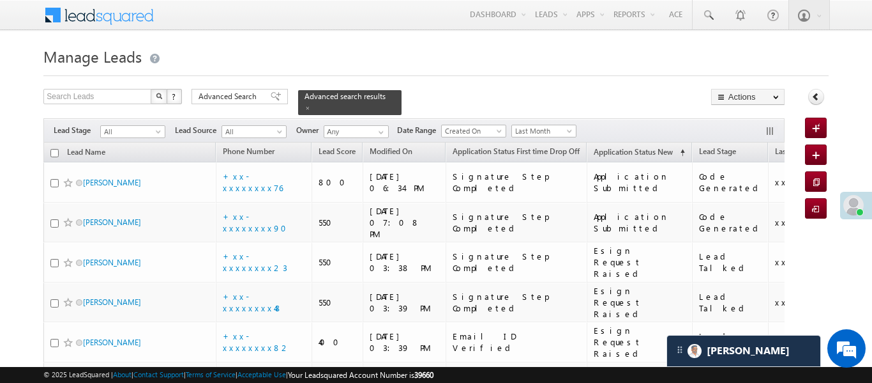
click at [228, 57] on h1 "Manage Leads" at bounding box center [435, 55] width 785 height 25
click at [415, 56] on h1 "Manage Leads" at bounding box center [435, 55] width 785 height 25
click at [718, 12] on link at bounding box center [708, 14] width 31 height 29
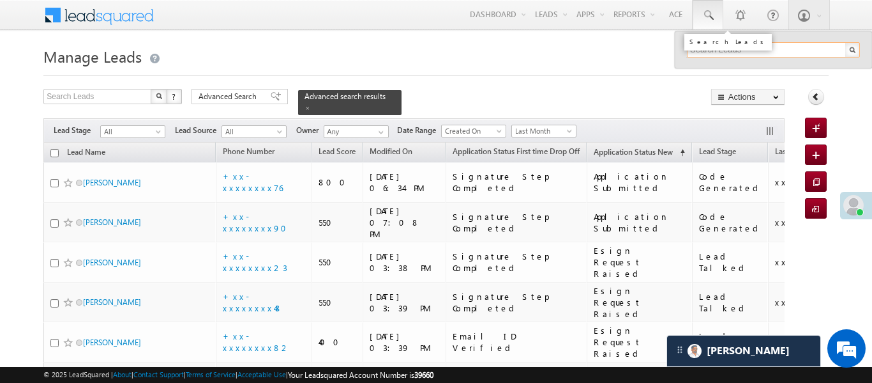
paste input "EQ28824071"
type input "EQ28824071"
click at [717, 12] on link at bounding box center [708, 14] width 31 height 29
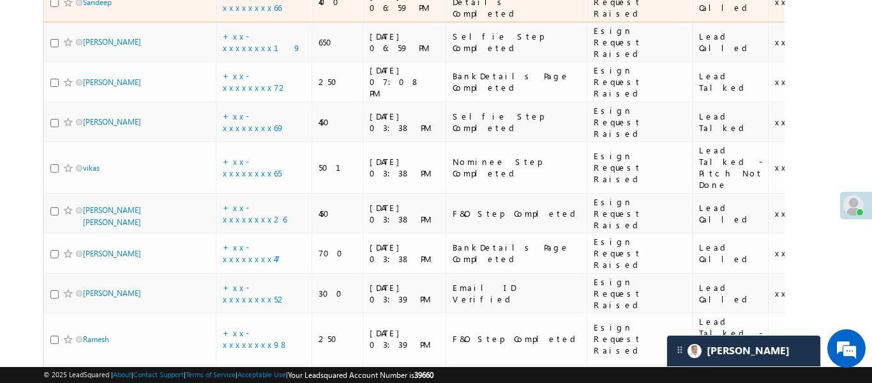
scroll to position [596, 0]
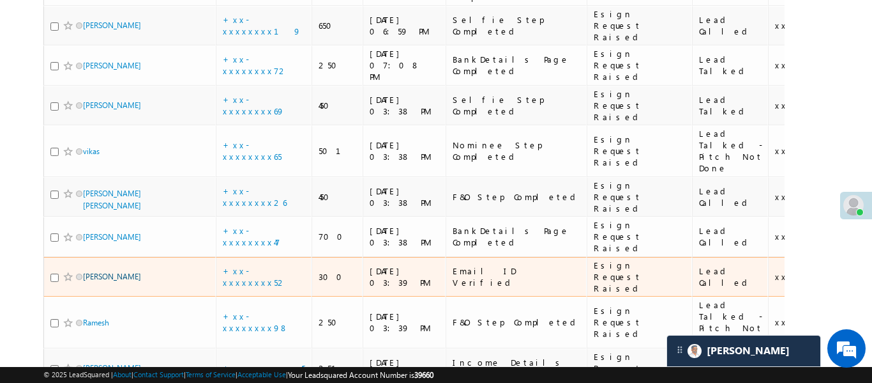
click at [105, 271] on link "Rahul Patel" at bounding box center [112, 276] width 58 height 10
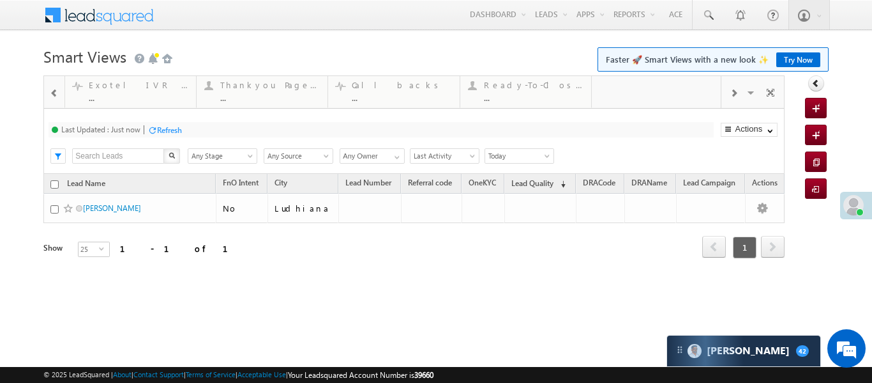
click at [54, 89] on span at bounding box center [54, 93] width 9 height 10
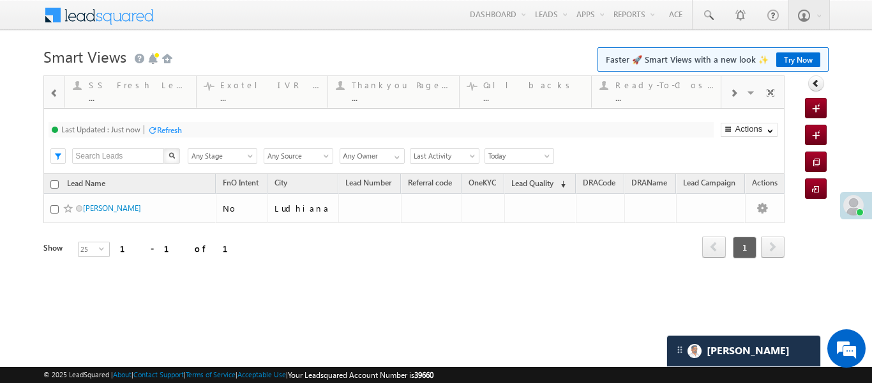
click at [54, 89] on span at bounding box center [54, 93] width 9 height 10
click at [59, 93] on div at bounding box center [54, 92] width 17 height 29
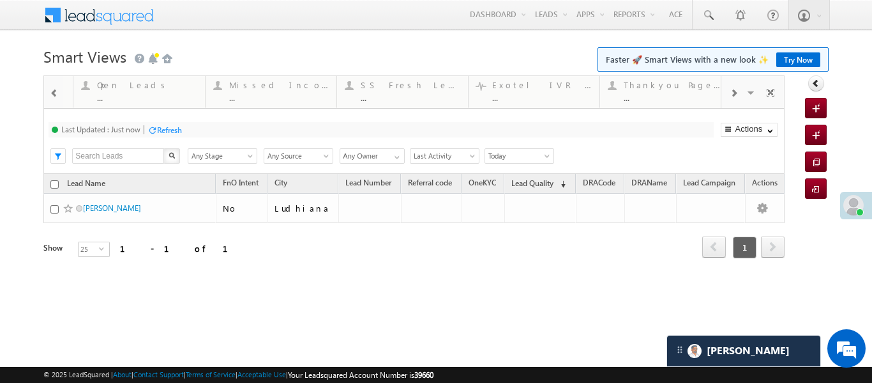
click at [59, 93] on div at bounding box center [54, 92] width 17 height 29
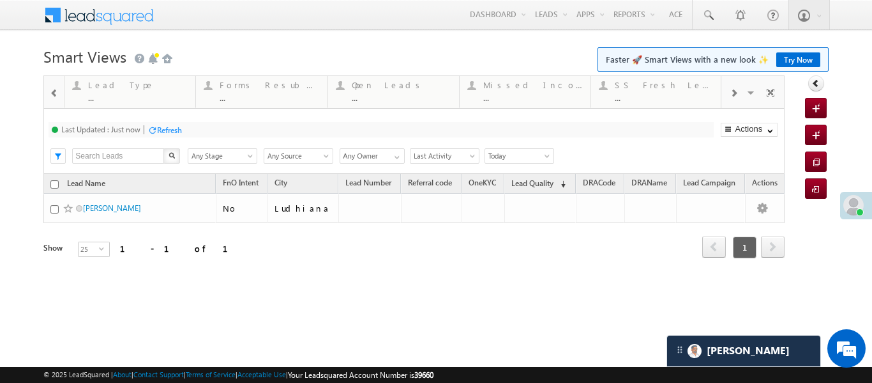
click at [59, 93] on div at bounding box center [54, 92] width 17 height 29
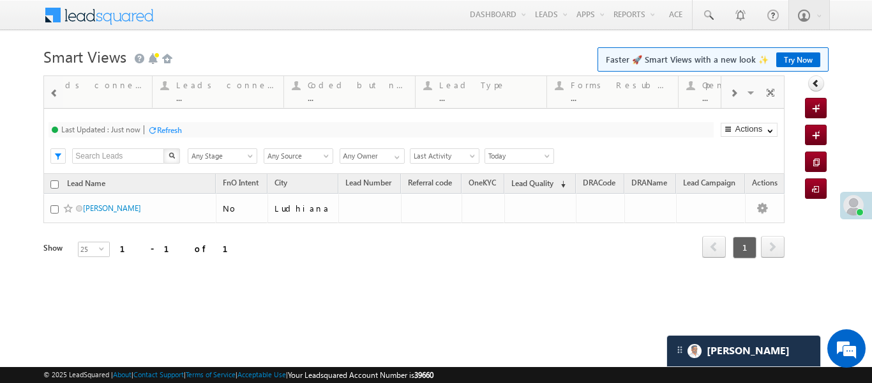
click at [59, 93] on div at bounding box center [54, 92] width 17 height 29
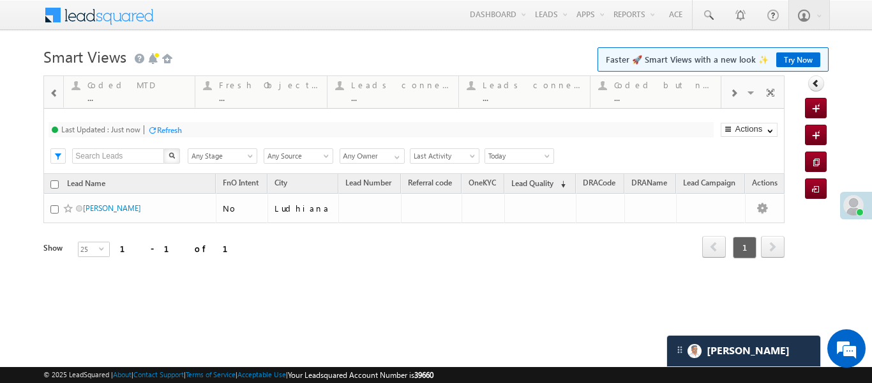
click at [59, 93] on div at bounding box center [54, 92] width 17 height 29
click at [123, 87] on div "Coded [DATE]" at bounding box center [137, 85] width 100 height 10
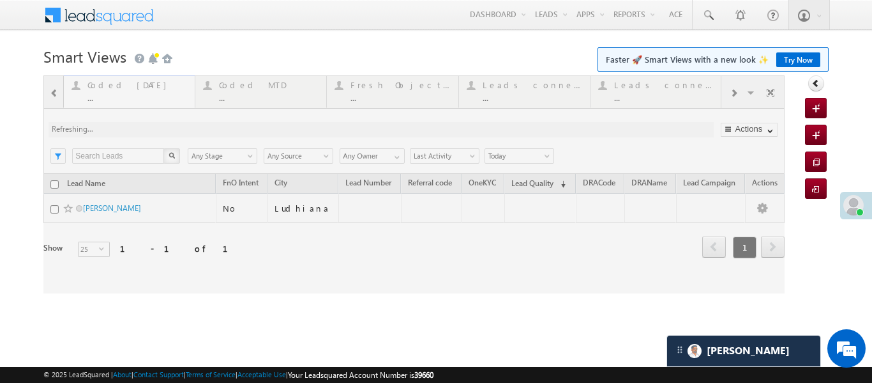
click at [123, 87] on div at bounding box center [413, 184] width 741 height 218
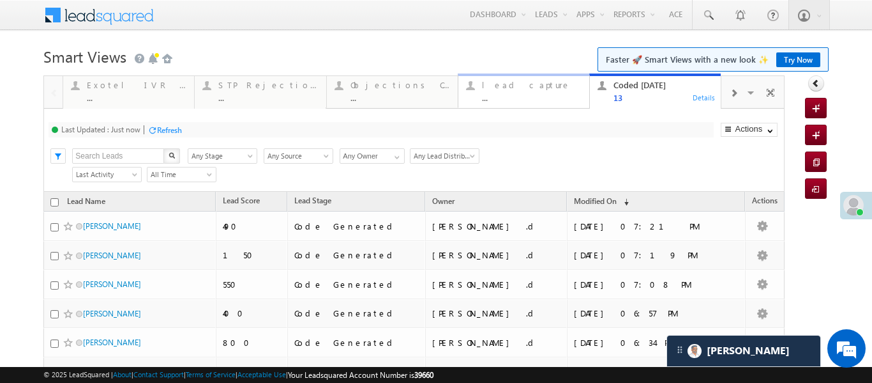
click at [496, 89] on div "lead capture" at bounding box center [532, 85] width 100 height 10
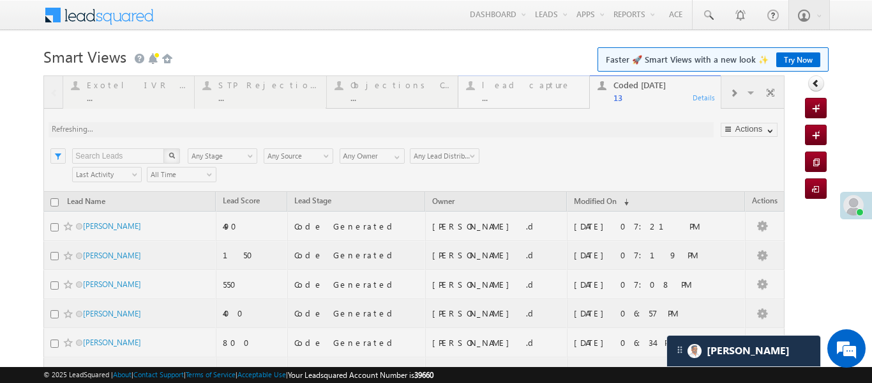
click at [496, 89] on div at bounding box center [413, 367] width 741 height 584
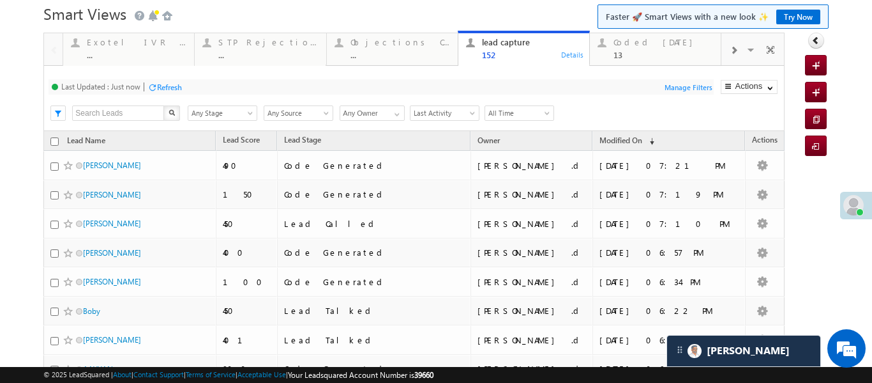
scroll to position [79, 0]
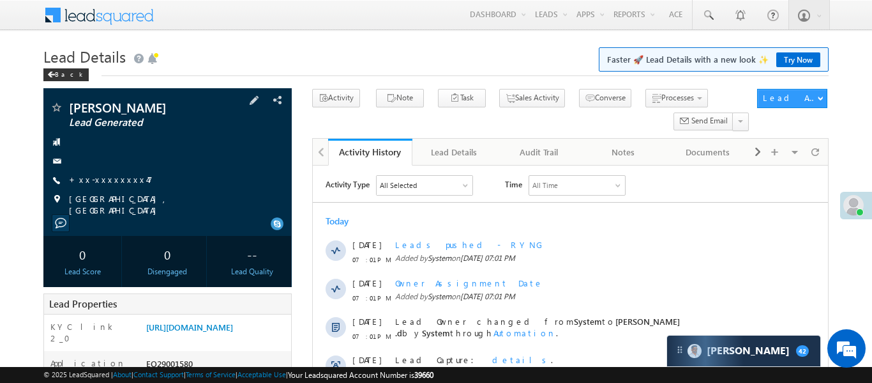
click at [109, 167] on div "[PERSON_NAME] Lead Generated +xx-xxxxxxxx47" at bounding box center [168, 158] width 236 height 115
click at [109, 179] on link "+xx-xxxxxxxx47" at bounding box center [111, 179] width 84 height 11
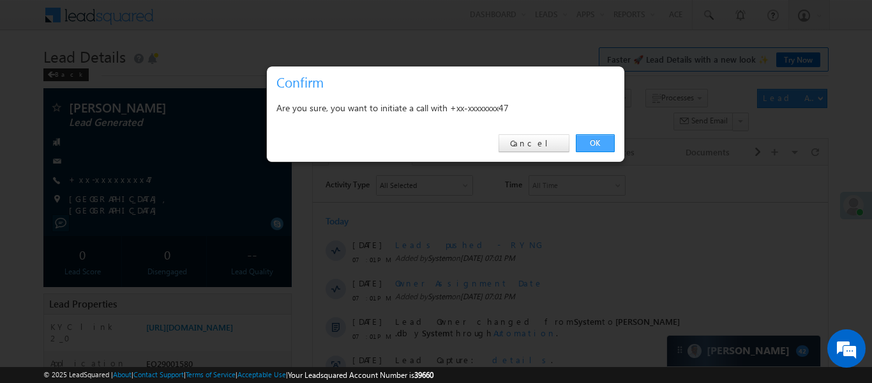
click at [590, 140] on link "OK" at bounding box center [595, 143] width 39 height 18
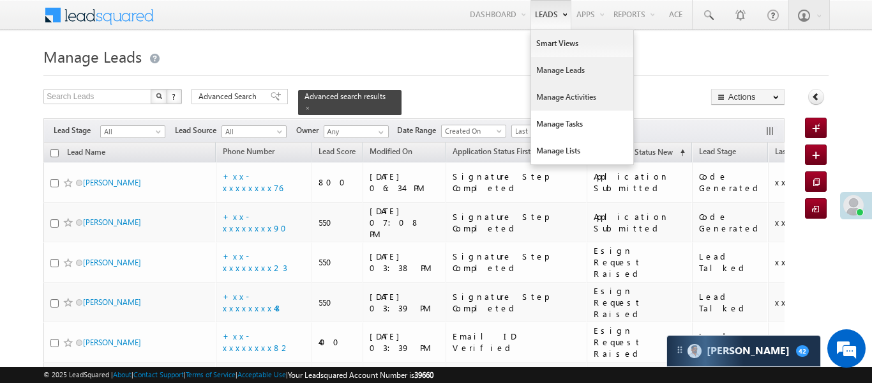
click at [552, 98] on link "Manage Activities" at bounding box center [582, 97] width 102 height 27
click at [553, 97] on link "Manage Activities" at bounding box center [582, 97] width 102 height 27
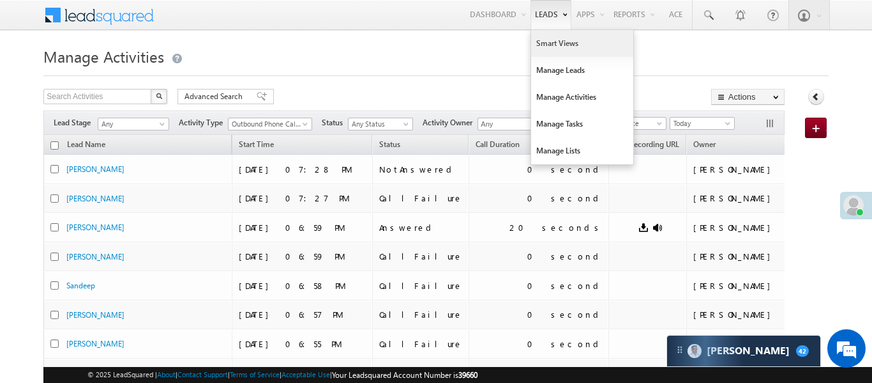
click at [563, 48] on link "Smart Views" at bounding box center [582, 43] width 102 height 27
click at [563, 49] on link "Smart Views" at bounding box center [582, 43] width 102 height 27
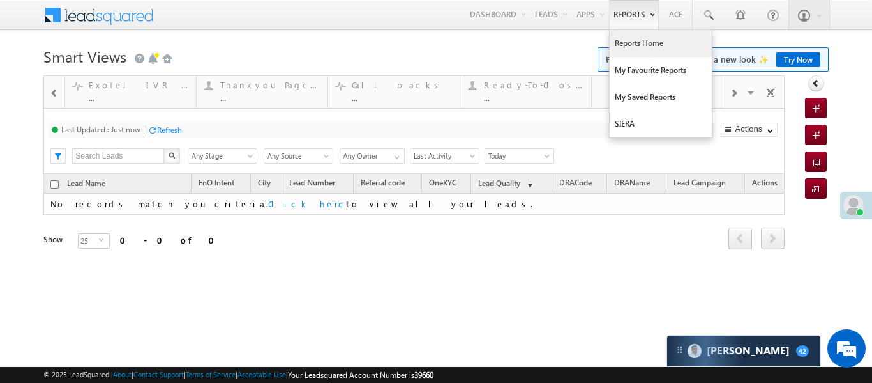
click at [635, 50] on link "Reports Home" at bounding box center [661, 43] width 102 height 27
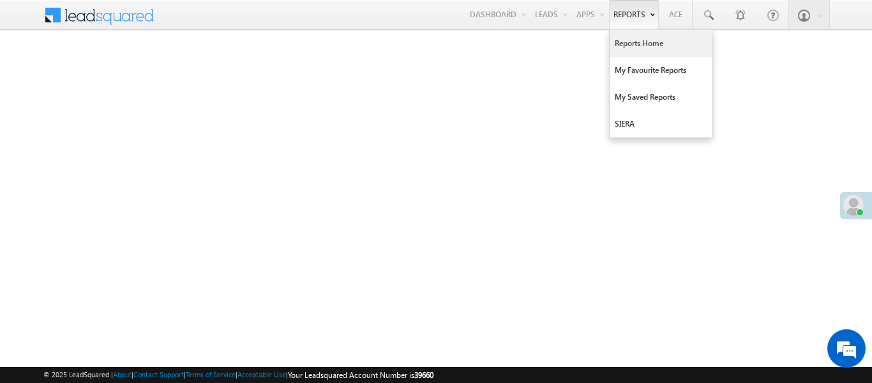
click at [647, 50] on link "Reports Home" at bounding box center [661, 43] width 102 height 27
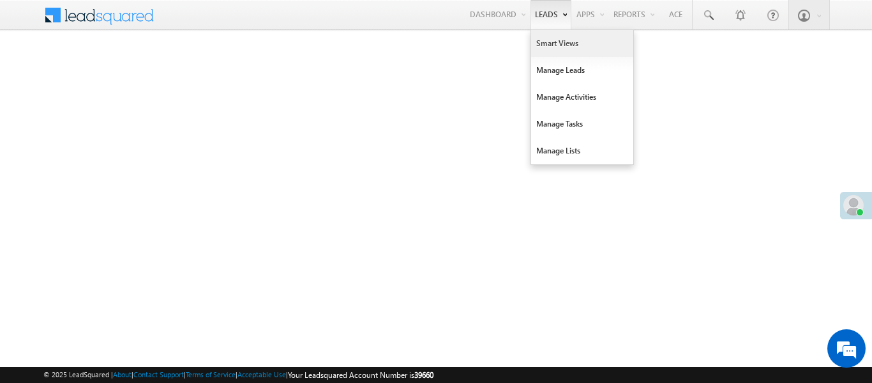
click at [542, 40] on link "Smart Views" at bounding box center [582, 43] width 102 height 27
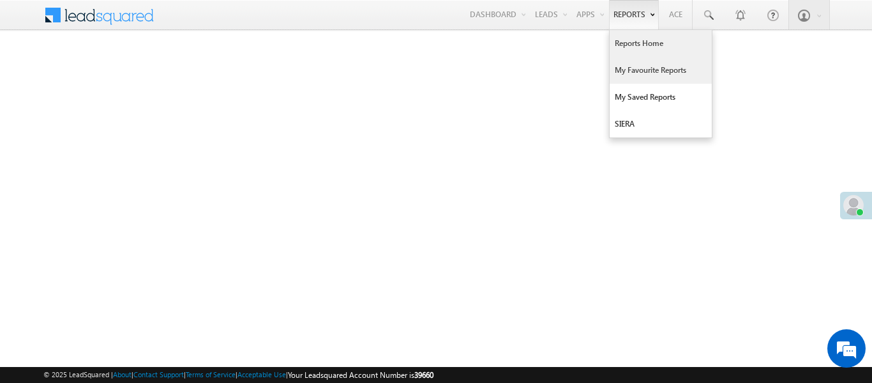
click at [651, 72] on link "My Favourite Reports" at bounding box center [661, 70] width 102 height 27
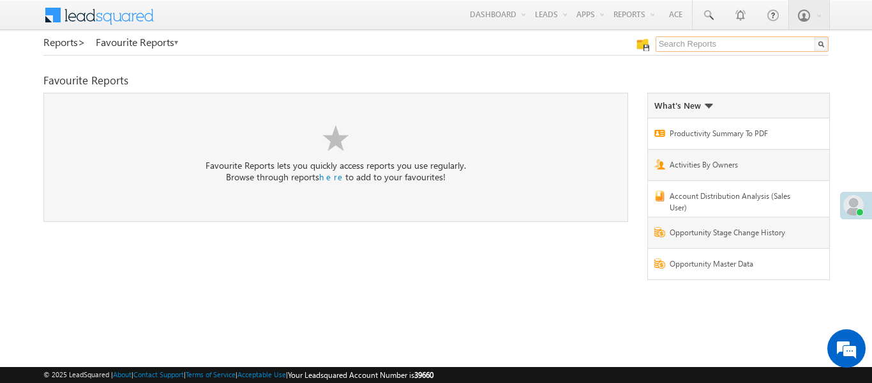
click at [704, 49] on input "text" at bounding box center [742, 43] width 173 height 15
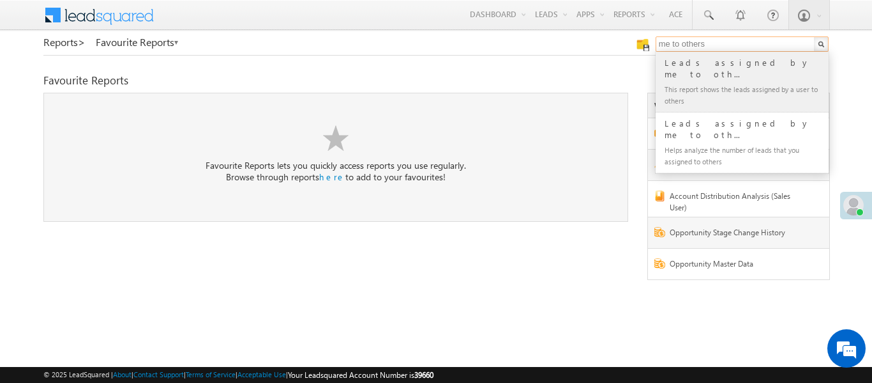
type input "me to others"
click at [687, 62] on div "Leads assigned by me to oth..." at bounding box center [747, 69] width 171 height 26
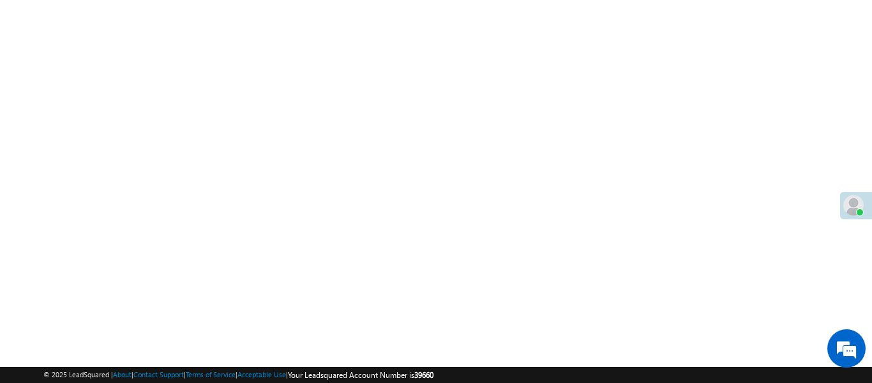
scroll to position [499, 0]
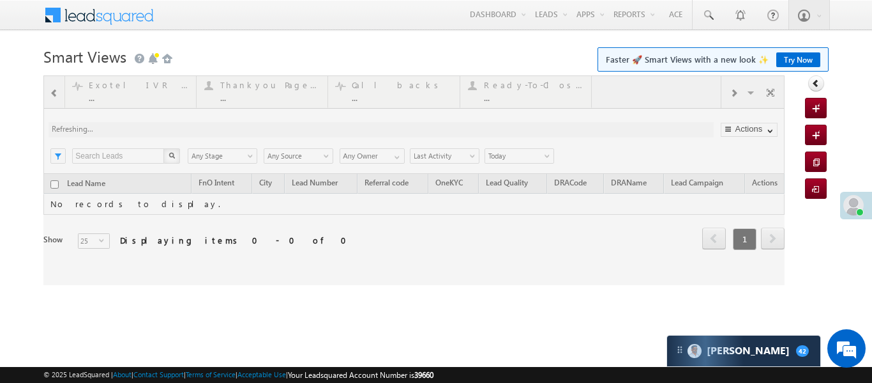
click at [57, 91] on div at bounding box center [413, 179] width 741 height 209
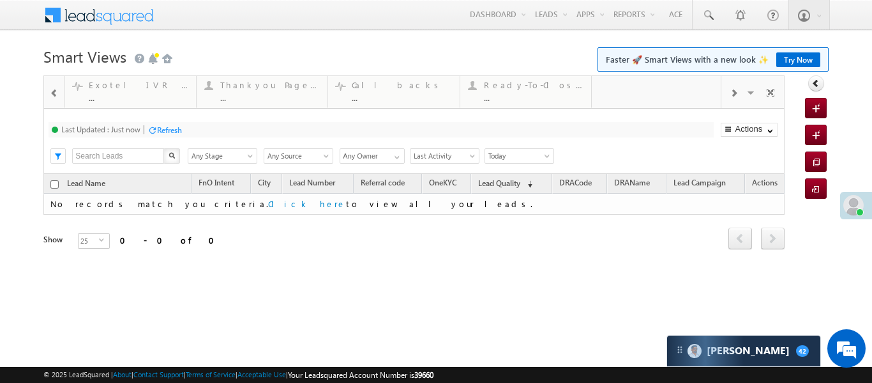
click at [54, 93] on span at bounding box center [54, 93] width 9 height 10
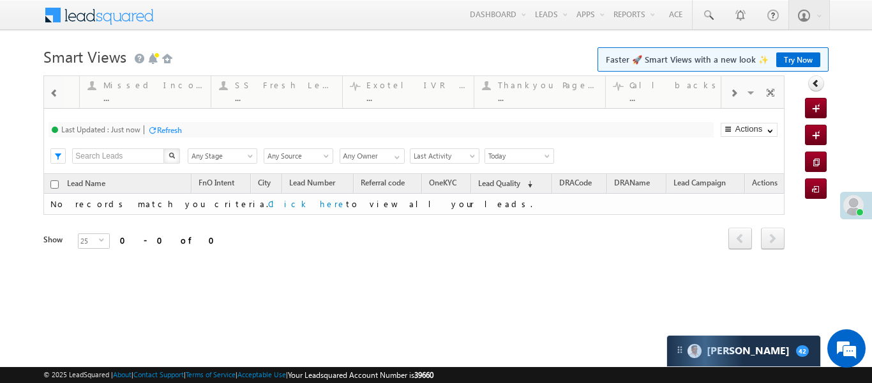
click at [54, 93] on span at bounding box center [54, 93] width 9 height 10
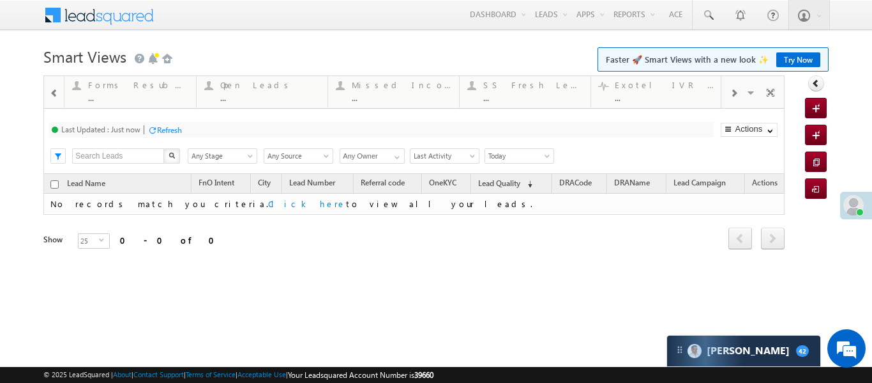
click at [54, 93] on span at bounding box center [54, 93] width 9 height 10
click at [59, 83] on div at bounding box center [54, 92] width 17 height 29
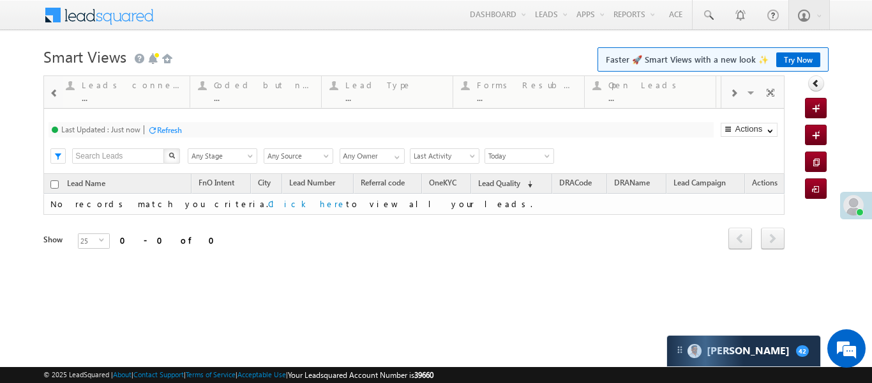
click at [59, 83] on div at bounding box center [54, 92] width 17 height 29
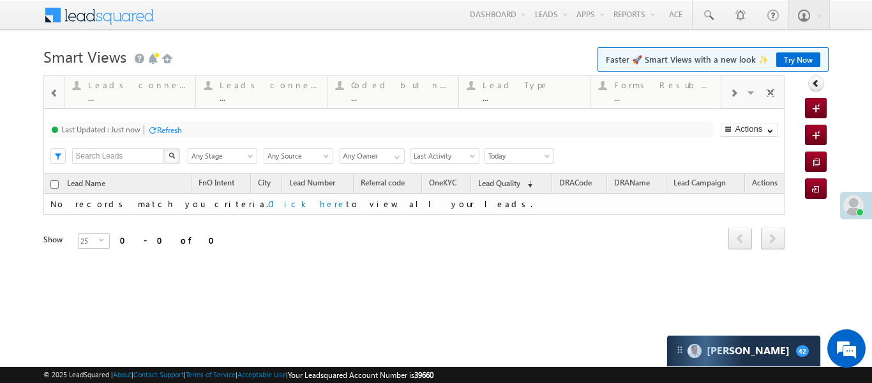
click at [59, 83] on div at bounding box center [54, 92] width 17 height 29
click at [114, 84] on div "Coded Today" at bounding box center [137, 85] width 100 height 10
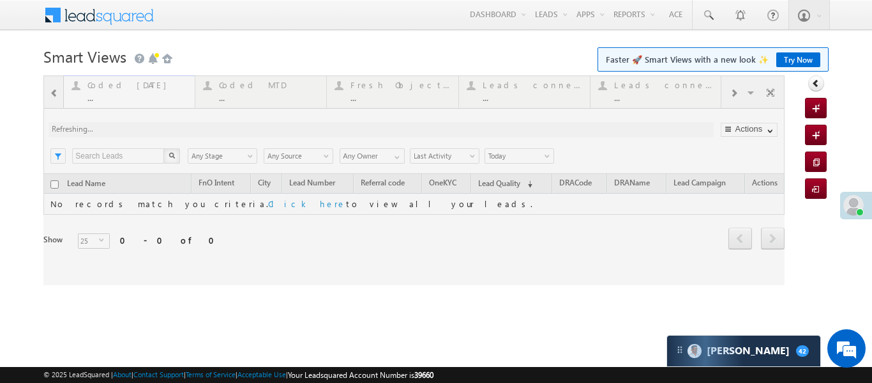
click at [114, 84] on div at bounding box center [413, 179] width 741 height 209
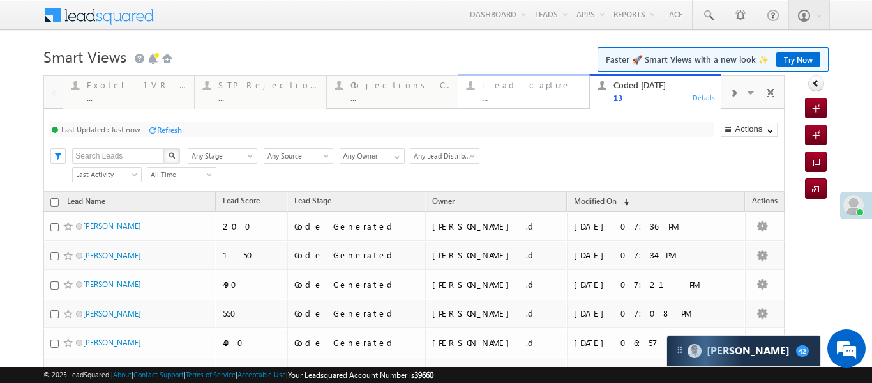
click at [544, 87] on div "lead capture" at bounding box center [532, 85] width 100 height 10
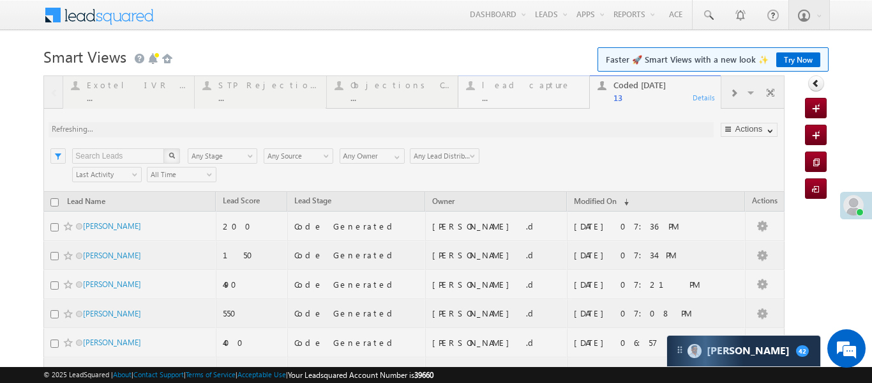
click at [544, 87] on div at bounding box center [413, 367] width 741 height 584
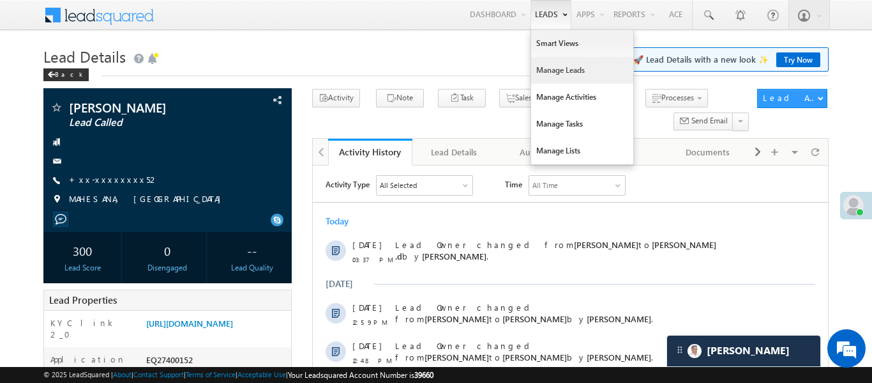
click at [561, 72] on link "Manage Leads" at bounding box center [582, 70] width 102 height 27
drag, startPoint x: 561, startPoint y: 72, endPoint x: 558, endPoint y: 31, distance: 40.4
click at [563, 71] on link "Manage Leads" at bounding box center [582, 70] width 102 height 27
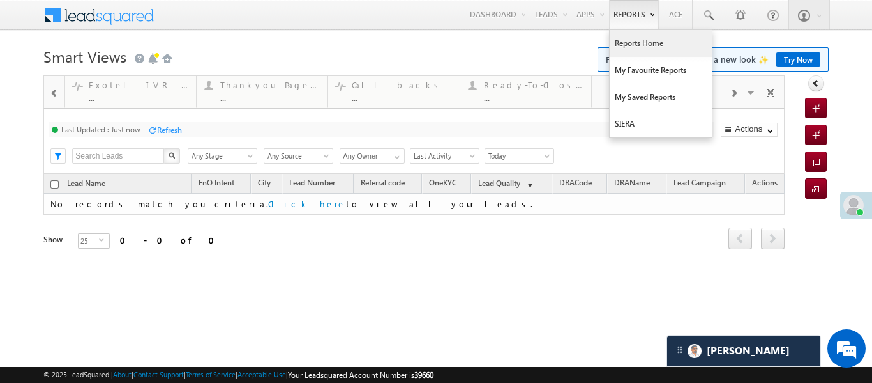
click at [632, 43] on link "Reports Home" at bounding box center [661, 43] width 102 height 27
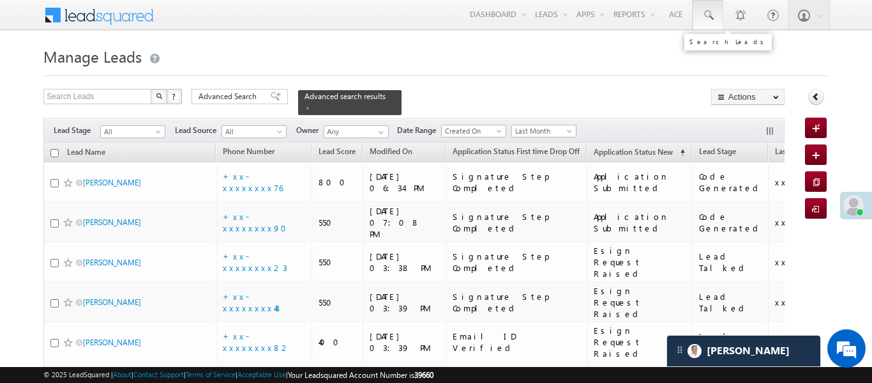
click at [699, 17] on link at bounding box center [708, 14] width 31 height 29
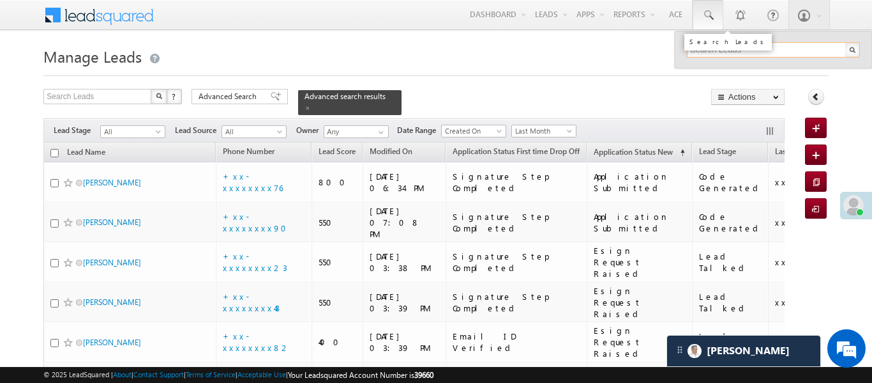
paste input "EQ28960063"
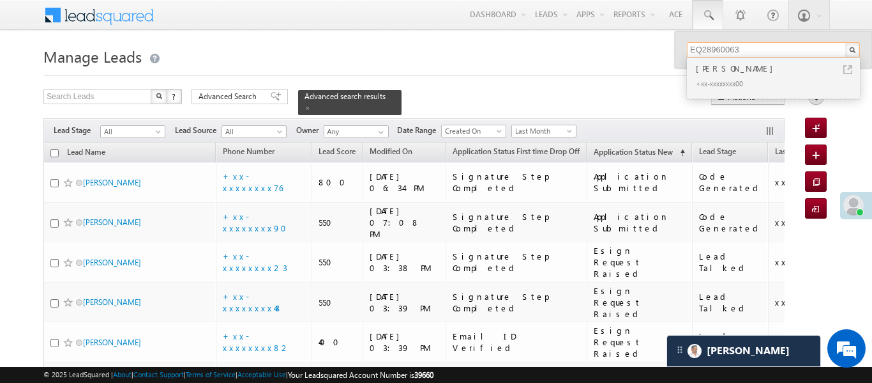
type input "EQ28960063"
click at [717, 70] on div "Vikky Yadav" at bounding box center [779, 68] width 171 height 14
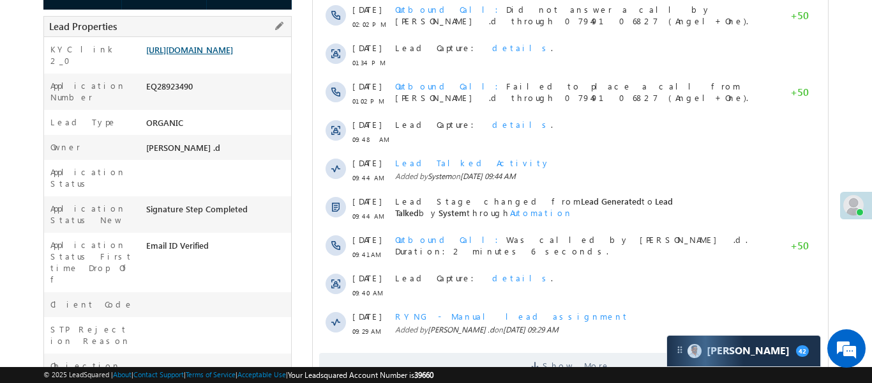
click at [206, 44] on link "[URL][DOMAIN_NAME]" at bounding box center [189, 49] width 87 height 11
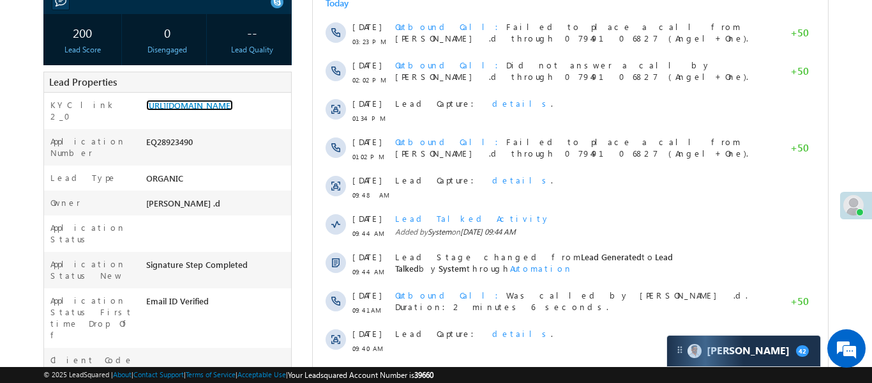
scroll to position [105, 0]
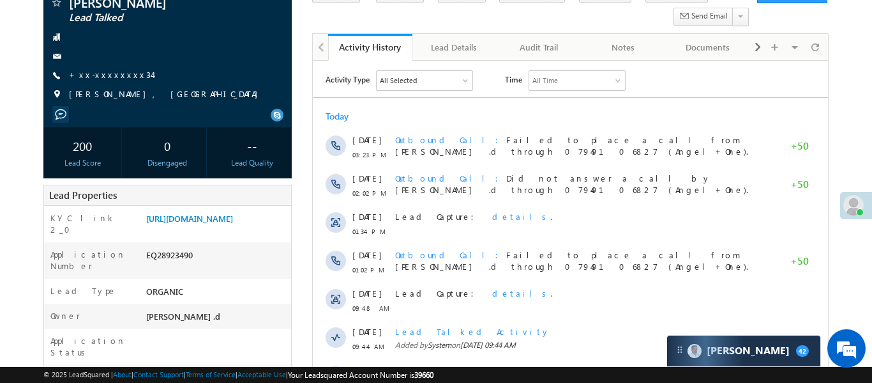
click at [108, 59] on div at bounding box center [168, 56] width 236 height 13
click at [113, 71] on link "+xx-xxxxxxxx34" at bounding box center [110, 74] width 83 height 11
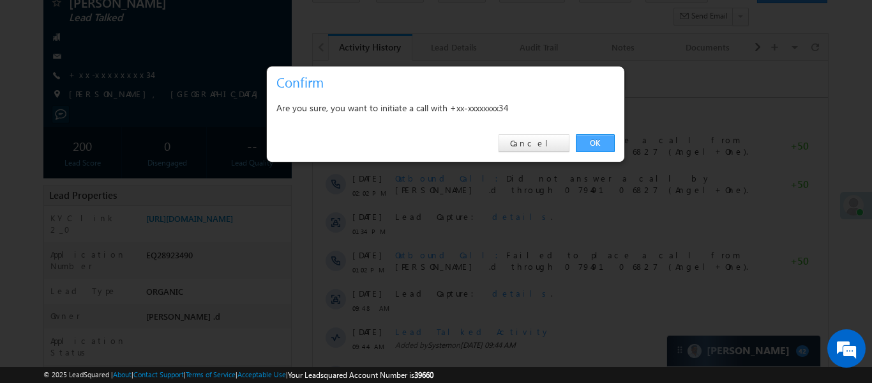
click at [584, 141] on link "OK" at bounding box center [595, 143] width 39 height 18
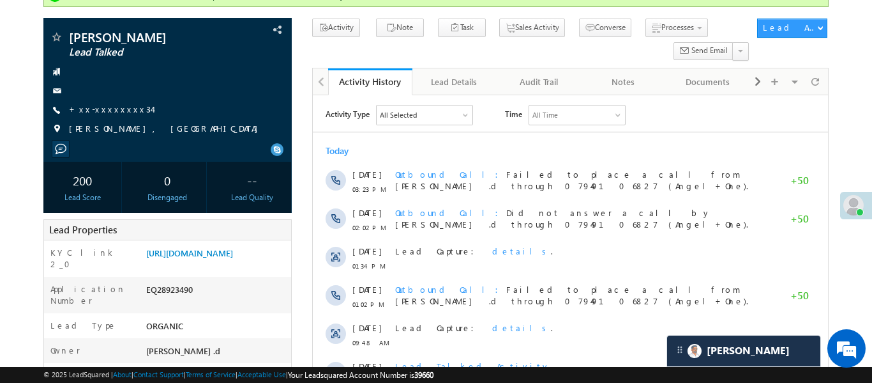
scroll to position [139, 0]
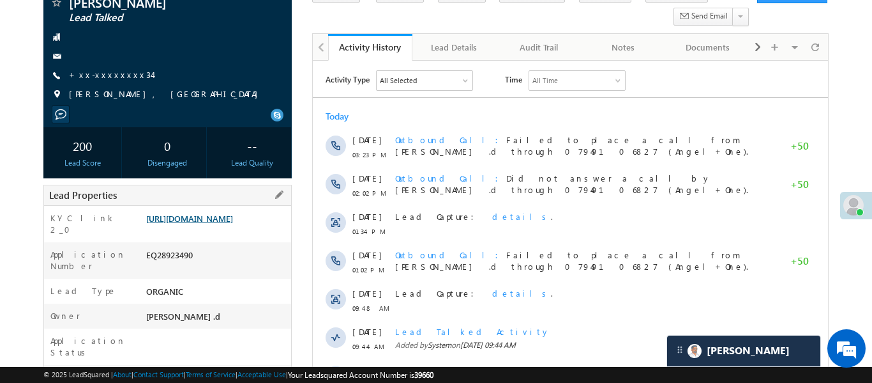
click at [233, 224] on link "https://angelbroking1-pk3em7sa.customui-test.leadsquared.com?leadId=7d6b5a3e-08…" at bounding box center [189, 218] width 87 height 11
click at [229, 224] on link "https://angelbroking1-pk3em7sa.customui-test.leadsquared.com?leadId=7d6b5a3e-08…" at bounding box center [189, 218] width 87 height 11
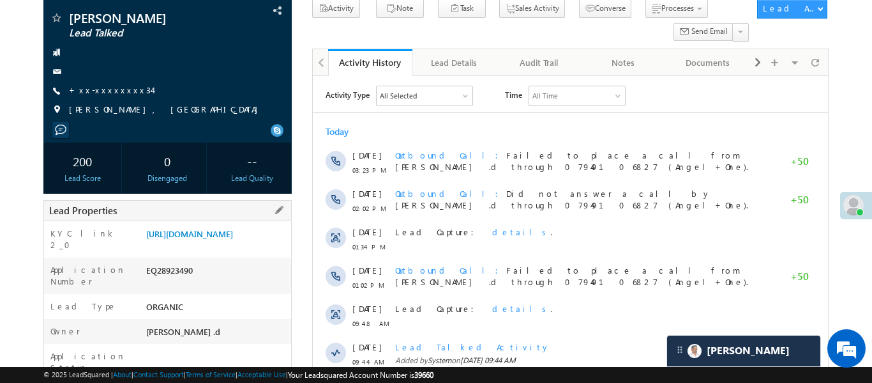
drag, startPoint x: 143, startPoint y: 233, endPoint x: 206, endPoint y: 268, distance: 71.8
click at [206, 245] on div "https://angelbroking1-pk3em7sa.customui-test.leadsquared.com?leadId=7d6b5a3e-08…" at bounding box center [217, 236] width 148 height 18
copy link "https://angelbroking1-pk3em7sa.customui-test.leadsquared.com?leadId=7d6b5a3e-08…"
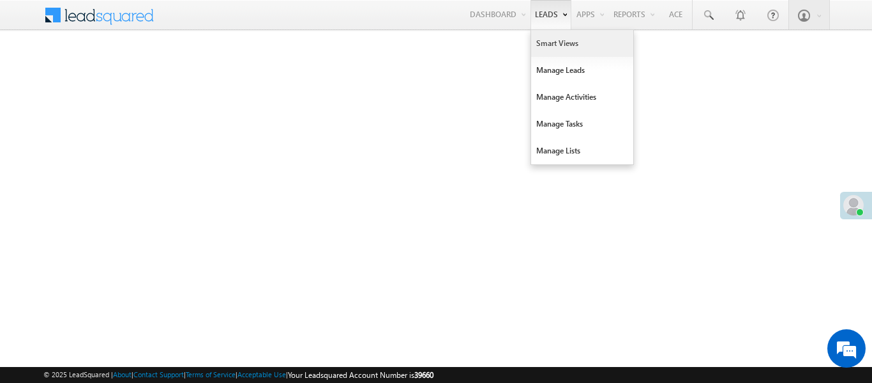
click at [550, 41] on link "Smart Views" at bounding box center [582, 43] width 102 height 27
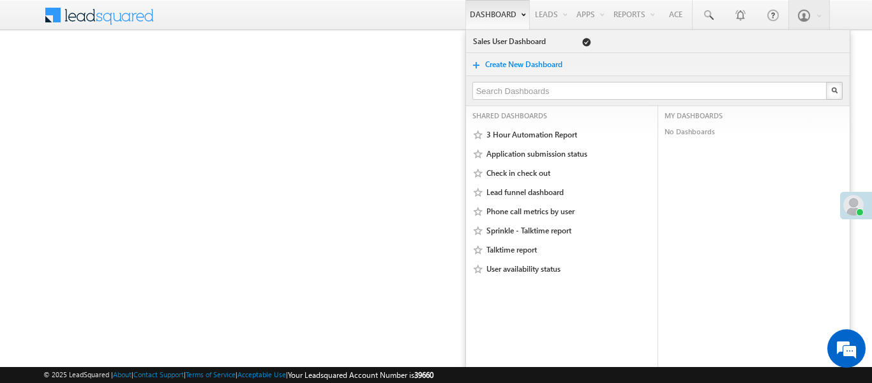
drag, startPoint x: 550, startPoint y: 41, endPoint x: 458, endPoint y: 4, distance: 99.1
click at [0, 0] on link "Smart Views" at bounding box center [0, 0] width 0 height 0
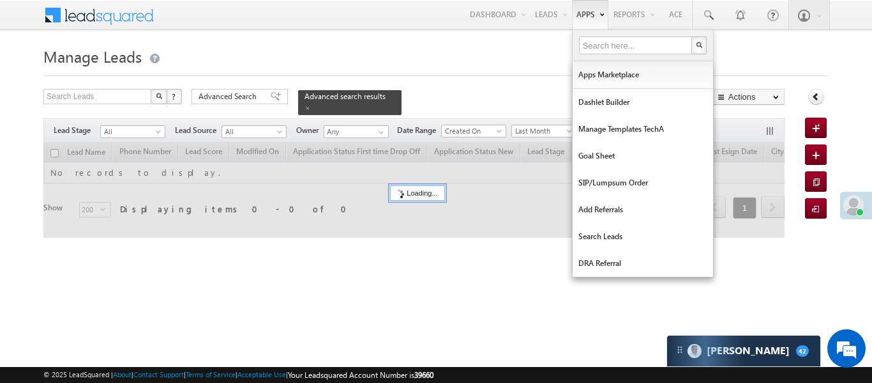
click at [538, 125] on span "Last Month" at bounding box center [542, 130] width 61 height 11
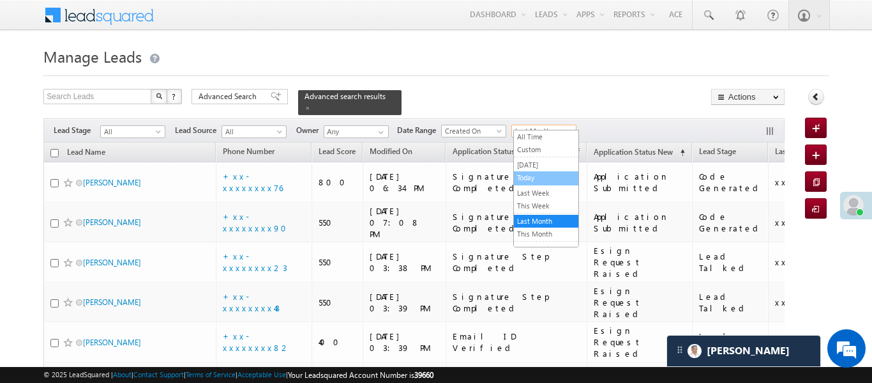
click at [542, 180] on link "Today" at bounding box center [546, 177] width 65 height 11
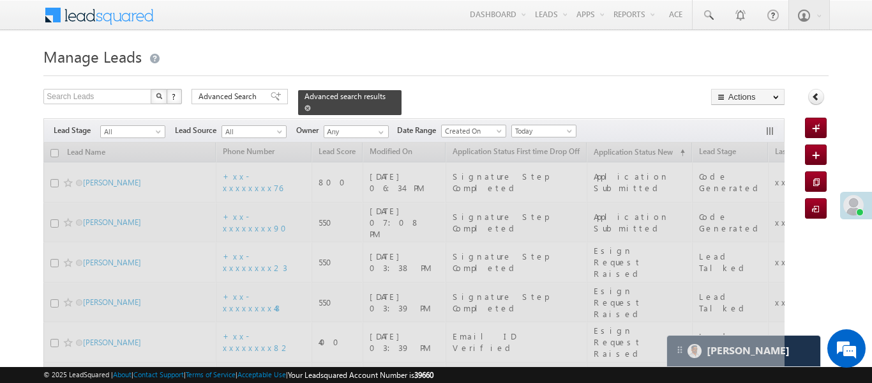
click at [311, 105] on span at bounding box center [308, 108] width 6 height 6
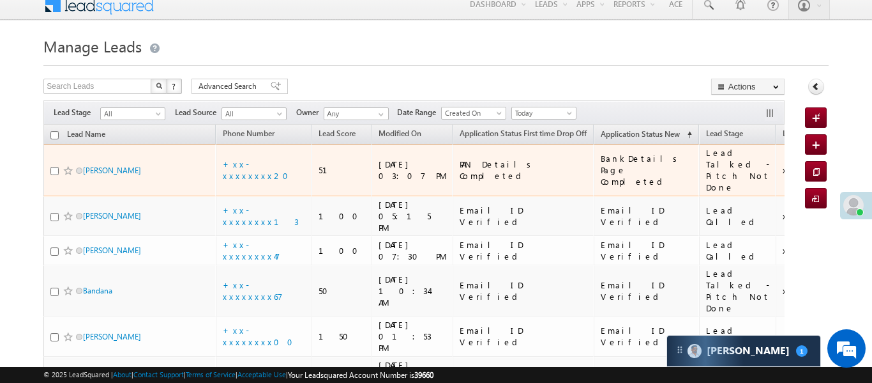
scroll to position [13, 0]
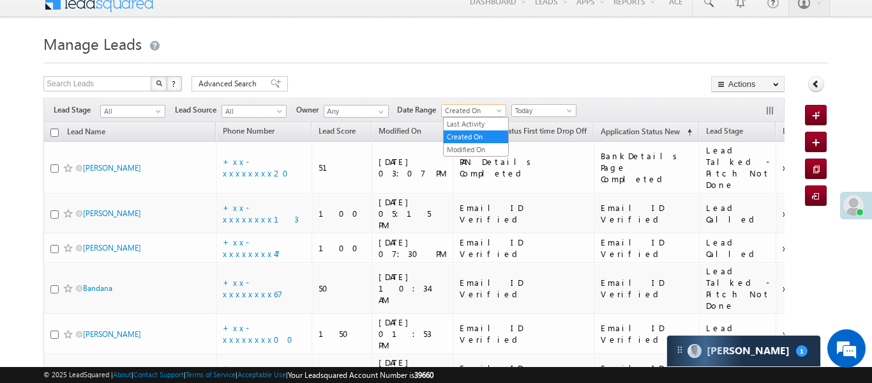
click at [473, 107] on span "Created On" at bounding box center [472, 110] width 61 height 11
click at [473, 112] on span "Created On" at bounding box center [472, 110] width 61 height 11
click at [476, 121] on link "Last Activity" at bounding box center [476, 123] width 65 height 11
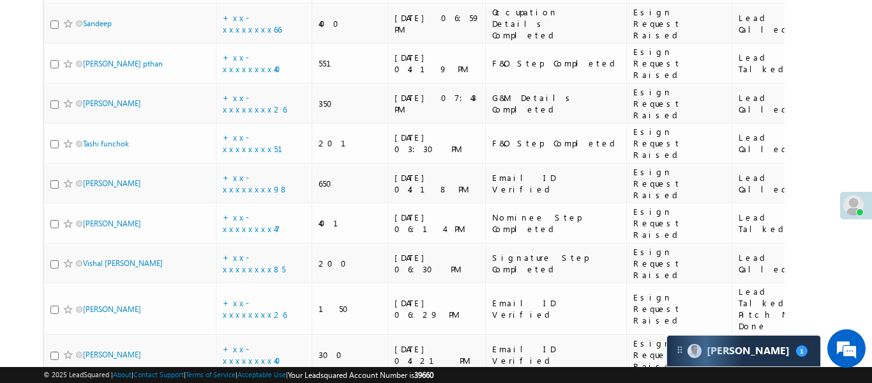
scroll to position [3830, 0]
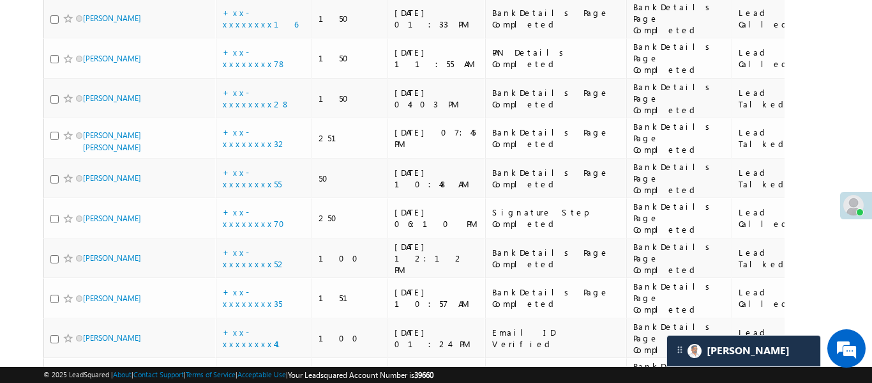
scroll to position [0, 0]
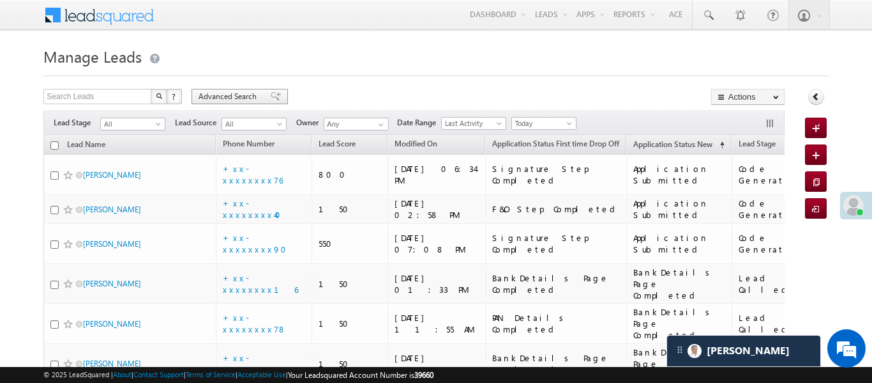
click at [214, 92] on span "Advanced Search" at bounding box center [230, 96] width 62 height 11
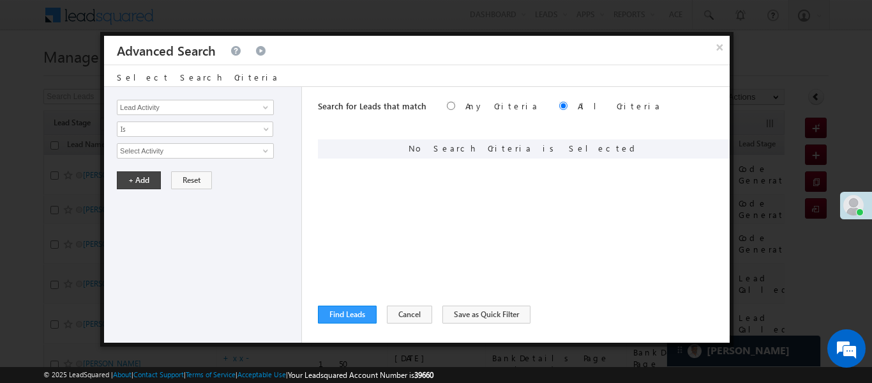
click at [229, 89] on div "Lead Activity Task Sales Group Prospect Id WA Last Message Timestamp 4th Day Di…" at bounding box center [203, 214] width 198 height 255
click at [222, 93] on div "Lead Activity Task Sales Group Prospect Id WA Last Message Timestamp 4th Day Di…" at bounding box center [203, 214] width 198 height 255
click at [218, 100] on input "Lead Activity" at bounding box center [195, 107] width 157 height 15
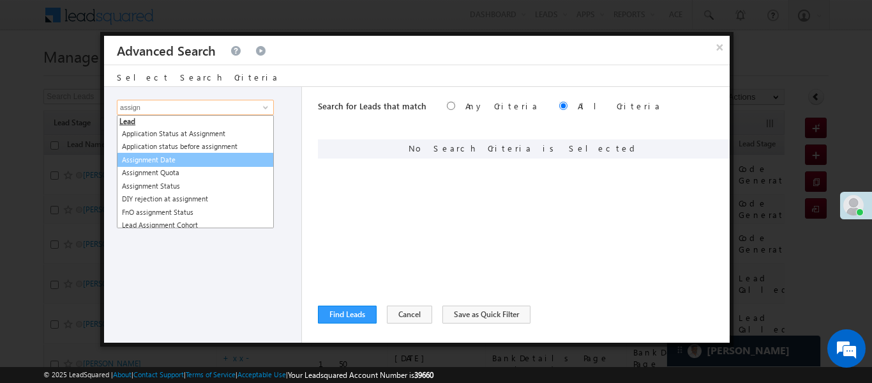
drag, startPoint x: 152, startPoint y: 167, endPoint x: 163, endPoint y: 159, distance: 14.2
click at [163, 159] on ul "Lead Application Status at Assignment Application status before assignment Assi…" at bounding box center [195, 171] width 157 height 113
click at [163, 159] on link "Assignment Date" at bounding box center [195, 160] width 157 height 15
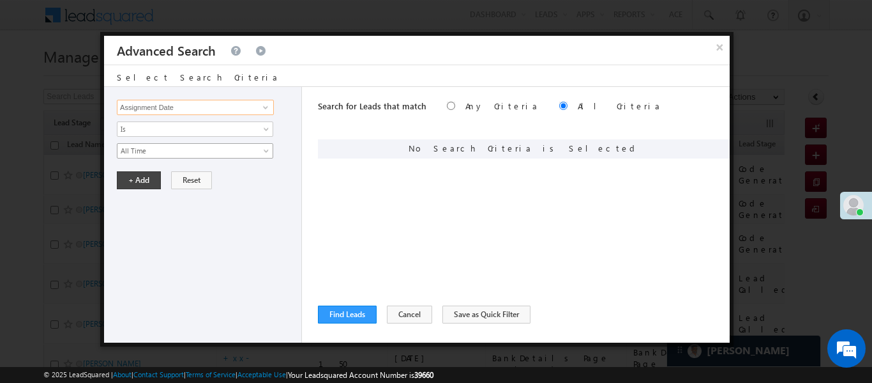
type input "Assignment Date"
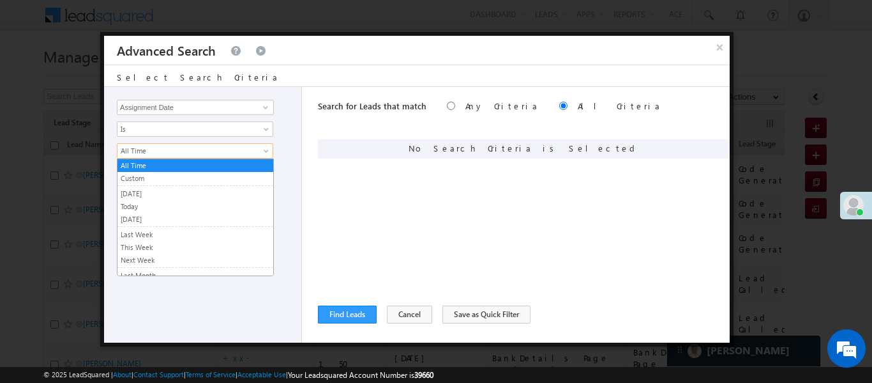
click at [156, 151] on span "All Time" at bounding box center [187, 150] width 139 height 11
drag, startPoint x: 147, startPoint y: 214, endPoint x: 157, endPoint y: 199, distance: 17.9
click at [157, 199] on ul "All Time Custom Yesterday Today Tomorrow Last Week This Week Next Week Last Mon…" at bounding box center [195, 217] width 157 height 118
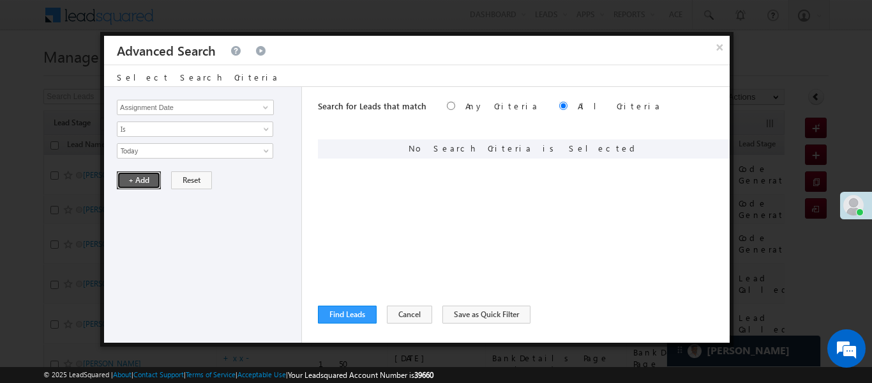
click at [135, 188] on button "+ Add" at bounding box center [139, 180] width 44 height 18
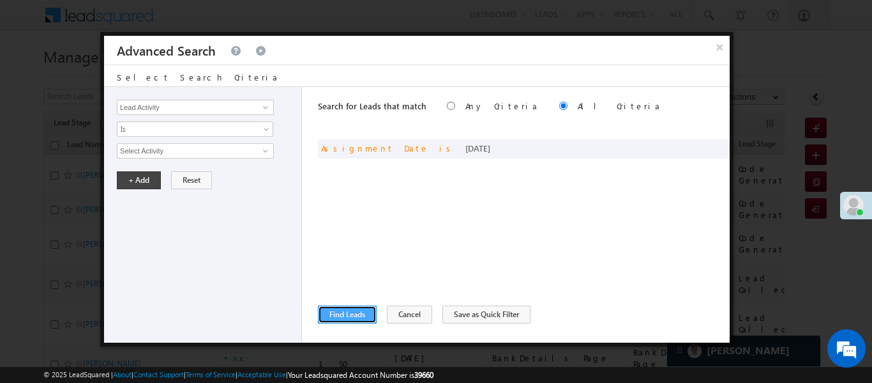
click at [361, 312] on button "Find Leads" at bounding box center [347, 314] width 59 height 18
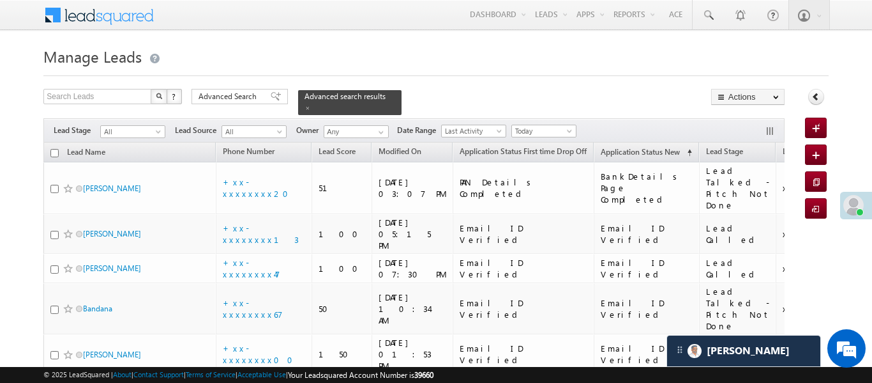
click at [551, 118] on div "Filters Lead Stage All All Lead Source All All Owner Any Any Date Range Go 15/0…" at bounding box center [413, 130] width 741 height 24
click at [553, 125] on span "Today" at bounding box center [542, 130] width 61 height 11
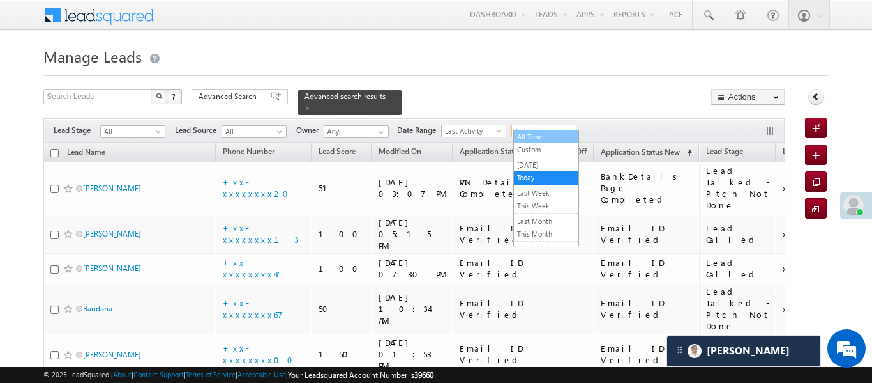
click at [531, 140] on link "All Time" at bounding box center [546, 136] width 65 height 11
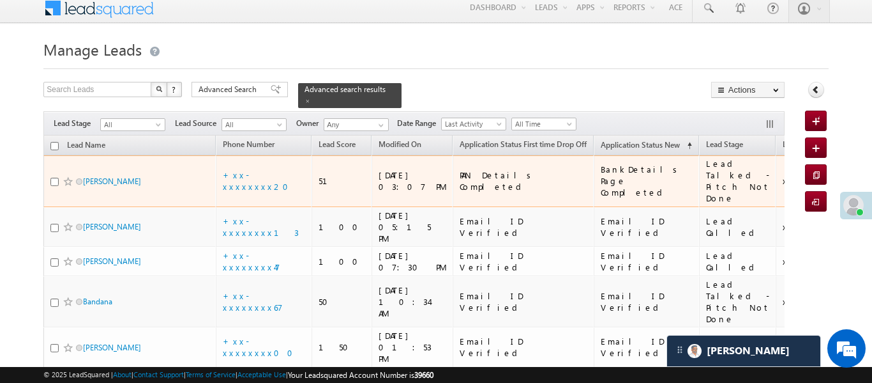
scroll to position [13, 0]
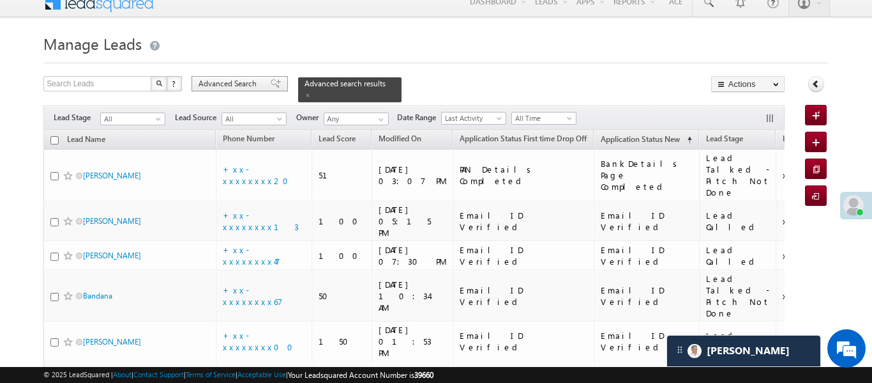
click at [255, 76] on div "Advanced Search" at bounding box center [240, 83] width 96 height 15
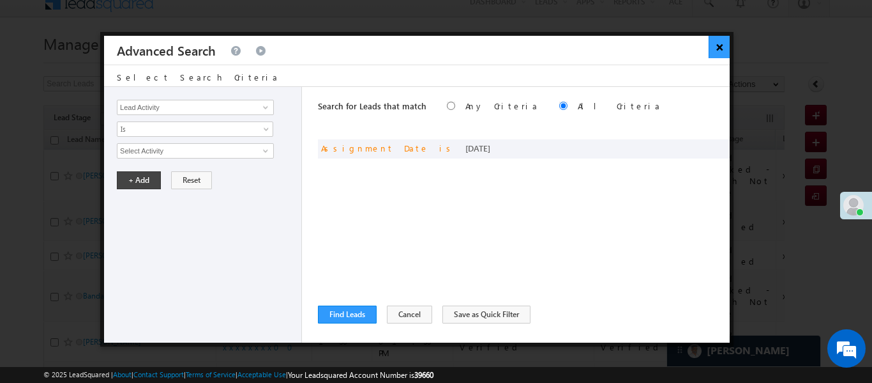
click at [717, 50] on button "×" at bounding box center [719, 47] width 21 height 22
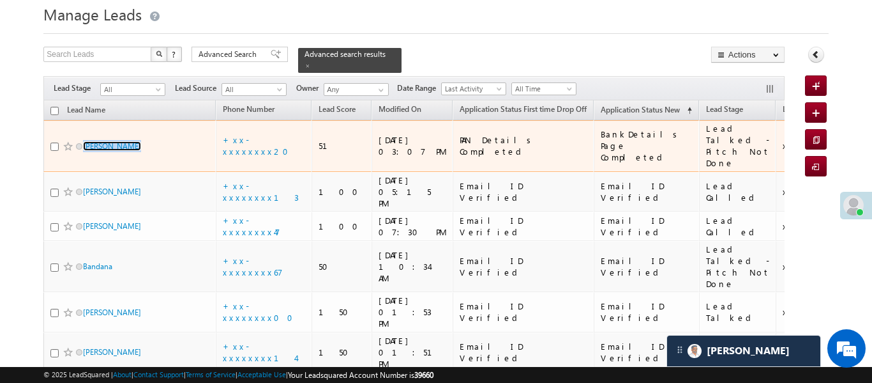
scroll to position [0, 0]
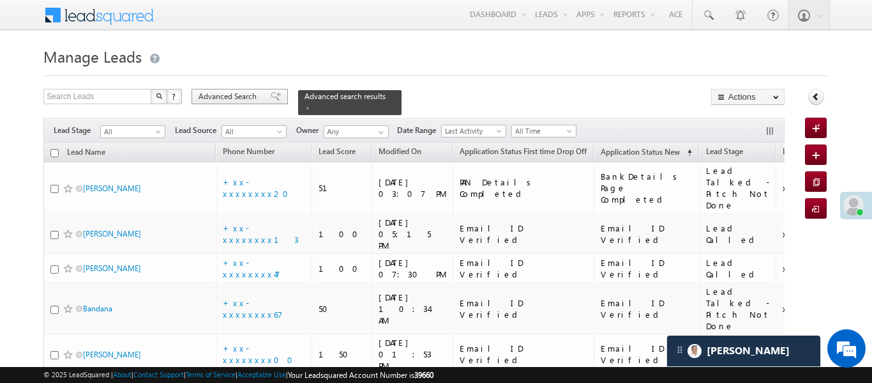
click at [222, 99] on span "Advanced Search" at bounding box center [230, 96] width 62 height 11
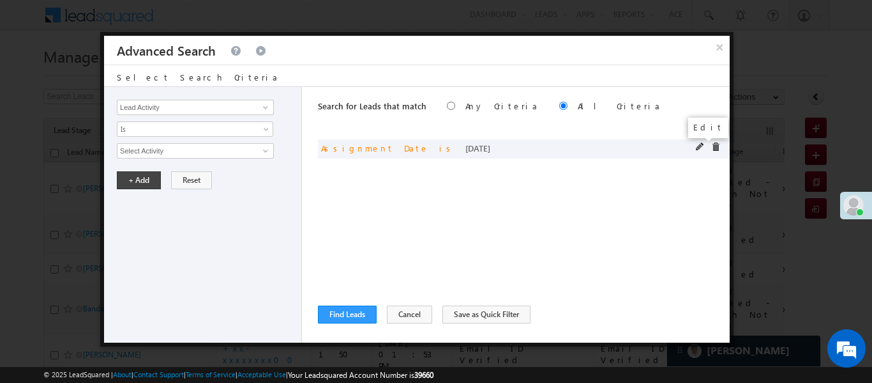
click at [703, 148] on span at bounding box center [700, 146] width 9 height 9
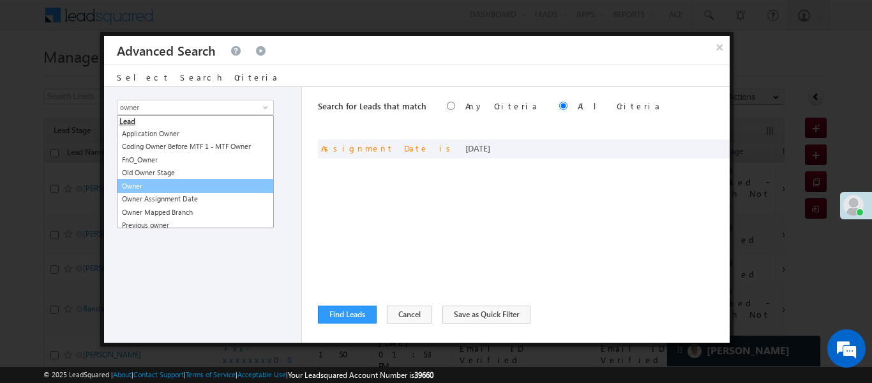
click at [175, 181] on link "Owner" at bounding box center [195, 186] width 157 height 15
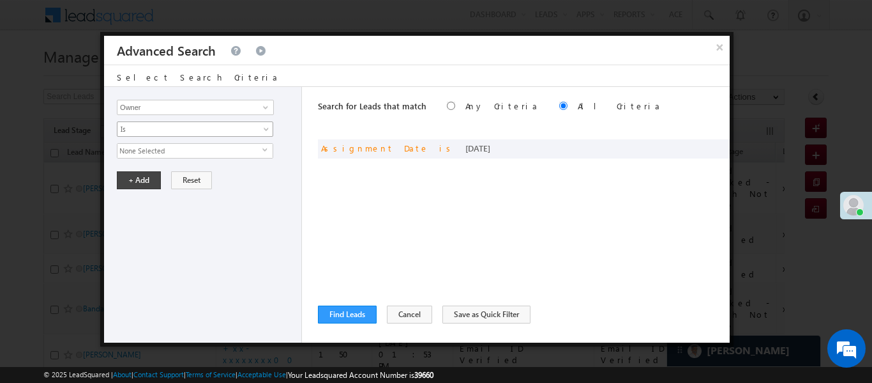
type input "Owner"
click at [155, 131] on span "Is" at bounding box center [187, 128] width 139 height 11
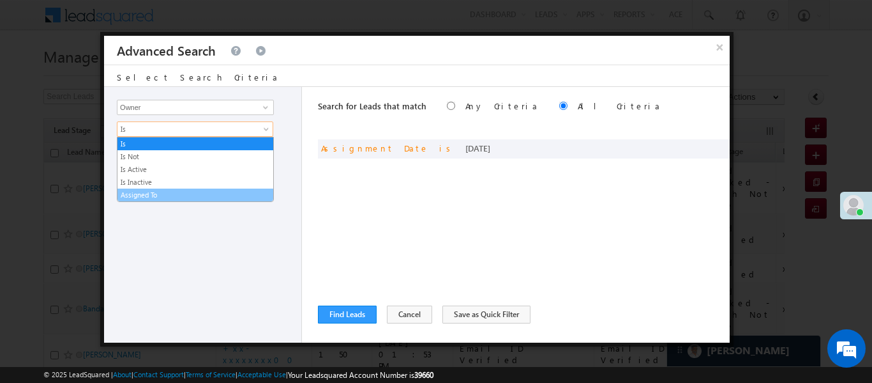
click at [156, 192] on link "Assigned To" at bounding box center [196, 194] width 156 height 11
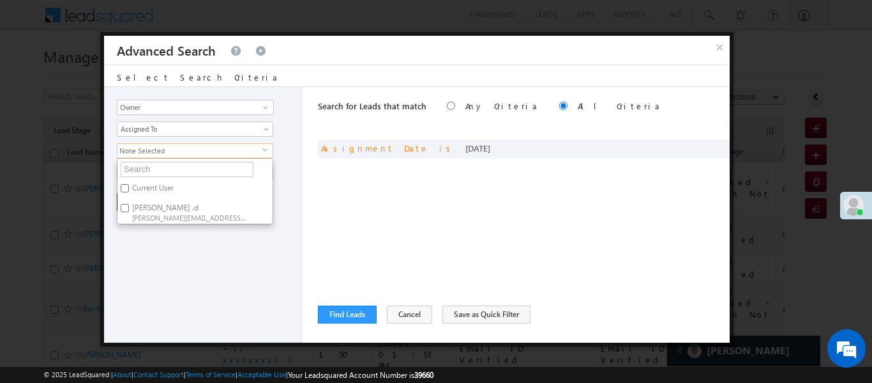
click at [124, 205] on input "Aakansha .d Aakansha.D@angelbroking.com" at bounding box center [125, 208] width 8 height 8
checkbox input "true"
click at [144, 167] on input "text" at bounding box center [187, 169] width 133 height 15
click at [156, 250] on div "Lead Activity Task Sales Group Prospect Id WA Last Message Timestamp 4th Day Di…" at bounding box center [203, 214] width 198 height 255
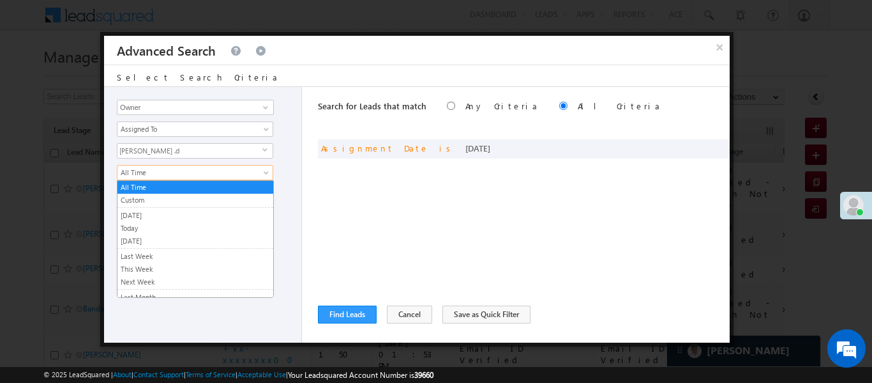
click at [153, 174] on span "All Time" at bounding box center [187, 172] width 139 height 11
click at [146, 231] on link "Today" at bounding box center [196, 227] width 156 height 11
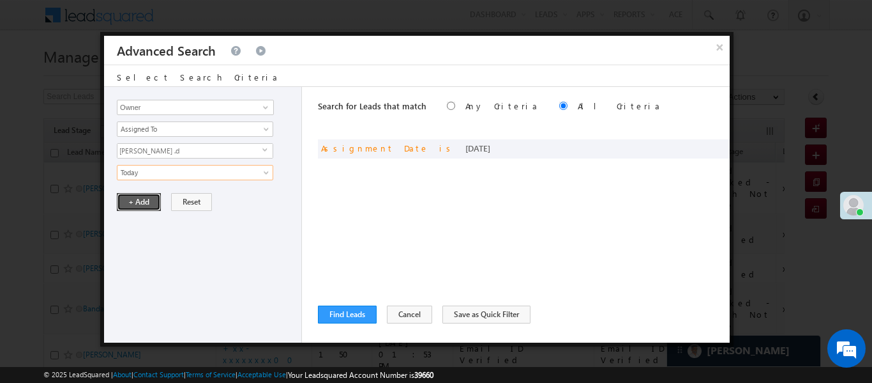
click at [139, 208] on button "+ Add" at bounding box center [139, 202] width 44 height 18
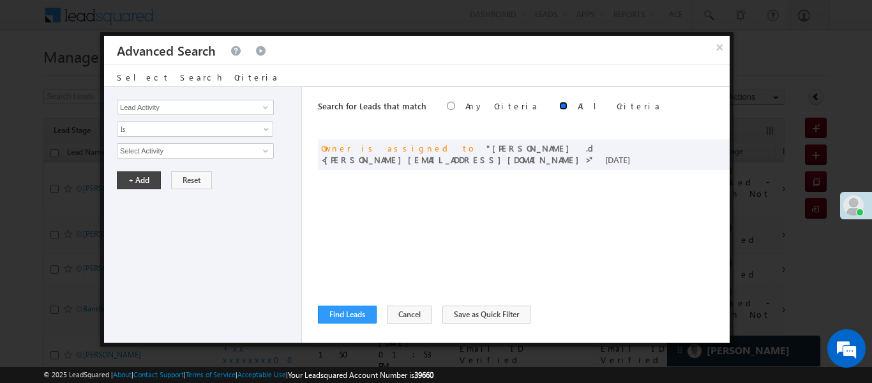
click at [559, 104] on input "radio" at bounding box center [563, 106] width 8 height 8
click at [343, 312] on button "Find Leads" at bounding box center [347, 314] width 59 height 18
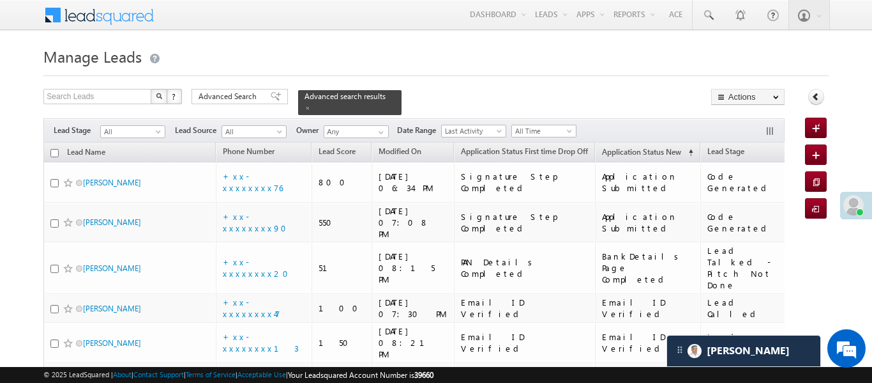
click at [271, 93] on span at bounding box center [276, 96] width 10 height 9
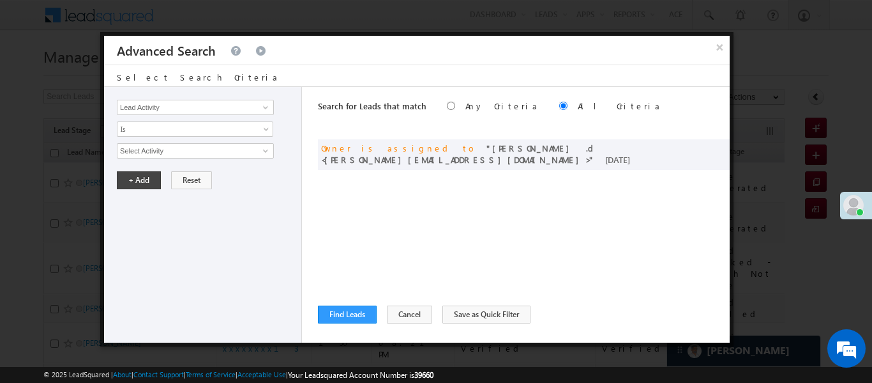
click at [717, 48] on button "×" at bounding box center [720, 47] width 20 height 22
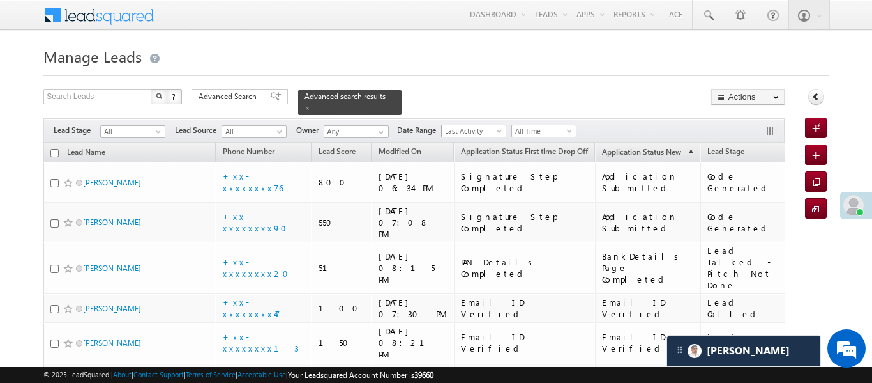
click at [487, 118] on div "Filters Lead Stage All All Lead Source All All Owner Any Any Date Range Go maxd…" at bounding box center [413, 130] width 741 height 24
click at [543, 124] on span "All Time" at bounding box center [544, 130] width 65 height 13
click at [490, 125] on span "Last Activity" at bounding box center [472, 130] width 61 height 11
click at [471, 147] on link "Created On" at bounding box center [476, 149] width 65 height 11
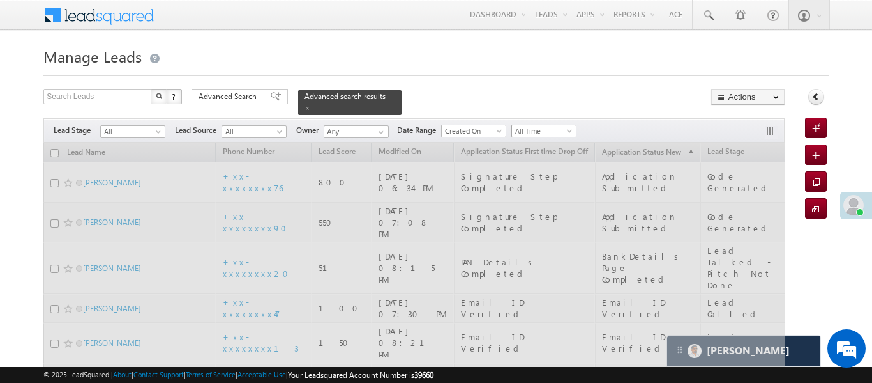
click at [487, 126] on span "Created On" at bounding box center [472, 130] width 61 height 11
click at [534, 125] on span "All Time" at bounding box center [542, 130] width 61 height 11
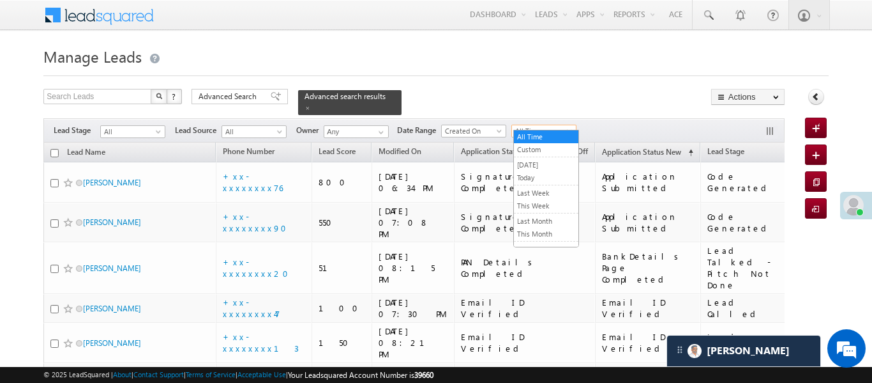
click at [537, 125] on span "All Time" at bounding box center [542, 130] width 61 height 11
click at [479, 131] on div "Filters Lead Stage All All Lead Source All All Owner Any Any Date Range Go maxd…" at bounding box center [413, 130] width 741 height 24
click at [531, 89] on div "Search Leads X ? 139 results found Advanced Search Advanced Search Advanced sea…" at bounding box center [413, 102] width 741 height 26
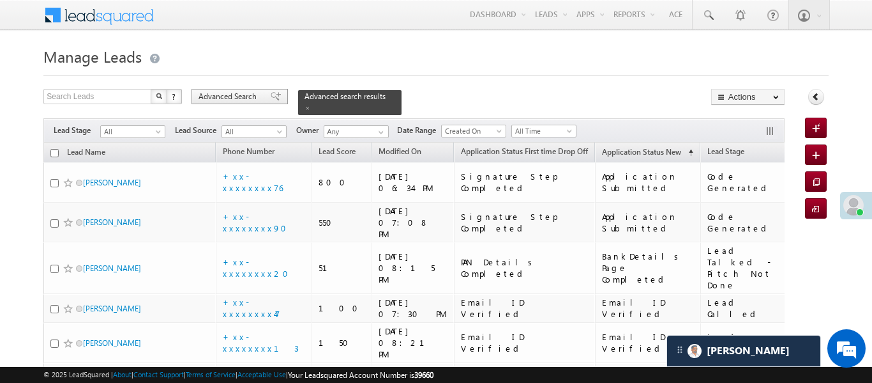
click at [222, 93] on span "Advanced Search" at bounding box center [230, 96] width 62 height 11
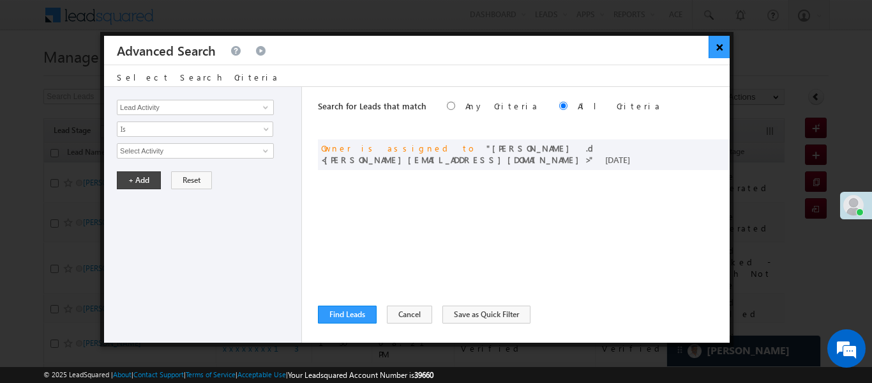
click at [718, 45] on button "×" at bounding box center [719, 47] width 21 height 22
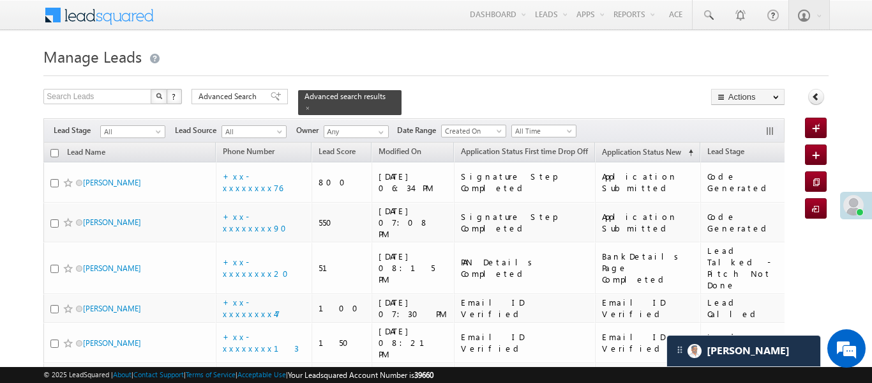
click at [570, 118] on div "Filters Lead Stage All All Lead Source All All Owner Any Any Date Range Go maxd…" at bounding box center [413, 130] width 741 height 24
click at [557, 125] on span "All Time" at bounding box center [542, 130] width 61 height 11
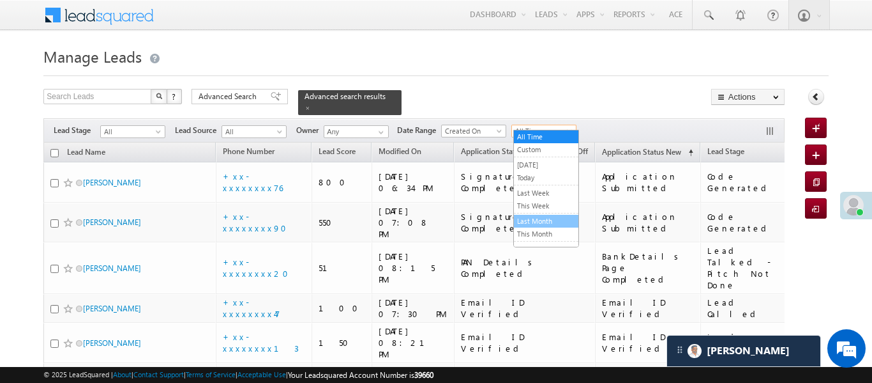
click at [551, 225] on link "Last Month" at bounding box center [546, 220] width 65 height 11
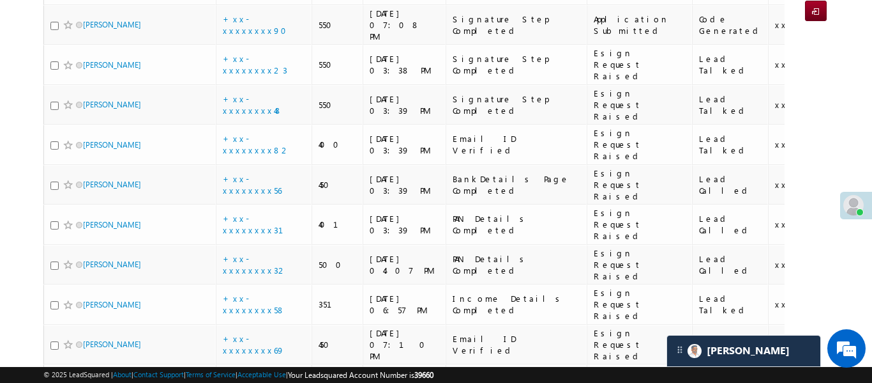
scroll to position [107, 0]
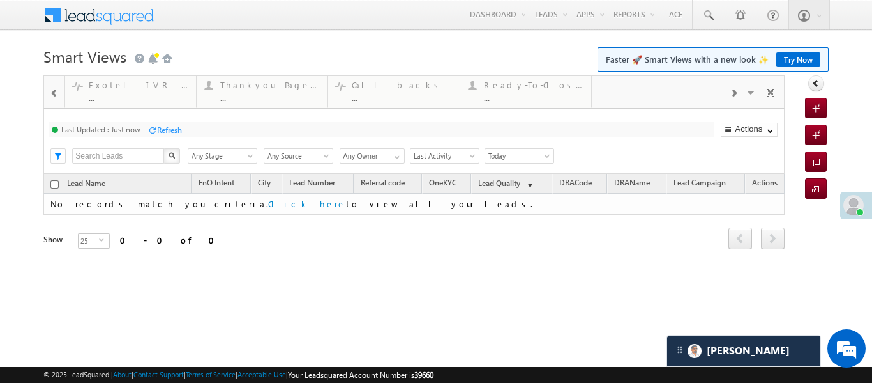
click at [48, 93] on div at bounding box center [54, 92] width 17 height 29
click at [49, 92] on div at bounding box center [54, 92] width 17 height 29
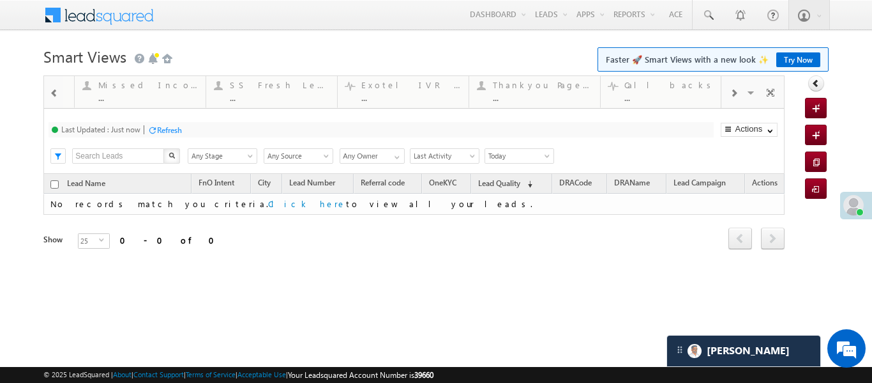
click at [49, 92] on div at bounding box center [54, 92] width 17 height 29
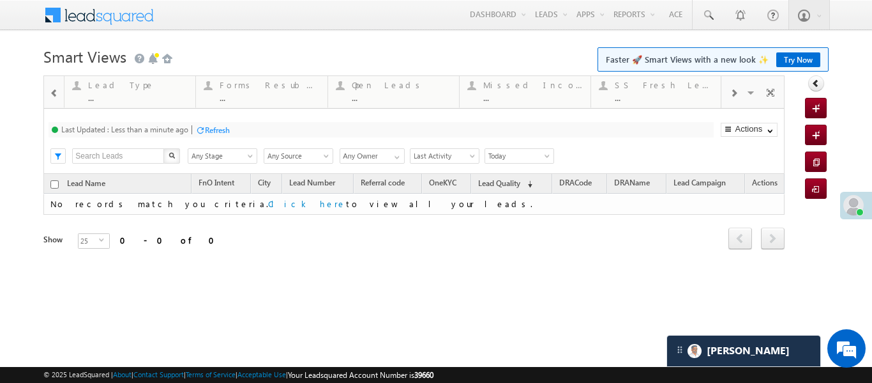
click at [49, 92] on div at bounding box center [54, 92] width 17 height 29
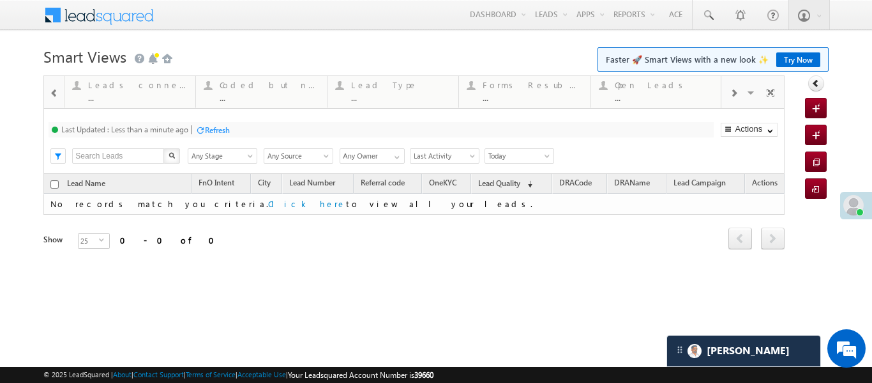
click at [49, 92] on div at bounding box center [54, 92] width 17 height 29
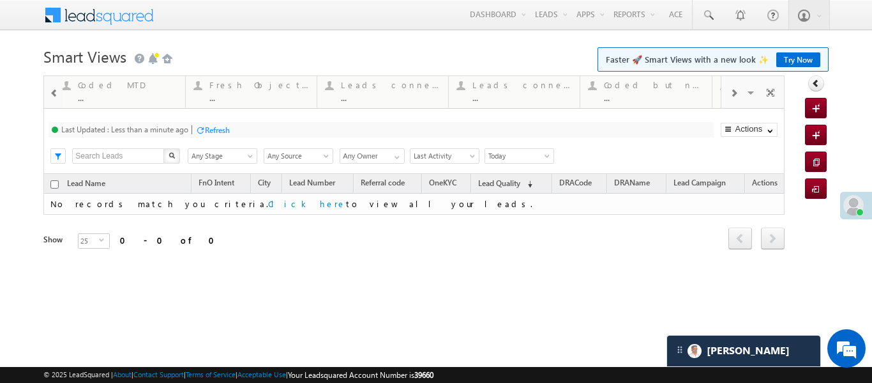
click at [49, 92] on div at bounding box center [54, 92] width 17 height 29
click at [153, 89] on div "Coded [DATE]" at bounding box center [137, 85] width 100 height 10
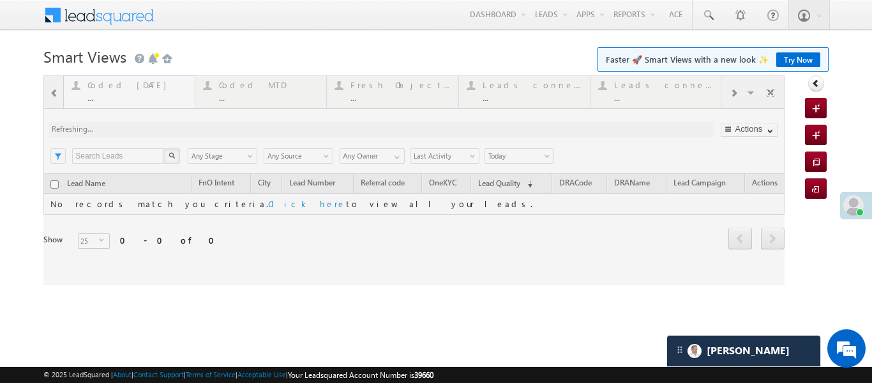
click at [153, 89] on div at bounding box center [413, 179] width 741 height 209
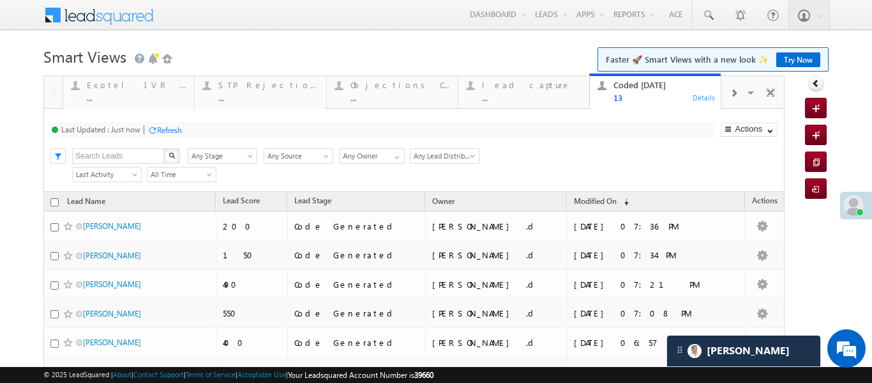
click at [737, 90] on span at bounding box center [734, 93] width 8 height 10
click at [736, 89] on span at bounding box center [734, 93] width 8 height 10
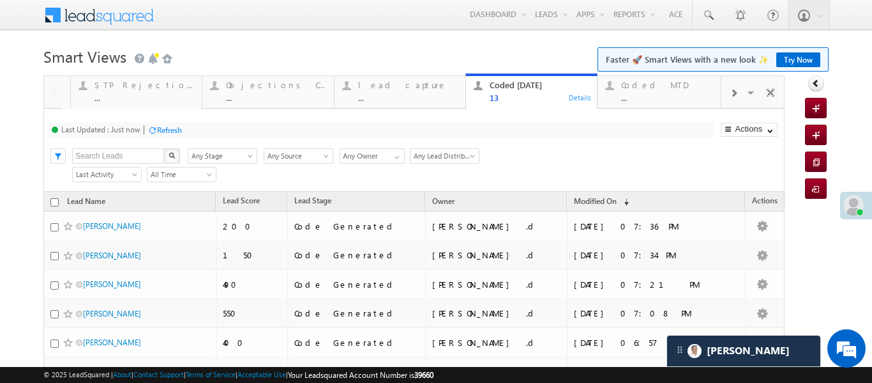
click at [736, 89] on span at bounding box center [734, 93] width 8 height 10
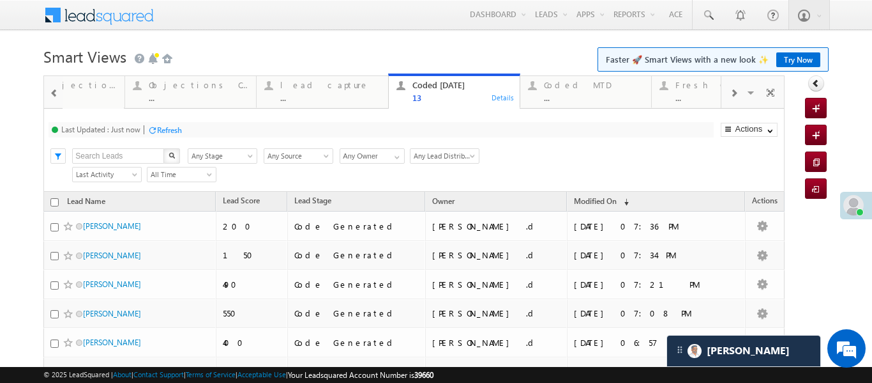
click at [736, 89] on span at bounding box center [734, 93] width 8 height 10
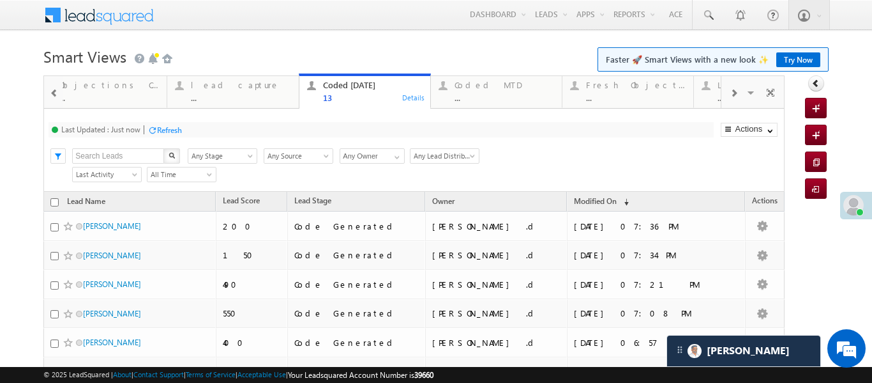
click at [736, 89] on span at bounding box center [734, 93] width 8 height 10
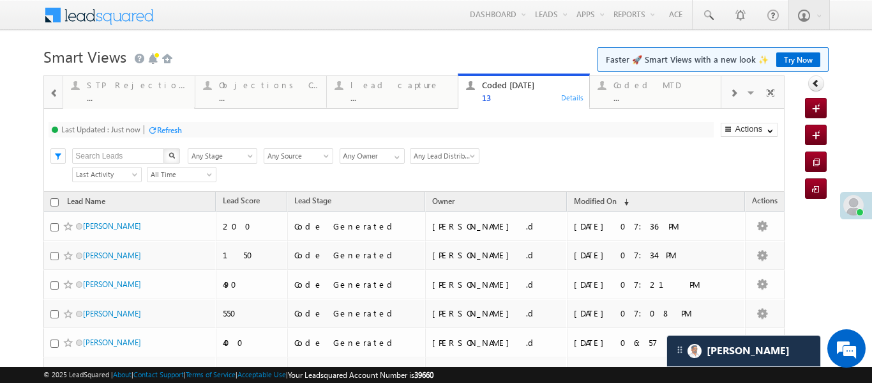
click at [736, 89] on span at bounding box center [734, 93] width 8 height 10
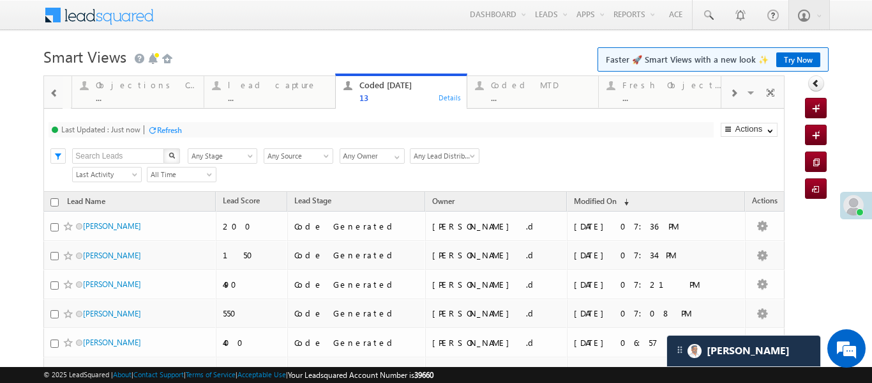
click at [736, 89] on span at bounding box center [734, 93] width 8 height 10
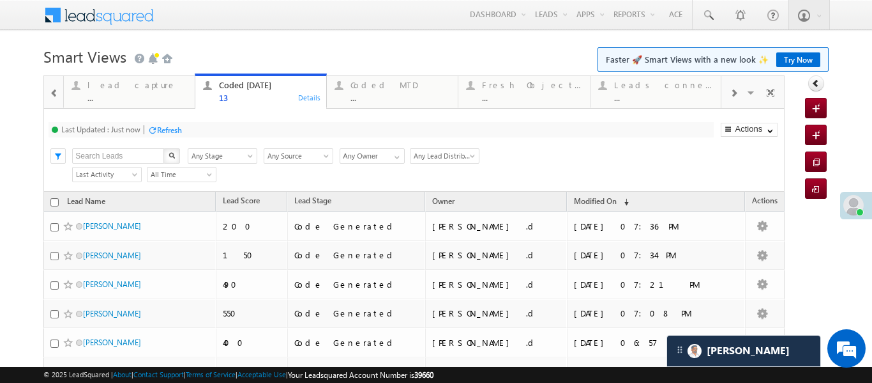
click at [736, 89] on span at bounding box center [734, 93] width 8 height 10
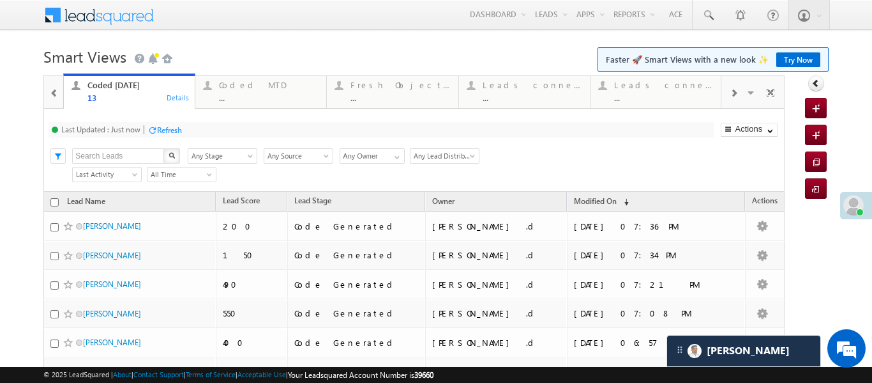
click at [736, 89] on span at bounding box center [734, 93] width 8 height 10
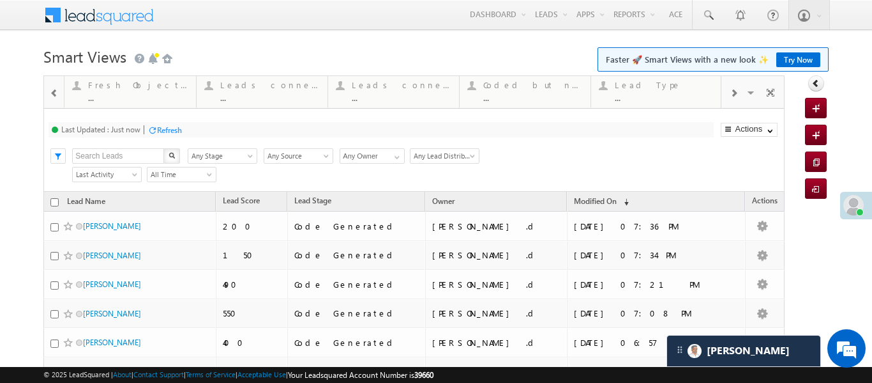
click at [736, 89] on span at bounding box center [734, 93] width 8 height 10
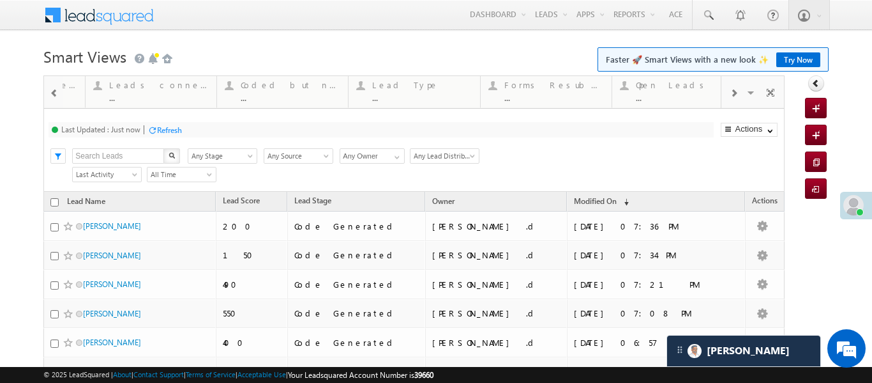
click at [736, 89] on span at bounding box center [734, 93] width 8 height 10
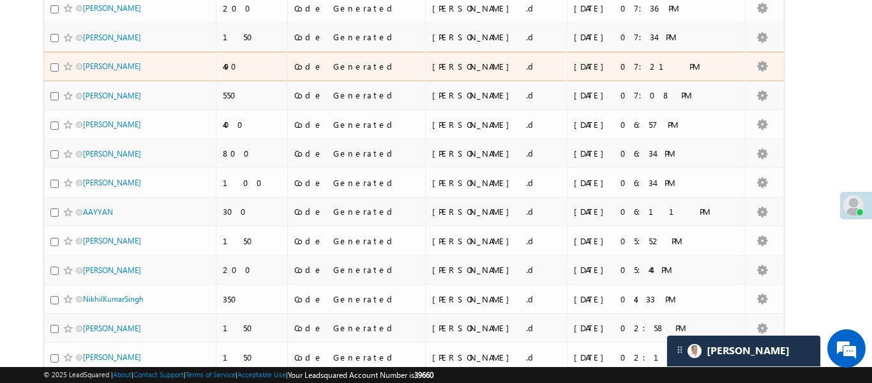
scroll to position [309, 0]
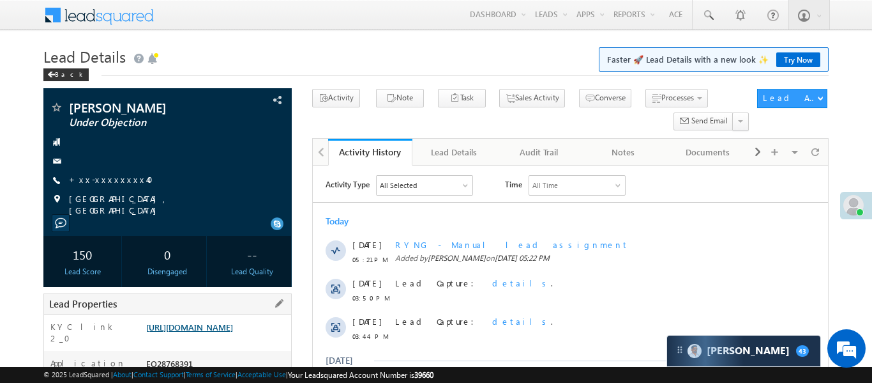
click at [197, 323] on link "[URL][DOMAIN_NAME]" at bounding box center [189, 326] width 87 height 11
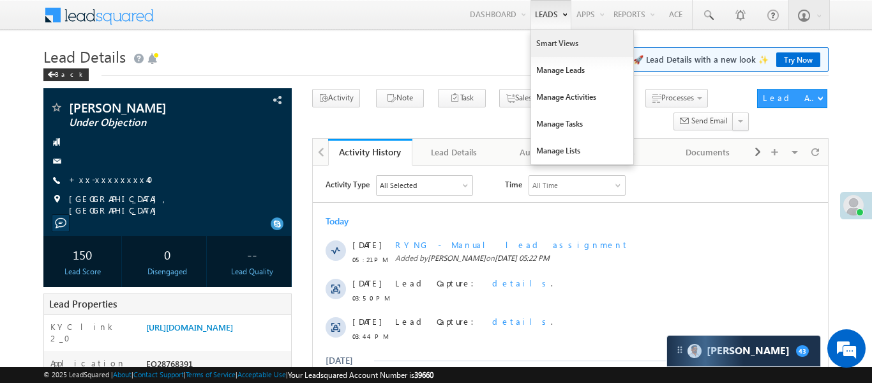
click at [560, 42] on link "Smart Views" at bounding box center [582, 43] width 102 height 27
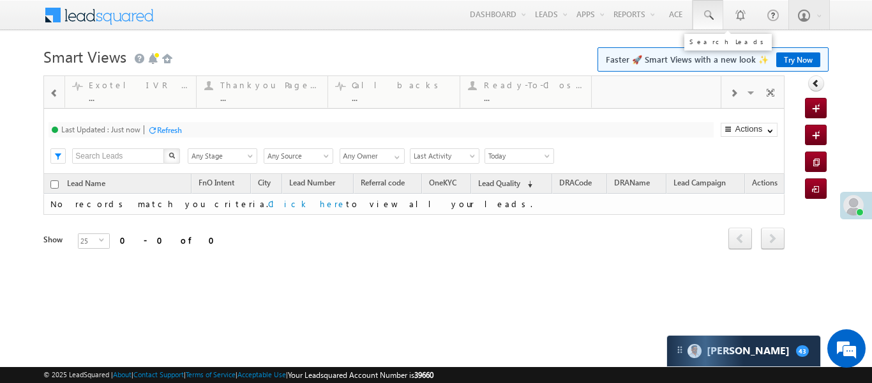
click at [712, 26] on link at bounding box center [708, 14] width 31 height 29
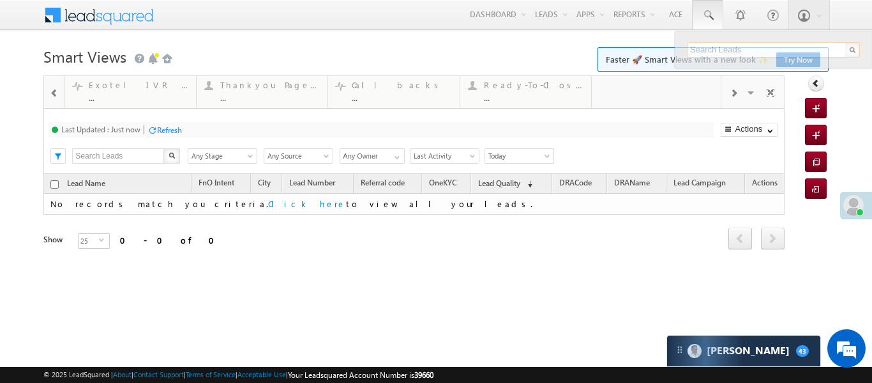
paste input "7701817175"
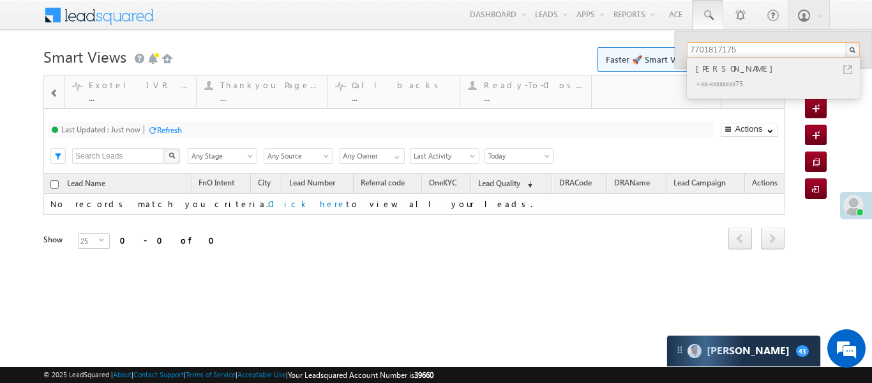
type input "7701817175"
click at [717, 70] on div "[PERSON_NAME]" at bounding box center [779, 68] width 171 height 14
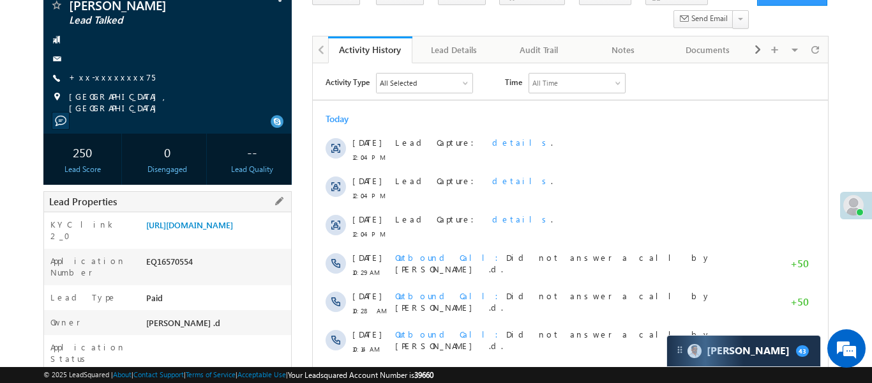
drag, startPoint x: 144, startPoint y: 219, endPoint x: 213, endPoint y: 248, distance: 75.6
click at [213, 236] on div "[URL][DOMAIN_NAME]" at bounding box center [217, 227] width 148 height 18
copy link "[URL][DOMAIN_NAME]"
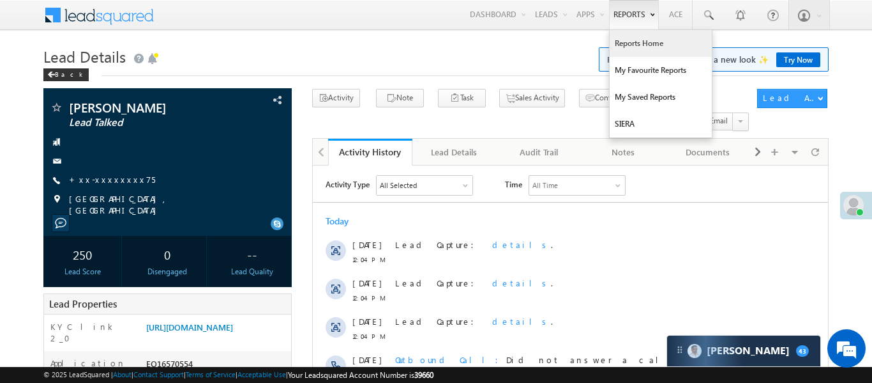
click at [630, 53] on link "Reports Home" at bounding box center [661, 43] width 102 height 27
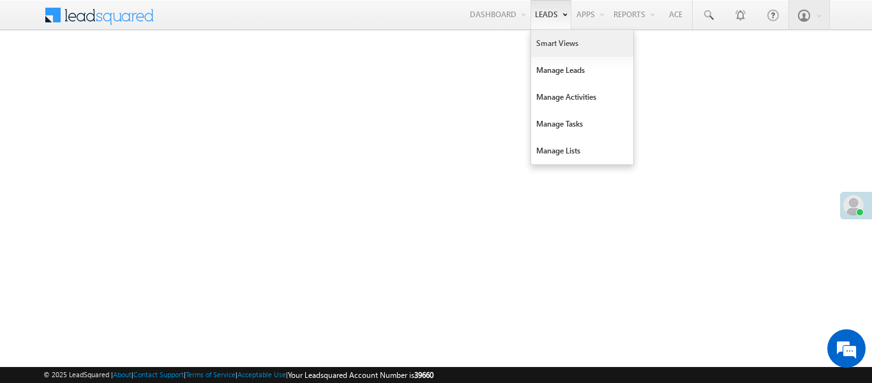
click at [563, 43] on link "Smart Views" at bounding box center [582, 43] width 102 height 27
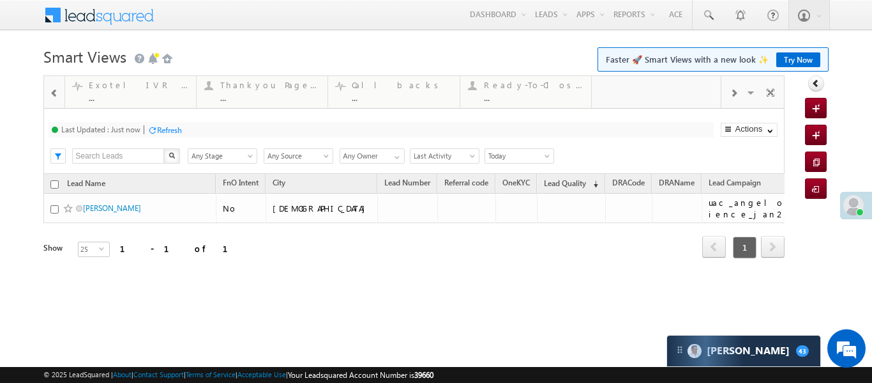
click at [50, 98] on div at bounding box center [54, 92] width 17 height 29
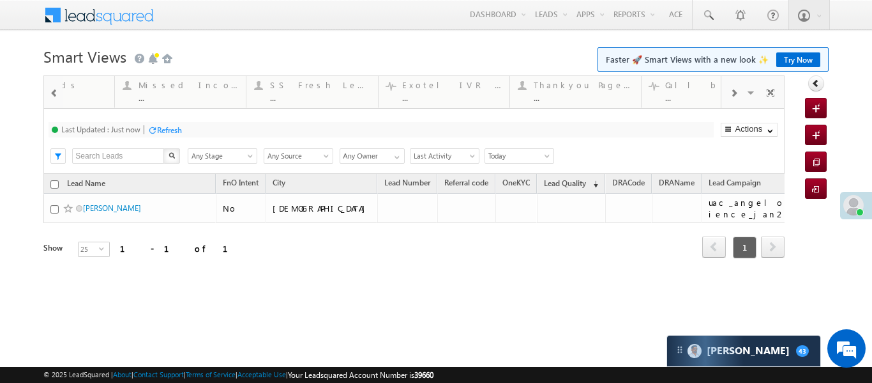
click at [50, 98] on div at bounding box center [54, 92] width 17 height 29
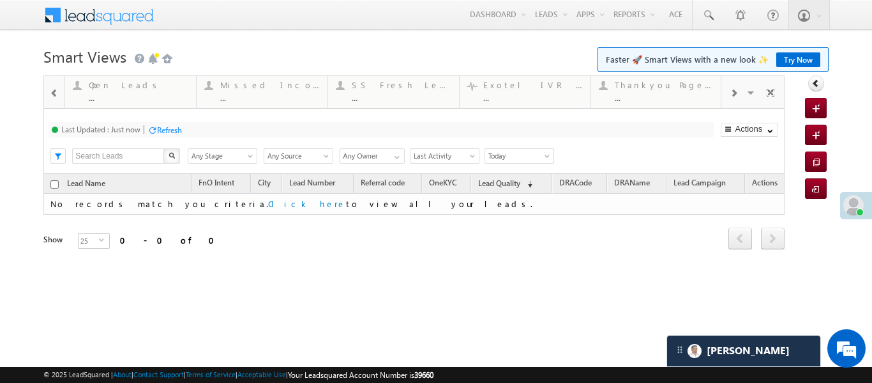
click at [738, 84] on div at bounding box center [734, 92] width 24 height 29
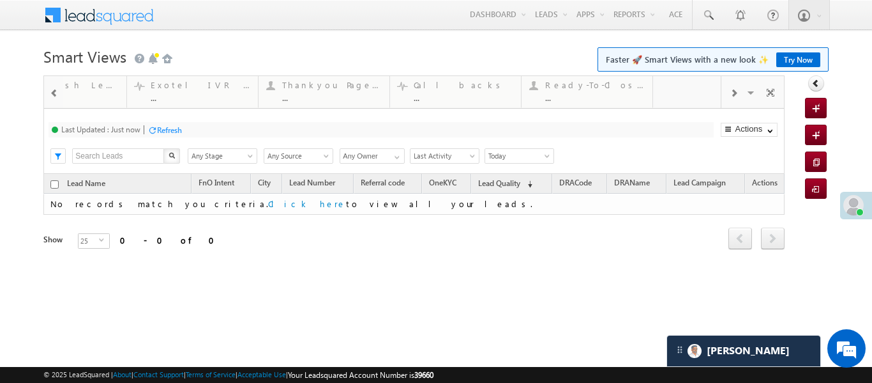
click at [738, 84] on div at bounding box center [734, 92] width 24 height 29
drag, startPoint x: 503, startPoint y: 87, endPoint x: 36, endPoint y: 80, distance: 466.3
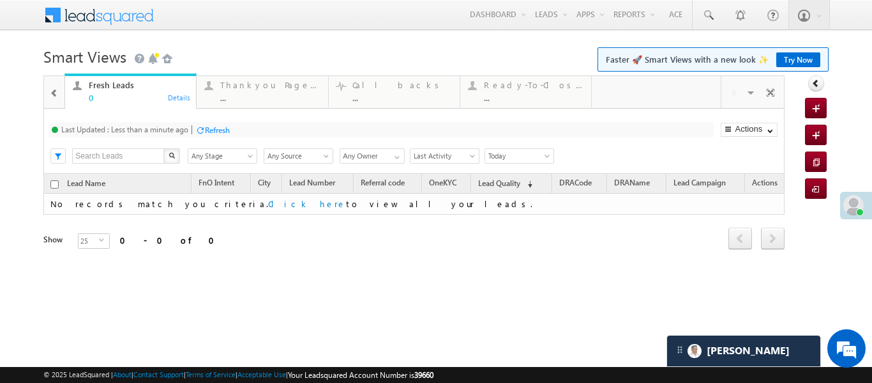
click at [52, 105] on div at bounding box center [54, 92] width 17 height 29
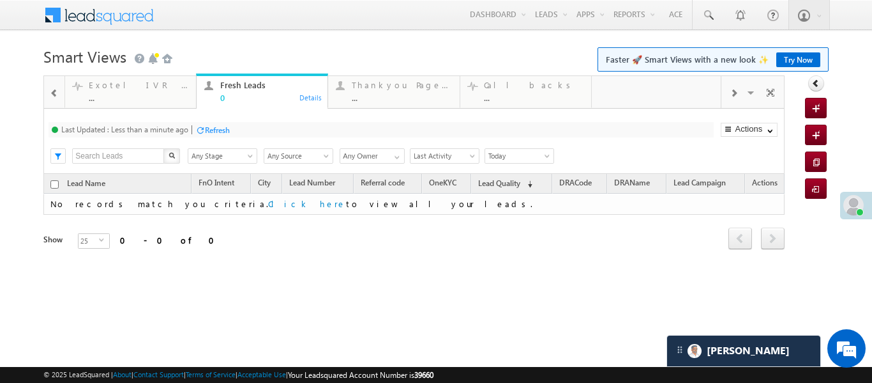
click at [52, 105] on div at bounding box center [54, 92] width 17 height 29
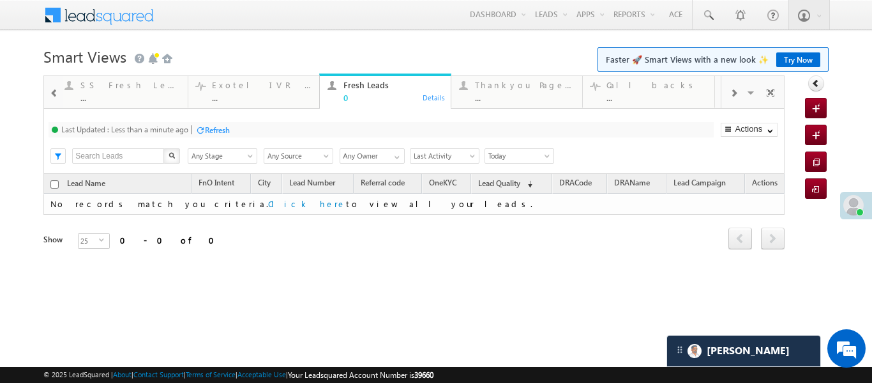
click at [52, 105] on div at bounding box center [54, 92] width 17 height 29
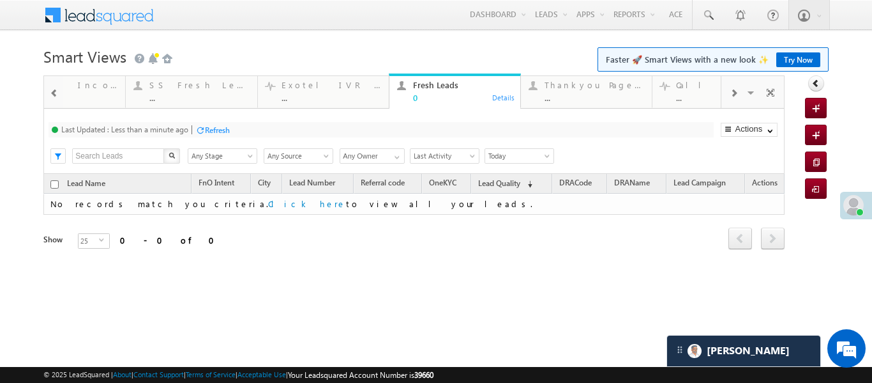
click at [52, 105] on div at bounding box center [54, 92] width 17 height 29
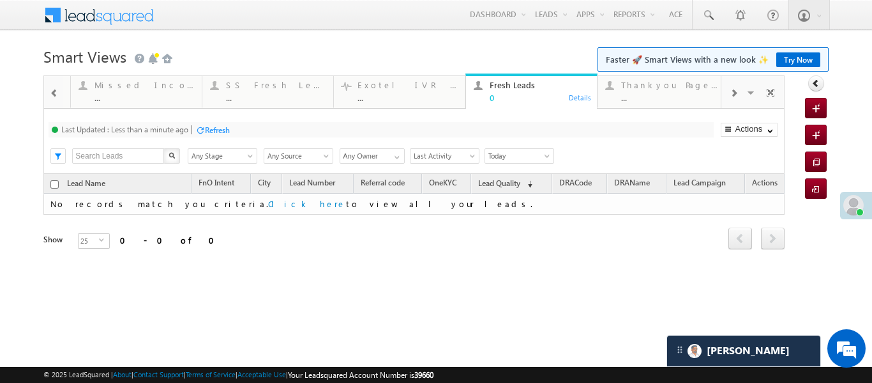
click at [52, 105] on div at bounding box center [54, 92] width 17 height 29
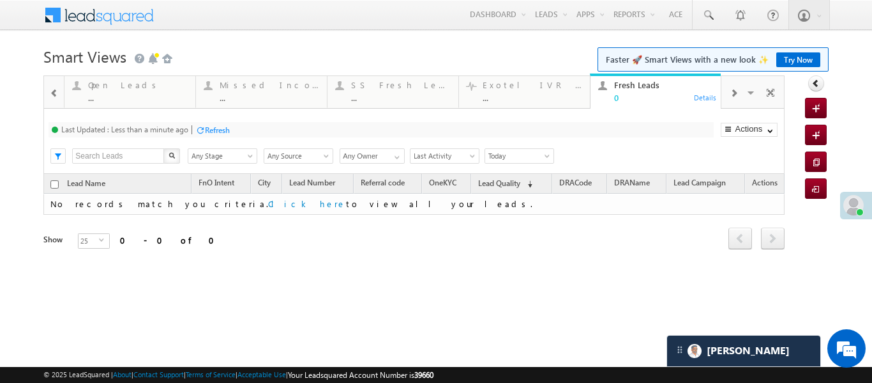
click at [52, 105] on div at bounding box center [54, 92] width 17 height 29
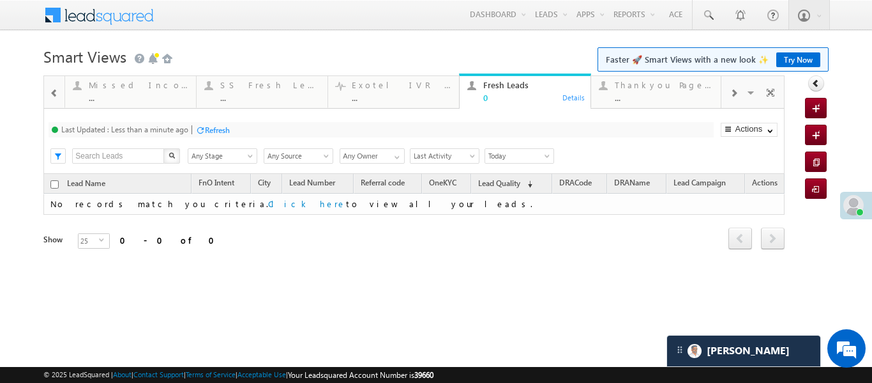
click at [52, 105] on div at bounding box center [54, 92] width 17 height 29
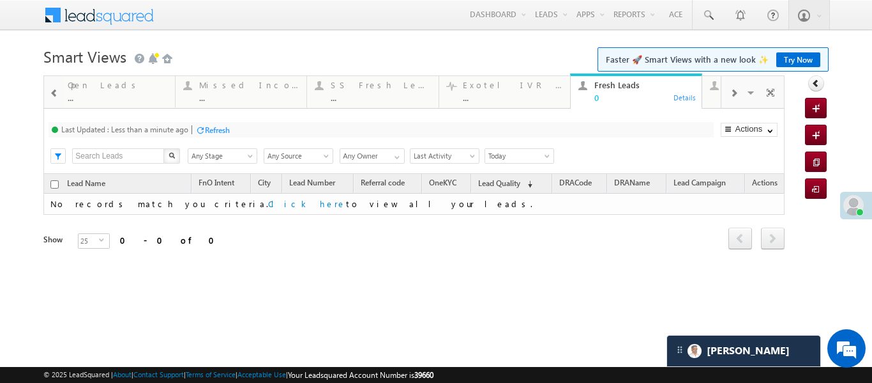
click at [52, 105] on div at bounding box center [54, 92] width 17 height 29
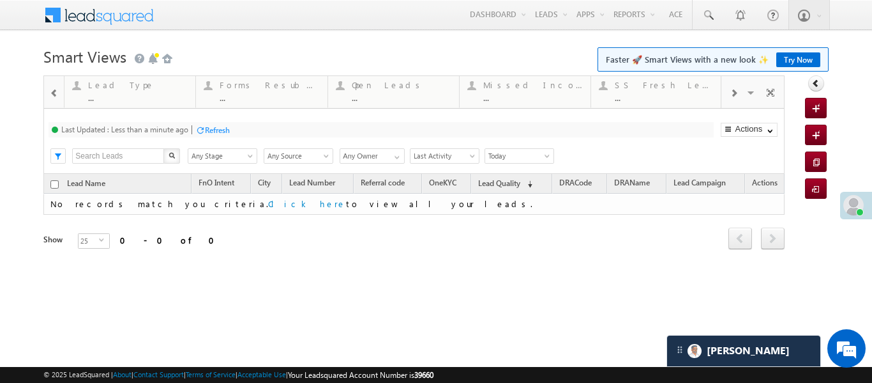
click at [52, 105] on div at bounding box center [54, 92] width 17 height 29
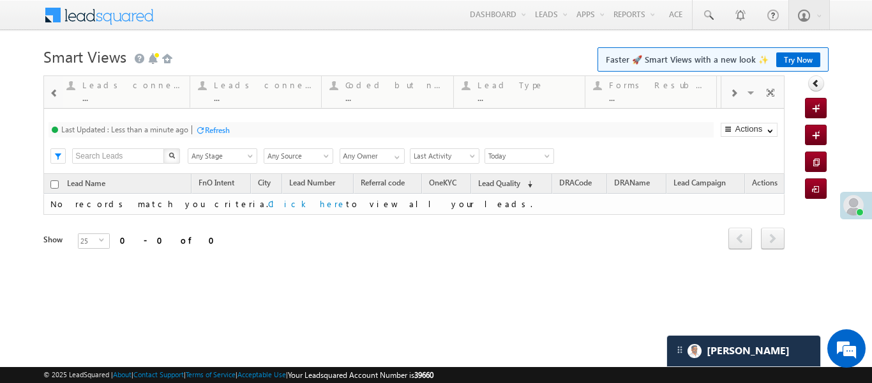
click at [52, 105] on div at bounding box center [54, 92] width 17 height 29
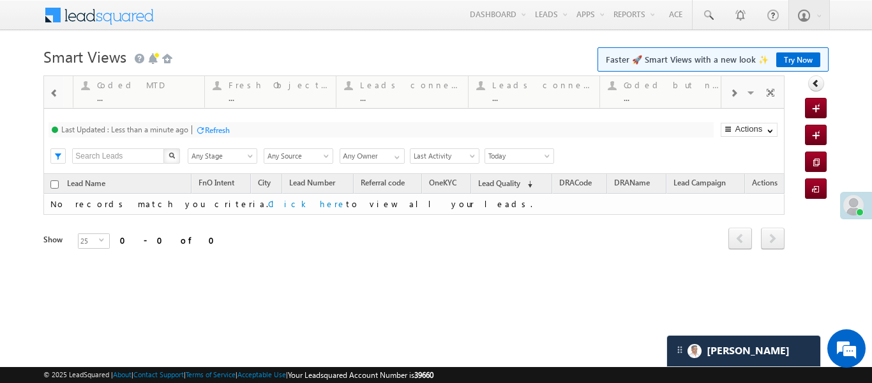
click at [52, 105] on div at bounding box center [54, 92] width 17 height 29
click at [141, 110] on div "Last Updated : Less than a minute ago Refresh Refreshing... Search X Lead Stage…" at bounding box center [413, 141] width 741 height 65
click at [146, 96] on div "..." at bounding box center [137, 98] width 100 height 10
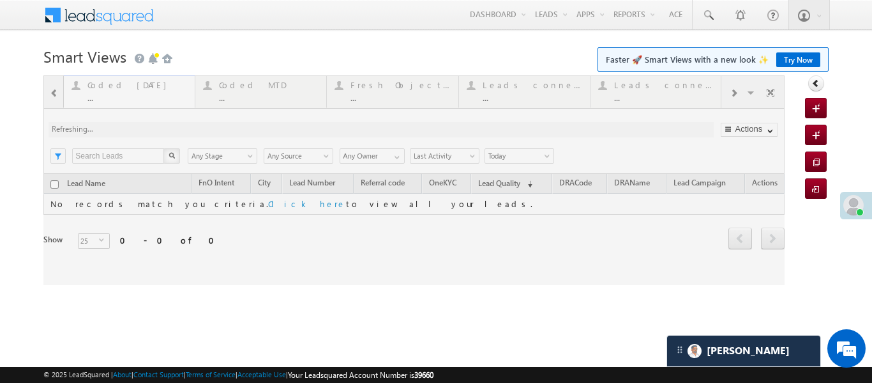
click at [146, 96] on div at bounding box center [413, 179] width 741 height 209
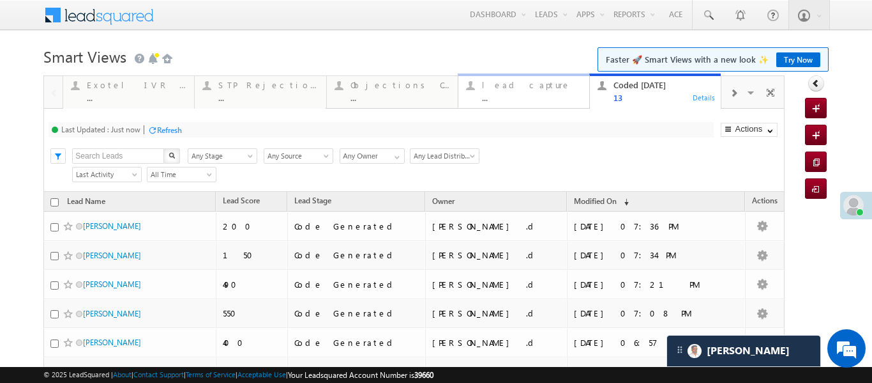
click at [505, 88] on div "lead capture" at bounding box center [532, 85] width 100 height 10
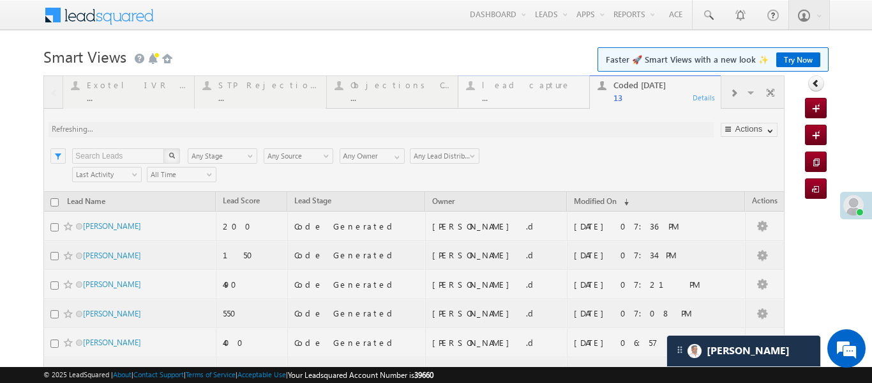
click at [505, 88] on div at bounding box center [413, 367] width 741 height 584
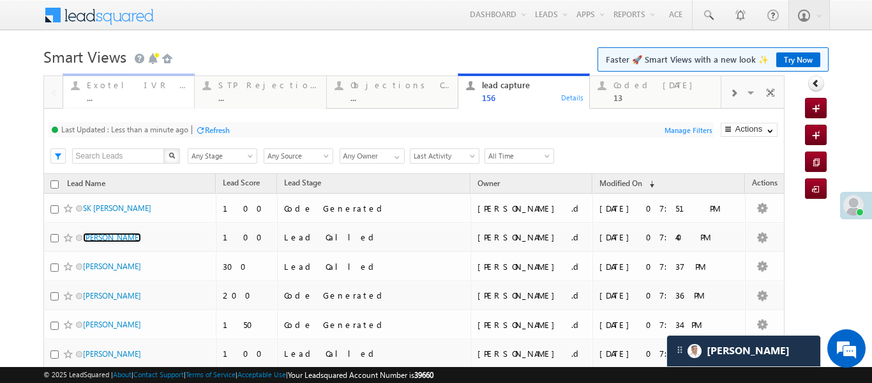
click at [100, 91] on div "Exotel IVR 2.0 ..." at bounding box center [137, 89] width 100 height 25
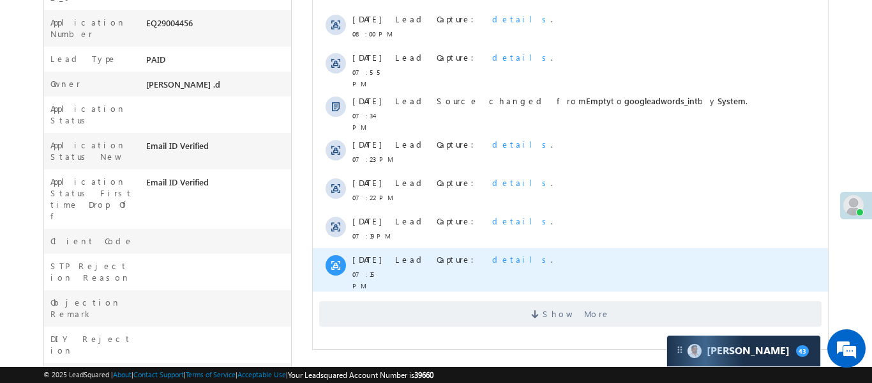
scroll to position [478, 0]
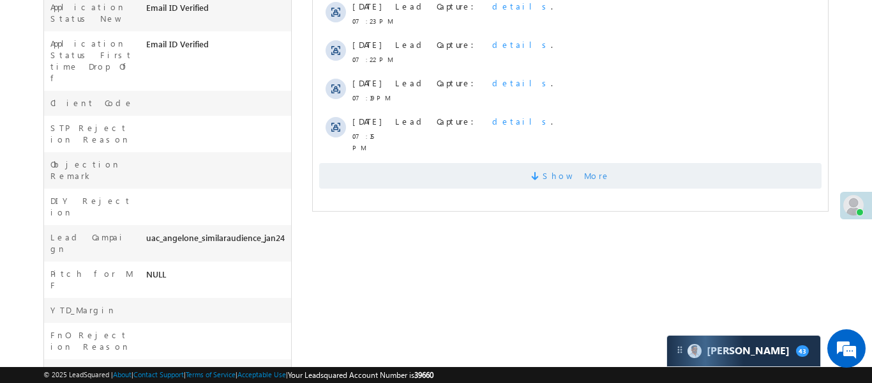
click at [487, 163] on span "Show More" at bounding box center [570, 176] width 503 height 26
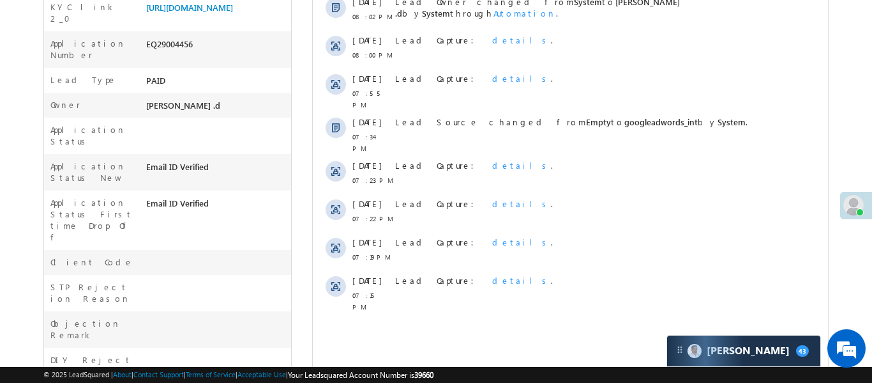
scroll to position [298, 0]
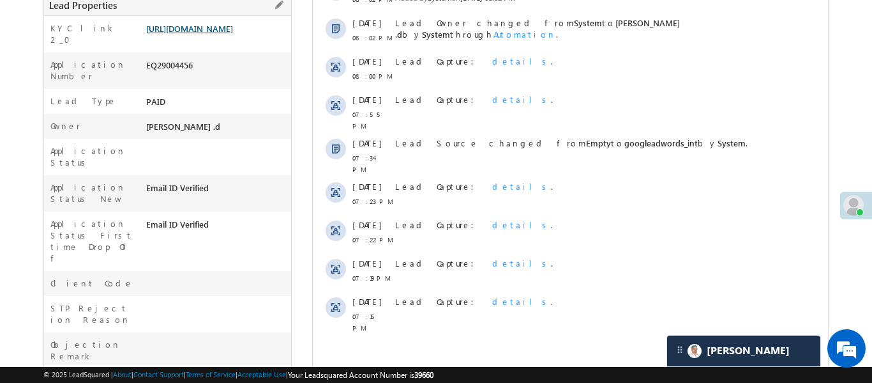
click at [233, 34] on link "https://angelbroking1-pk3em7sa.customui-test.leadsquared.com?leadId=f6675a6f-41…" at bounding box center [189, 28] width 87 height 11
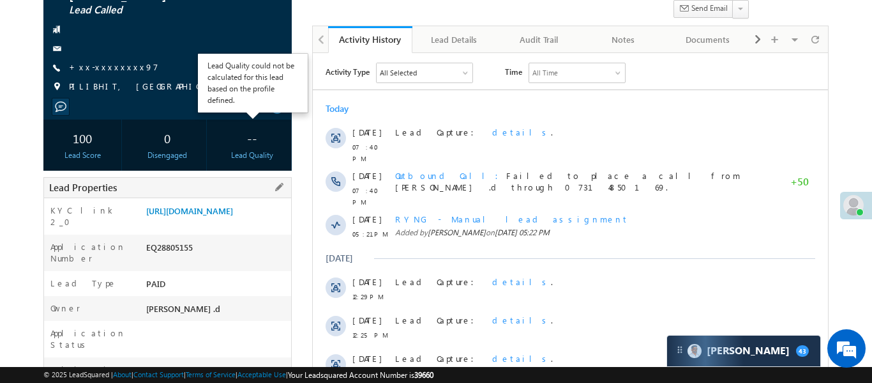
scroll to position [126, 0]
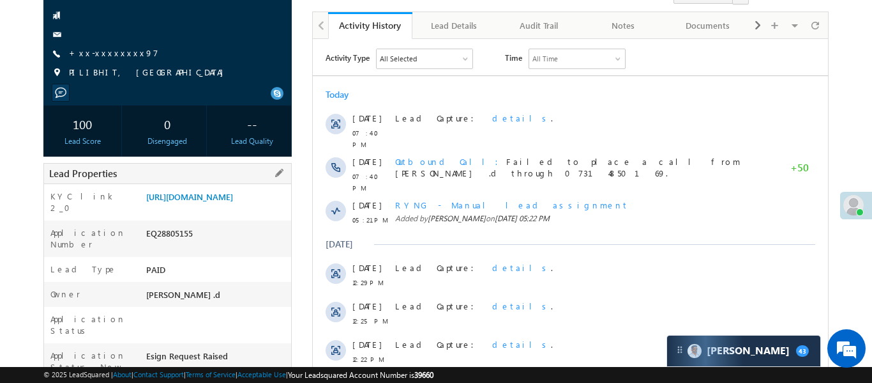
drag, startPoint x: 145, startPoint y: 199, endPoint x: 206, endPoint y: 236, distance: 70.8
click at [206, 208] on div "[URL][DOMAIN_NAME]" at bounding box center [217, 199] width 148 height 18
copy link "[URL][DOMAIN_NAME]"
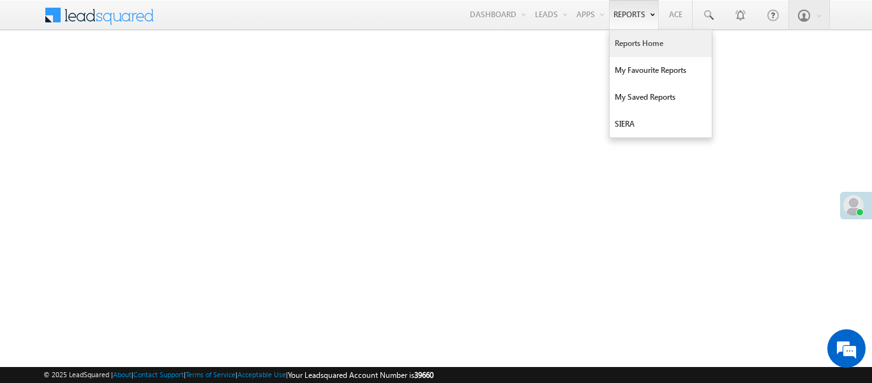
click at [643, 48] on link "Reports Home" at bounding box center [661, 43] width 102 height 27
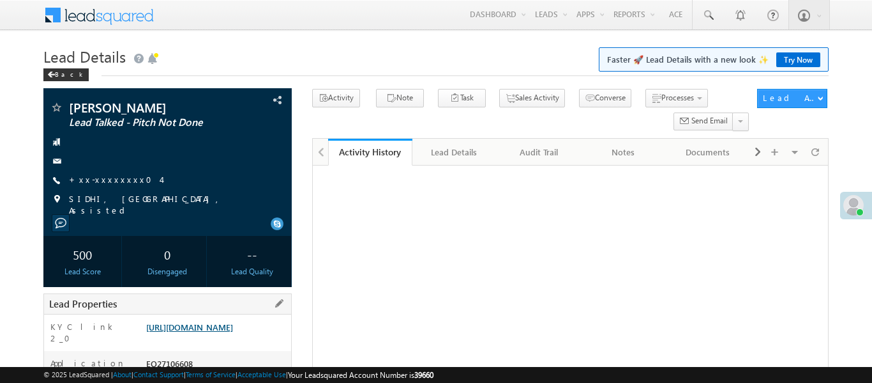
click at [233, 321] on link "[URL][DOMAIN_NAME]" at bounding box center [189, 326] width 87 height 11
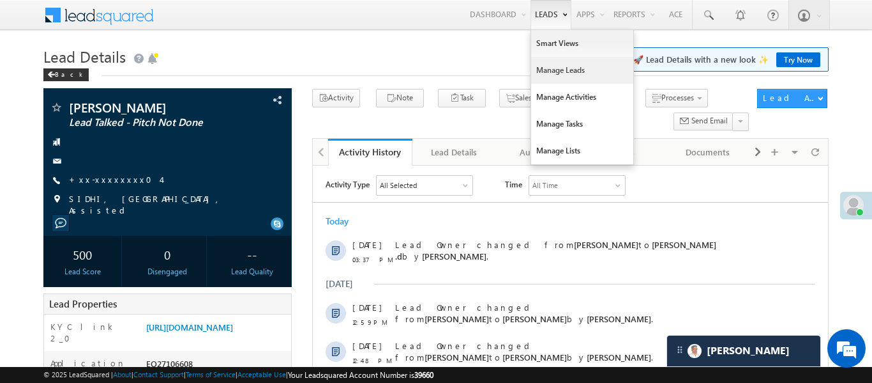
click at [553, 65] on link "Manage Leads" at bounding box center [582, 70] width 102 height 27
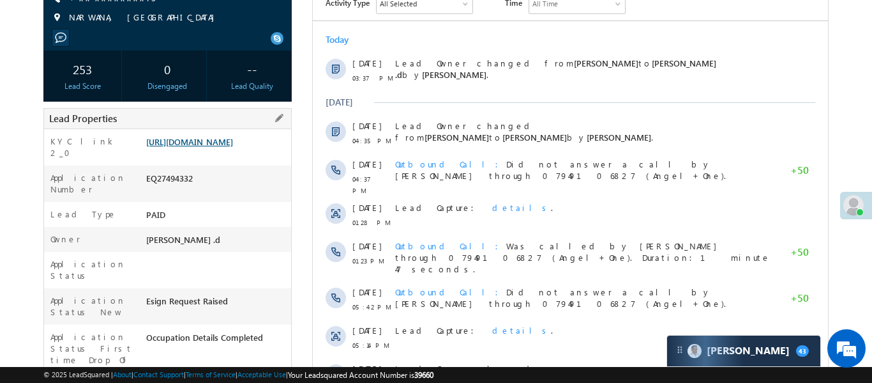
scroll to position [217, 0]
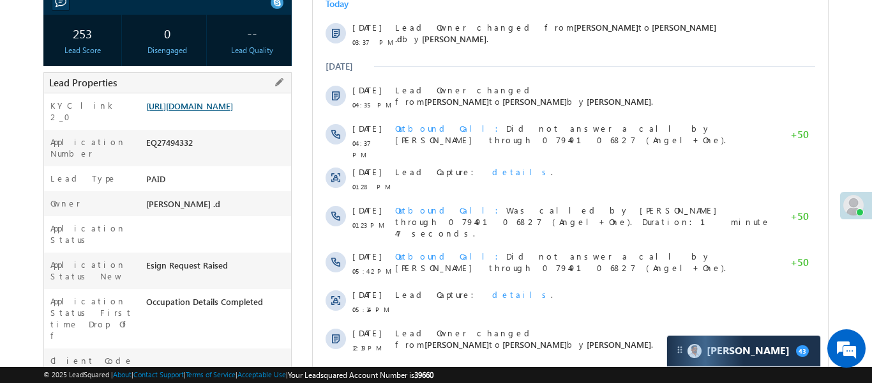
click at [213, 111] on link "https://angelbroking1-pk3em7sa.customui-test.leadsquared.com?leadId=646acd76-83…" at bounding box center [189, 105] width 87 height 11
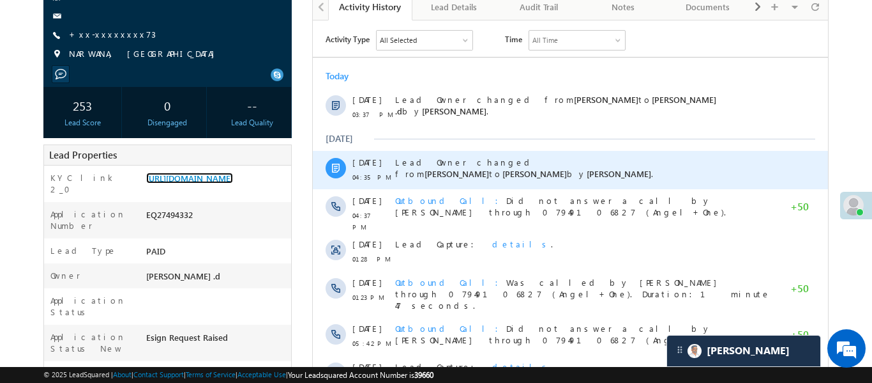
scroll to position [4, 0]
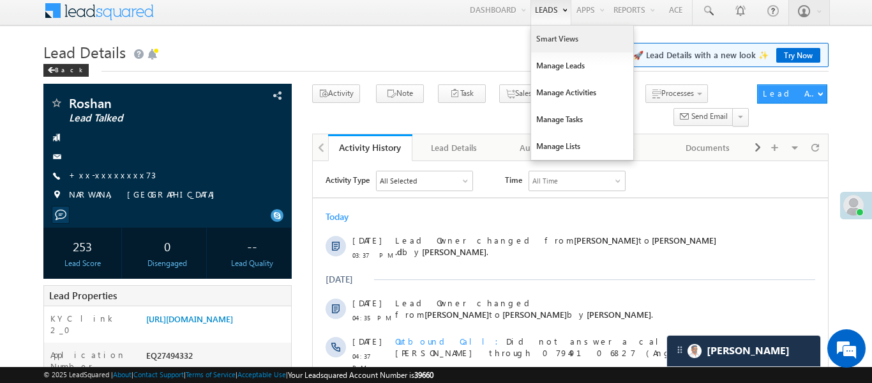
click at [549, 45] on link "Smart Views" at bounding box center [582, 39] width 102 height 27
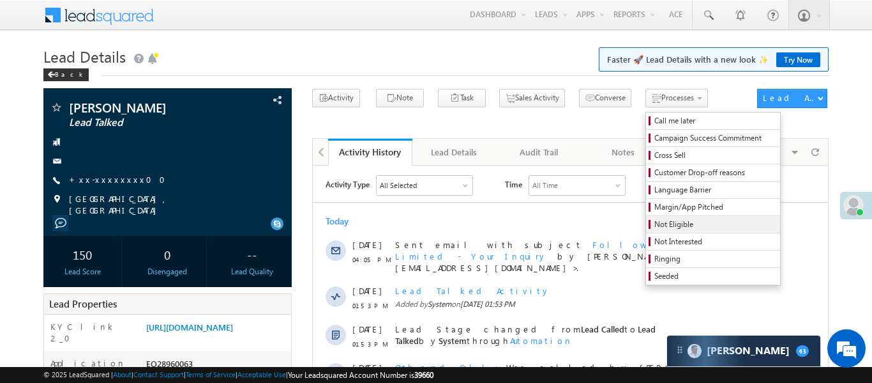
click at [655, 227] on span "Not Eligible" at bounding box center [715, 223] width 121 height 11
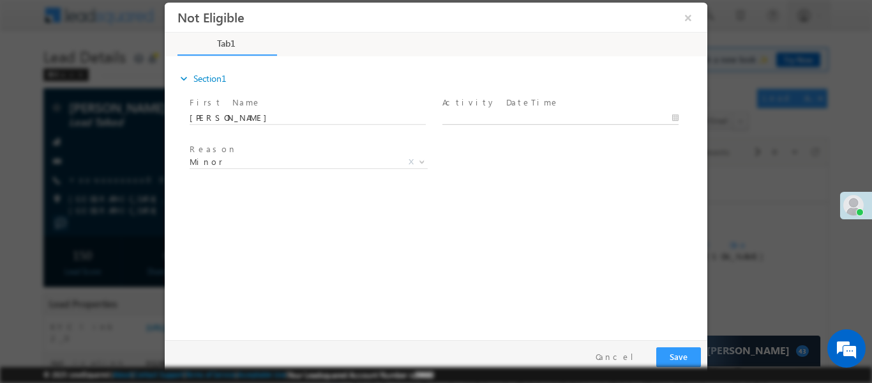
type input "15/09/25 8:19 PM"
click at [524, 118] on body "Not Eligible ×" at bounding box center [436, 167] width 543 height 331
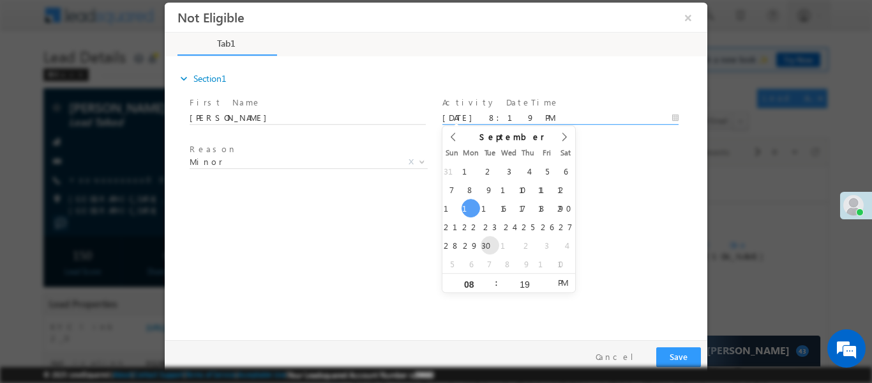
drag, startPoint x: 467, startPoint y: 198, endPoint x: 490, endPoint y: 250, distance: 57.5
click at [681, 351] on button "Save" at bounding box center [679, 356] width 45 height 20
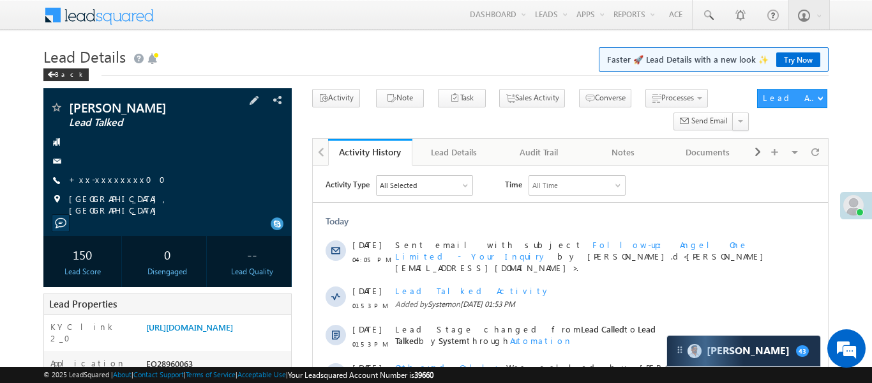
click at [87, 277] on div "150 Lead Score" at bounding box center [82, 261] width 79 height 51
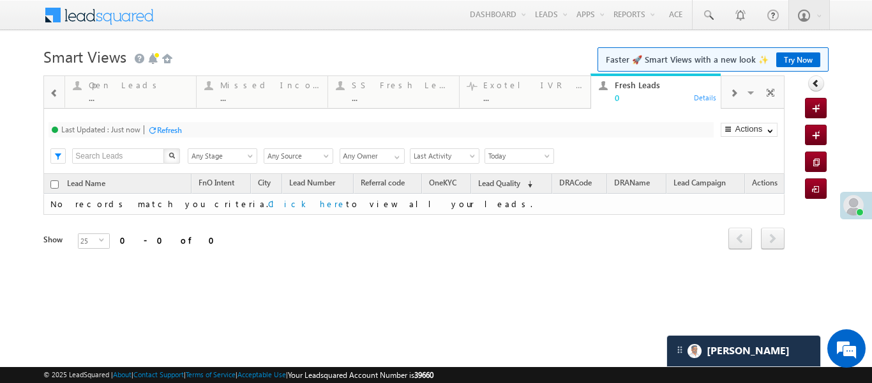
click at [59, 93] on div at bounding box center [54, 92] width 17 height 29
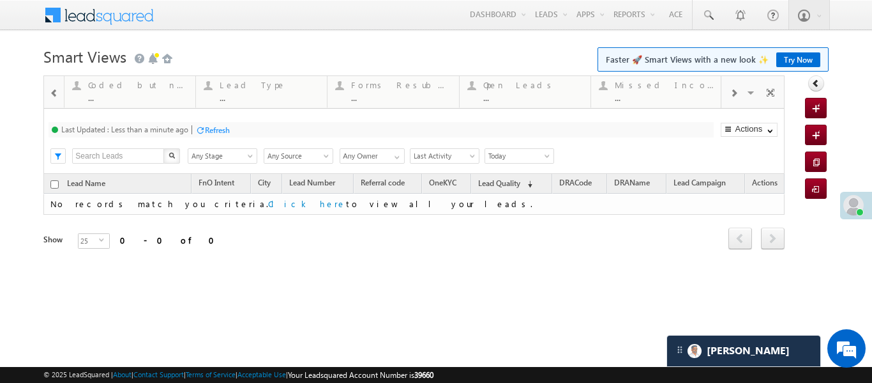
click at [49, 93] on div at bounding box center [54, 92] width 17 height 29
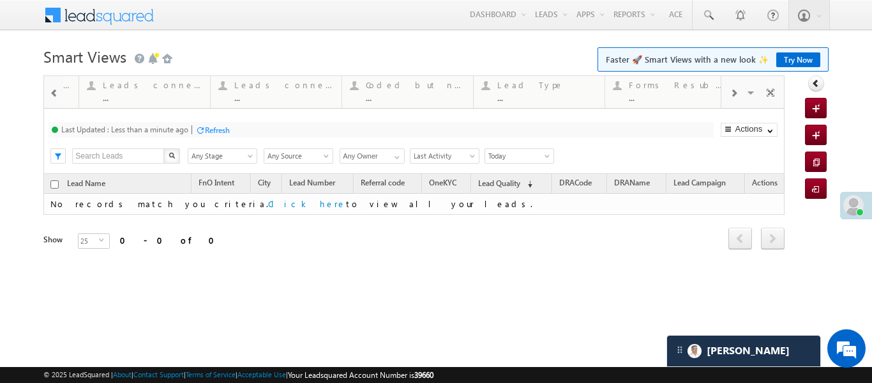
click at [49, 93] on div at bounding box center [54, 92] width 17 height 29
click at [872, 382] on html "Menu Aakansha .d Aakan sha.D @ange lbrok ing.c om" at bounding box center [436, 197] width 872 height 394
click at [54, 91] on span at bounding box center [54, 93] width 9 height 10
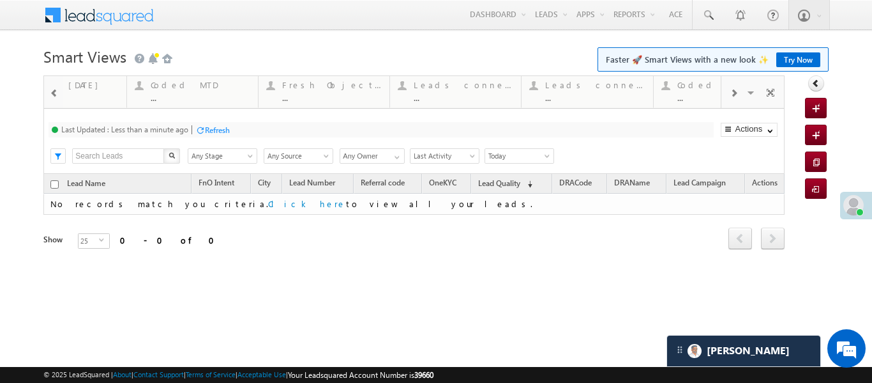
click at [54, 91] on span at bounding box center [54, 93] width 9 height 10
click at [281, 104] on link "Coded Today ... Details" at bounding box center [261, 90] width 132 height 34
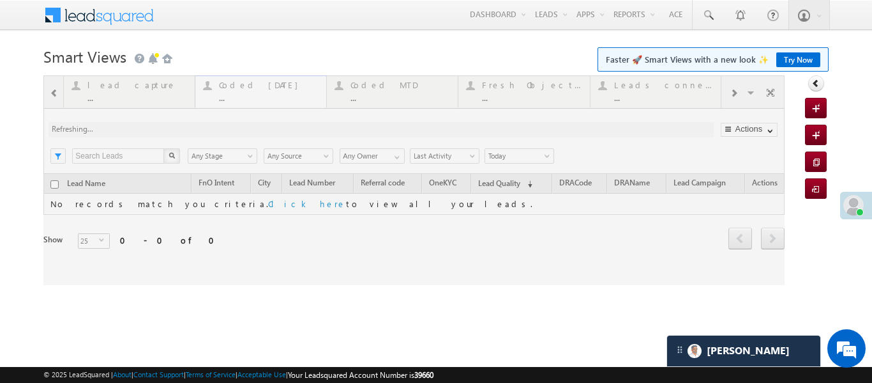
click at [281, 104] on div at bounding box center [413, 179] width 741 height 209
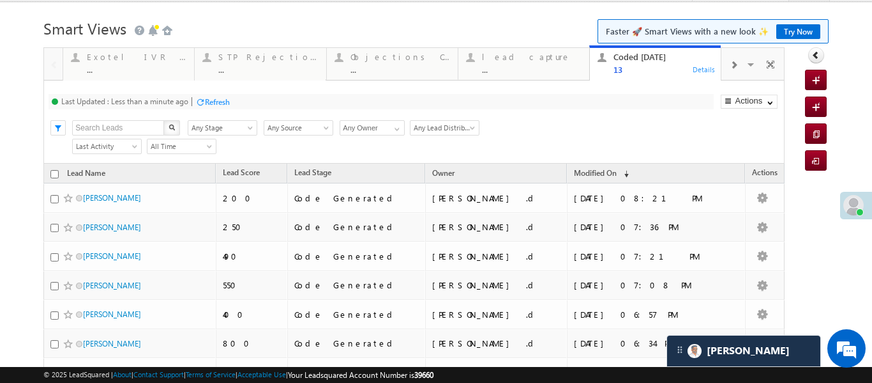
scroll to position [46, 0]
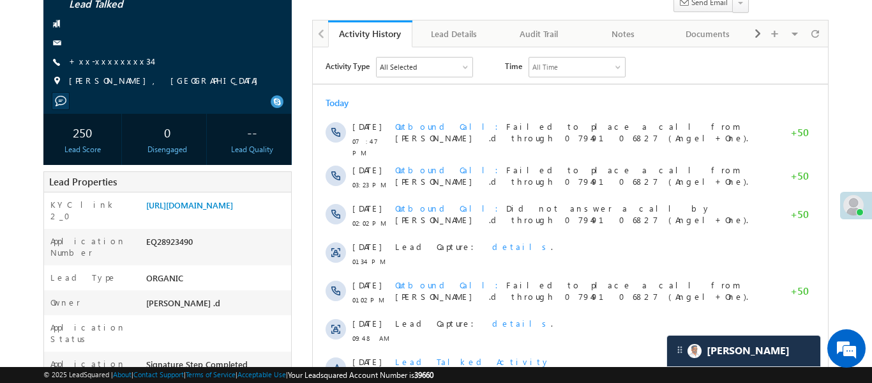
scroll to position [111, 0]
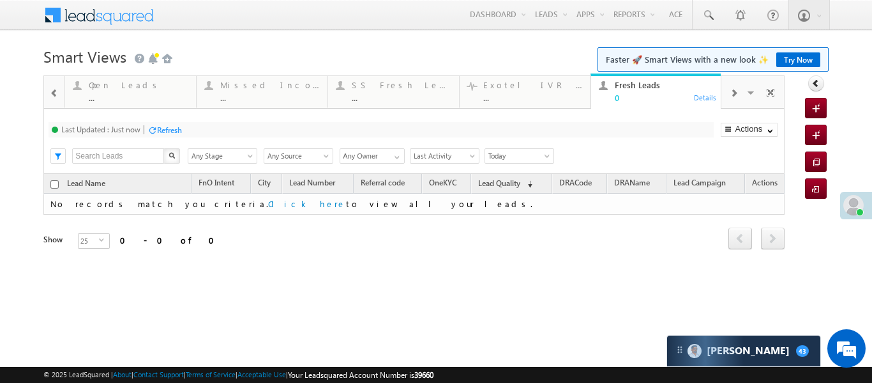
click at [57, 89] on span at bounding box center [54, 93] width 9 height 10
click at [56, 88] on span at bounding box center [54, 93] width 9 height 10
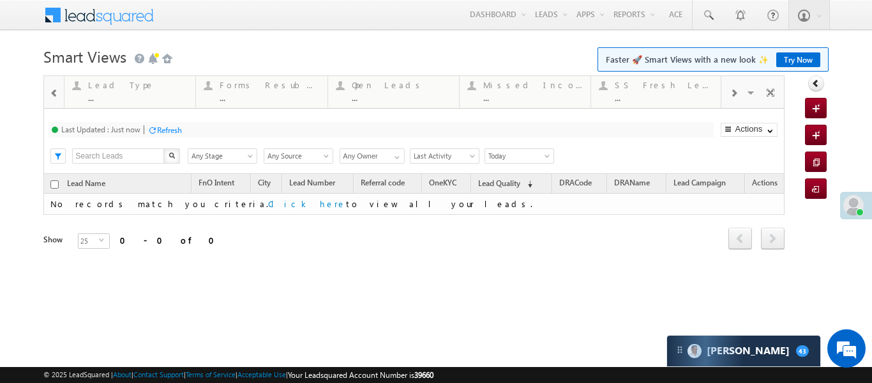
click at [57, 86] on div at bounding box center [54, 92] width 17 height 29
click at [58, 86] on div at bounding box center [54, 92] width 17 height 29
click at [54, 98] on span at bounding box center [54, 93] width 9 height 10
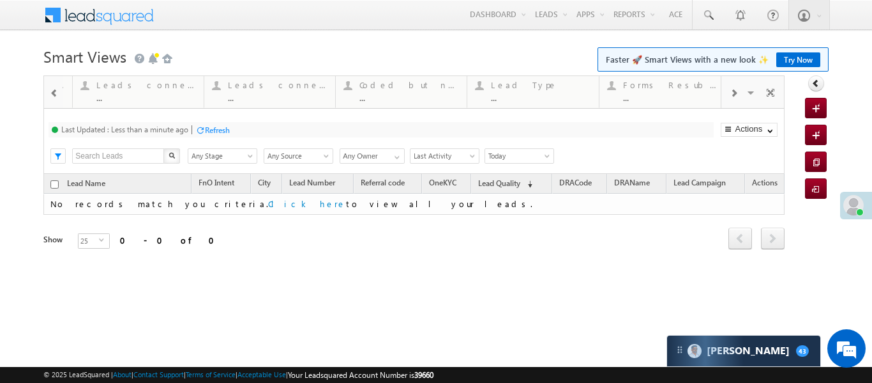
click at [54, 98] on span at bounding box center [54, 93] width 9 height 10
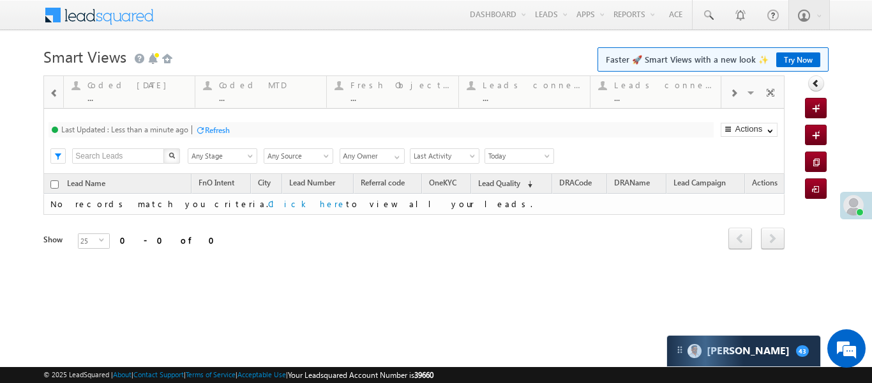
click at [54, 98] on span at bounding box center [54, 93] width 9 height 10
click at [282, 95] on div "..." at bounding box center [269, 98] width 100 height 10
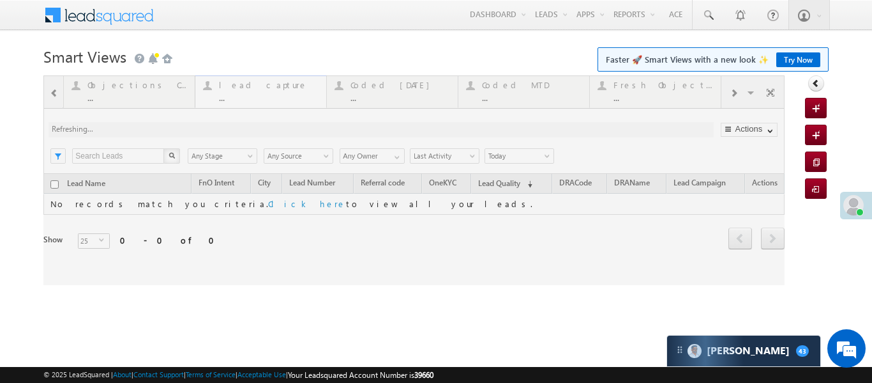
click at [282, 95] on div at bounding box center [413, 179] width 741 height 209
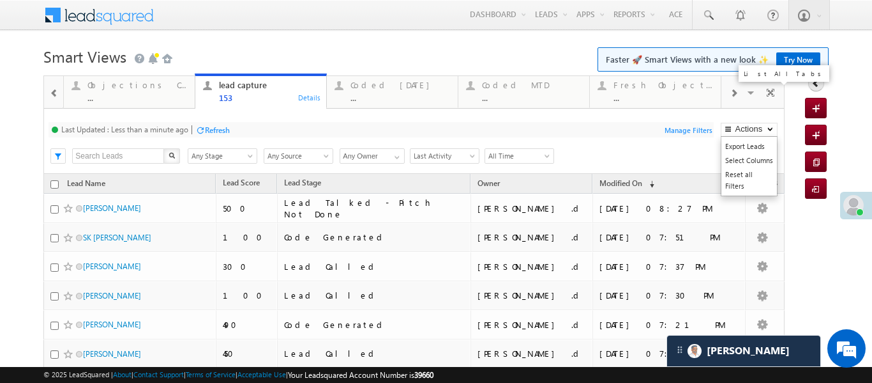
drag, startPoint x: 747, startPoint y: 92, endPoint x: 773, endPoint y: 125, distance: 41.8
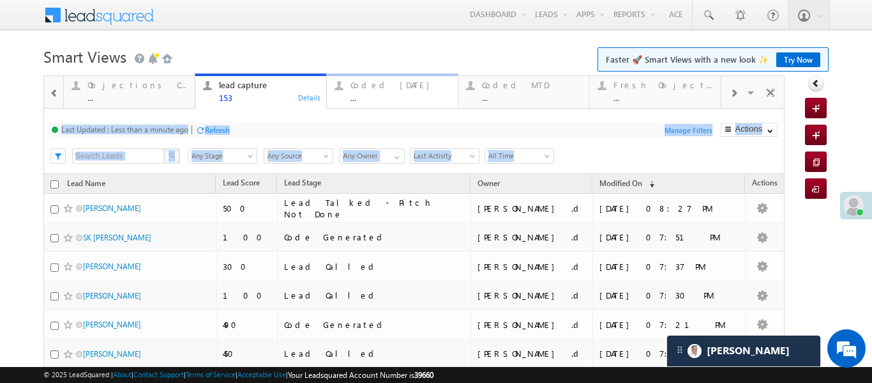
click at [395, 98] on div "..." at bounding box center [401, 98] width 100 height 10
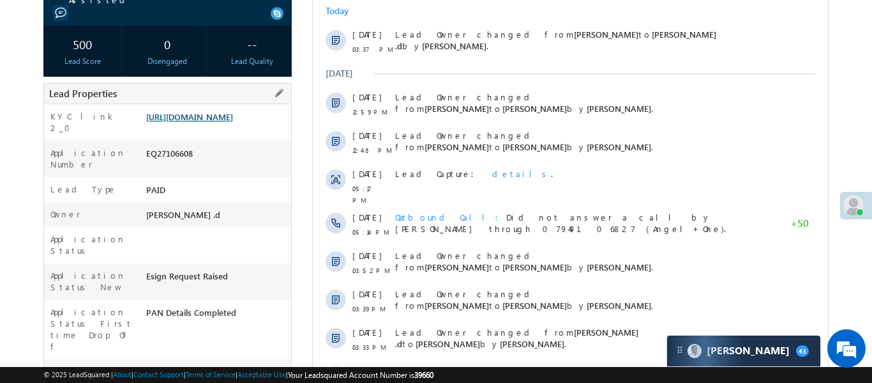
scroll to position [211, 0]
click at [233, 121] on link "[URL][DOMAIN_NAME]" at bounding box center [189, 115] width 87 height 11
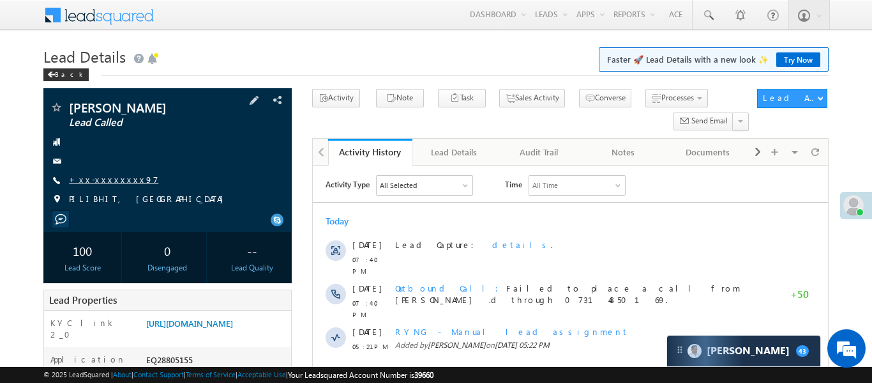
click at [109, 184] on link "+xx-xxxxxxxx97" at bounding box center [113, 179] width 89 height 11
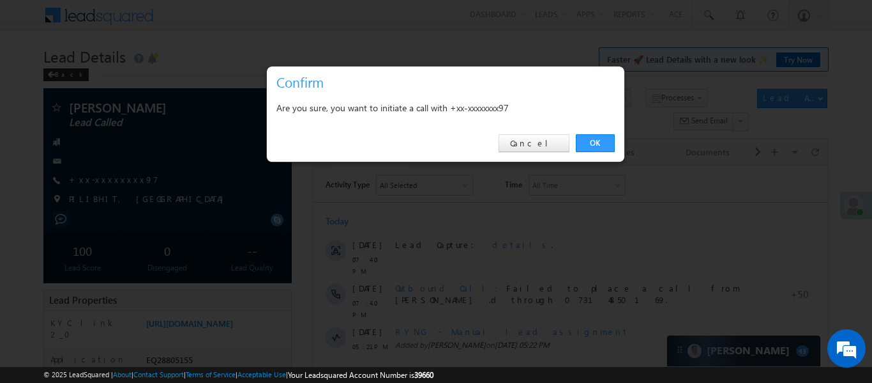
click at [594, 154] on div "OK Cancel" at bounding box center [446, 143] width 358 height 36
drag, startPoint x: 594, startPoint y: 148, endPoint x: 144, endPoint y: 56, distance: 459.5
click at [594, 148] on link "OK" at bounding box center [595, 143] width 39 height 18
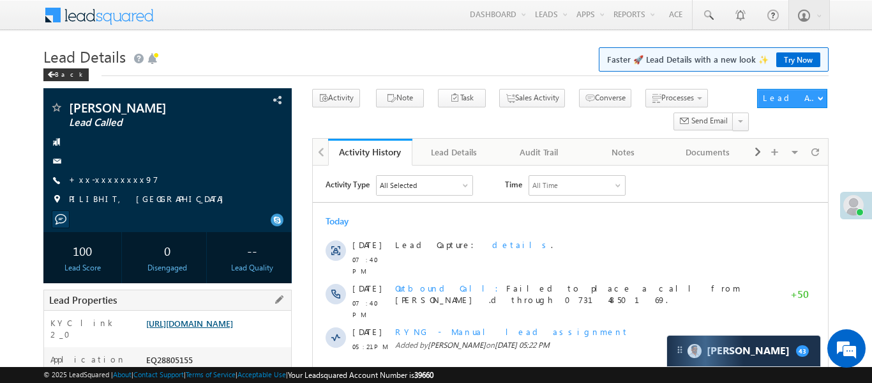
click at [233, 328] on link "[URL][DOMAIN_NAME]" at bounding box center [189, 322] width 87 height 11
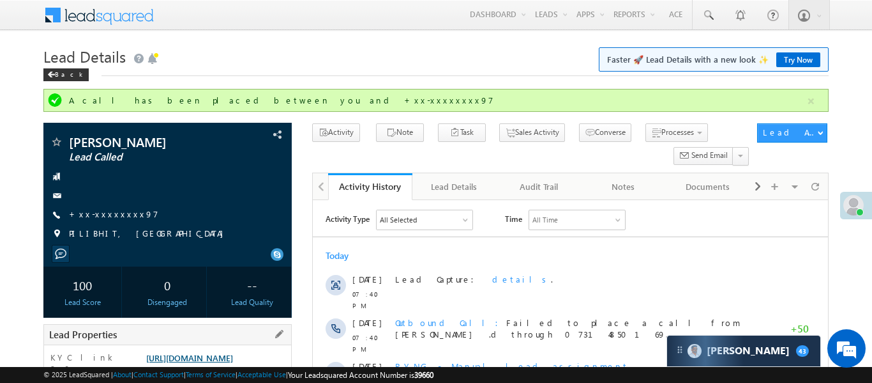
click at [222, 352] on link "[URL][DOMAIN_NAME]" at bounding box center [189, 357] width 87 height 11
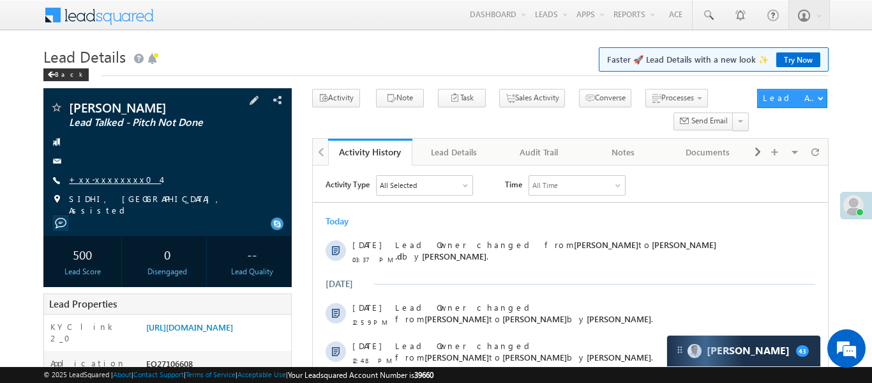
click at [111, 179] on link "+xx-xxxxxxxx04" at bounding box center [115, 179] width 92 height 11
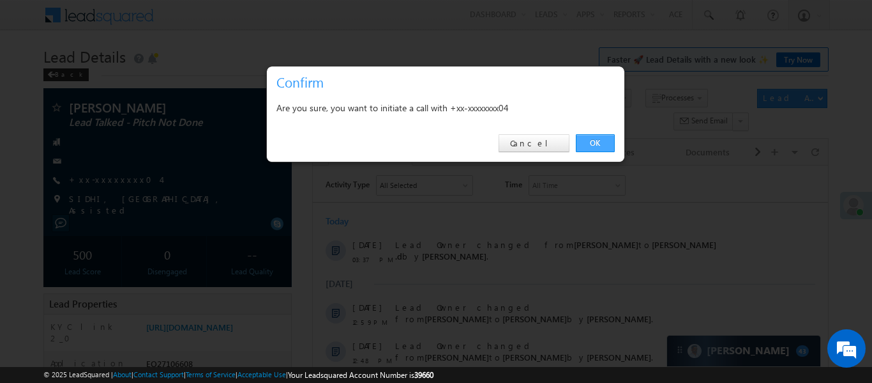
click at [589, 141] on link "OK" at bounding box center [595, 143] width 39 height 18
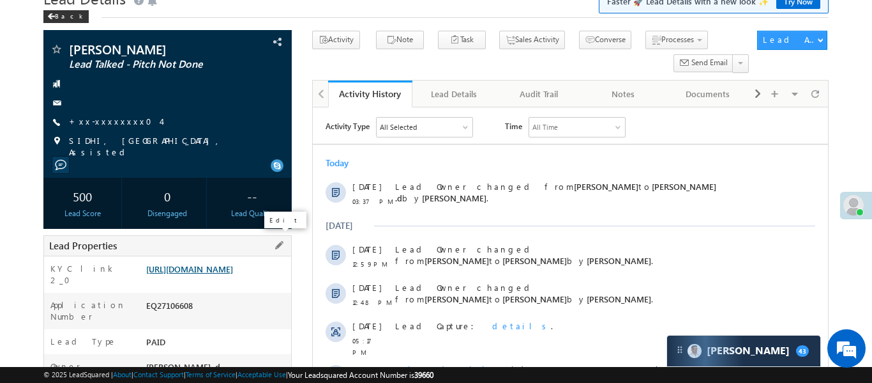
scroll to position [61, 0]
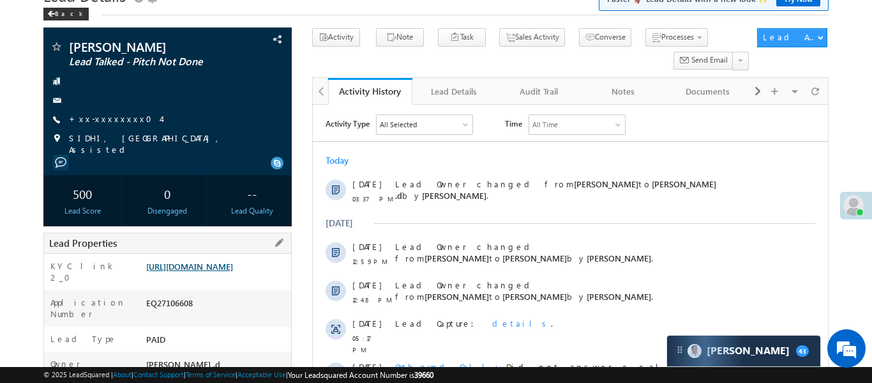
click at [231, 271] on link "[URL][DOMAIN_NAME]" at bounding box center [189, 266] width 87 height 11
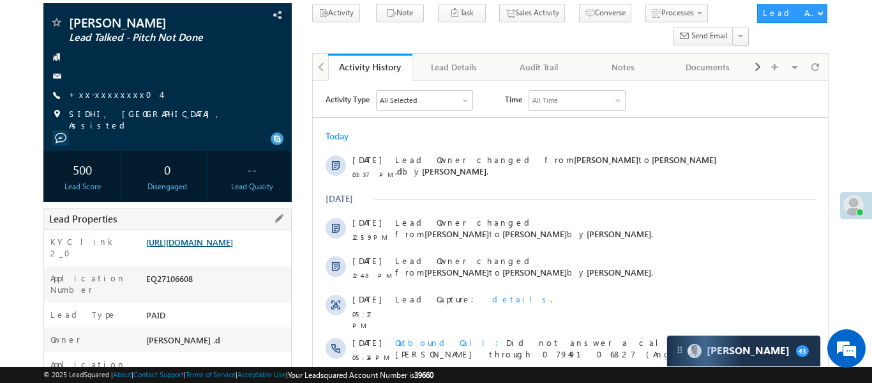
scroll to position [122, 0]
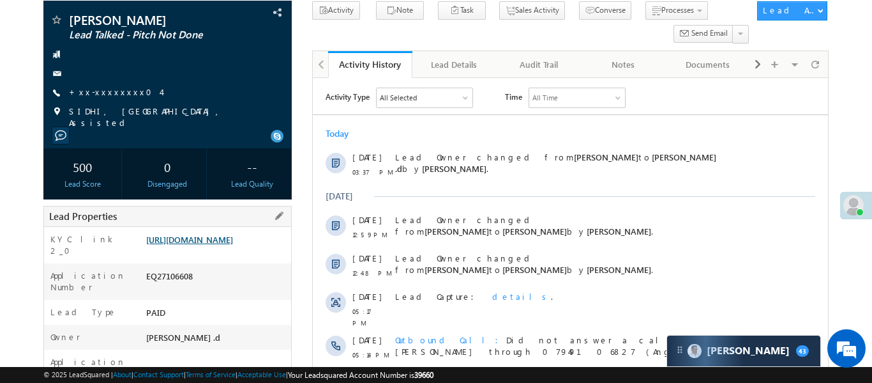
click at [216, 245] on link "[URL][DOMAIN_NAME]" at bounding box center [189, 239] width 87 height 11
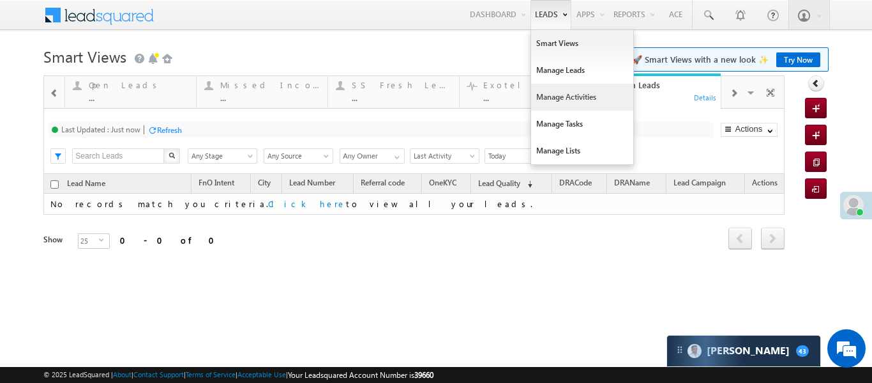
click at [561, 95] on link "Manage Activities" at bounding box center [582, 97] width 102 height 27
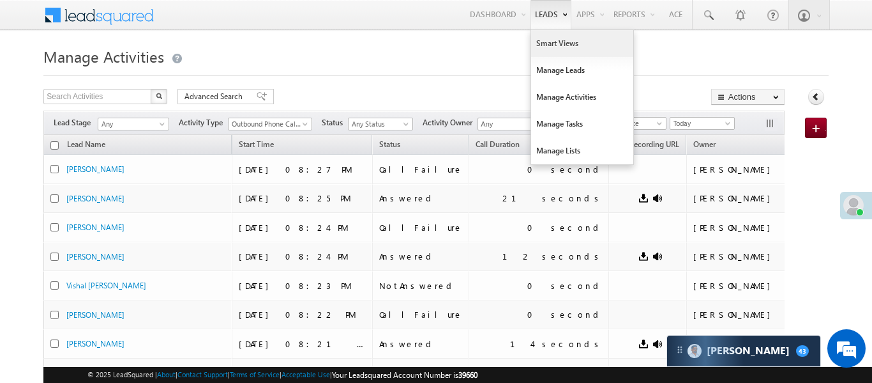
click at [552, 47] on link "Smart Views" at bounding box center [582, 43] width 102 height 27
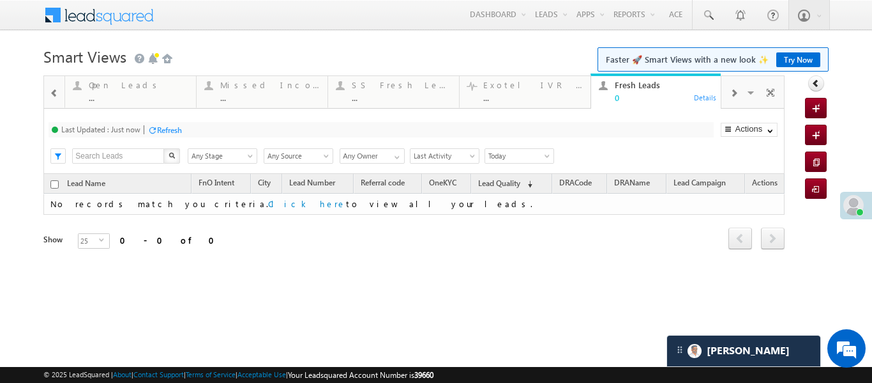
click at [51, 92] on span at bounding box center [54, 93] width 9 height 10
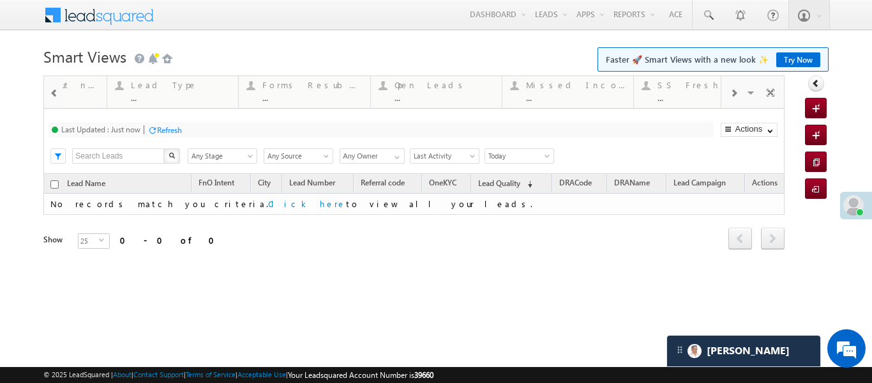
click at [51, 92] on span at bounding box center [54, 93] width 9 height 10
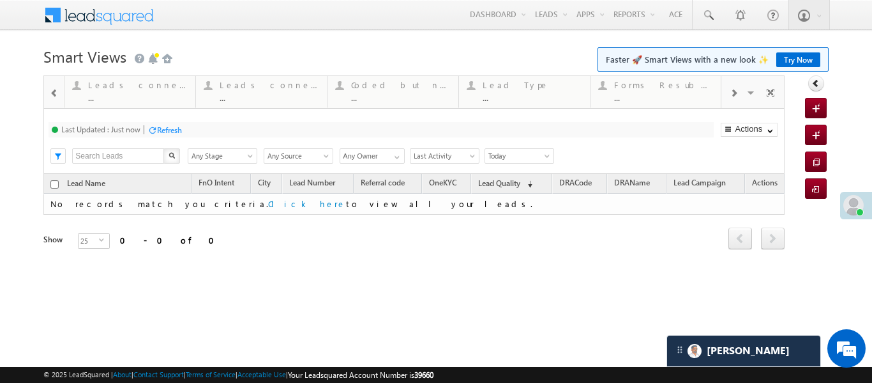
click at [51, 92] on span at bounding box center [54, 93] width 9 height 10
click at [133, 94] on div "..." at bounding box center [137, 98] width 100 height 10
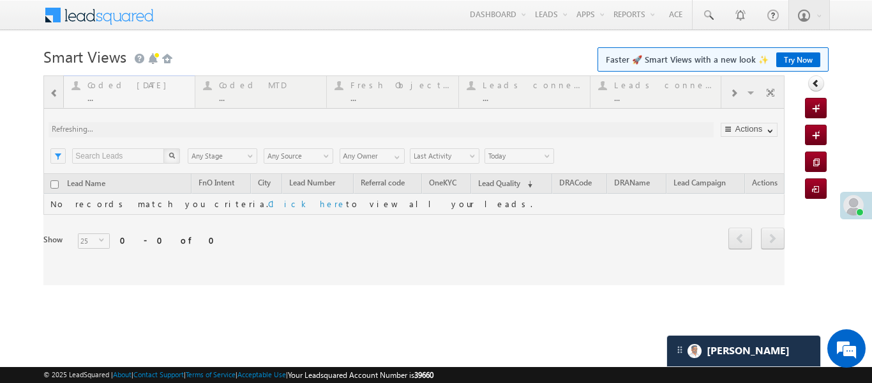
click at [133, 94] on div at bounding box center [413, 179] width 741 height 209
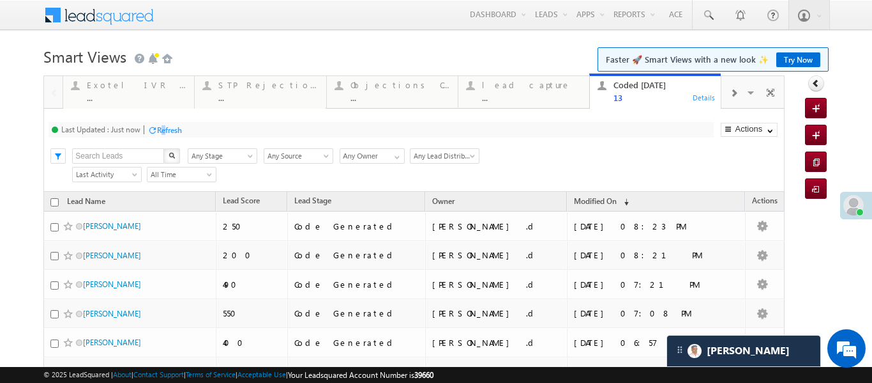
click at [168, 128] on div "Refresh" at bounding box center [169, 130] width 25 height 10
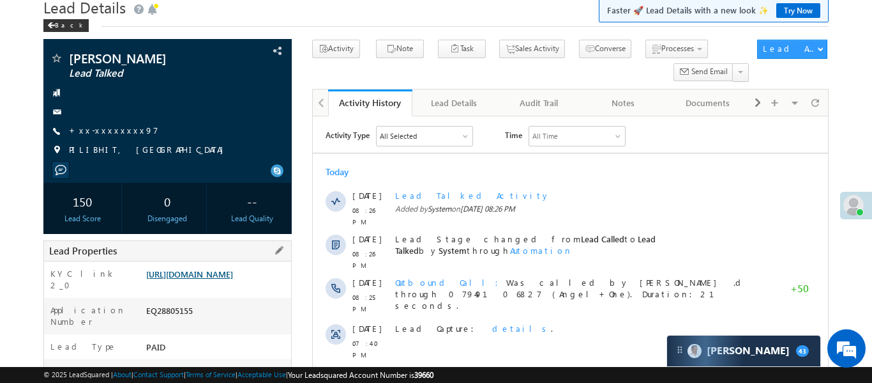
scroll to position [51, 0]
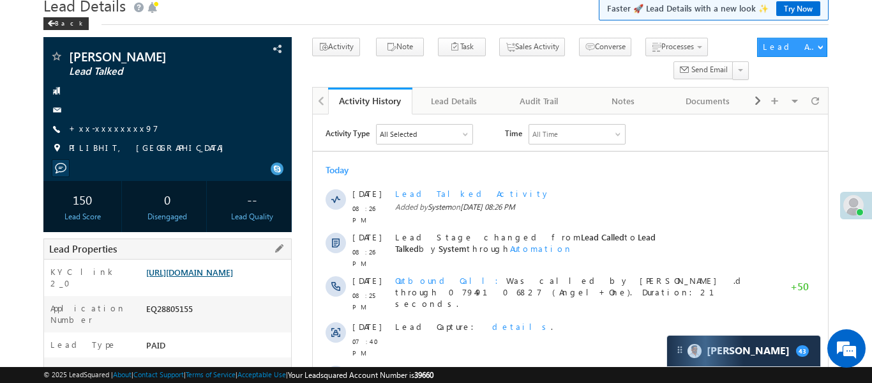
click at [220, 277] on link "https://angelbroking1-pk3em7sa.customui-test.leadsquared.com?leadId=45bd7c59-f6…" at bounding box center [189, 271] width 87 height 11
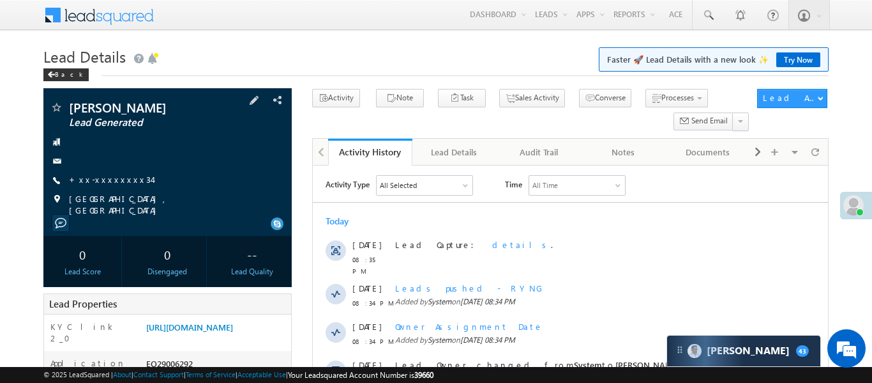
click at [95, 172] on div "[PERSON_NAME] Lead Generated +xx-xxxxxxxx34" at bounding box center [168, 158] width 236 height 115
click at [103, 183] on link "+xx-xxxxxxxx34" at bounding box center [110, 179] width 83 height 11
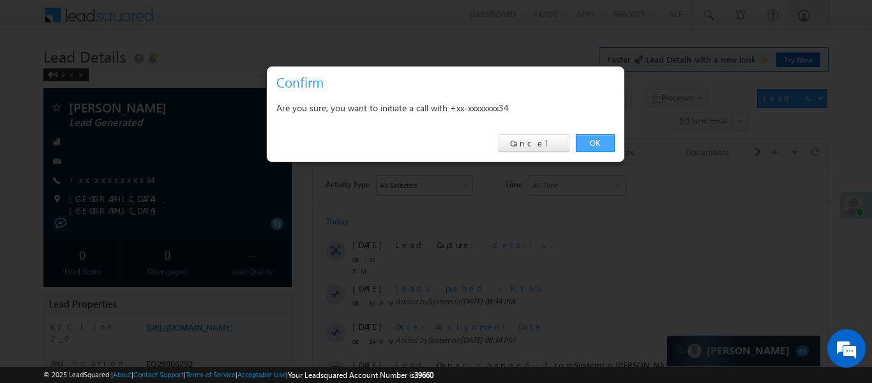
click at [598, 145] on link "OK" at bounding box center [595, 143] width 39 height 18
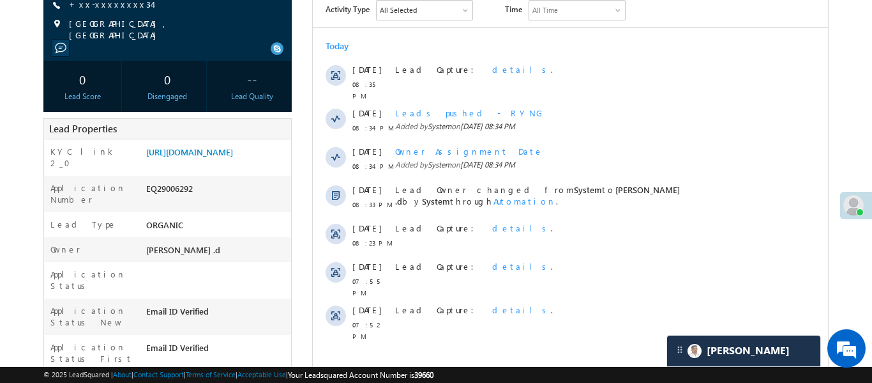
scroll to position [218, 0]
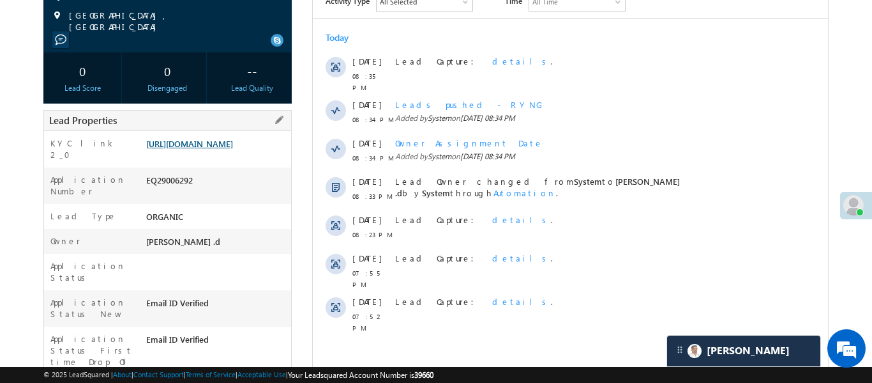
click at [233, 149] on link "[URL][DOMAIN_NAME]" at bounding box center [189, 143] width 87 height 11
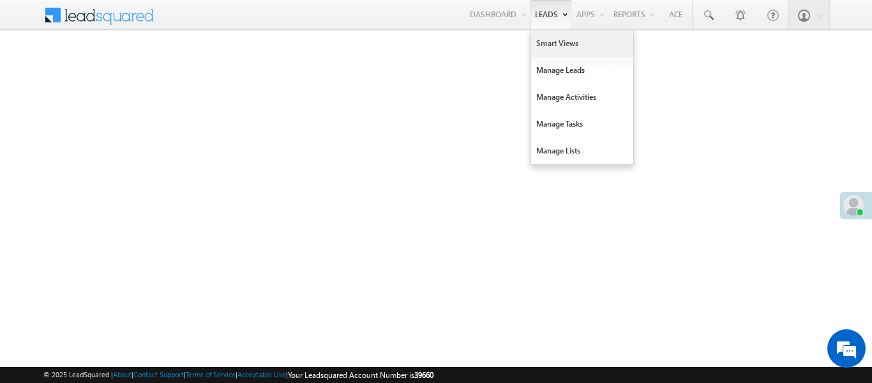
click at [565, 42] on link "Smart Views" at bounding box center [582, 43] width 102 height 27
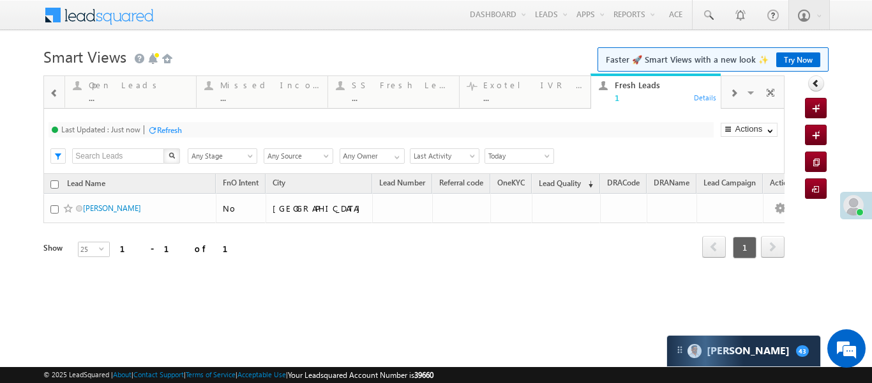
click at [49, 88] on div at bounding box center [54, 92] width 17 height 29
drag, startPoint x: 49, startPoint y: 88, endPoint x: 54, endPoint y: 65, distance: 23.6
click at [50, 89] on div at bounding box center [54, 92] width 17 height 29
click at [47, 89] on div at bounding box center [54, 92] width 17 height 29
click at [48, 87] on div at bounding box center [54, 92] width 17 height 29
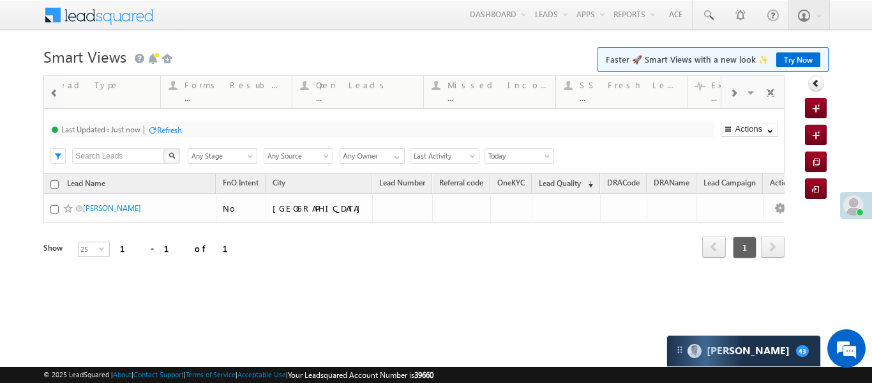
click at [48, 87] on div at bounding box center [54, 92] width 17 height 29
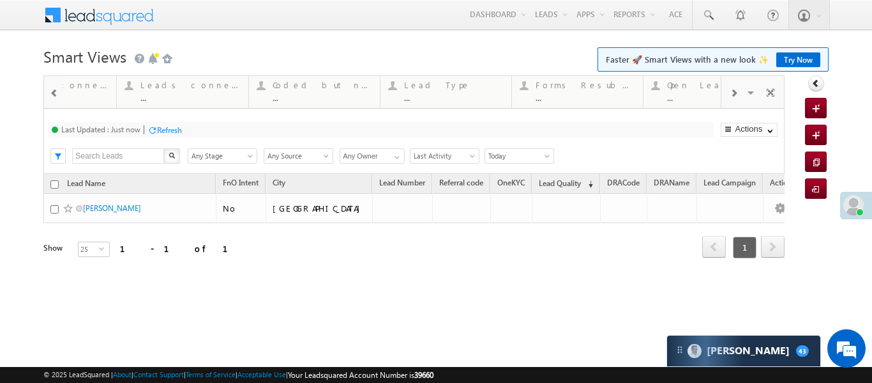
click at [48, 87] on div at bounding box center [54, 92] width 17 height 29
click at [49, 87] on div at bounding box center [54, 92] width 17 height 29
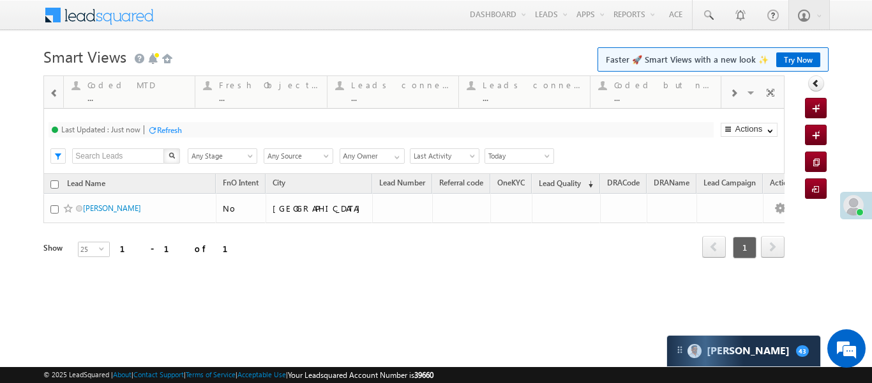
click at [49, 95] on div at bounding box center [54, 92] width 17 height 29
click at [140, 100] on div "..." at bounding box center [137, 98] width 100 height 10
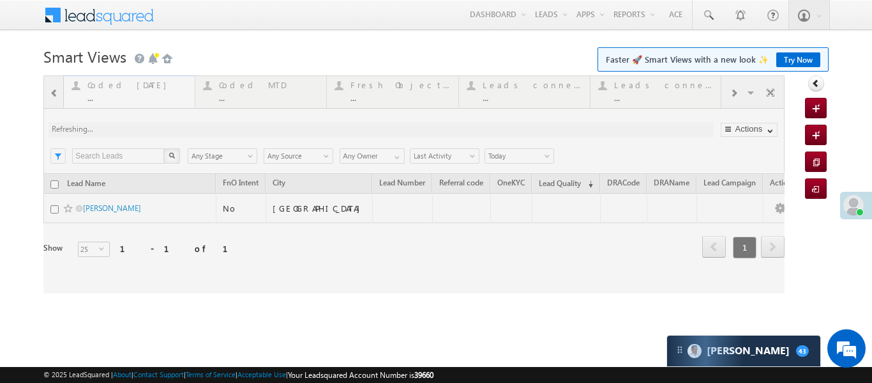
click at [140, 100] on div at bounding box center [413, 184] width 741 height 218
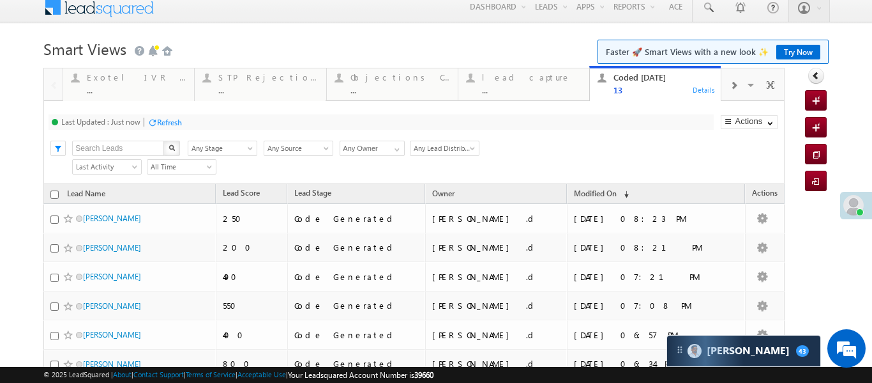
scroll to position [13, 0]
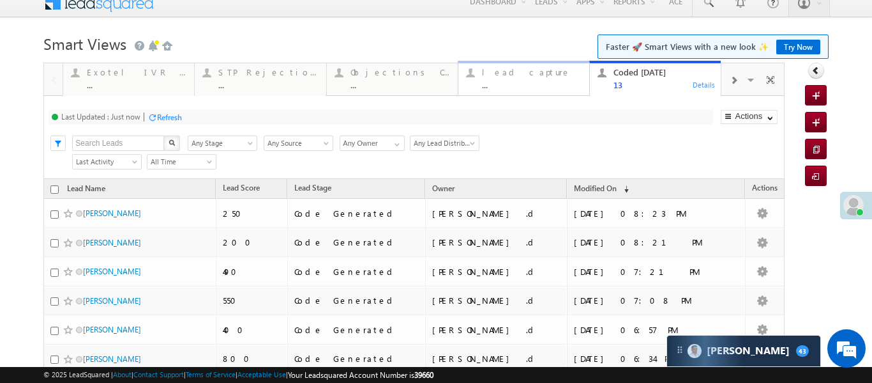
click at [498, 80] on div "..." at bounding box center [532, 85] width 100 height 10
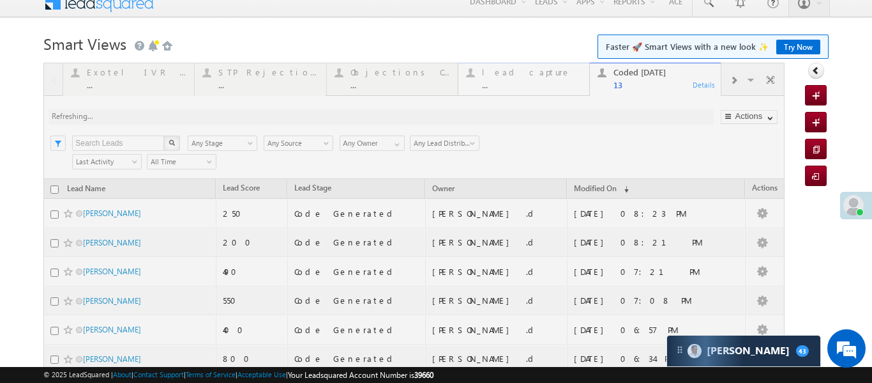
click at [498, 80] on div at bounding box center [413, 355] width 741 height 584
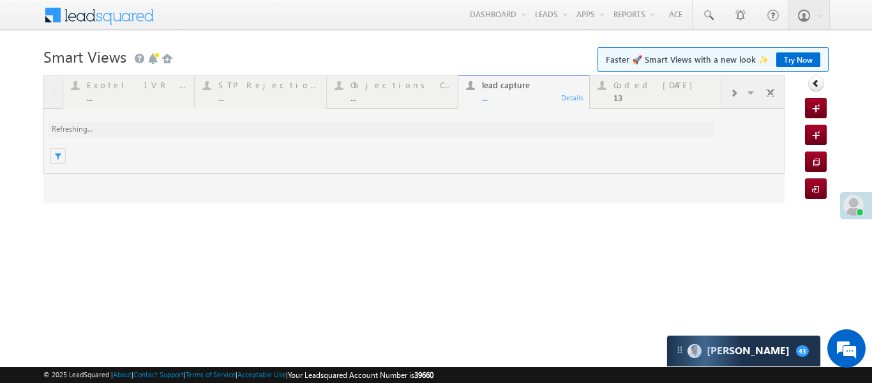
scroll to position [0, 0]
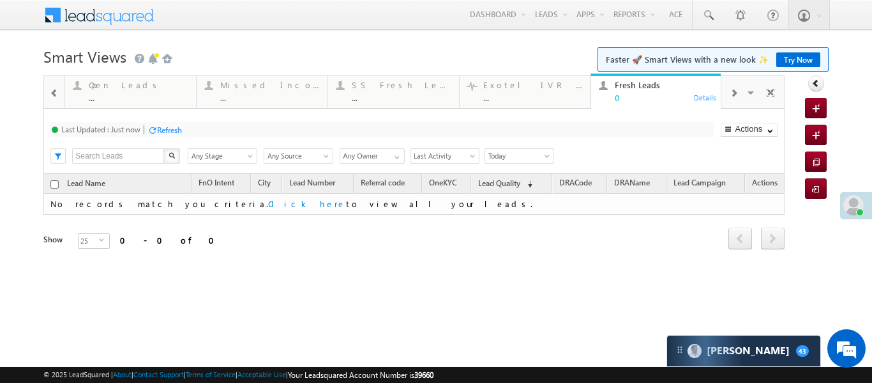
click at [56, 90] on span at bounding box center [54, 93] width 9 height 10
click at [57, 91] on span at bounding box center [54, 93] width 9 height 10
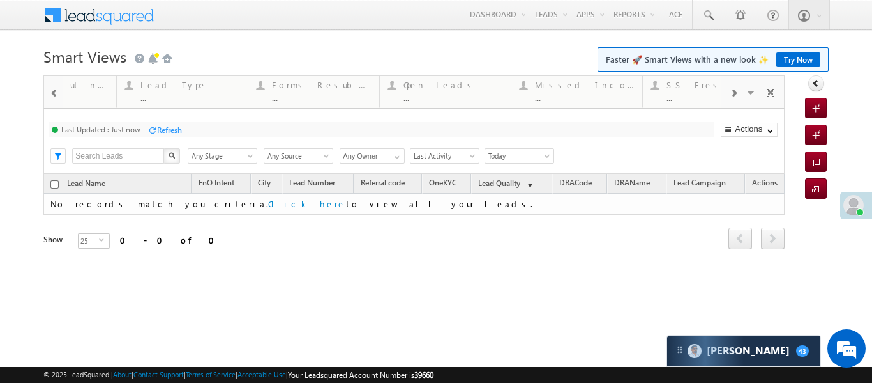
click at [57, 91] on span at bounding box center [54, 93] width 9 height 10
click at [53, 97] on span at bounding box center [54, 93] width 9 height 10
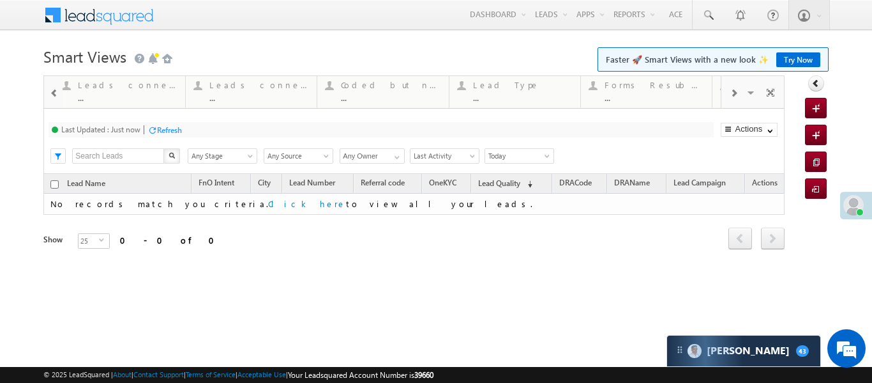
click at [53, 97] on span at bounding box center [54, 93] width 9 height 10
click span
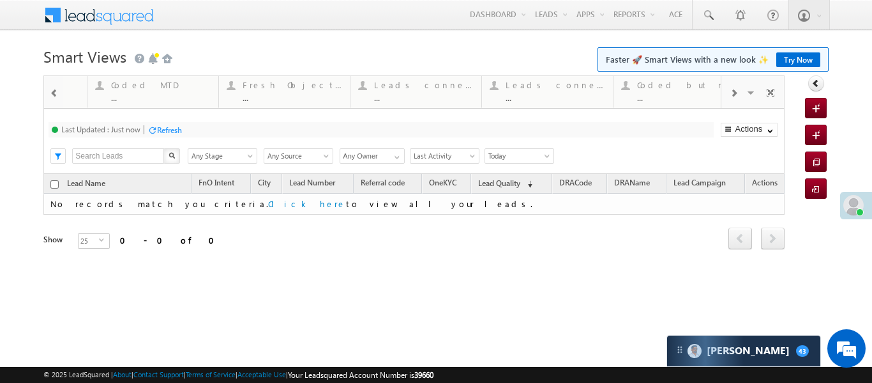
click span
click div "..."
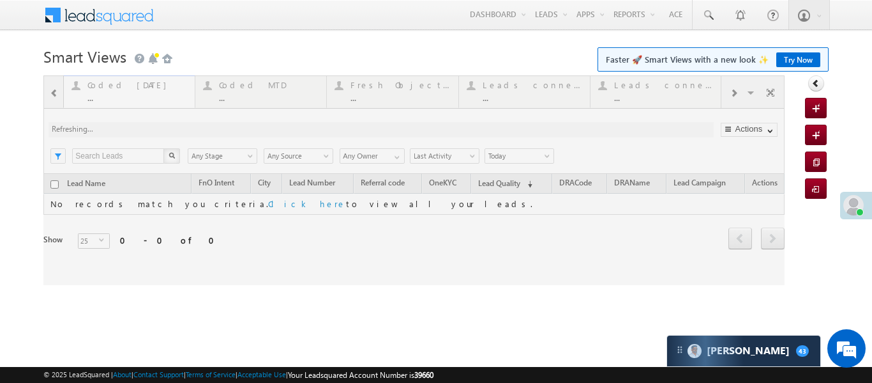
click div
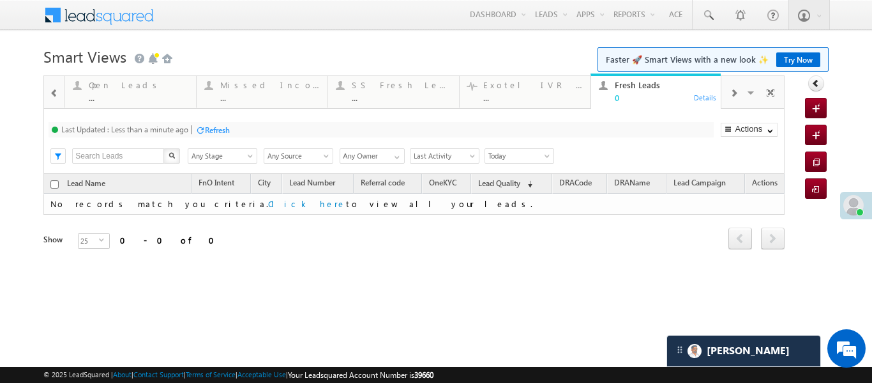
click at [53, 97] on span at bounding box center [54, 93] width 9 height 10
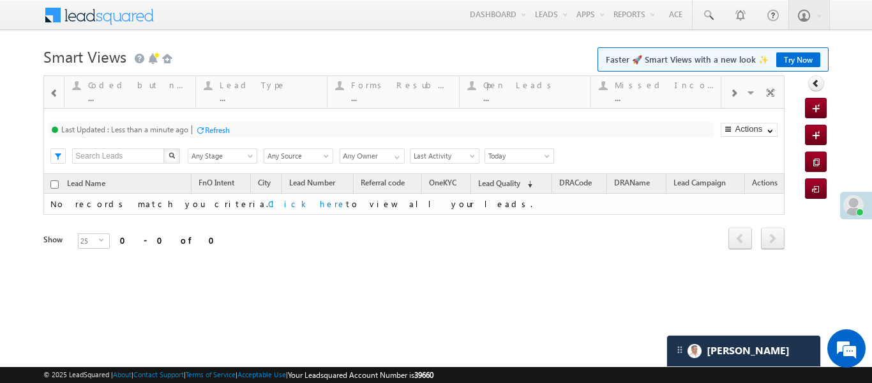
click at [53, 97] on span at bounding box center [54, 93] width 9 height 10
click at [54, 97] on span at bounding box center [54, 93] width 9 height 10
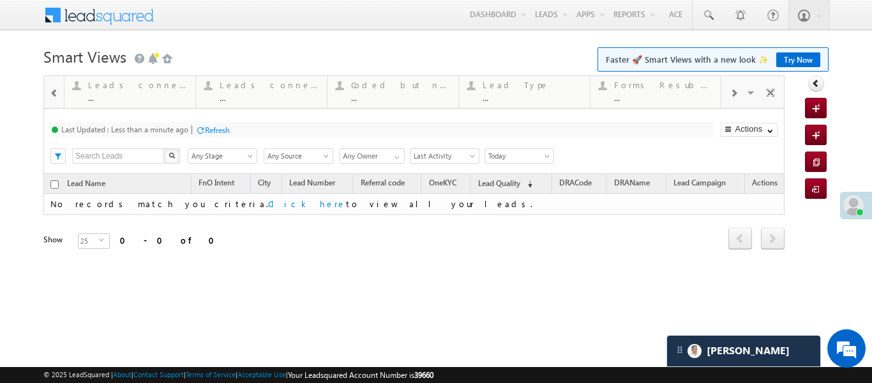
click at [54, 96] on span at bounding box center [54, 93] width 9 height 10
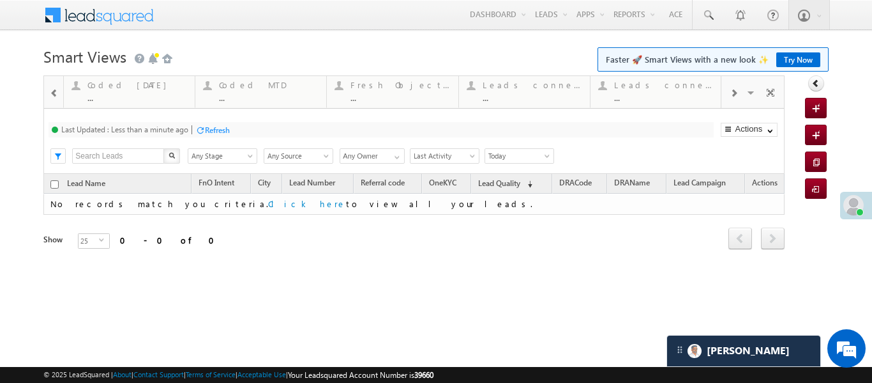
click at [118, 84] on div "Coded [DATE]" at bounding box center [137, 85] width 100 height 10
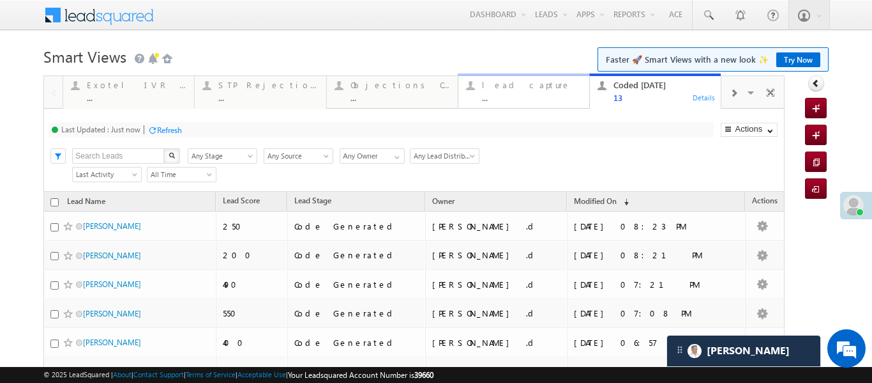
click at [523, 93] on div "..." at bounding box center [532, 98] width 100 height 10
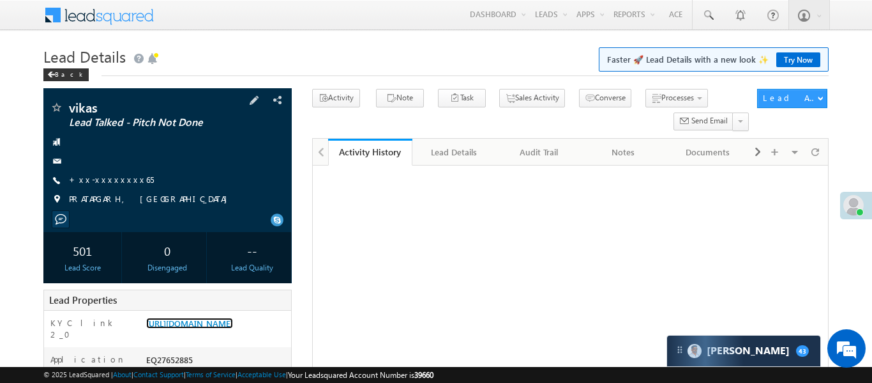
click at [231, 328] on link "[URL][DOMAIN_NAME]" at bounding box center [189, 322] width 87 height 11
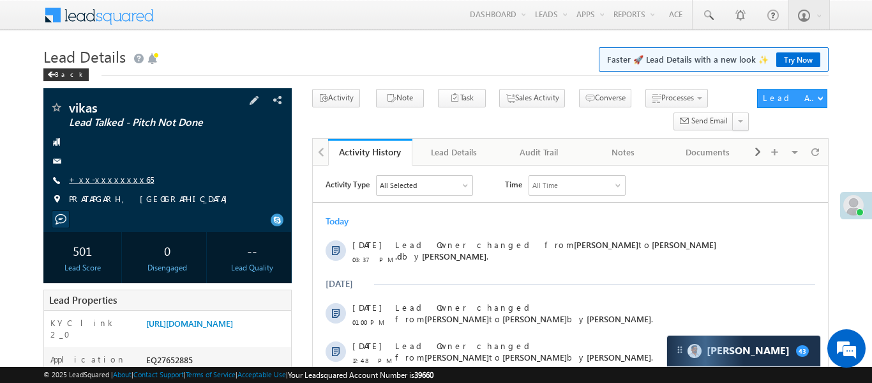
click at [118, 181] on link "+xx-xxxxxxxx65" at bounding box center [111, 179] width 85 height 11
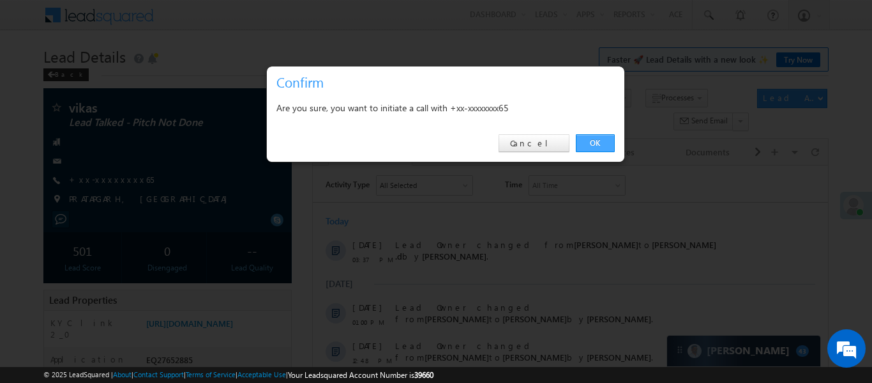
click at [601, 135] on link "OK" at bounding box center [595, 143] width 39 height 18
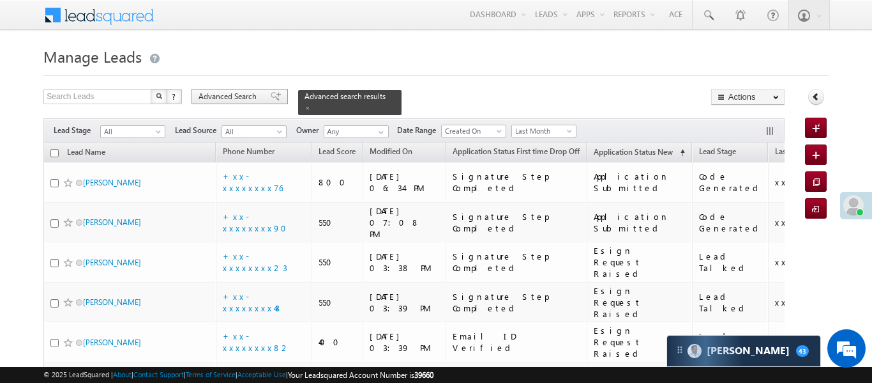
click at [243, 96] on span "Advanced Search" at bounding box center [230, 96] width 62 height 11
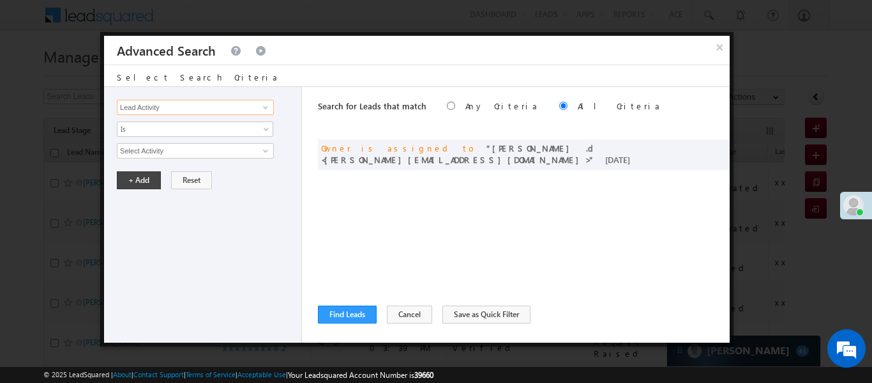
click at [216, 100] on input "Lead Activity" at bounding box center [195, 107] width 157 height 15
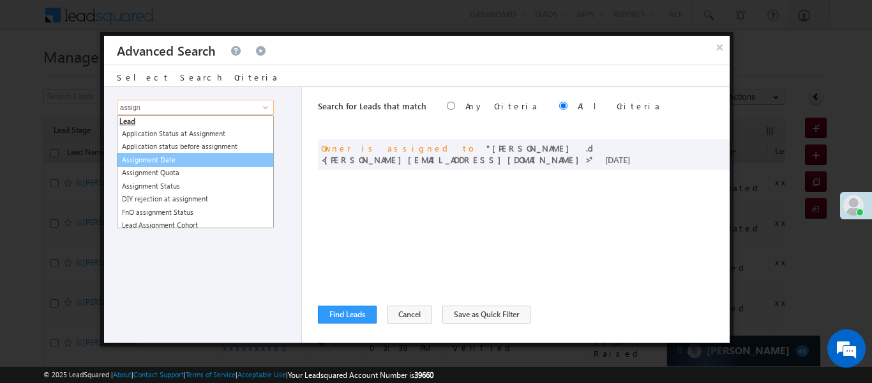
click at [163, 160] on link "Assignment Date" at bounding box center [195, 160] width 157 height 15
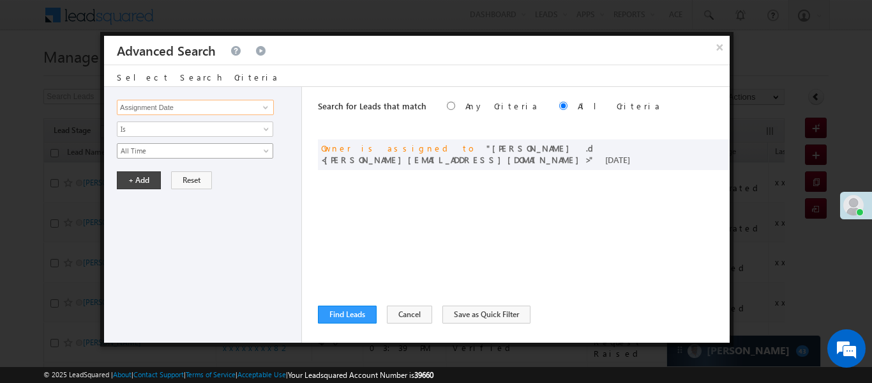
type input "Assignment Date"
click at [153, 148] on span "All Time" at bounding box center [187, 150] width 139 height 11
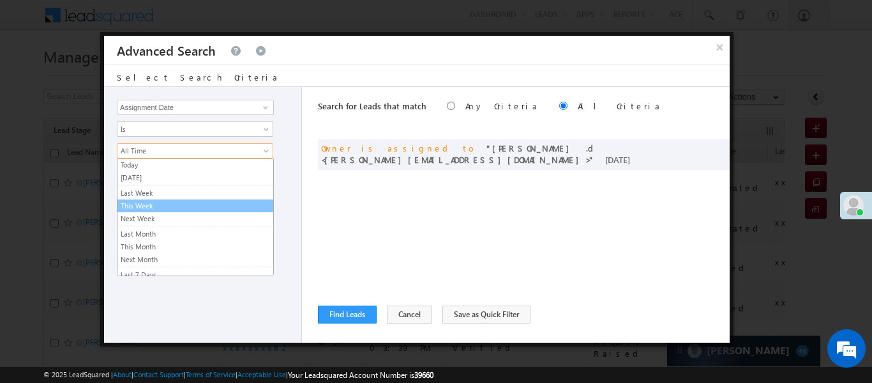
scroll to position [52, 0]
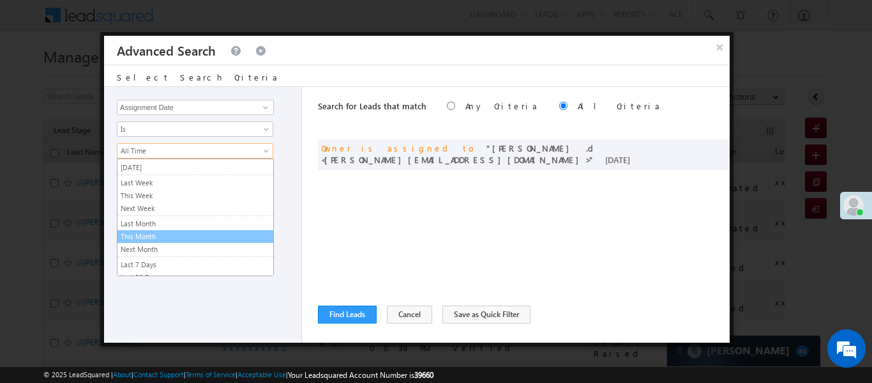
click at [155, 238] on link "This Month" at bounding box center [196, 236] width 156 height 11
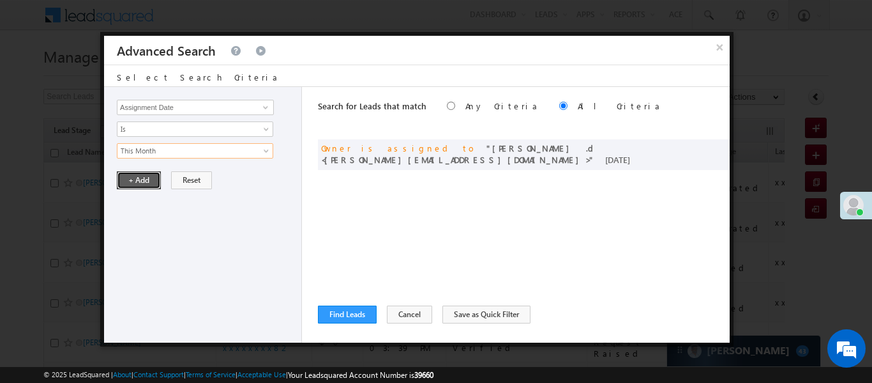
click at [135, 171] on button "+ Add" at bounding box center [139, 180] width 44 height 18
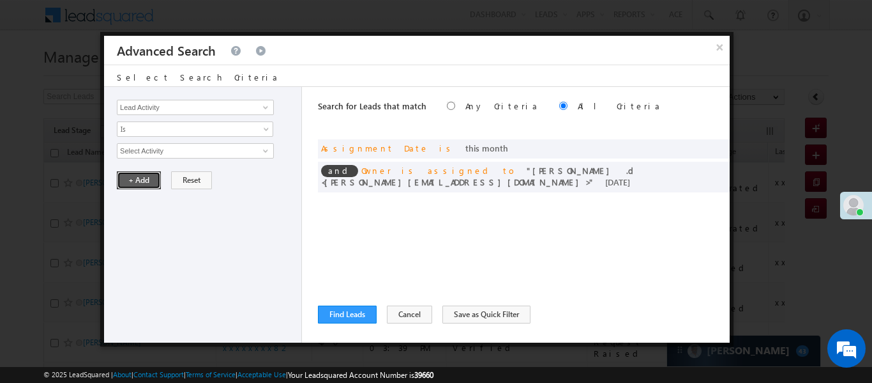
click at [138, 182] on button "+ Add" at bounding box center [139, 180] width 44 height 18
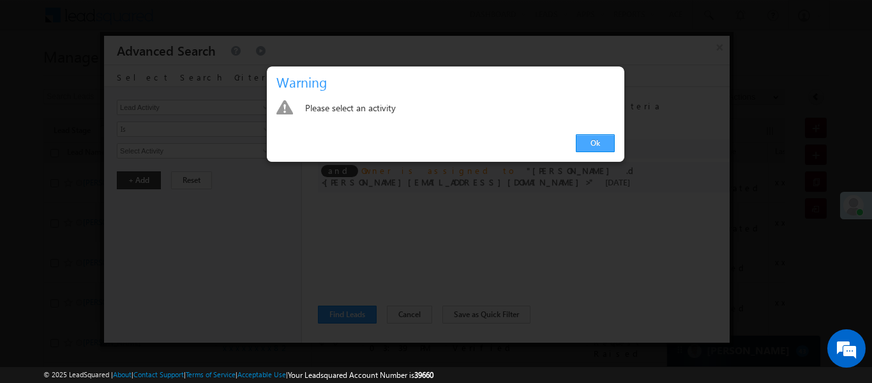
click at [598, 144] on link "Ok" at bounding box center [595, 143] width 39 height 18
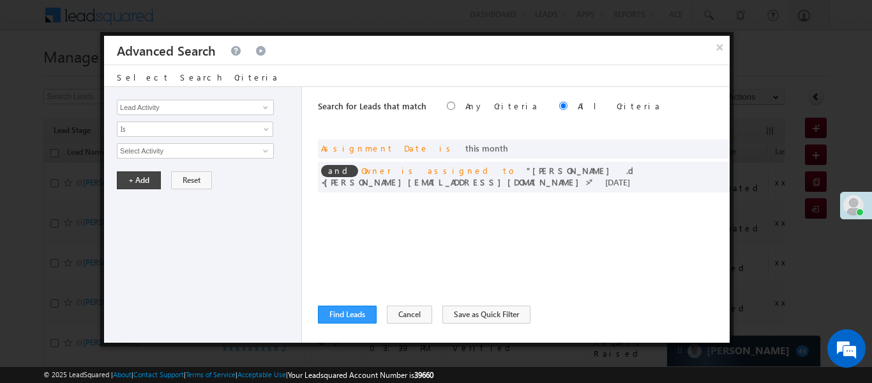
click at [0, 0] on span at bounding box center [0, 0] width 0 height 0
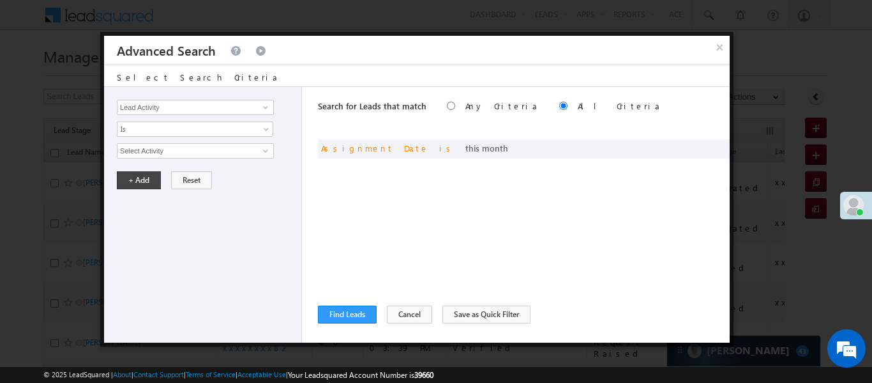
click at [361, 301] on div "Search for Leads that match Any Criteria All Criteria Note that the current tri…" at bounding box center [524, 214] width 412 height 255
click at [354, 309] on button "Find Leads" at bounding box center [347, 314] width 59 height 18
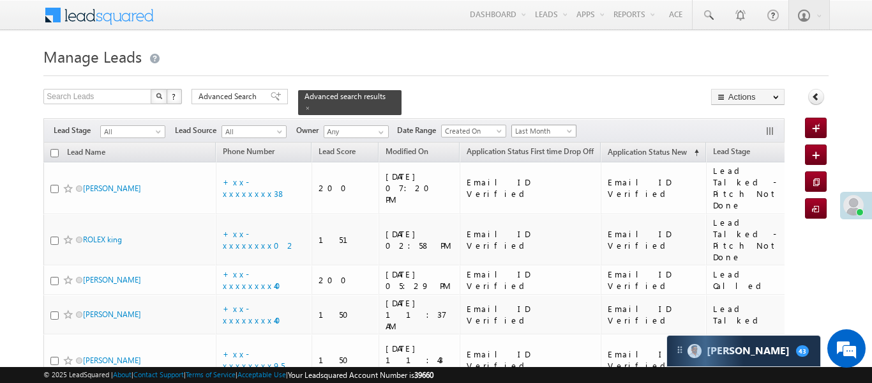
click at [529, 126] on span "Last Month" at bounding box center [542, 130] width 61 height 11
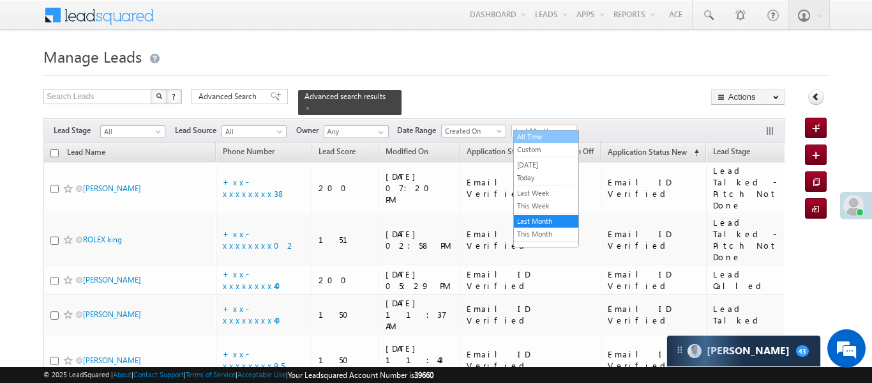
drag, startPoint x: 545, startPoint y: 133, endPoint x: 468, endPoint y: 124, distance: 77.9
click at [545, 133] on link "All Time" at bounding box center [546, 136] width 65 height 11
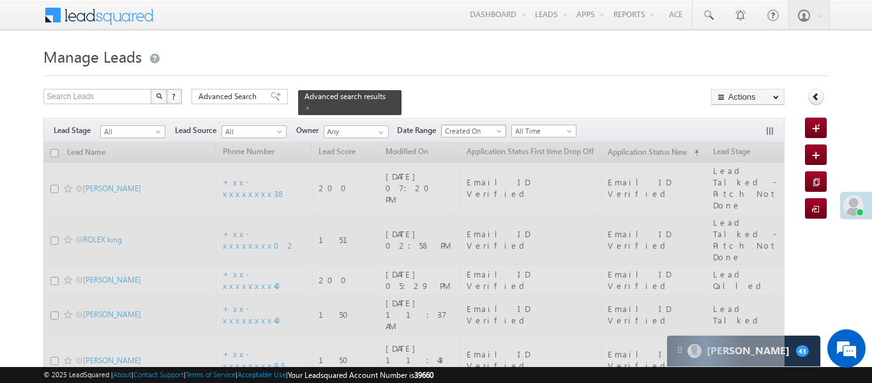
click at [468, 125] on span "Created On" at bounding box center [472, 130] width 61 height 11
click at [481, 135] on link "Last Activity" at bounding box center [476, 136] width 65 height 11
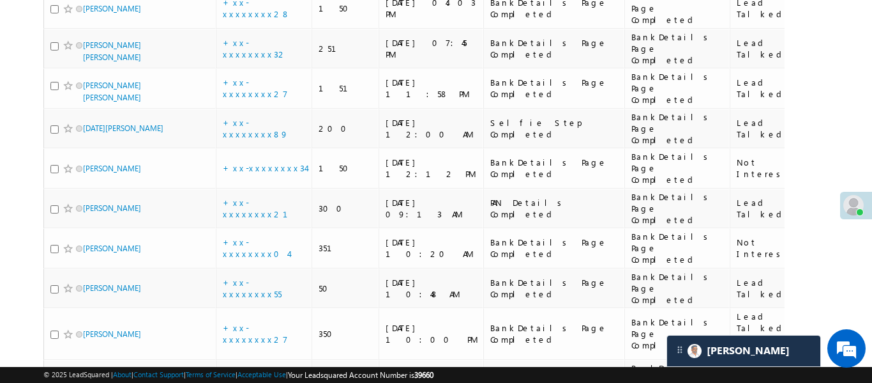
scroll to position [356, 0]
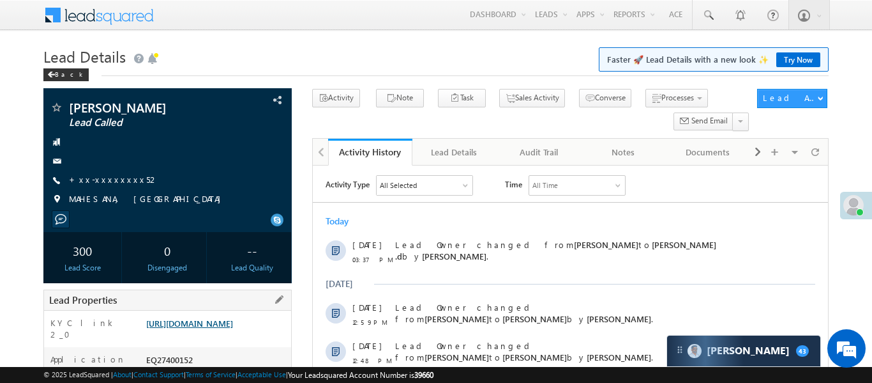
click at [233, 328] on link "[URL][DOMAIN_NAME]" at bounding box center [189, 322] width 87 height 11
click at [233, 326] on link "[URL][DOMAIN_NAME]" at bounding box center [189, 322] width 87 height 11
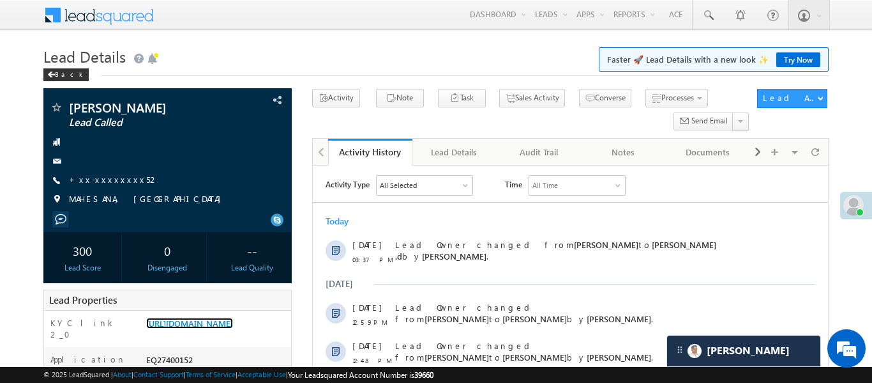
scroll to position [570, 0]
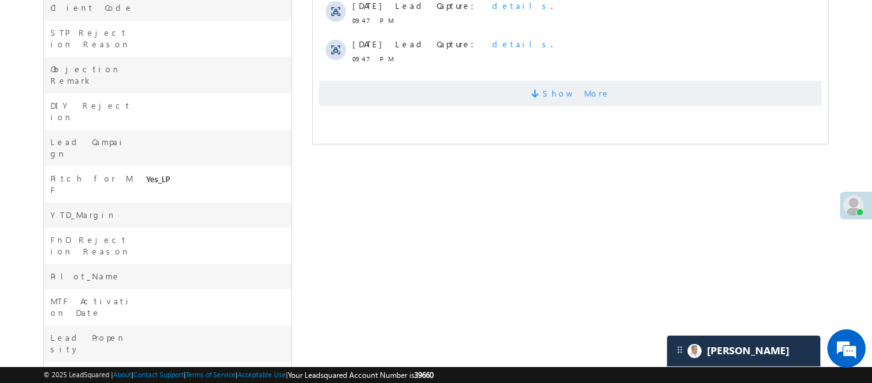
click at [485, 93] on span "Show More" at bounding box center [570, 93] width 503 height 26
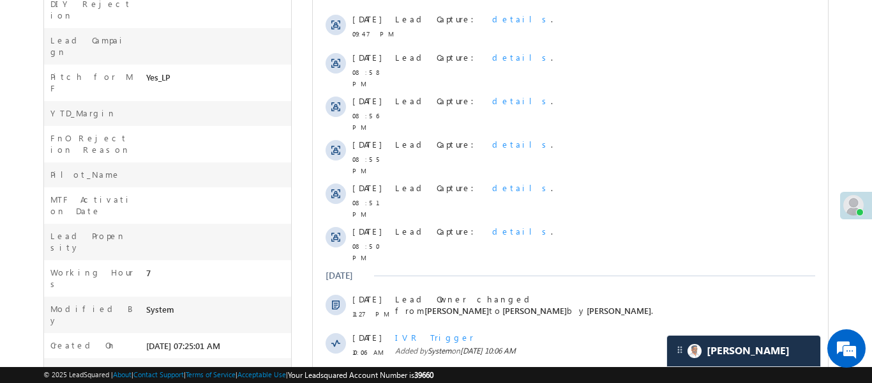
scroll to position [754, 0]
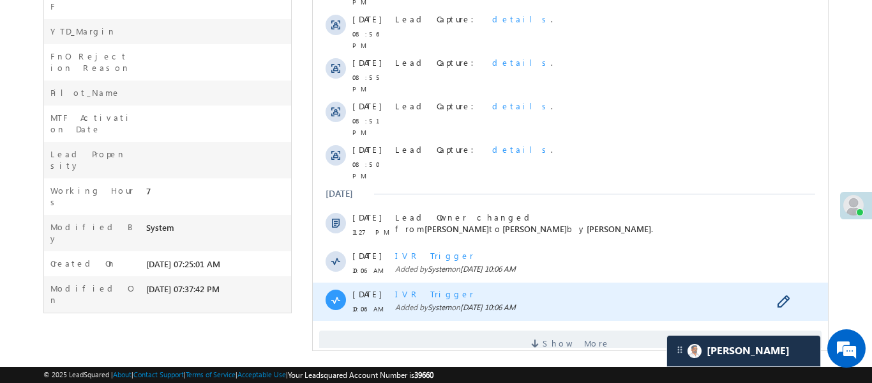
click at [515, 302] on span "[DATE] 10:06 AM" at bounding box center [488, 307] width 56 height 10
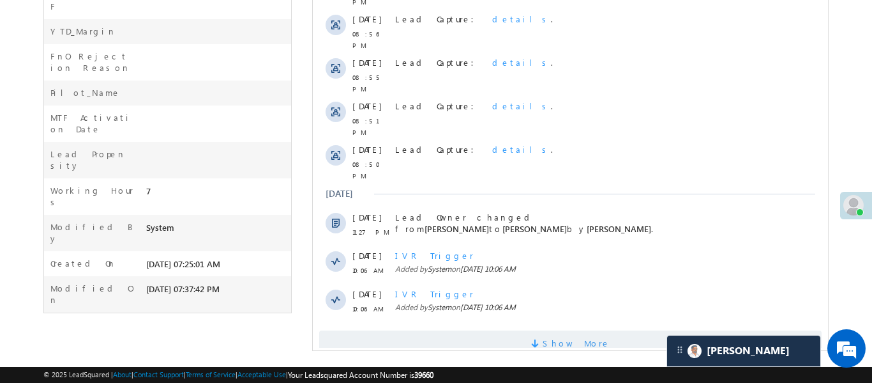
click at [542, 339] on span at bounding box center [536, 345] width 11 height 12
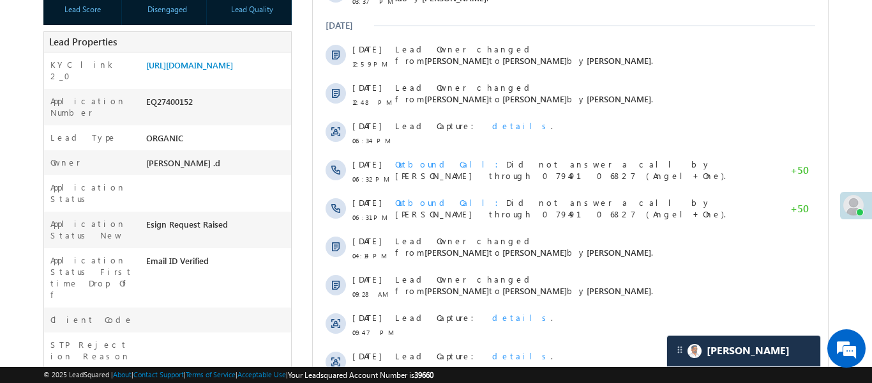
scroll to position [23, 0]
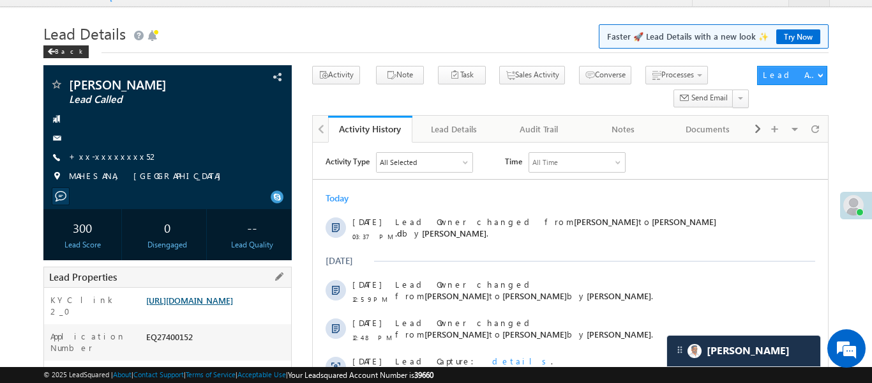
click at [233, 305] on link "[URL][DOMAIN_NAME]" at bounding box center [189, 299] width 87 height 11
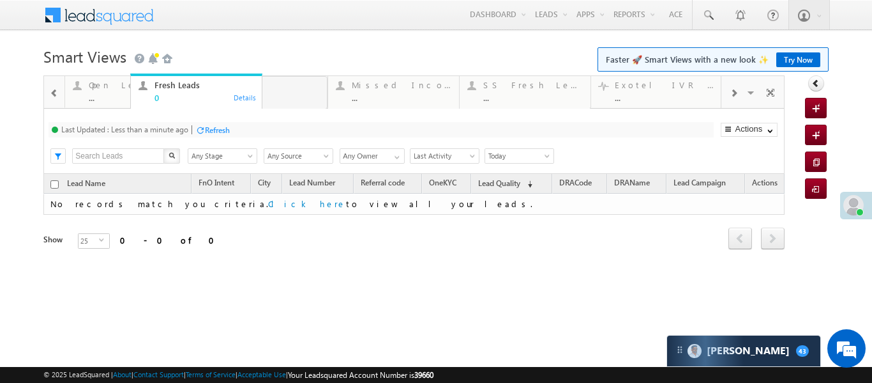
drag, startPoint x: 646, startPoint y: 85, endPoint x: 116, endPoint y: 95, distance: 530.8
click at [57, 88] on span at bounding box center [54, 93] width 9 height 10
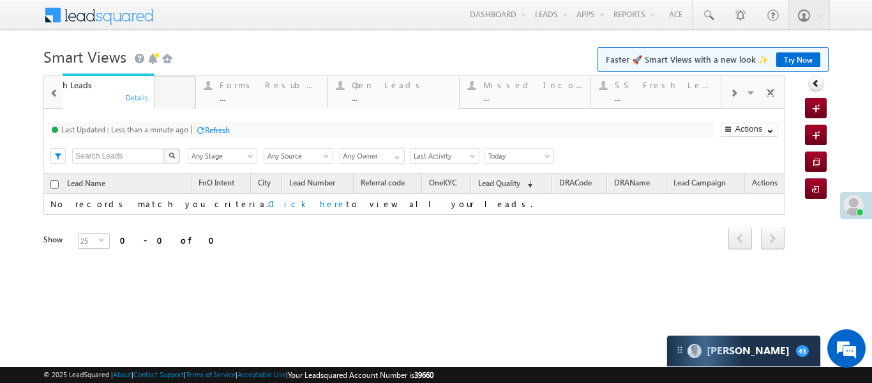
drag, startPoint x: 261, startPoint y: 85, endPoint x: 73, endPoint y: 89, distance: 187.2
click at [59, 89] on div at bounding box center [54, 92] width 17 height 29
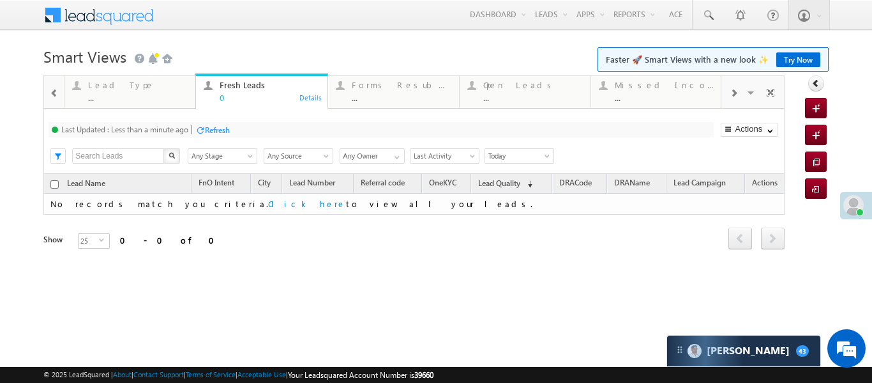
click at [59, 89] on div at bounding box center [54, 92] width 17 height 29
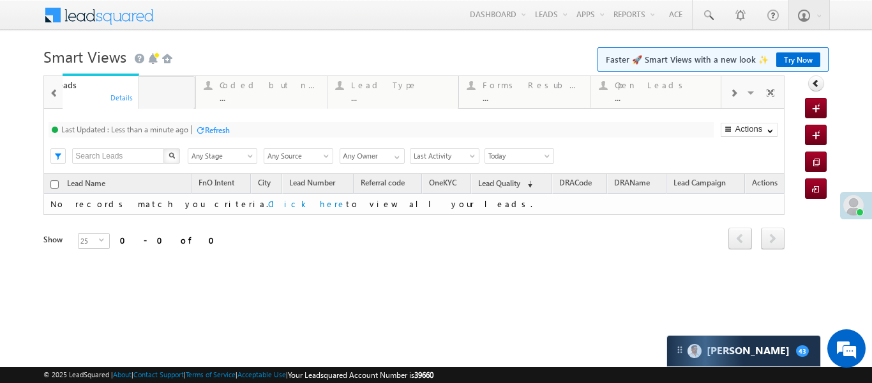
drag, startPoint x: 393, startPoint y: 96, endPoint x: 52, endPoint y: 80, distance: 341.4
click at [56, 94] on span at bounding box center [54, 93] width 9 height 10
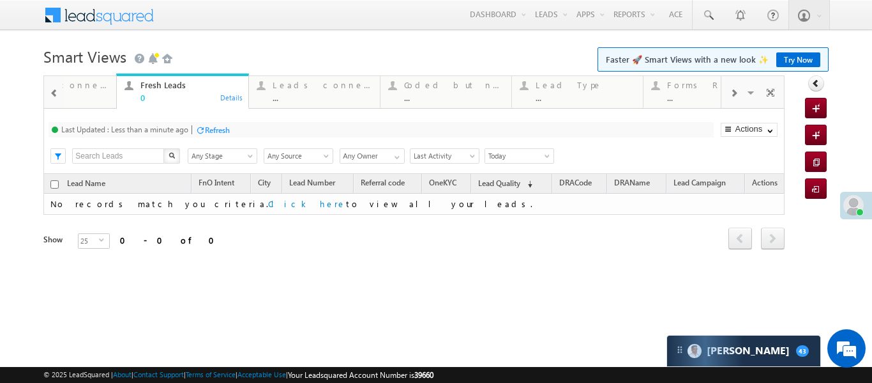
click at [56, 94] on span at bounding box center [54, 93] width 9 height 10
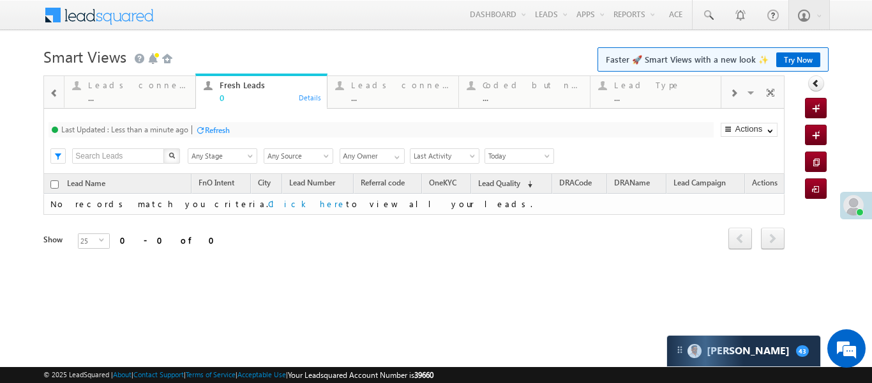
click at [56, 94] on span at bounding box center [54, 93] width 9 height 10
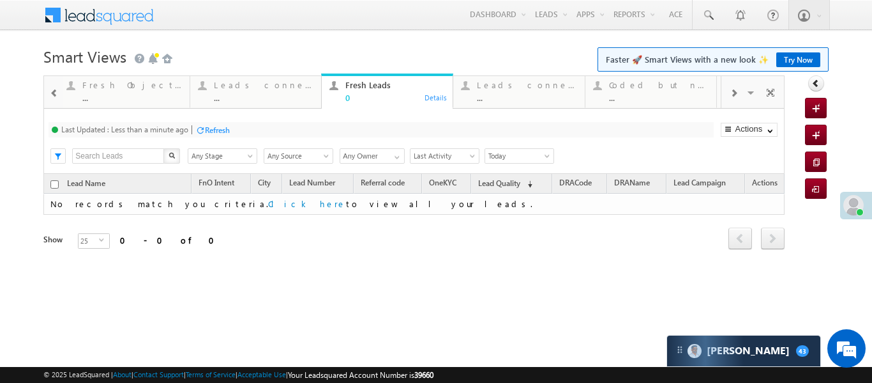
click at [56, 94] on div "Exotel IVR 2.0 ... Details STP Rejection Reason ... Details Objections Cases ..…" at bounding box center [413, 179] width 741 height 209
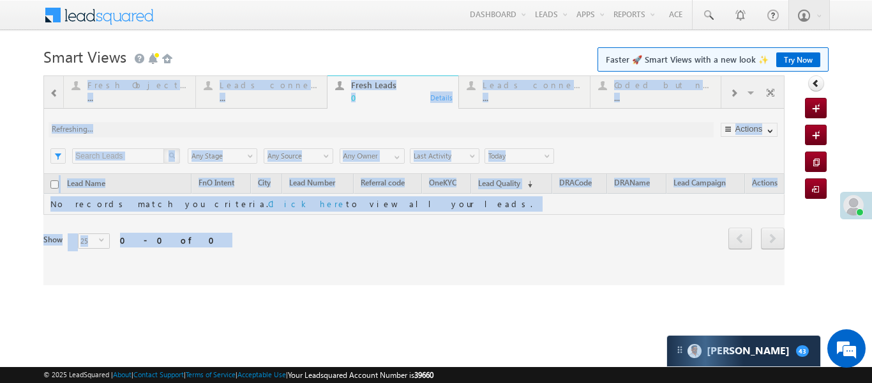
click at [56, 94] on div at bounding box center [413, 179] width 741 height 209
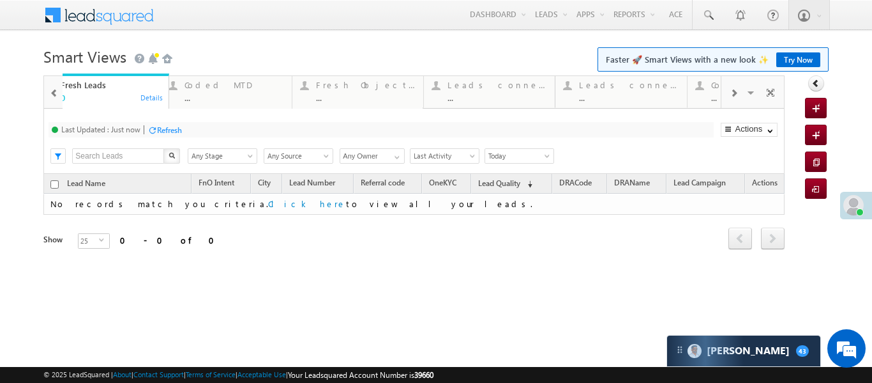
drag, startPoint x: 347, startPoint y: 93, endPoint x: 77, endPoint y: 84, distance: 270.3
click at [54, 94] on span at bounding box center [54, 93] width 9 height 10
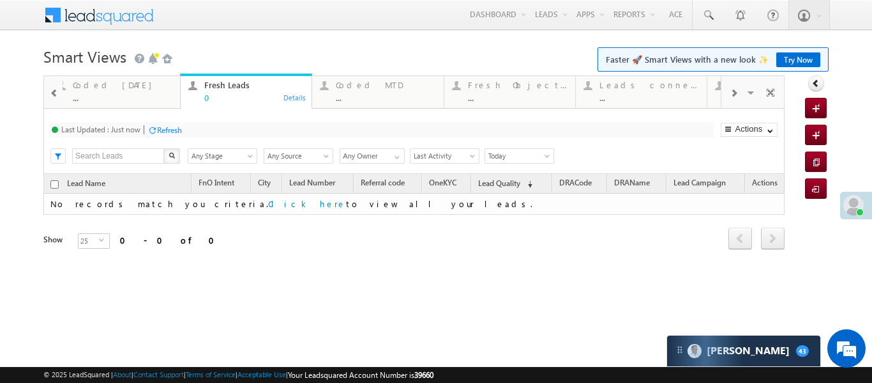
click at [54, 94] on span at bounding box center [54, 93] width 9 height 10
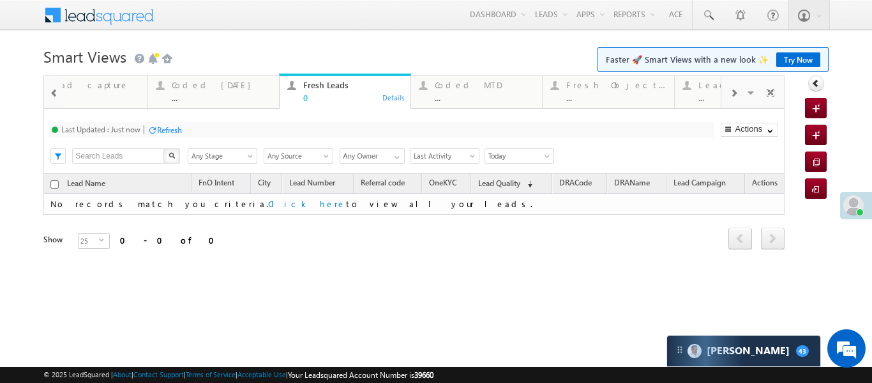
click at [54, 94] on span at bounding box center [54, 93] width 9 height 10
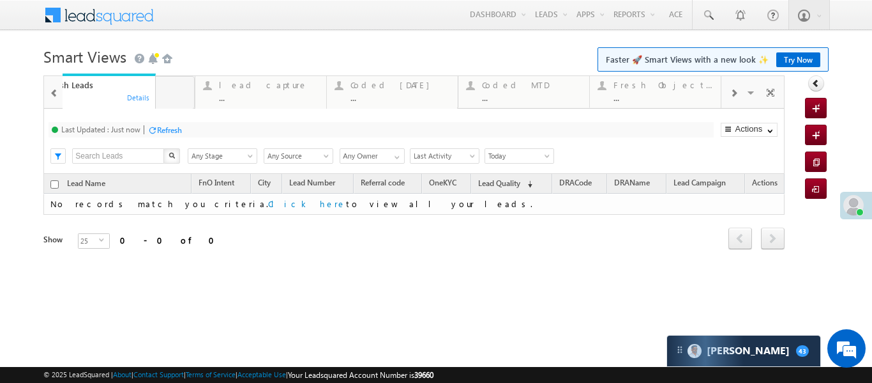
drag, startPoint x: 406, startPoint y: 90, endPoint x: 106, endPoint y: 92, distance: 300.2
click at [52, 95] on span at bounding box center [54, 93] width 9 height 10
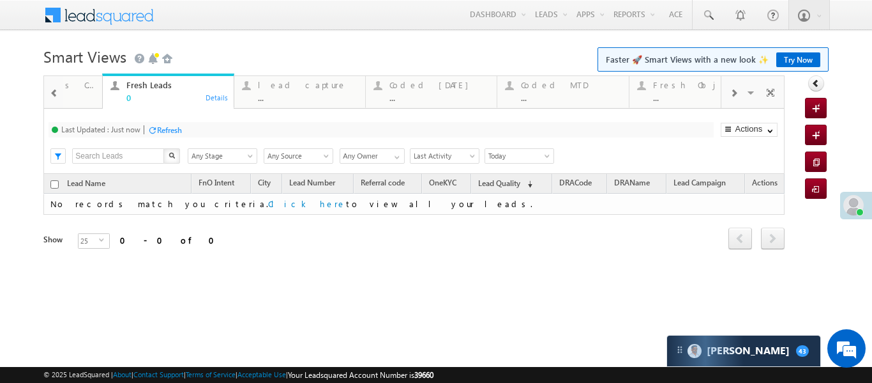
click at [52, 95] on span at bounding box center [54, 93] width 9 height 10
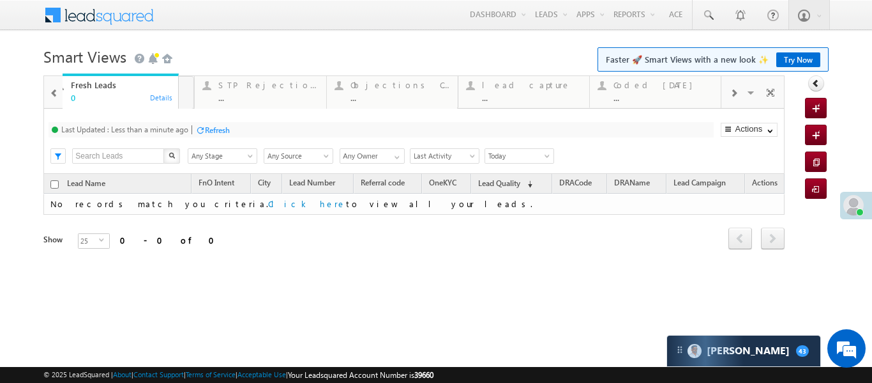
drag, startPoint x: 333, startPoint y: 96, endPoint x: 105, endPoint y: 87, distance: 228.2
click at [53, 91] on span at bounding box center [54, 93] width 9 height 10
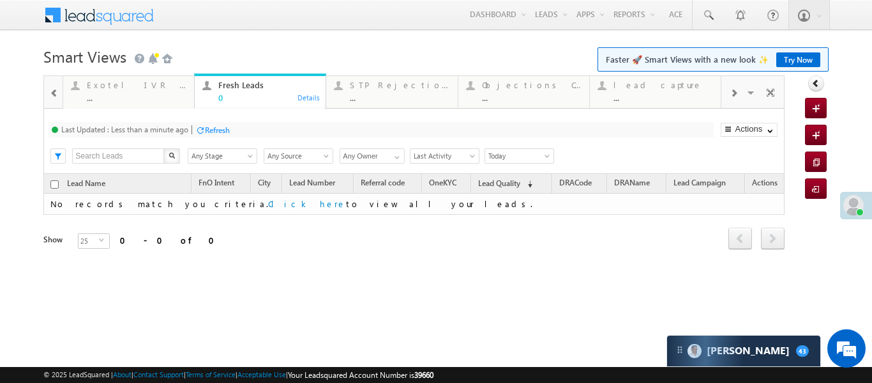
click at [53, 91] on div at bounding box center [53, 91] width 19 height 31
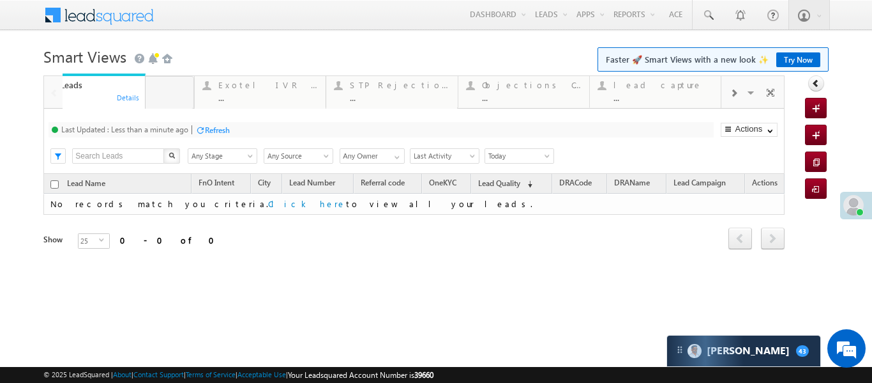
drag, startPoint x: 257, startPoint y: 94, endPoint x: 76, endPoint y: 81, distance: 181.8
click at [259, 37] on body "Menu [PERSON_NAME] .d Aakan sha.D @ange lbrok ing.c om" at bounding box center [436, 181] width 872 height 362
click at [733, 98] on span at bounding box center [734, 93] width 8 height 10
click at [631, 99] on div "..." at bounding box center [664, 98] width 100 height 10
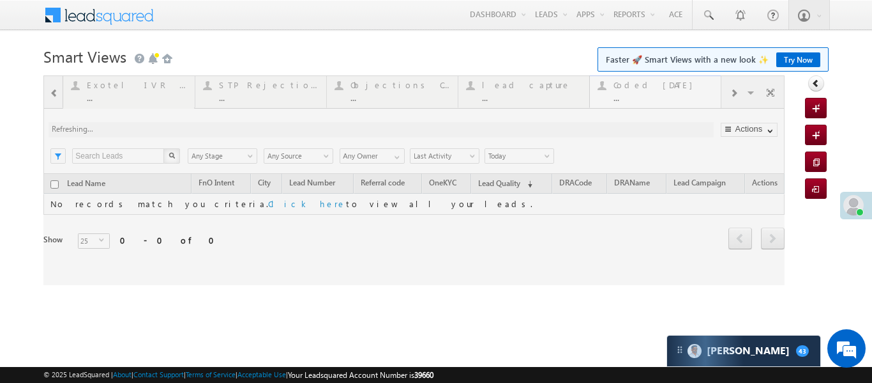
click at [631, 99] on div at bounding box center [413, 179] width 741 height 209
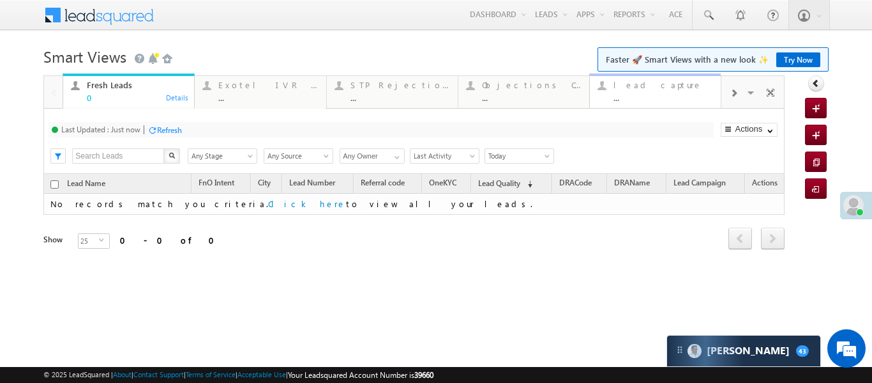
click at [661, 98] on div "..." at bounding box center [664, 98] width 100 height 10
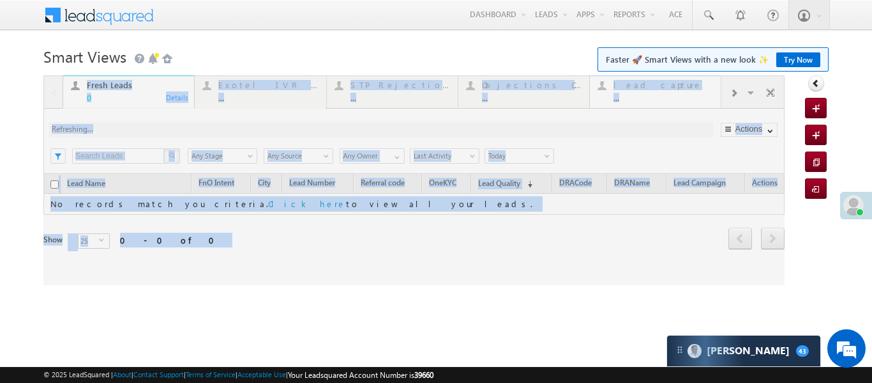
click at [661, 98] on div at bounding box center [413, 179] width 741 height 209
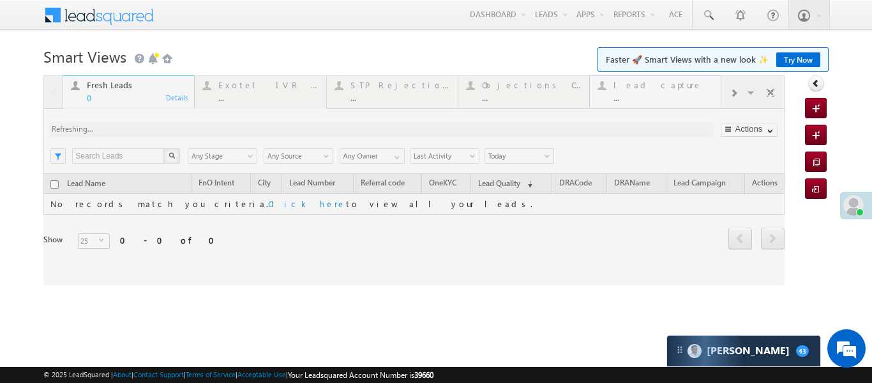
click at [661, 98] on div at bounding box center [413, 179] width 741 height 209
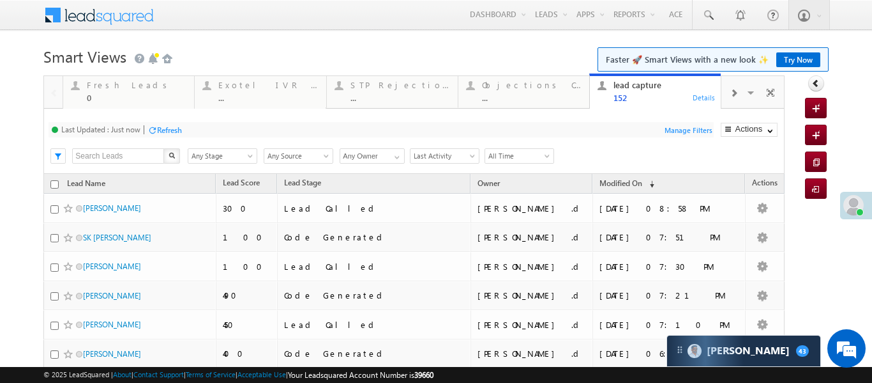
scroll to position [13, 0]
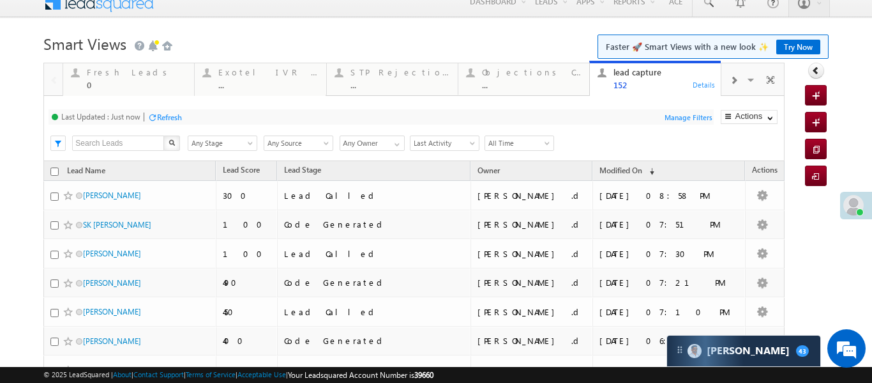
click at [738, 84] on div at bounding box center [734, 79] width 24 height 29
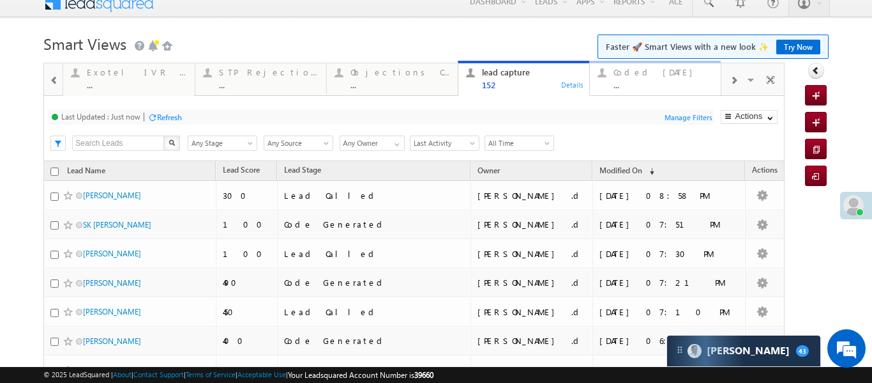
click at [688, 87] on div "..." at bounding box center [664, 85] width 100 height 10
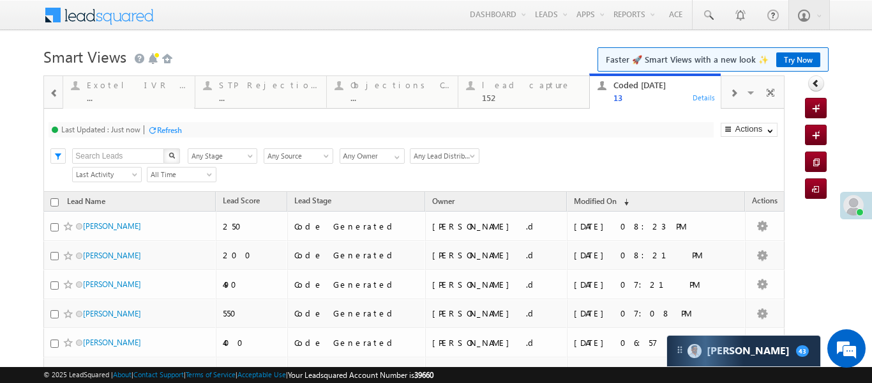
scroll to position [0, 0]
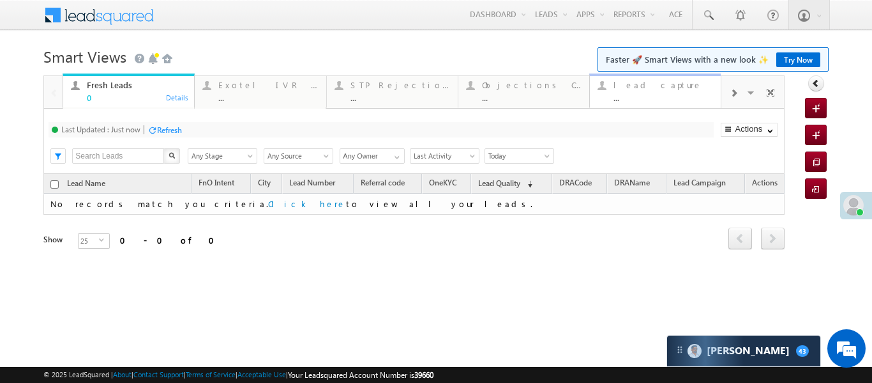
click at [636, 101] on div "..." at bounding box center [664, 98] width 100 height 10
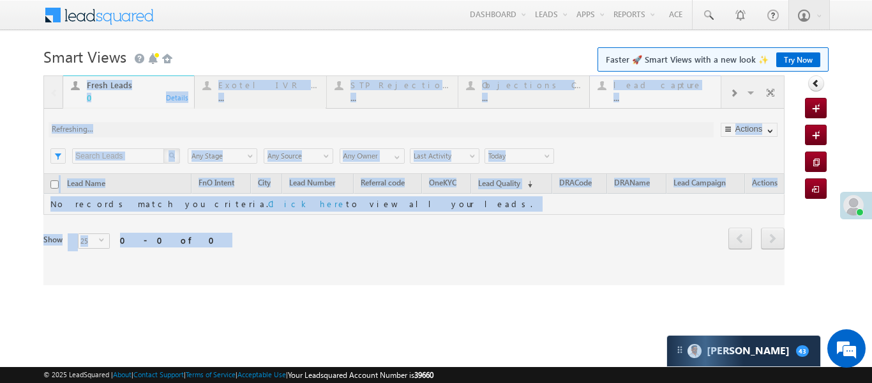
click at [636, 101] on div at bounding box center [413, 179] width 741 height 209
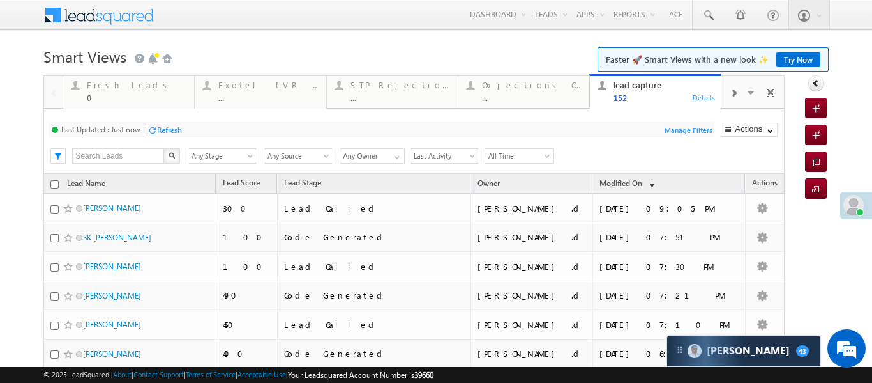
drag, startPoint x: 120, startPoint y: 93, endPoint x: 127, endPoint y: 68, distance: 25.9
click at [218, 93] on div "..." at bounding box center [268, 98] width 100 height 10
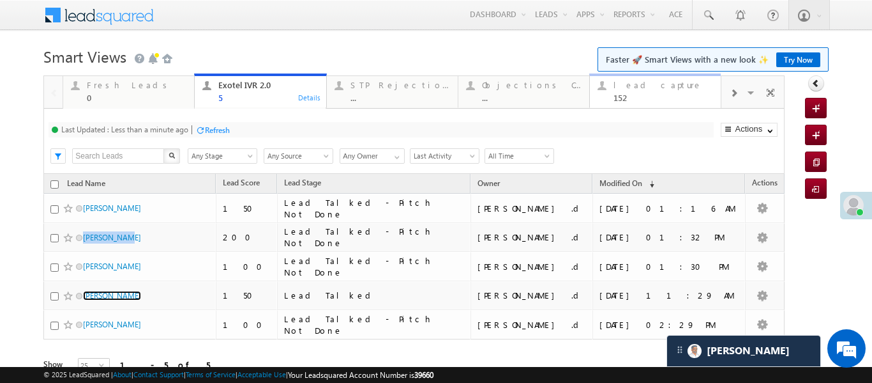
drag, startPoint x: 669, startPoint y: 86, endPoint x: 643, endPoint y: 106, distance: 32.8
click at [669, 86] on div "lead capture" at bounding box center [664, 85] width 100 height 10
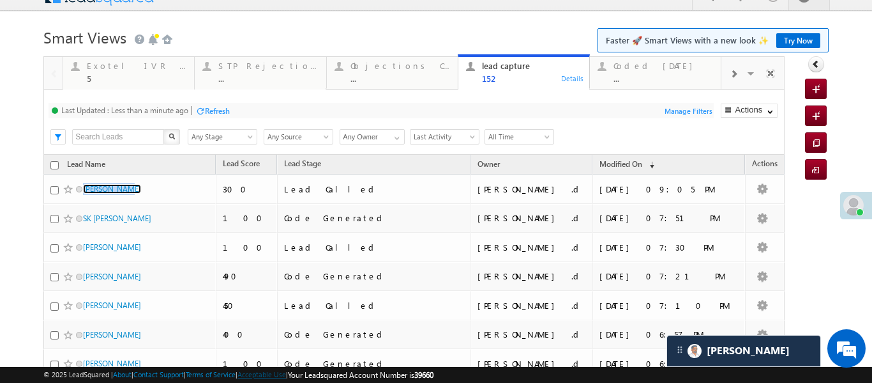
scroll to position [20, 0]
click at [671, 79] on div "..." at bounding box center [664, 78] width 100 height 10
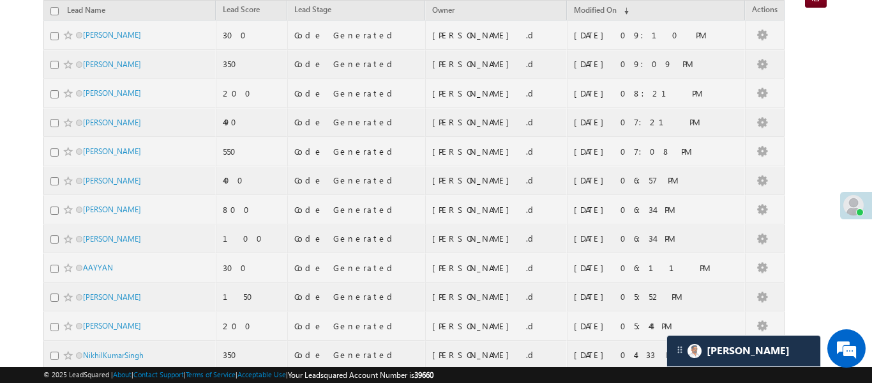
scroll to position [24, 0]
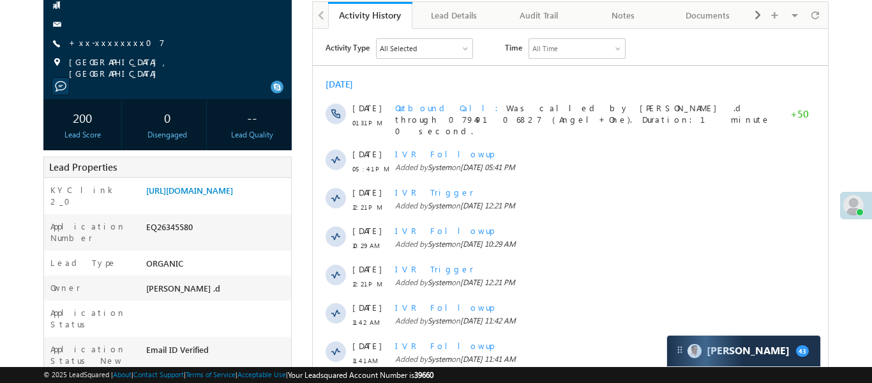
scroll to position [287, 0]
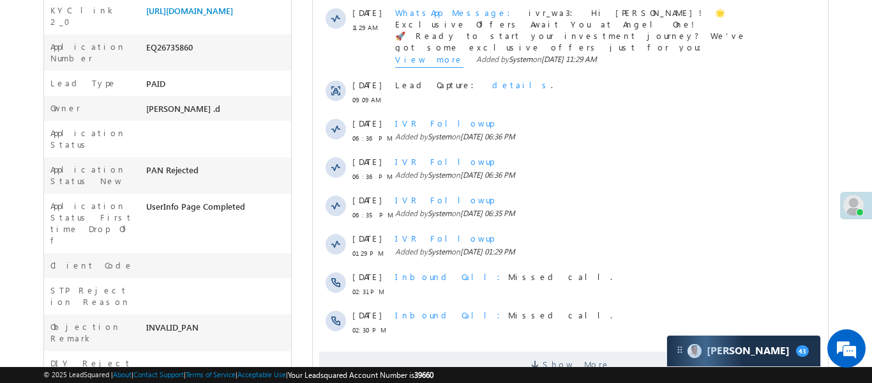
scroll to position [148, 0]
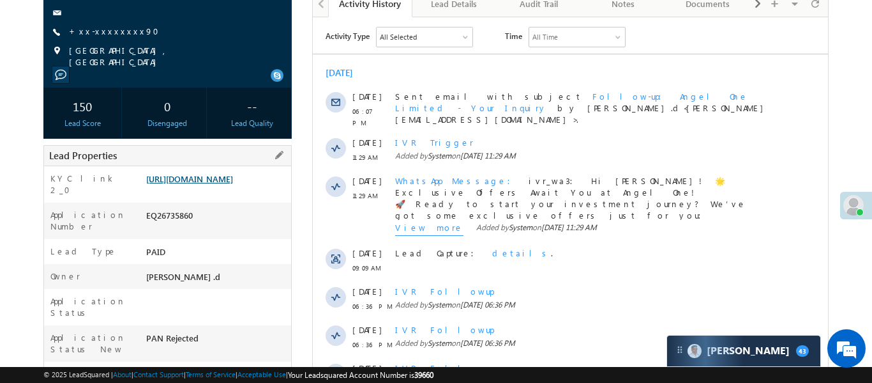
click at [225, 178] on link "[URL][DOMAIN_NAME]" at bounding box center [189, 178] width 87 height 11
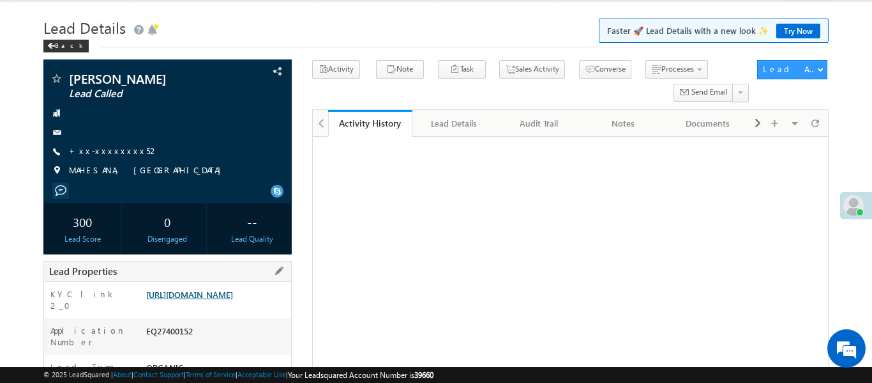
scroll to position [197, 0]
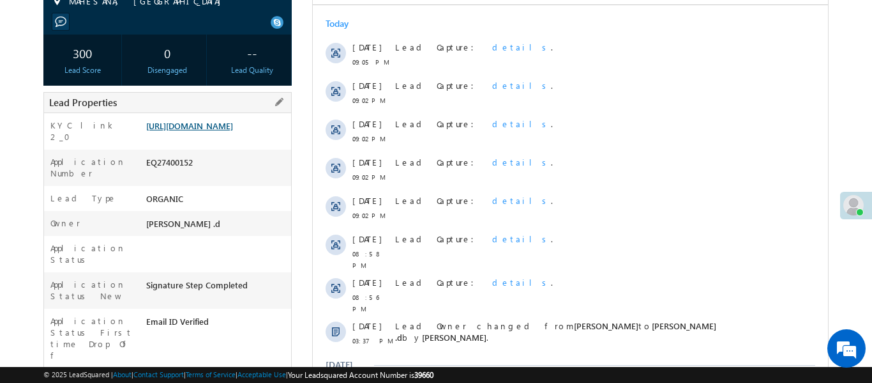
click at [233, 131] on link "[URL][DOMAIN_NAME]" at bounding box center [189, 125] width 87 height 11
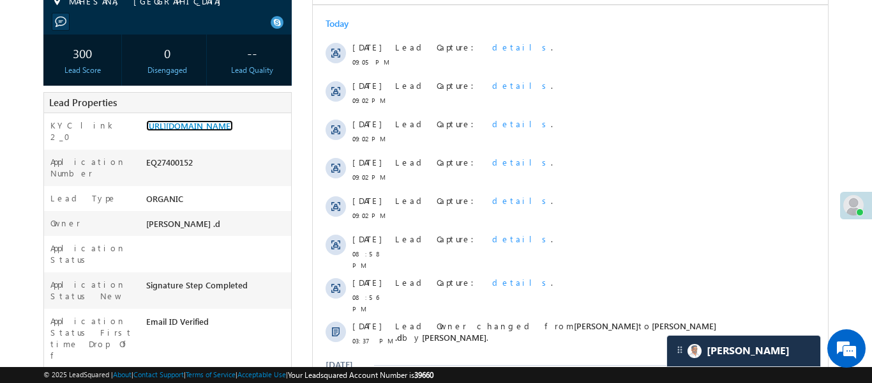
scroll to position [0, 0]
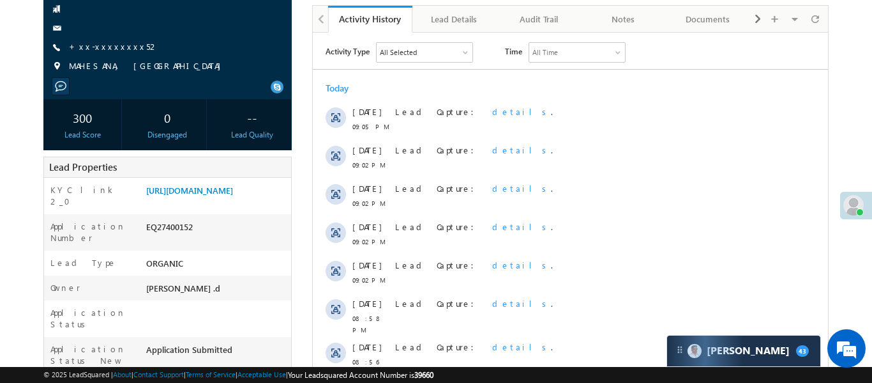
scroll to position [139, 0]
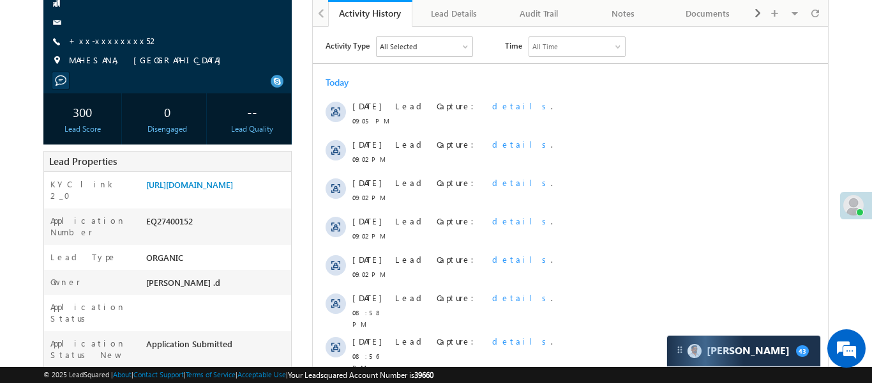
click at [107, 46] on span "+xx-xxxxxxxx52" at bounding box center [114, 41] width 90 height 13
click at [110, 38] on link "+xx-xxxxxxxx52" at bounding box center [114, 40] width 90 height 11
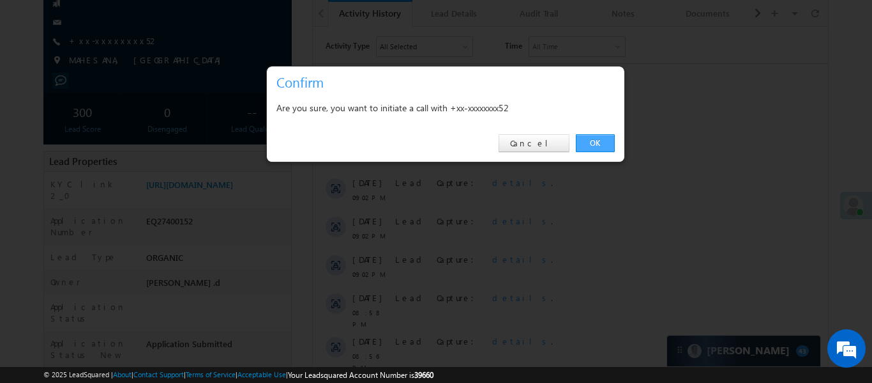
click at [600, 143] on link "OK" at bounding box center [595, 143] width 39 height 18
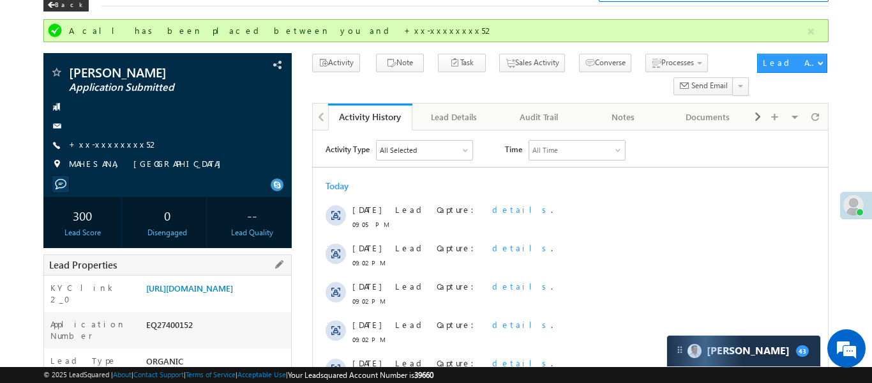
scroll to position [0, 0]
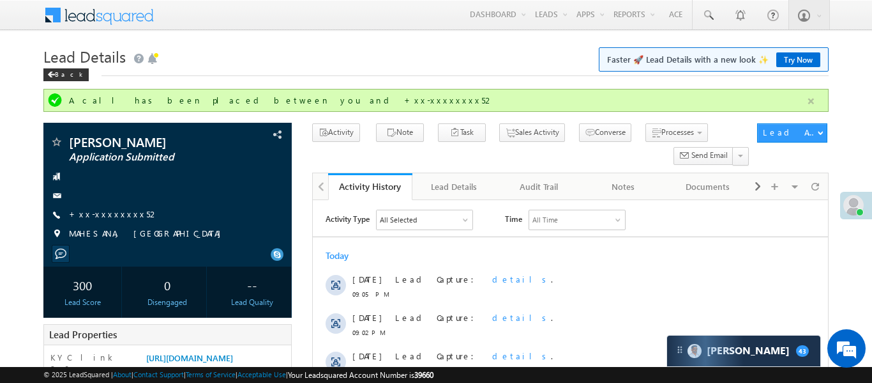
click at [813, 99] on button "button" at bounding box center [811, 101] width 16 height 16
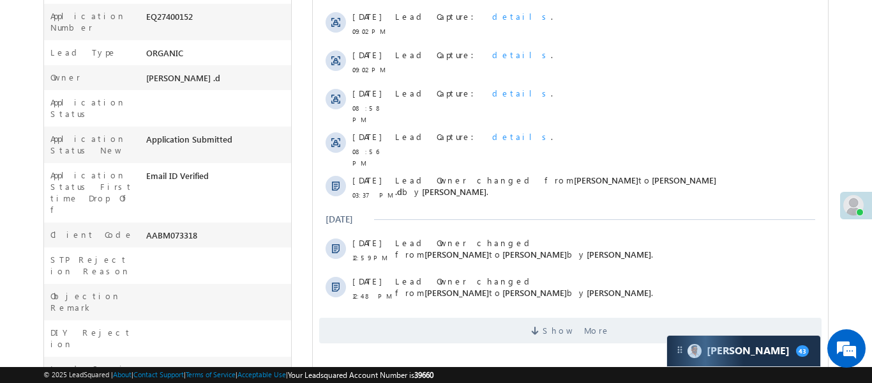
scroll to position [438, 0]
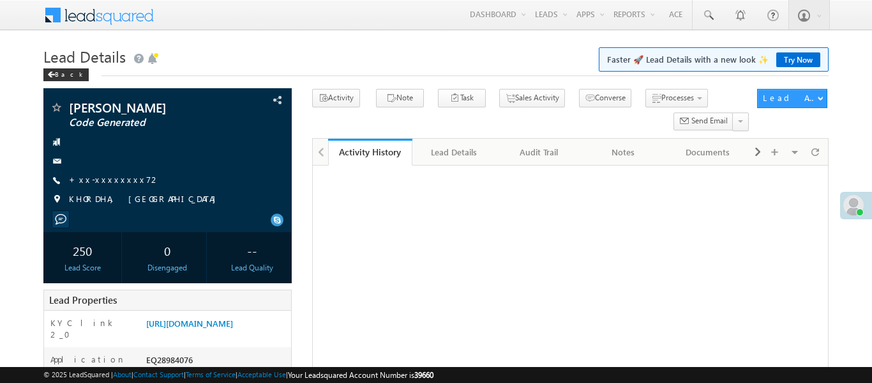
click at [105, 175] on link "+xx-xxxxxxxx72" at bounding box center [114, 179] width 91 height 11
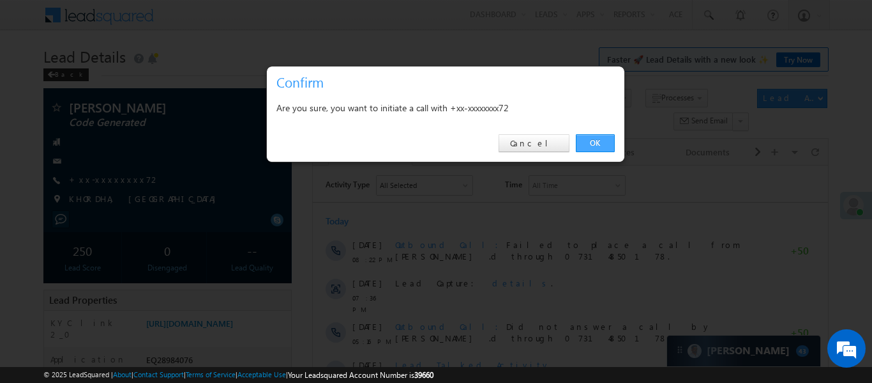
click at [600, 140] on link "OK" at bounding box center [595, 143] width 39 height 18
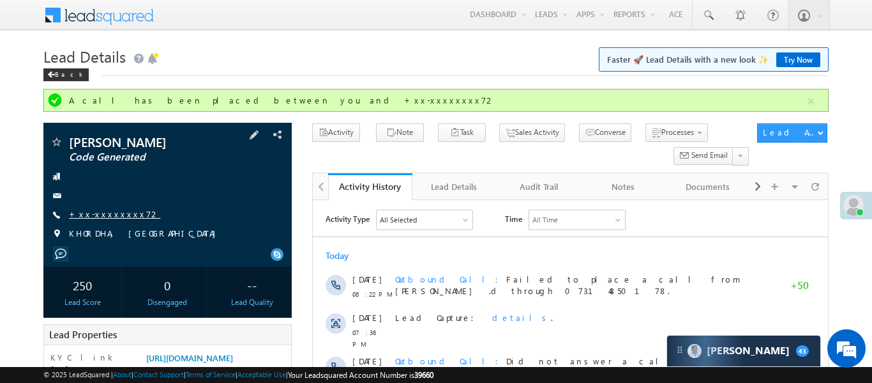
click at [118, 218] on link "+xx-xxxxxxxx72" at bounding box center [114, 213] width 91 height 11
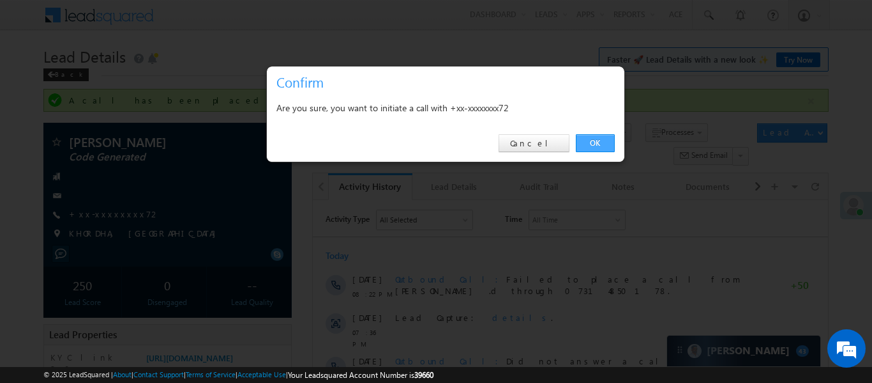
click at [601, 149] on link "OK" at bounding box center [595, 143] width 39 height 18
